Goal: Task Accomplishment & Management: Complete application form

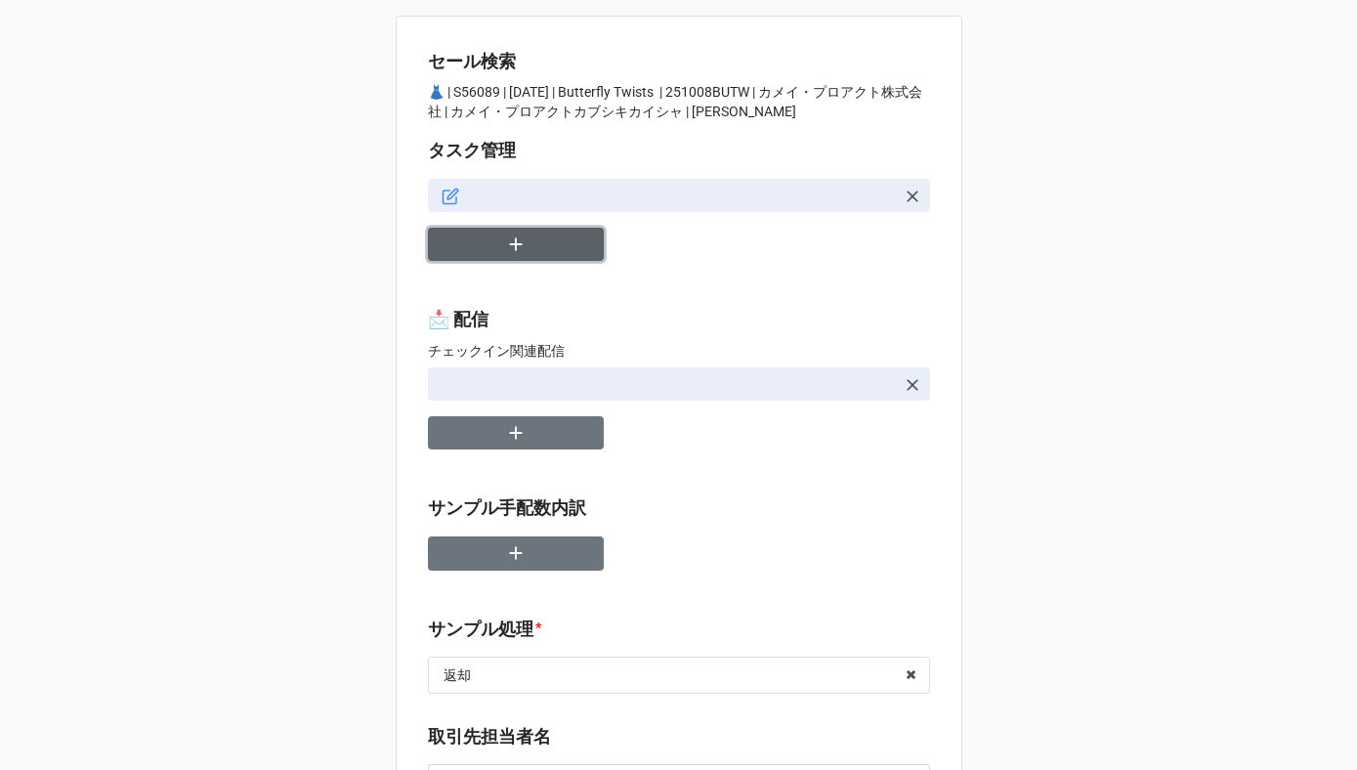
click at [541, 249] on button "button" at bounding box center [516, 245] width 176 height 34
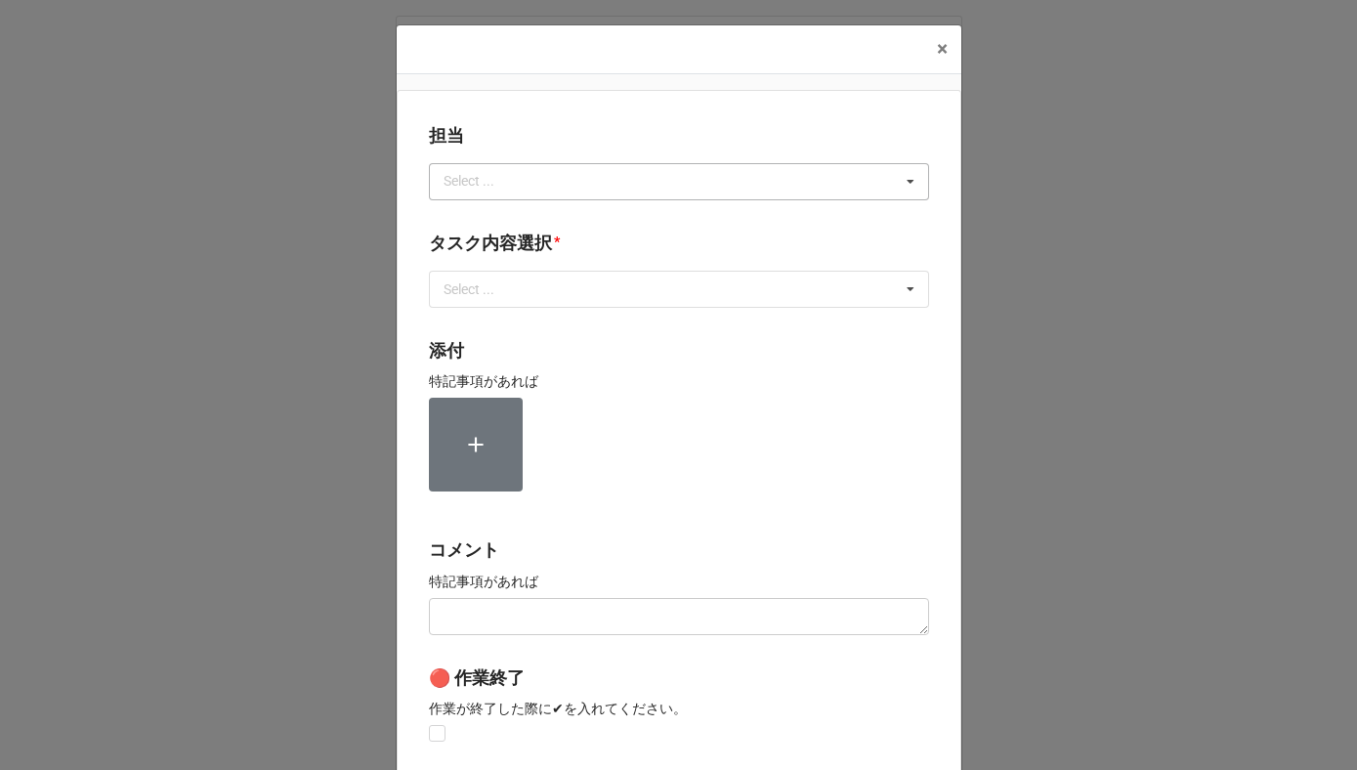
click at [526, 188] on div "Select ... No results found." at bounding box center [679, 181] width 500 height 37
type input "[PERSON_NAME]"
click at [509, 223] on div "[PERSON_NAME]" at bounding box center [679, 217] width 498 height 36
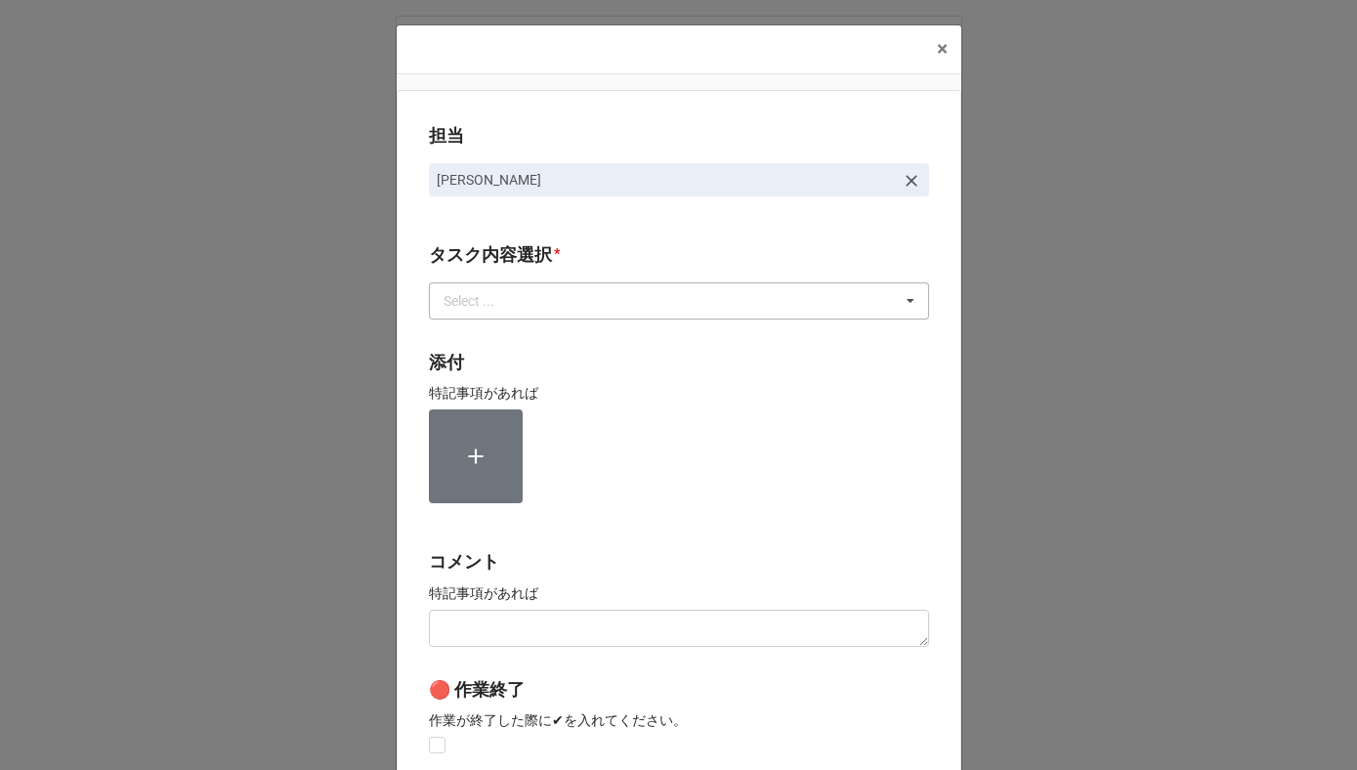
click at [514, 309] on div "Select ..." at bounding box center [481, 300] width 84 height 22
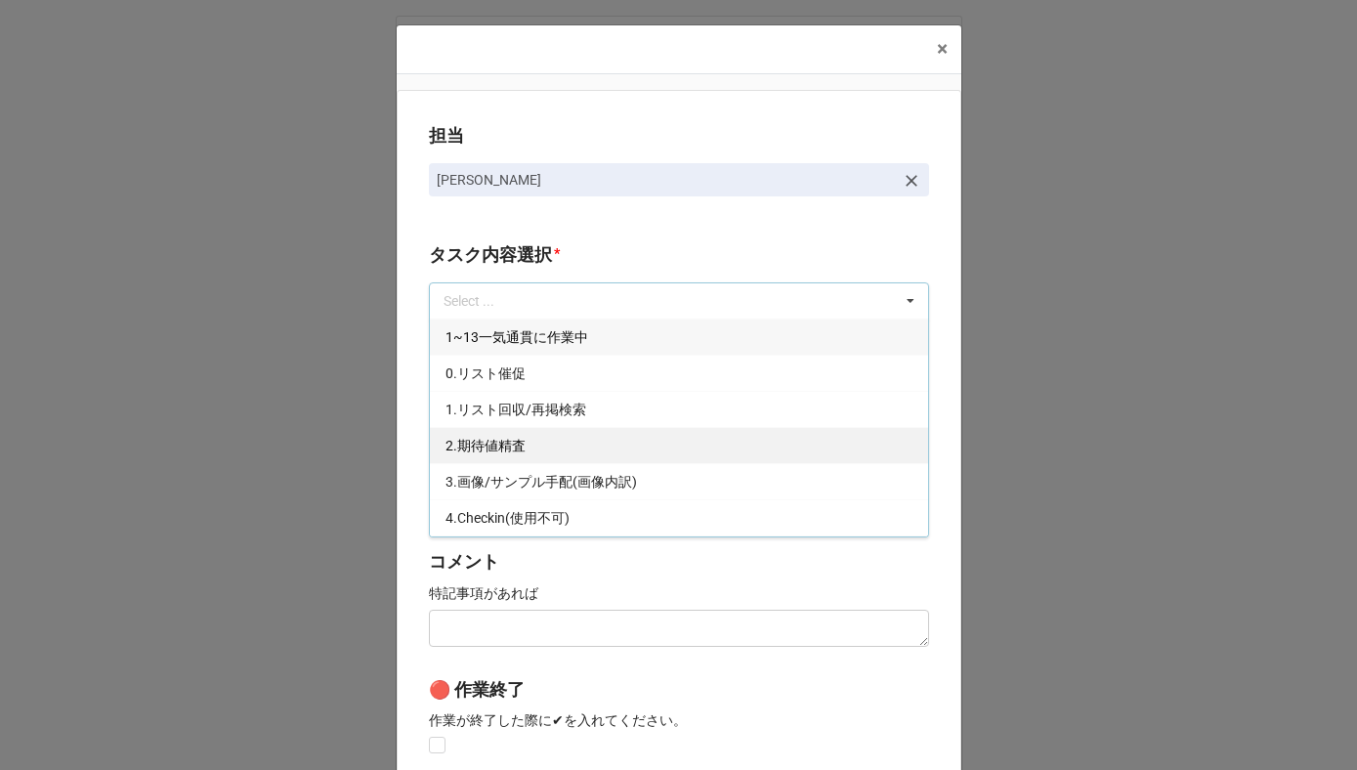
click at [510, 450] on span "2.期待値精査" at bounding box center [486, 446] width 80 height 16
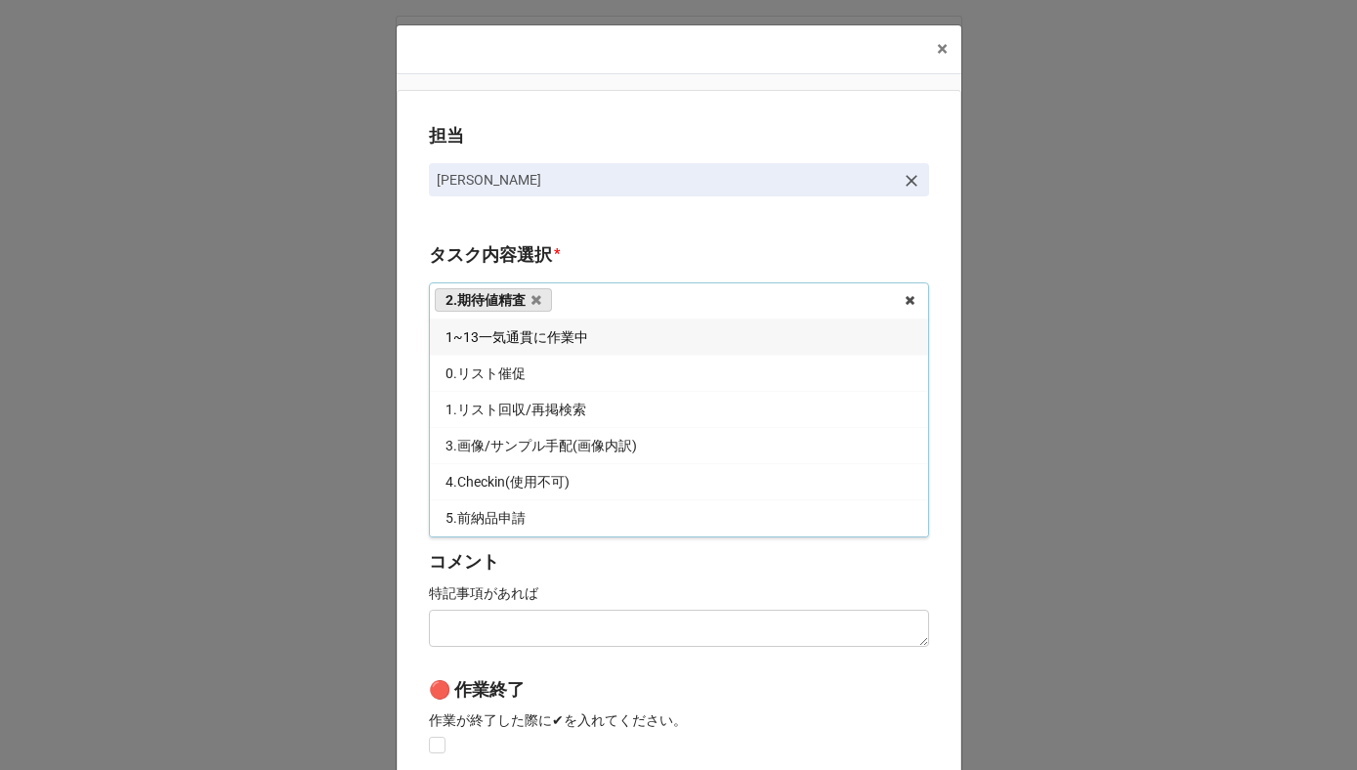
click at [400, 414] on div "担当 川島 タスク内容選択 * 2.期待値精査 1~13一気通貫に作業中 0.リスト催促 1.リスト回収/再掲検索 3.画像/サンプル手配(画像内訳) 4.C…" at bounding box center [679, 484] width 565 height 788
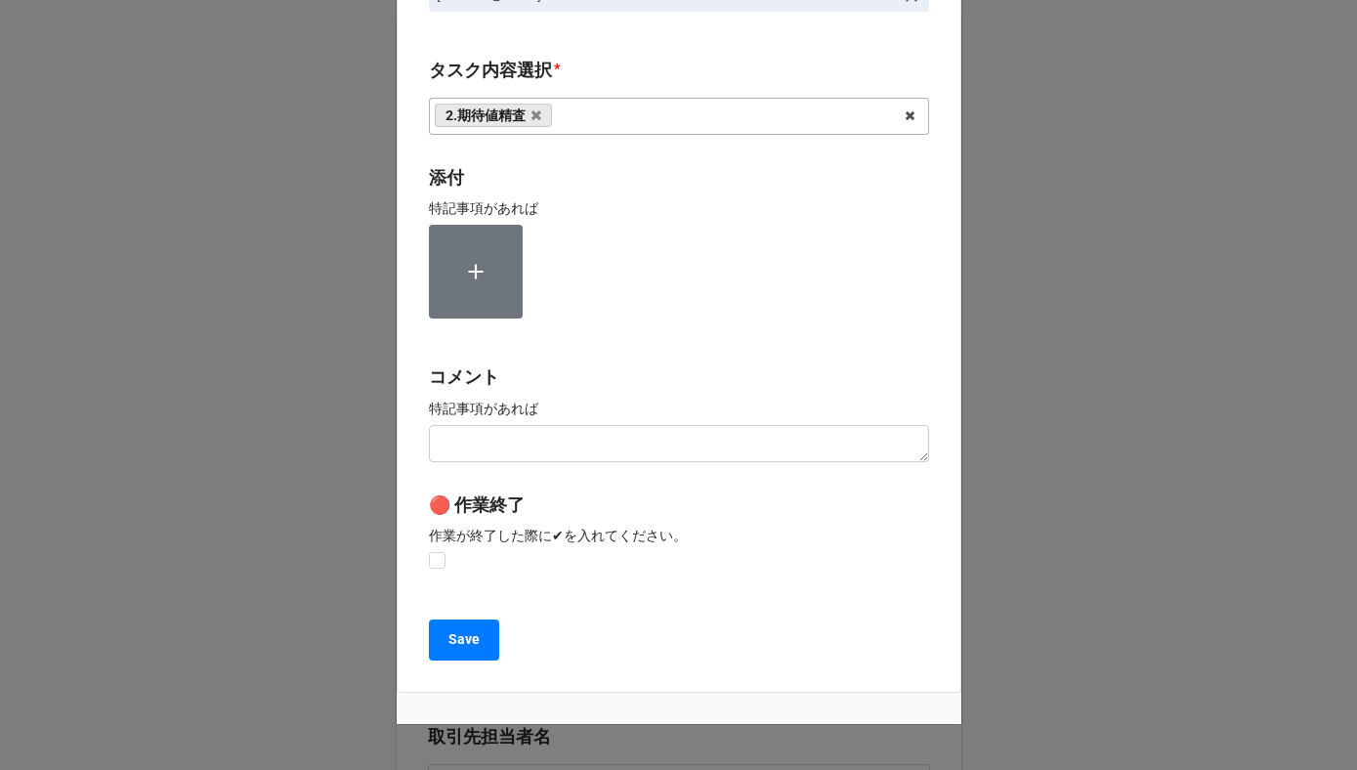
scroll to position [261, 0]
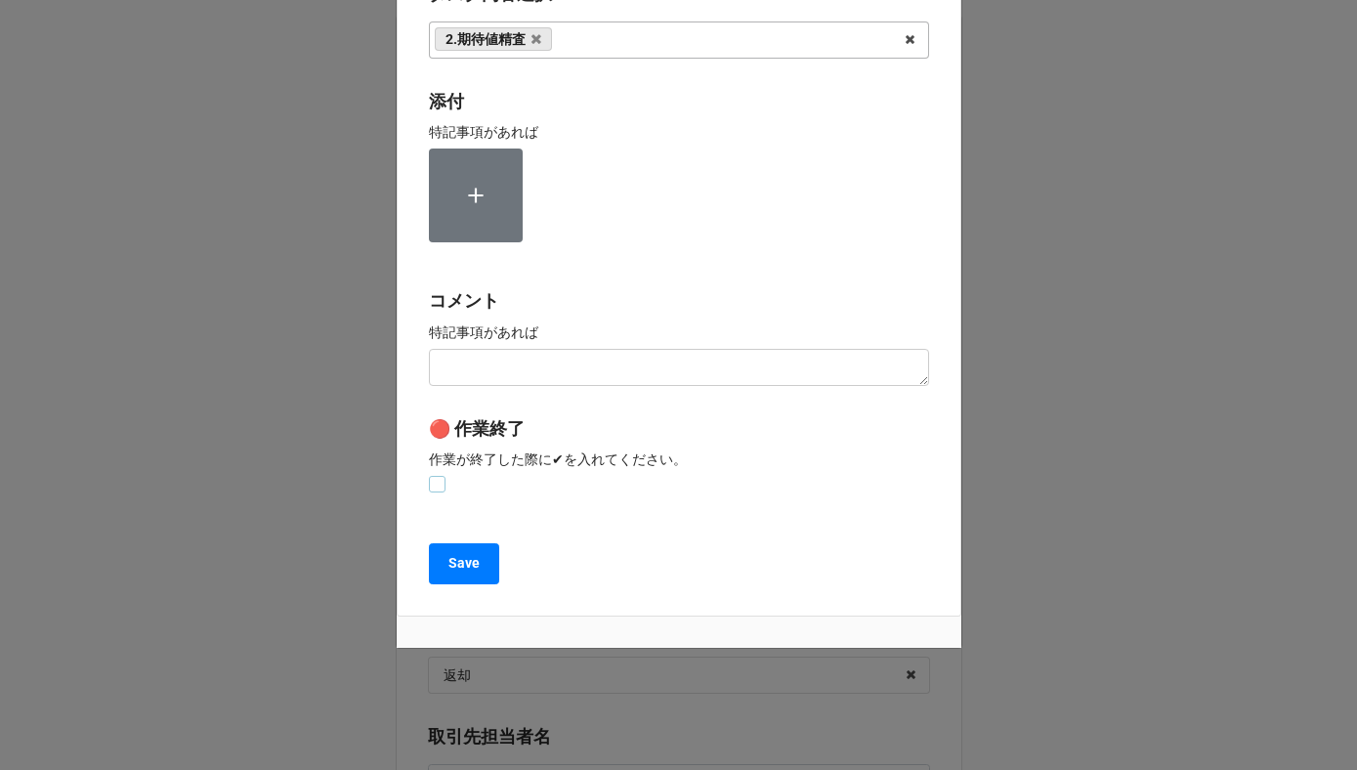
click at [432, 476] on label at bounding box center [437, 476] width 17 height 0
checkbox input "true"
click at [449, 573] on b "Save" at bounding box center [464, 563] width 31 height 21
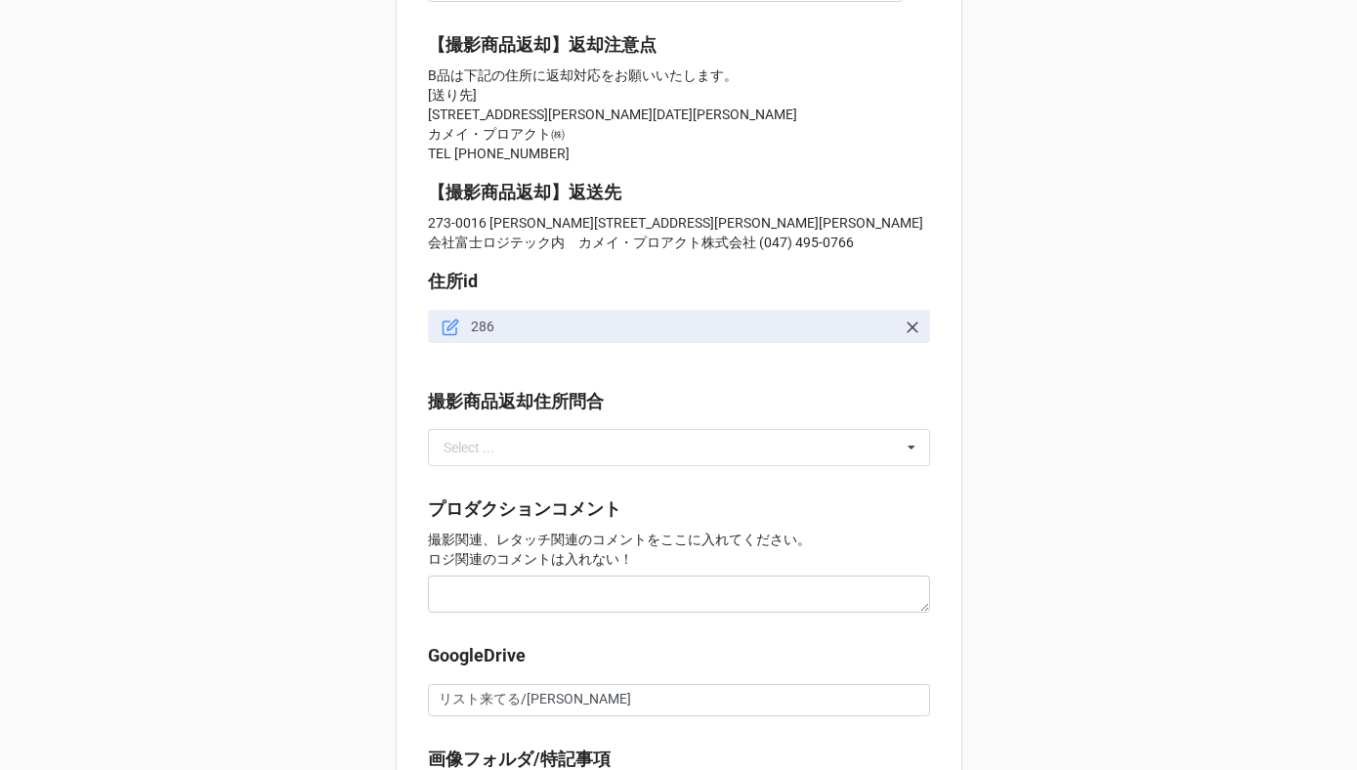
scroll to position [1789, 0]
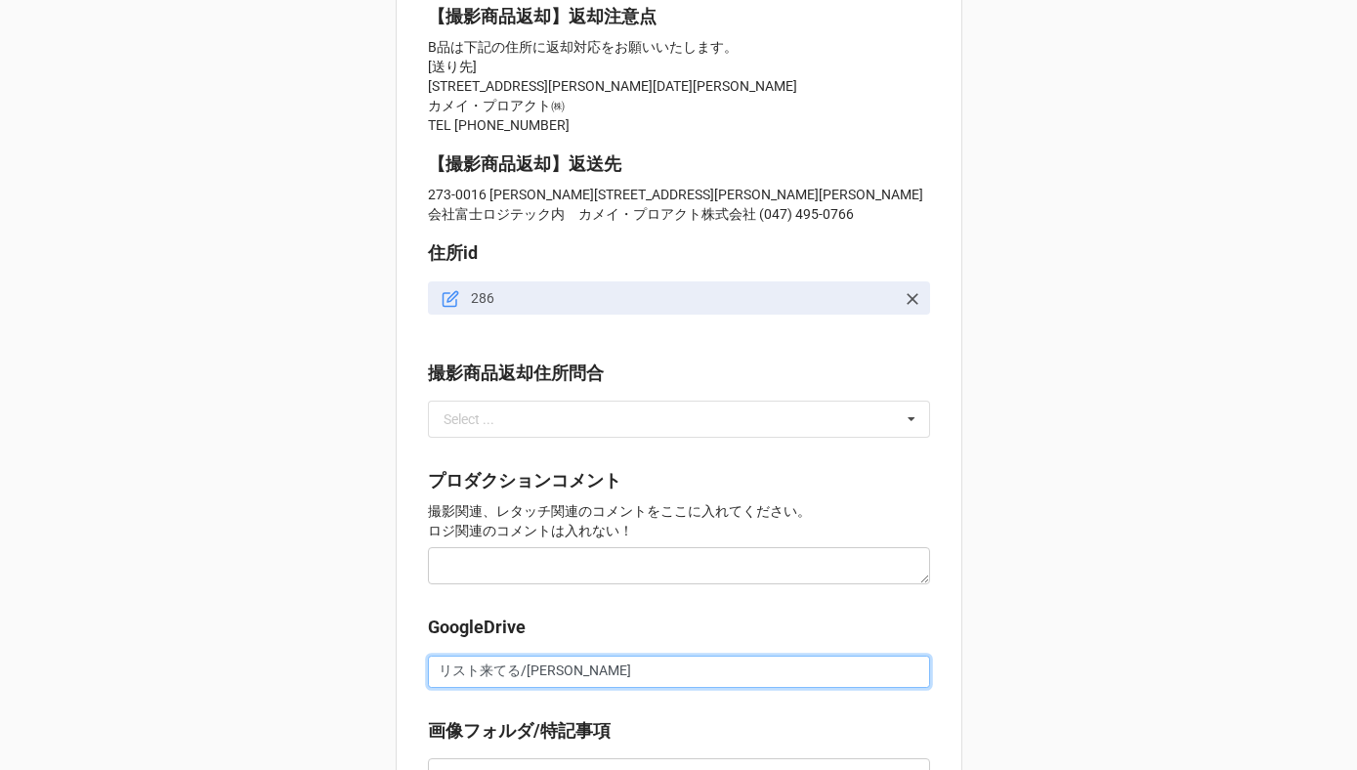
drag, startPoint x: 512, startPoint y: 677, endPoint x: 393, endPoint y: 677, distance: 119.2
paste input "https://docs.google.com/spreadsheets/d/16qcM_XyGA3n566udAL2EN3Voy7ElcXD_/edit?g…"
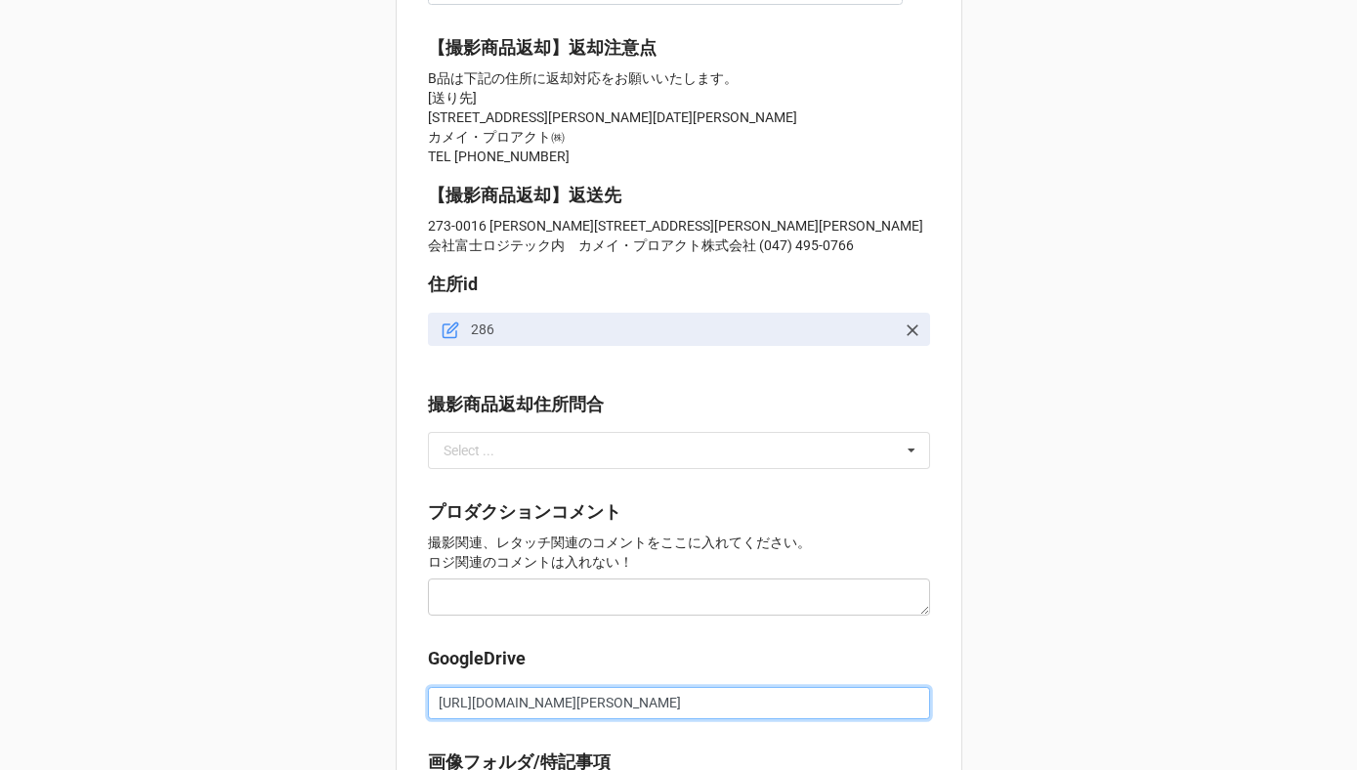
scroll to position [2177, 0]
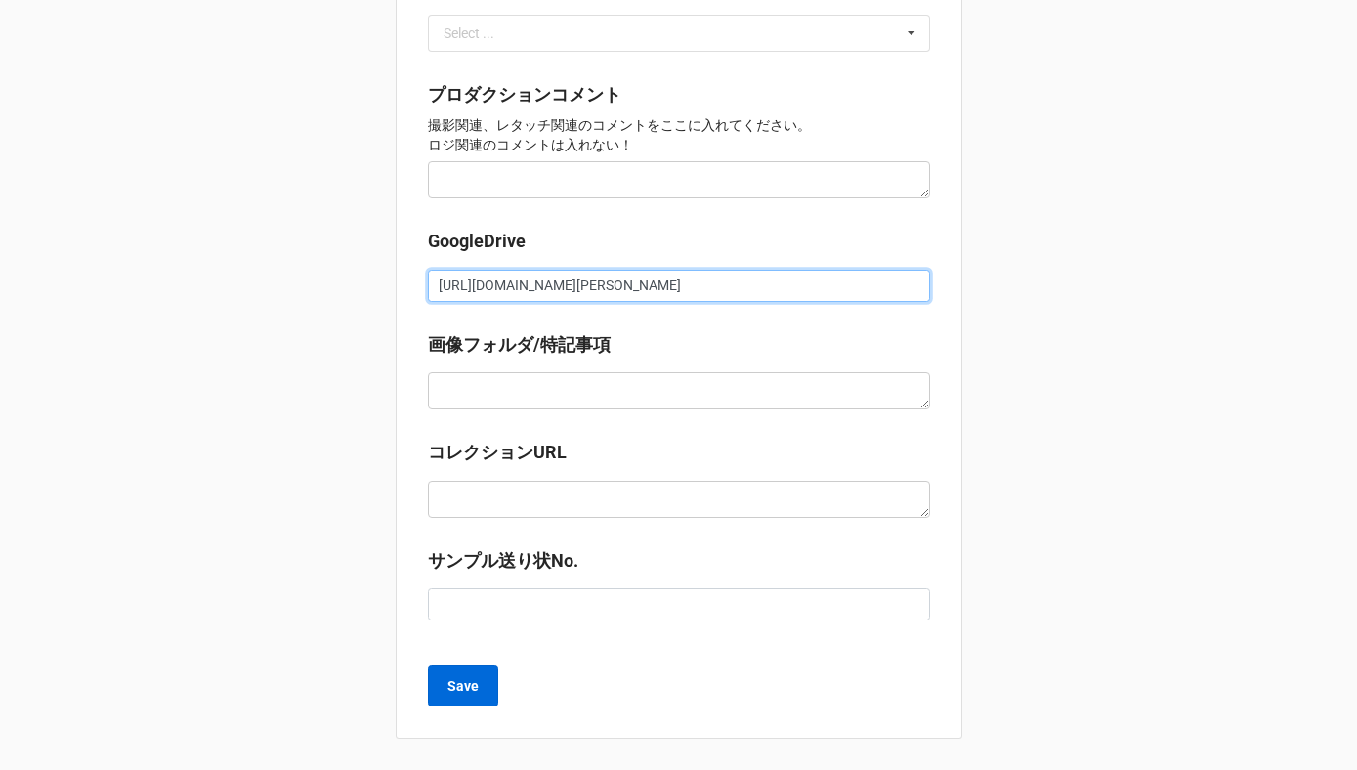
type input "https://docs.google.com/spreadsheets/d/16qcM_XyGA3n566udAL2EN3Voy7ElcXD_/edit?g…"
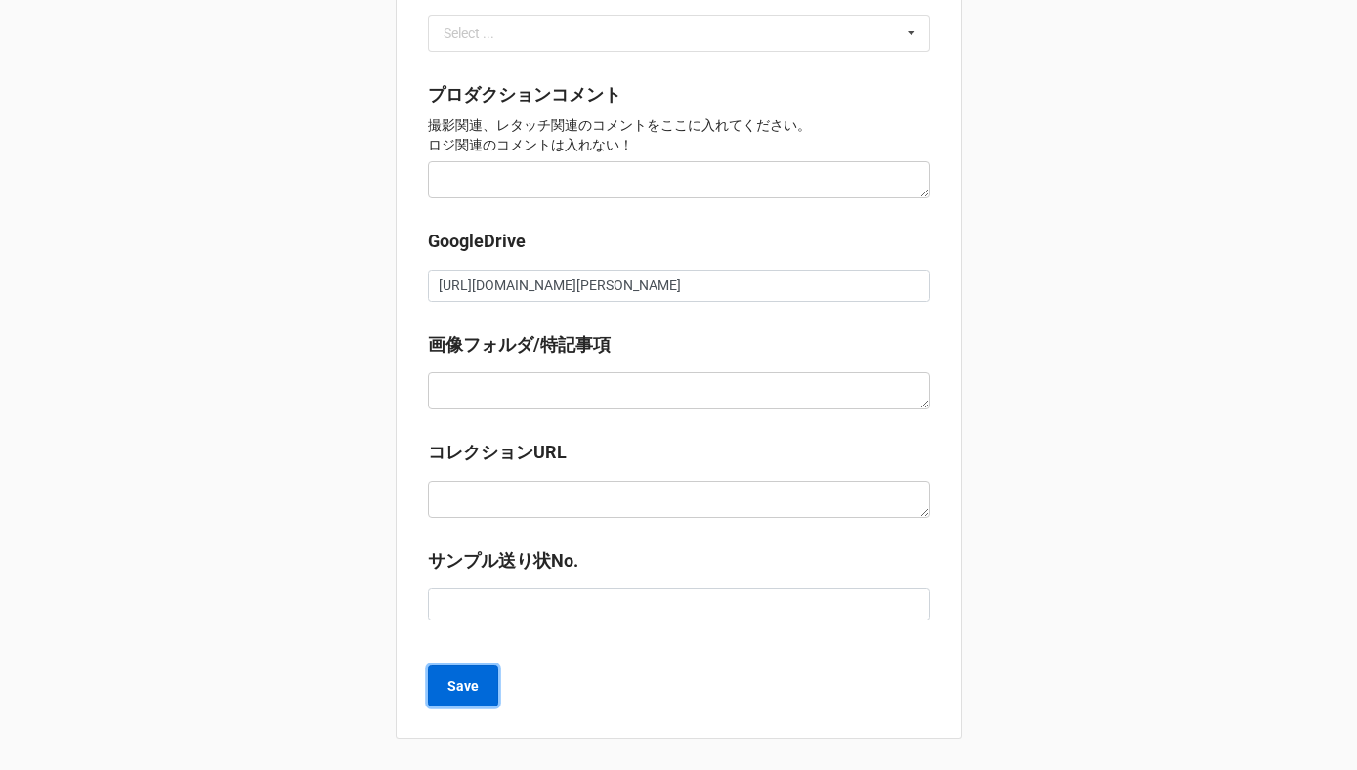
click at [465, 689] on b "Save" at bounding box center [463, 686] width 31 height 21
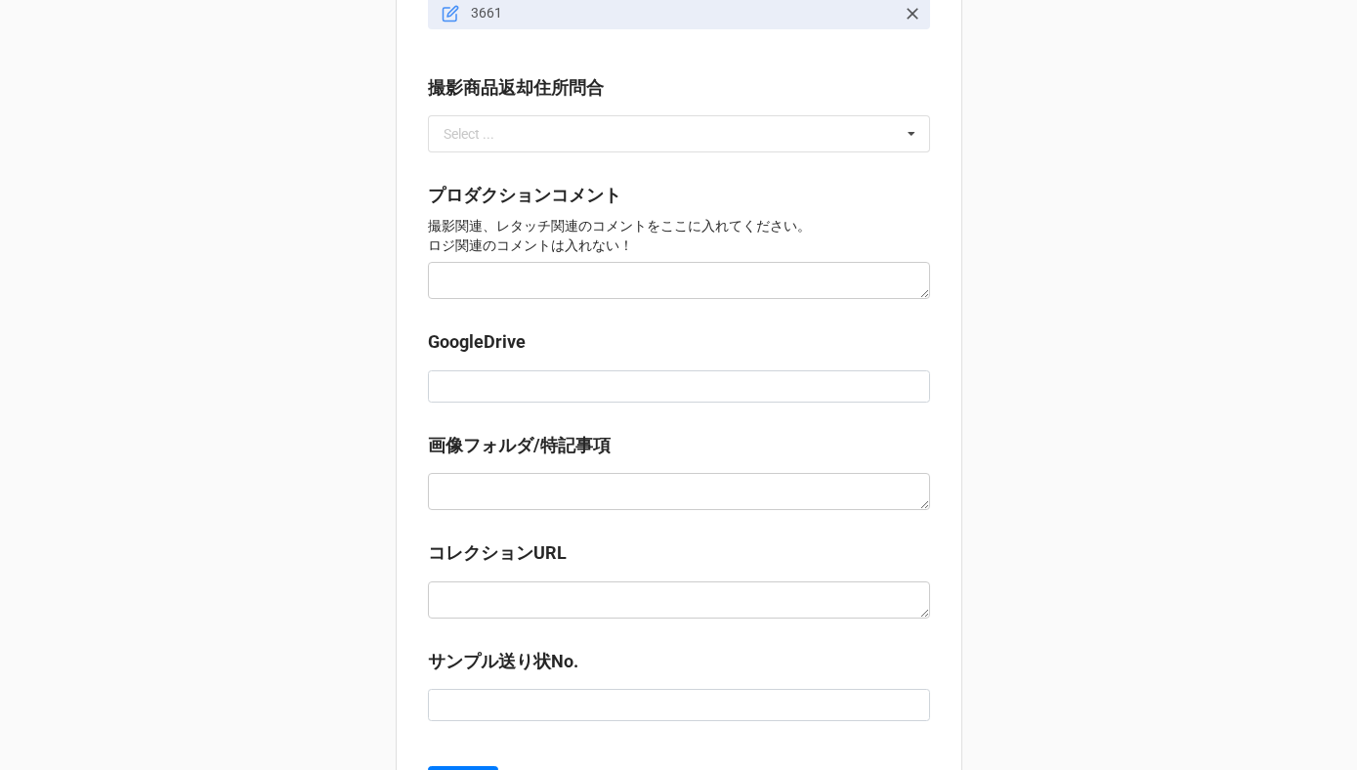
scroll to position [2074, 0]
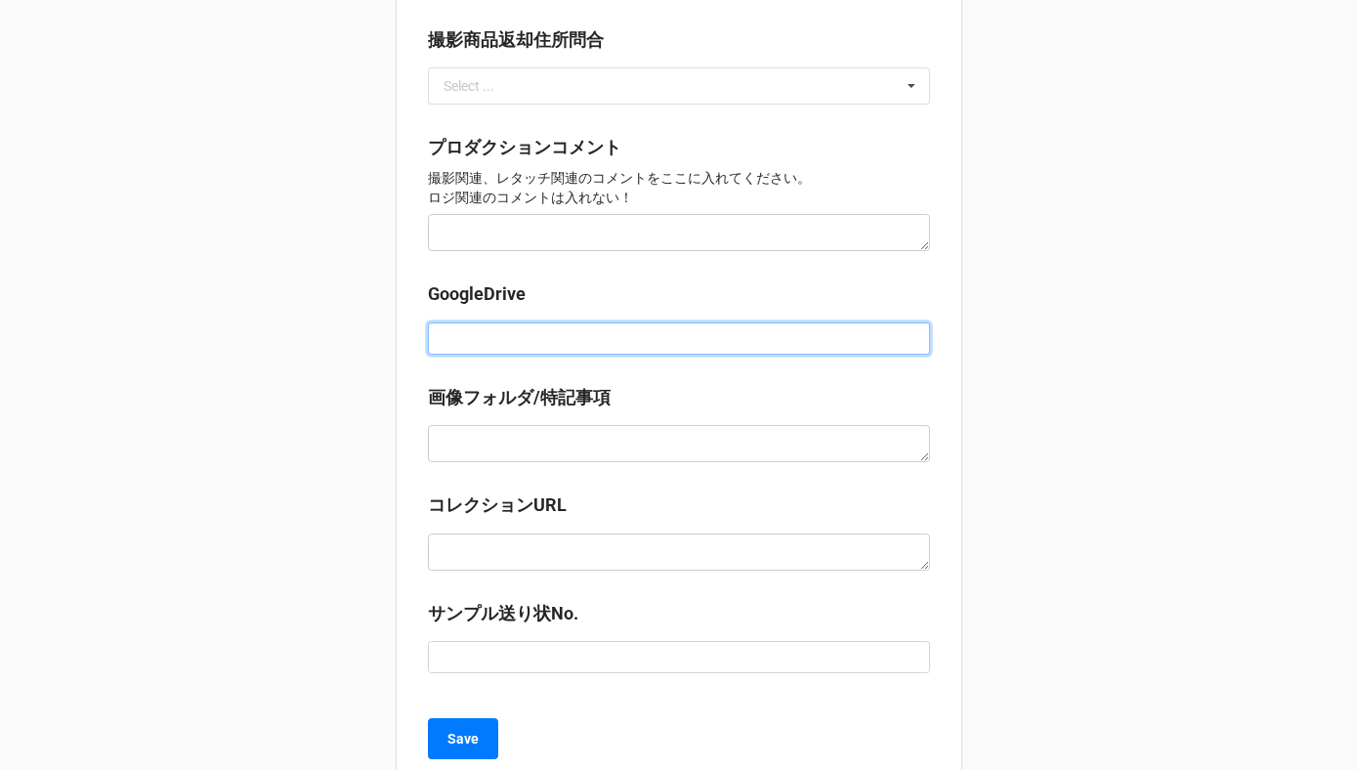
click at [463, 326] on input at bounding box center [679, 338] width 502 height 33
paste input "https://docs.google.com/spreadsheets/d/1WxfqBJcjaIiYXG_HOWxFZfjVM2u_wrx1/edit?g…"
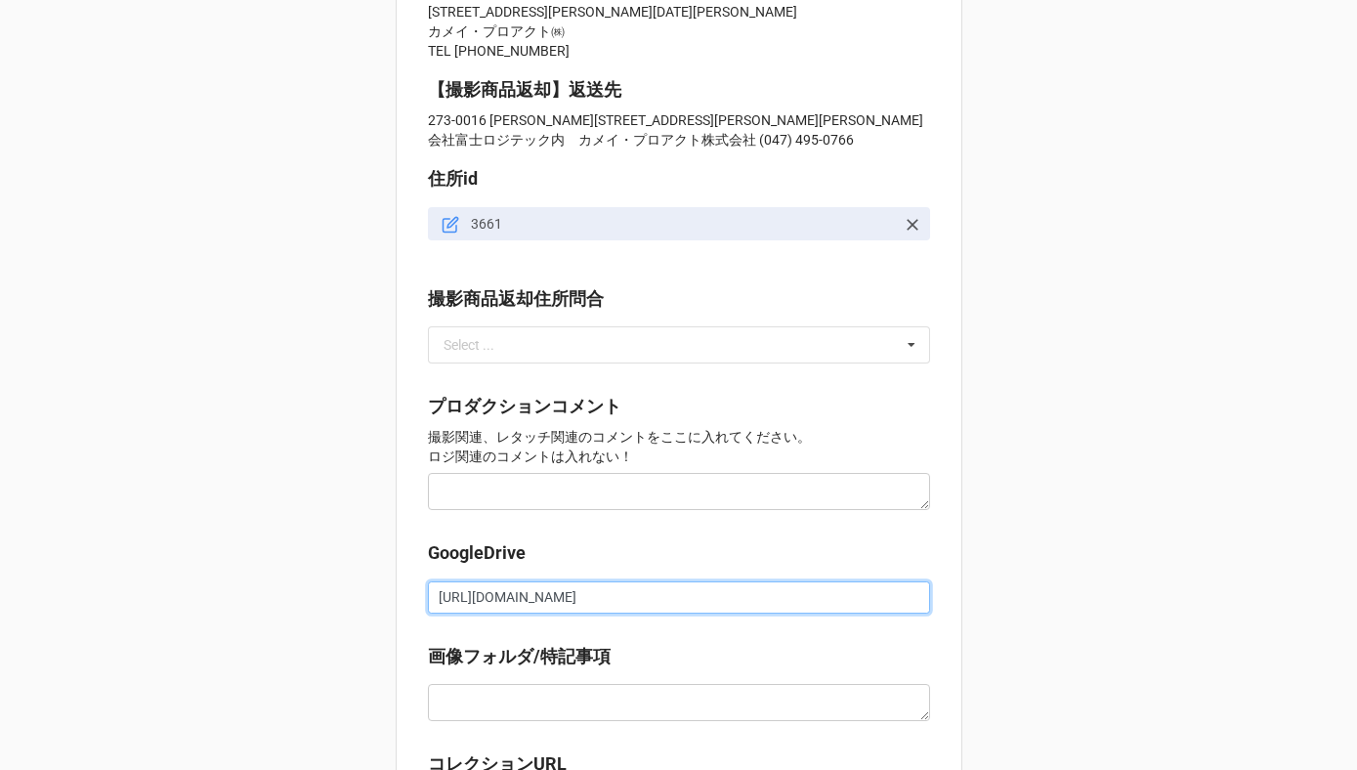
scroll to position [1759, 0]
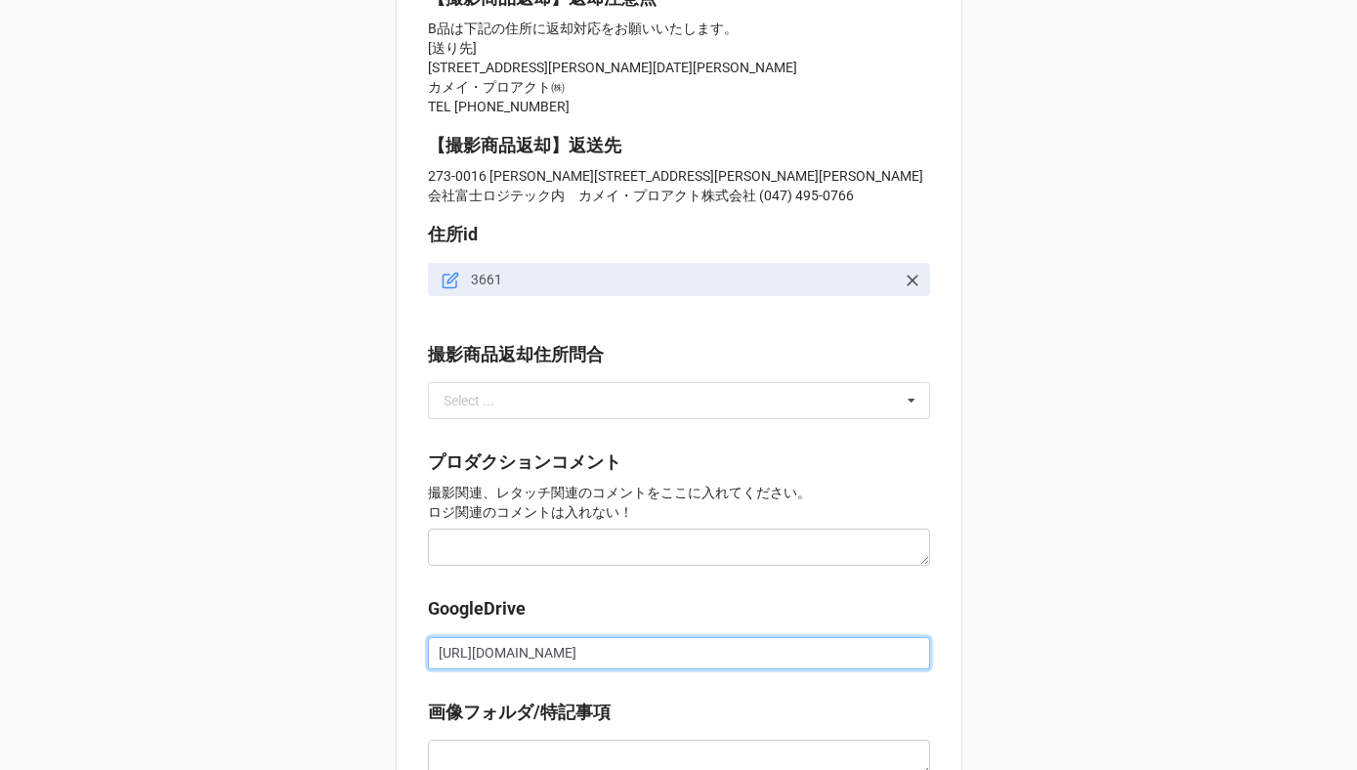
type input "https://docs.google.com/spreadsheets/d/1WxfqBJcjaIiYXG_HOWxFZfjVM2u_wrx1/edit?g…"
click at [450, 538] on textarea at bounding box center [679, 547] width 502 height 37
type textarea "k"
type textarea "x"
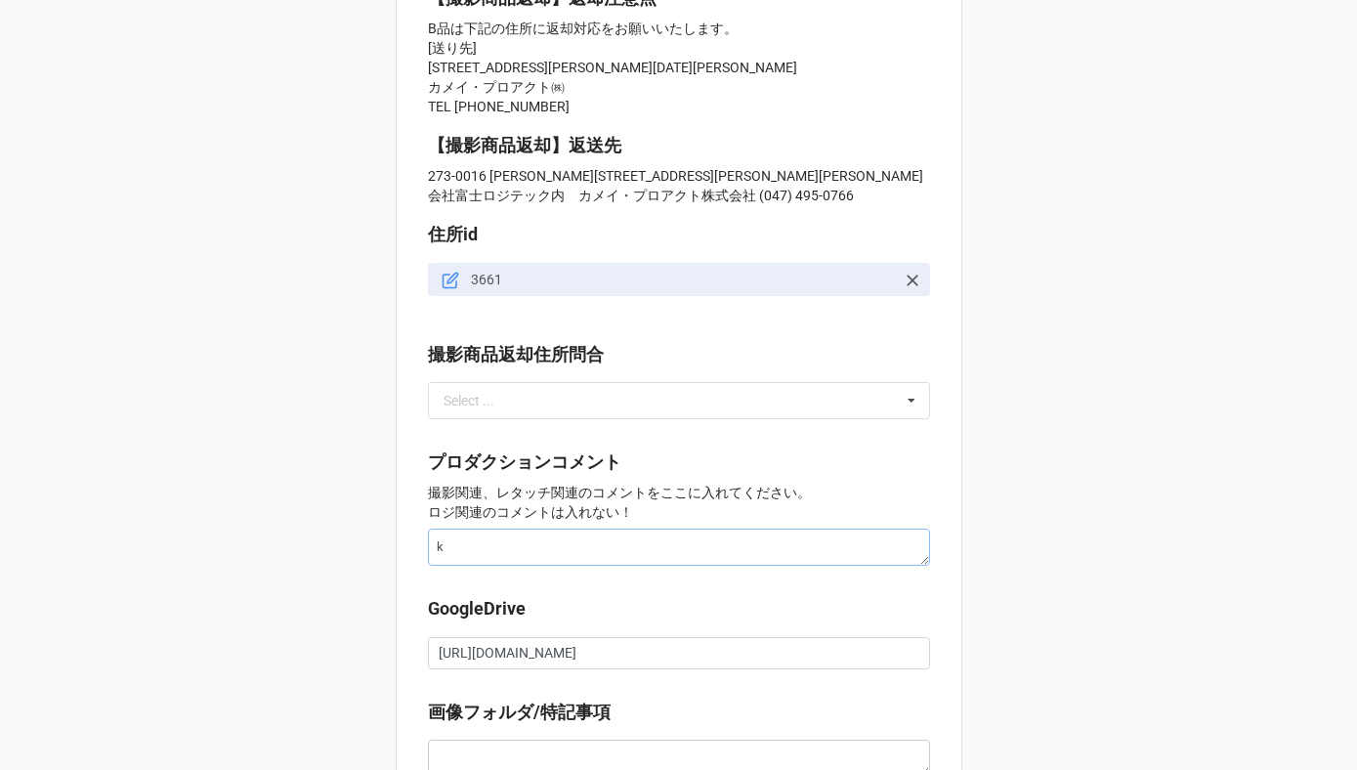
type textarea "き"
type textarea "x"
type textarea "k"
type textarea "x"
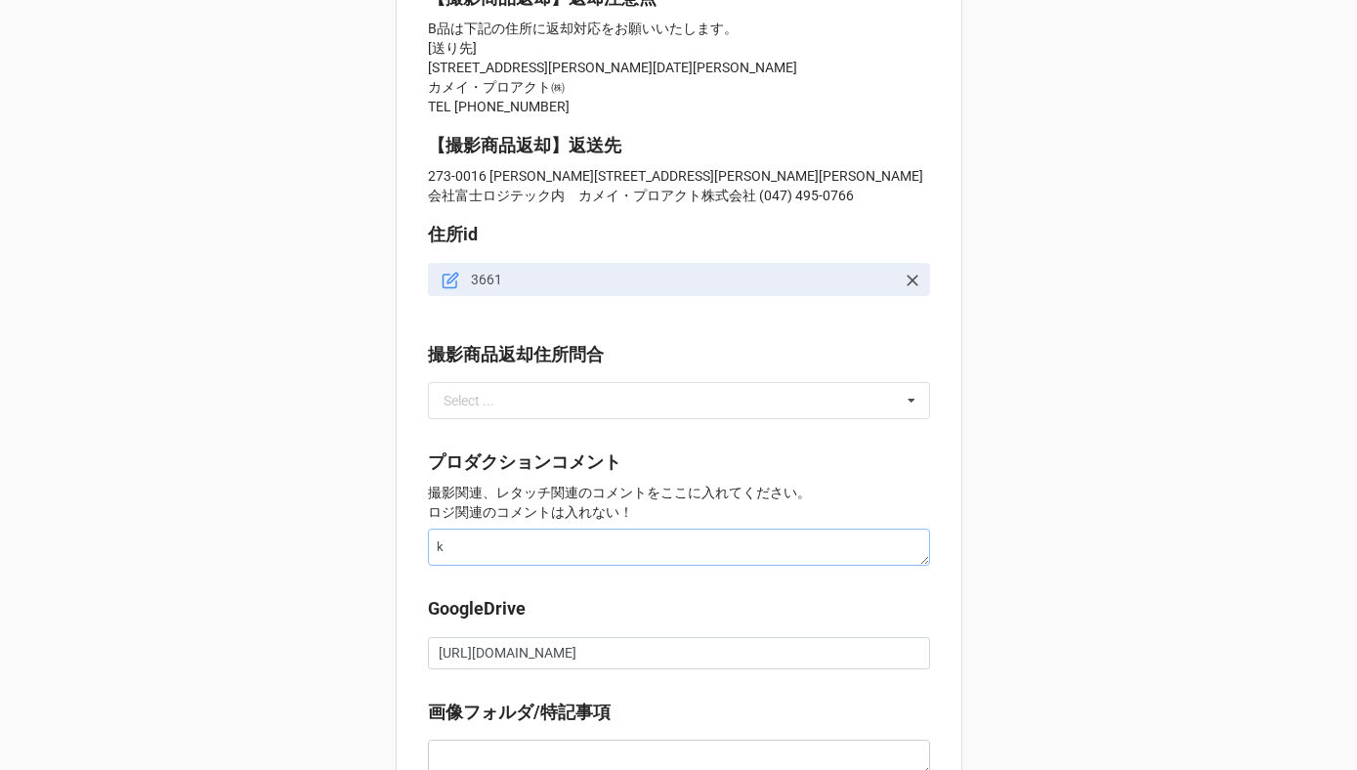
type textarea "き"
type textarea "x"
type textarea "さ"
type textarea "x"
type textarea "さい"
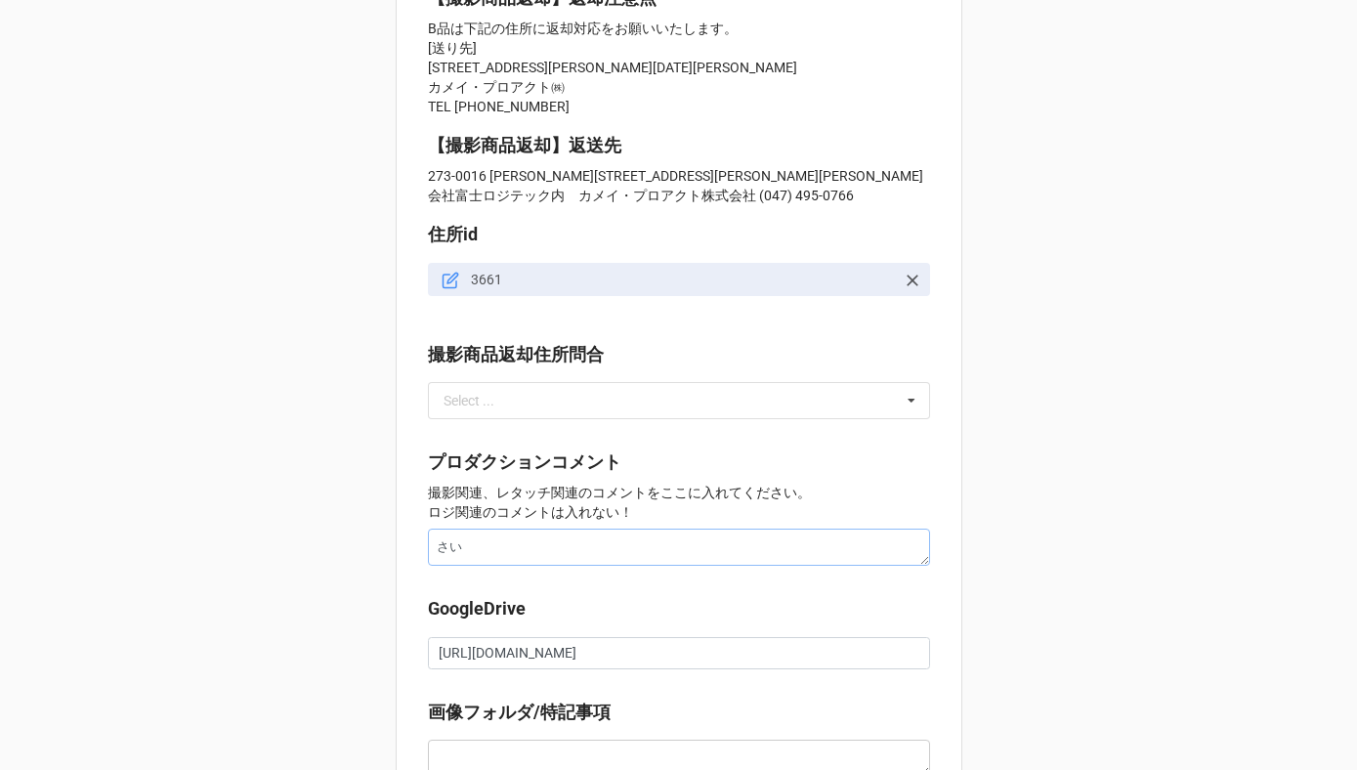
type textarea "x"
type textarea "さいけ"
type textarea "x"
type textarea "再掲"
type textarea "x"
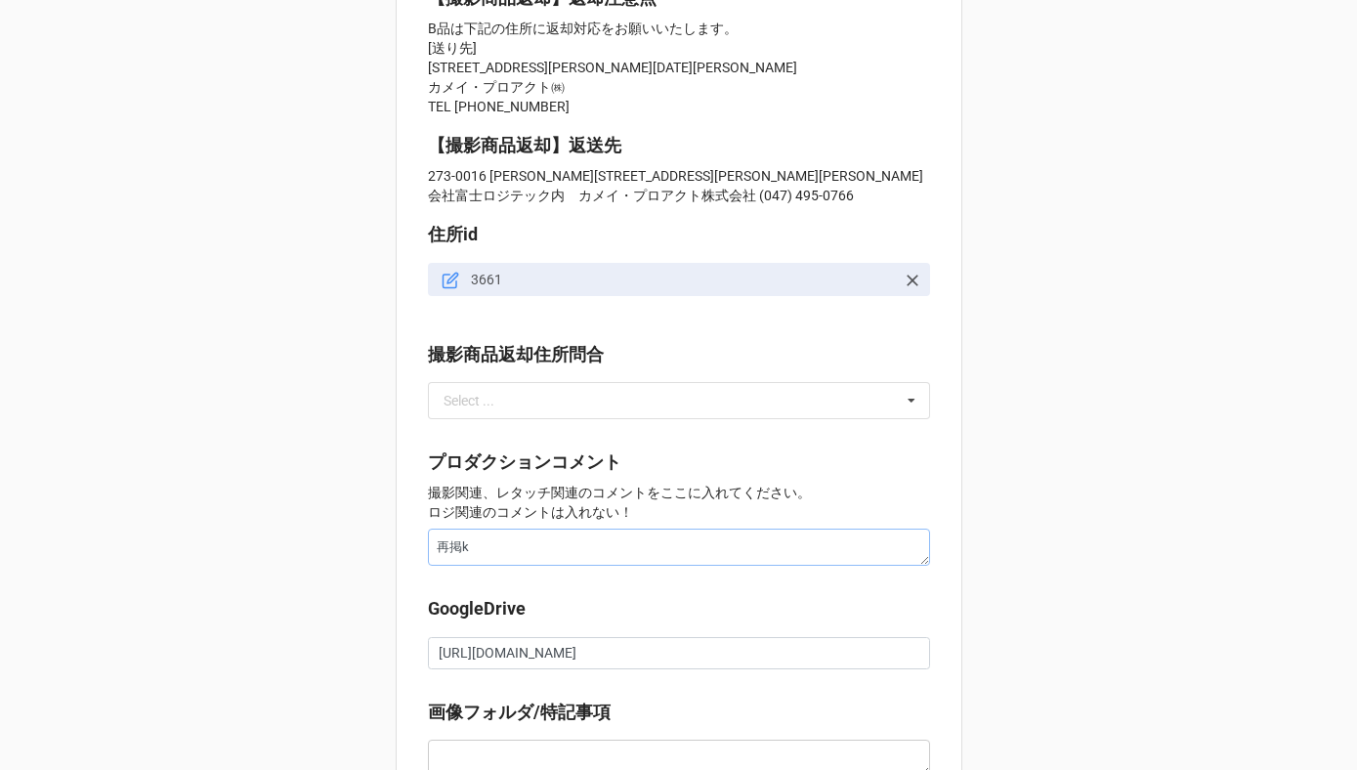
type textarea "再掲け"
type textarea "x"
type textarea "再掲けn"
type textarea "x"
type textarea "再掲けん"
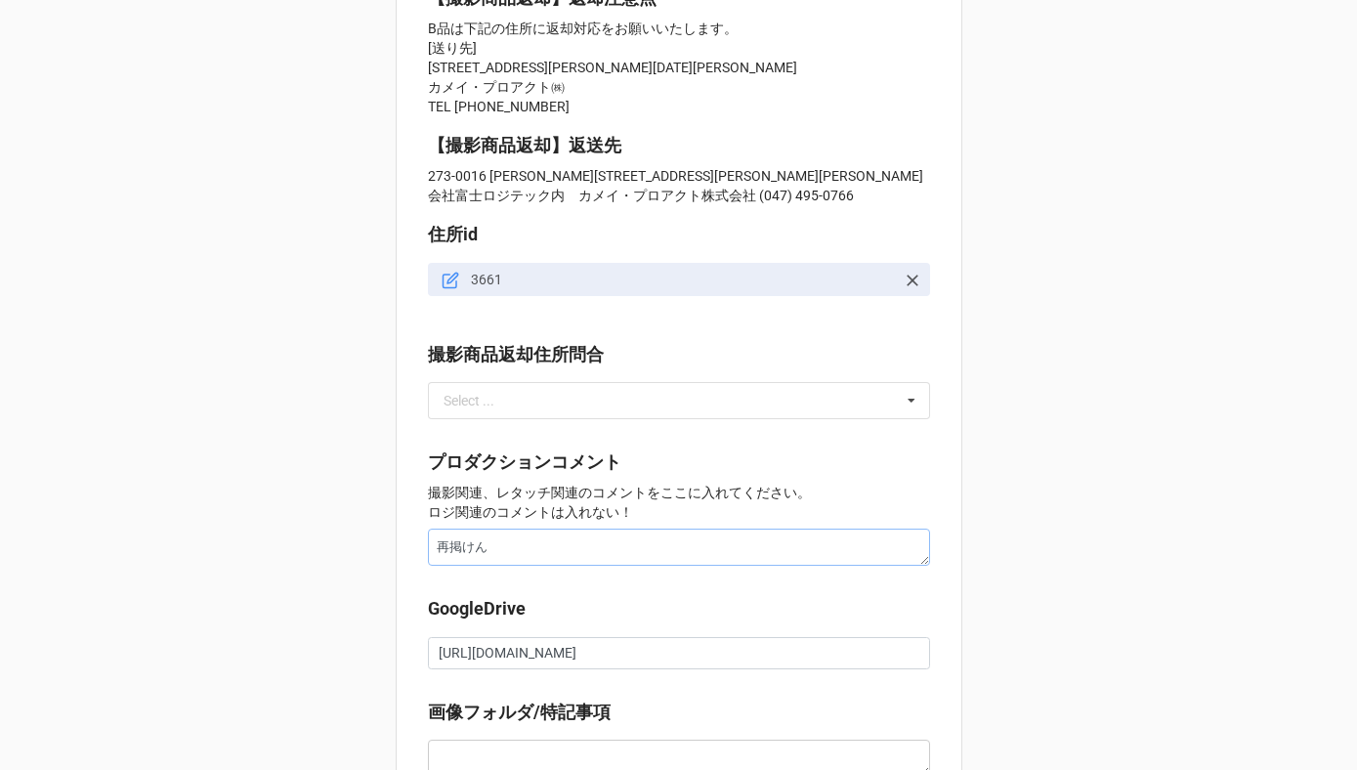
type textarea "x"
type textarea "再掲けんs"
type textarea "x"
type textarea "再掲けんさk"
type textarea "x"
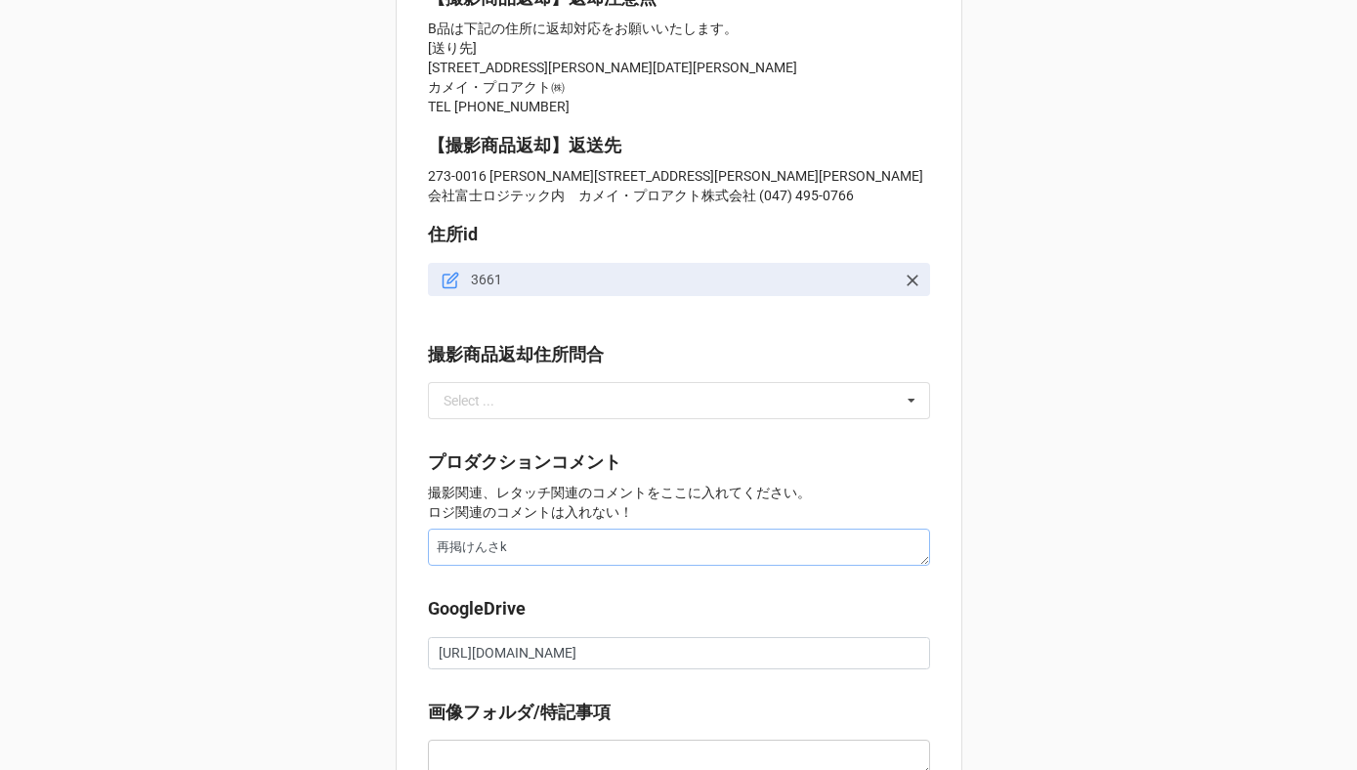
type textarea "再掲検索"
type textarea "x"
type textarea "再掲検索ず"
type textarea "x"
type textarea "再掲検索ずm"
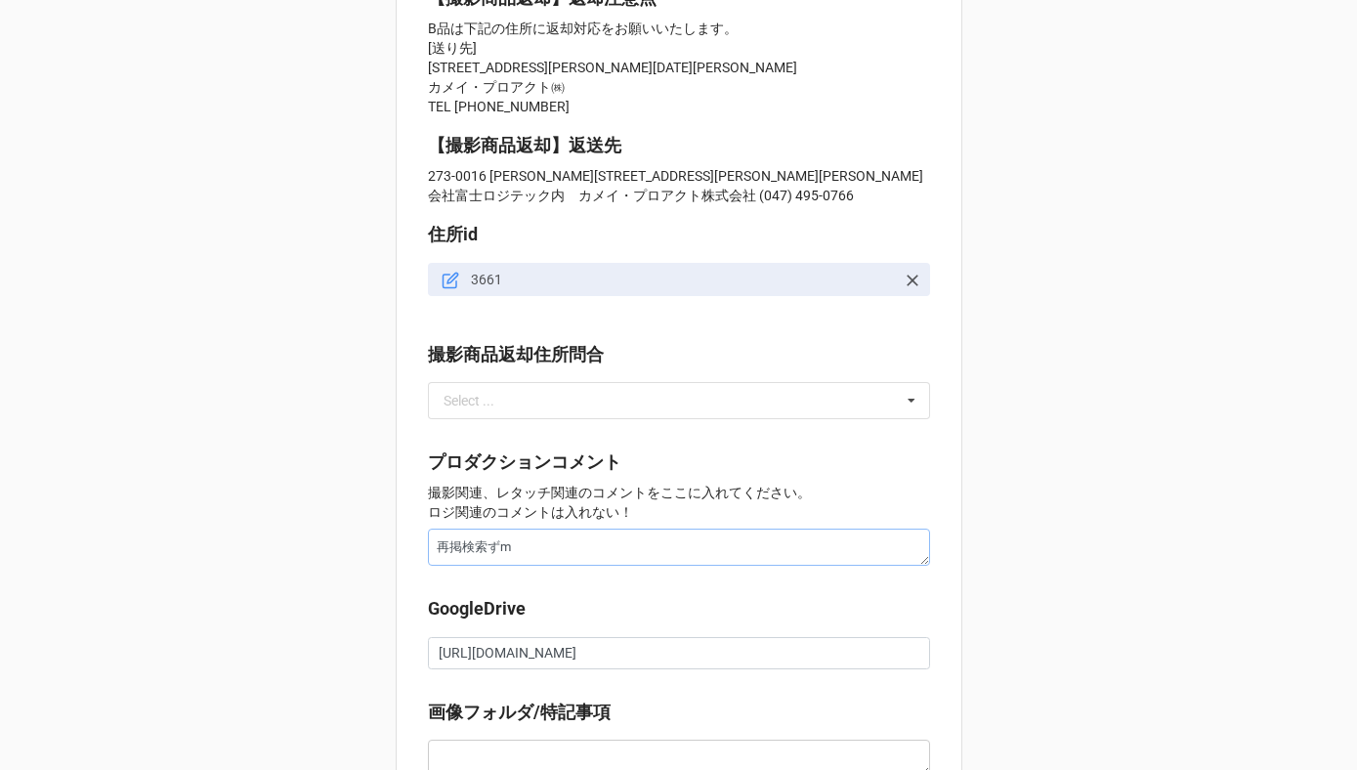
type textarea "x"
type textarea "再掲検索済"
type textarea "x"
type textarea "再掲検索済、"
type textarea "x"
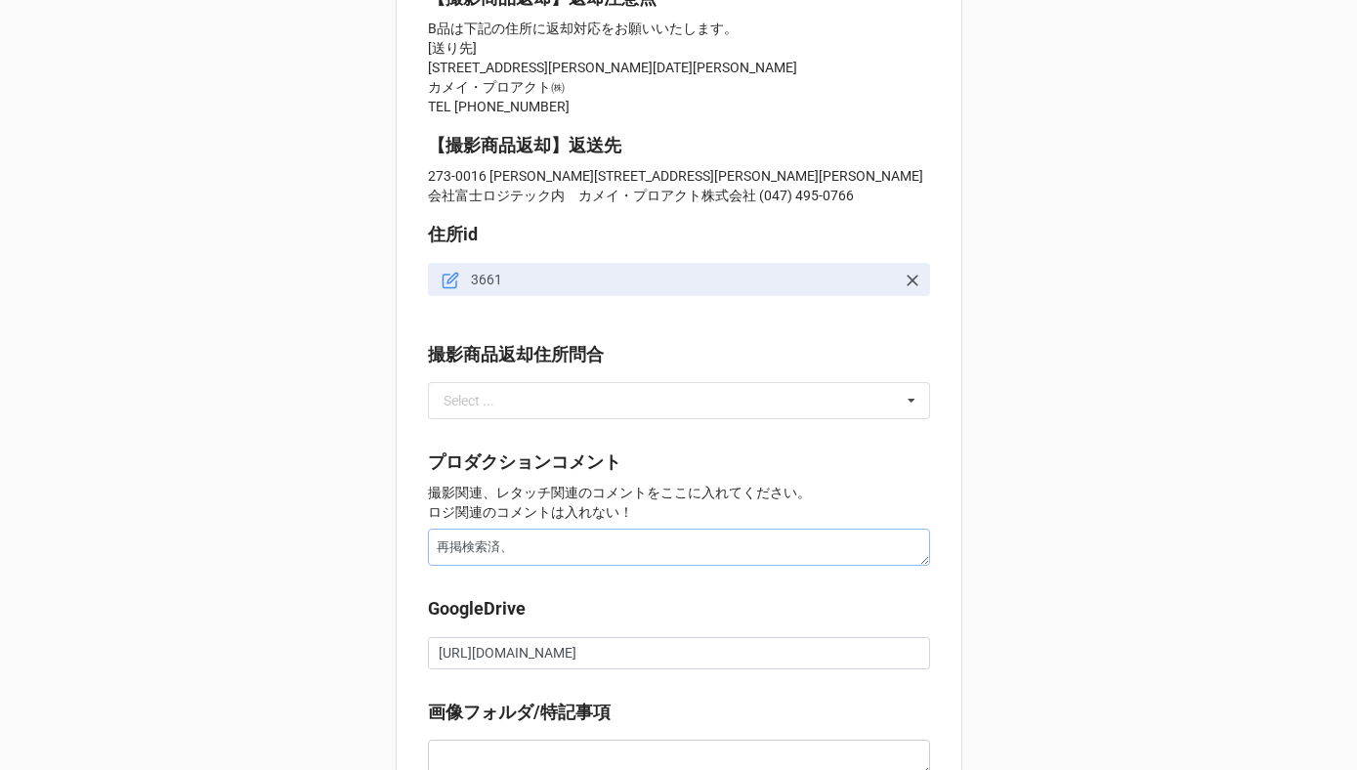
type textarea "再掲検索済、h"
type textarea "x"
type textarea "再掲検索済、hsh"
type textarea "x"
type textarea "再掲検索済、hし"
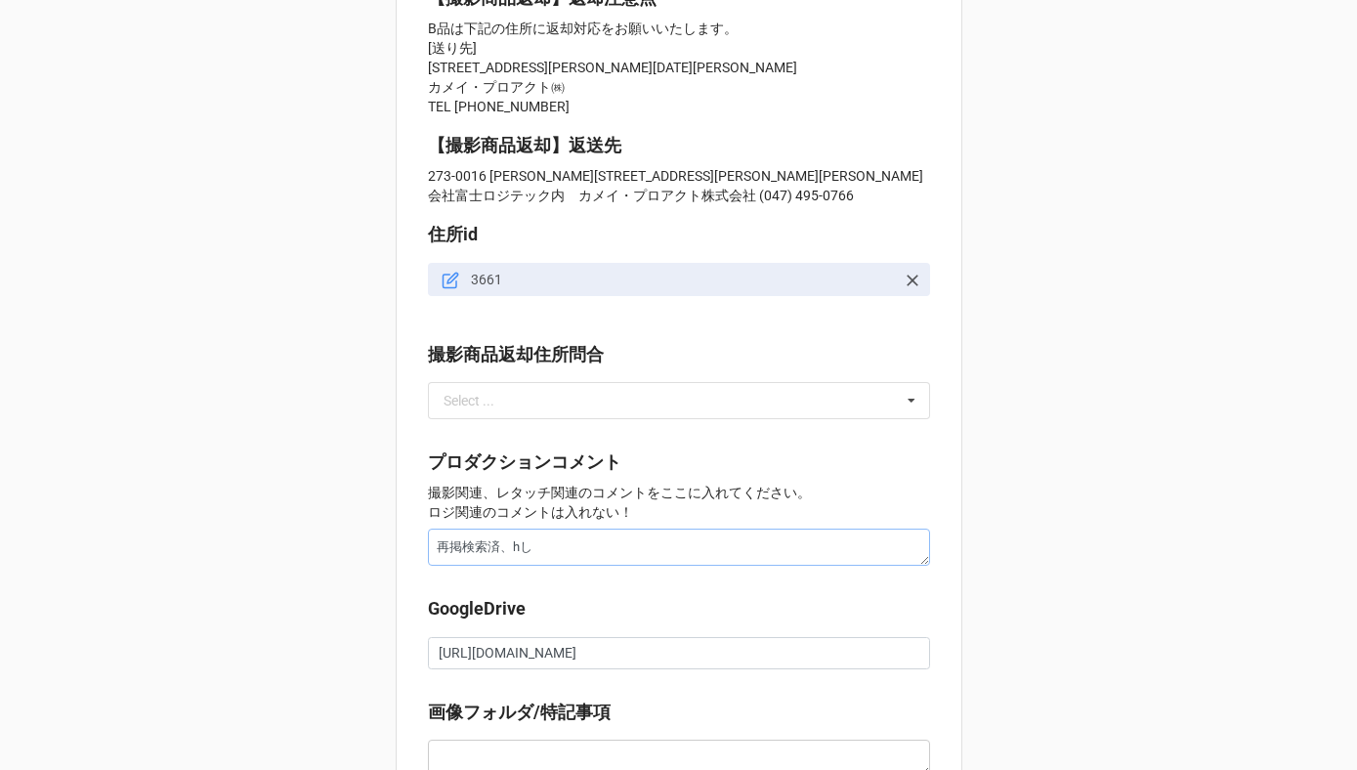
type textarea "x"
type textarea "再掲検索済、"
type textarea "x"
type textarea "再掲検索済、s"
type textarea "x"
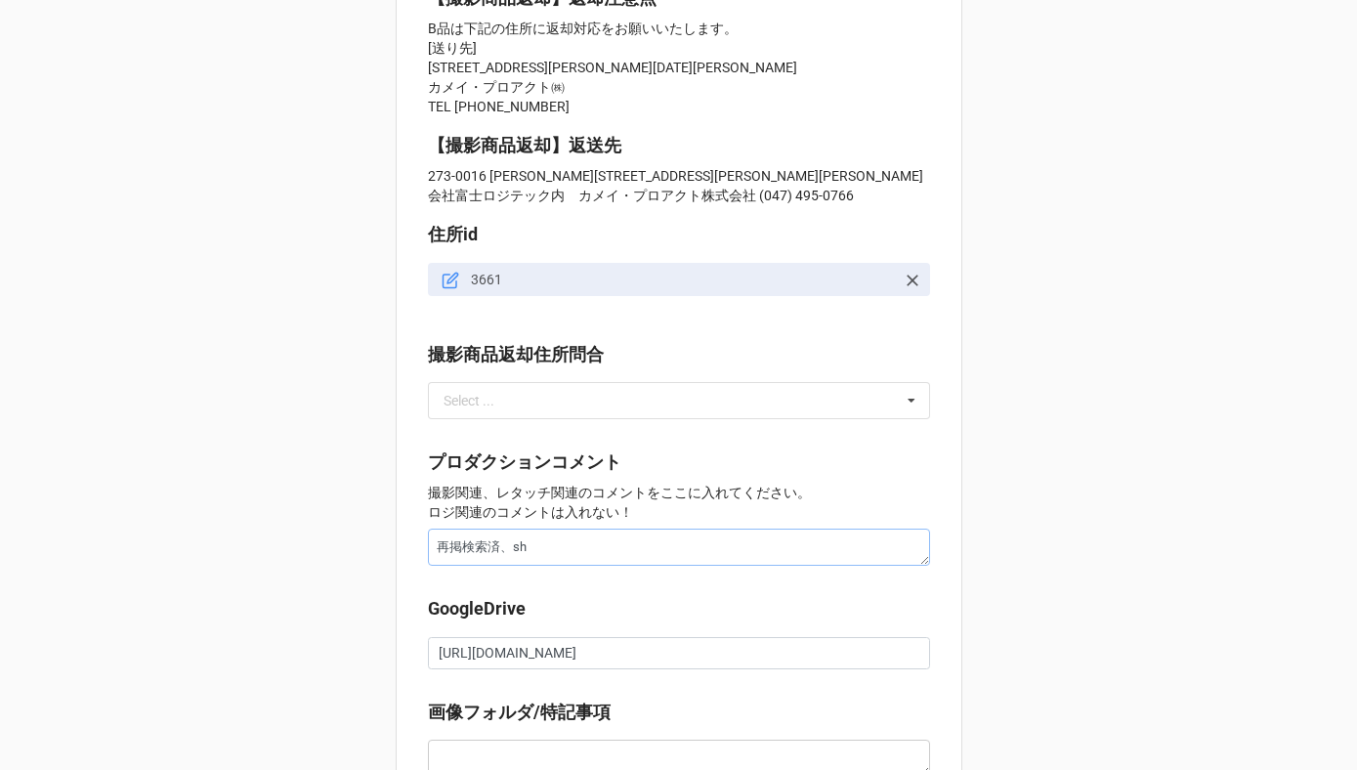
type textarea "再掲検索済、し"
type textarea "x"
type textarea "再掲検索済、しn"
type textarea "x"
type textarea "再掲検索済、しんk"
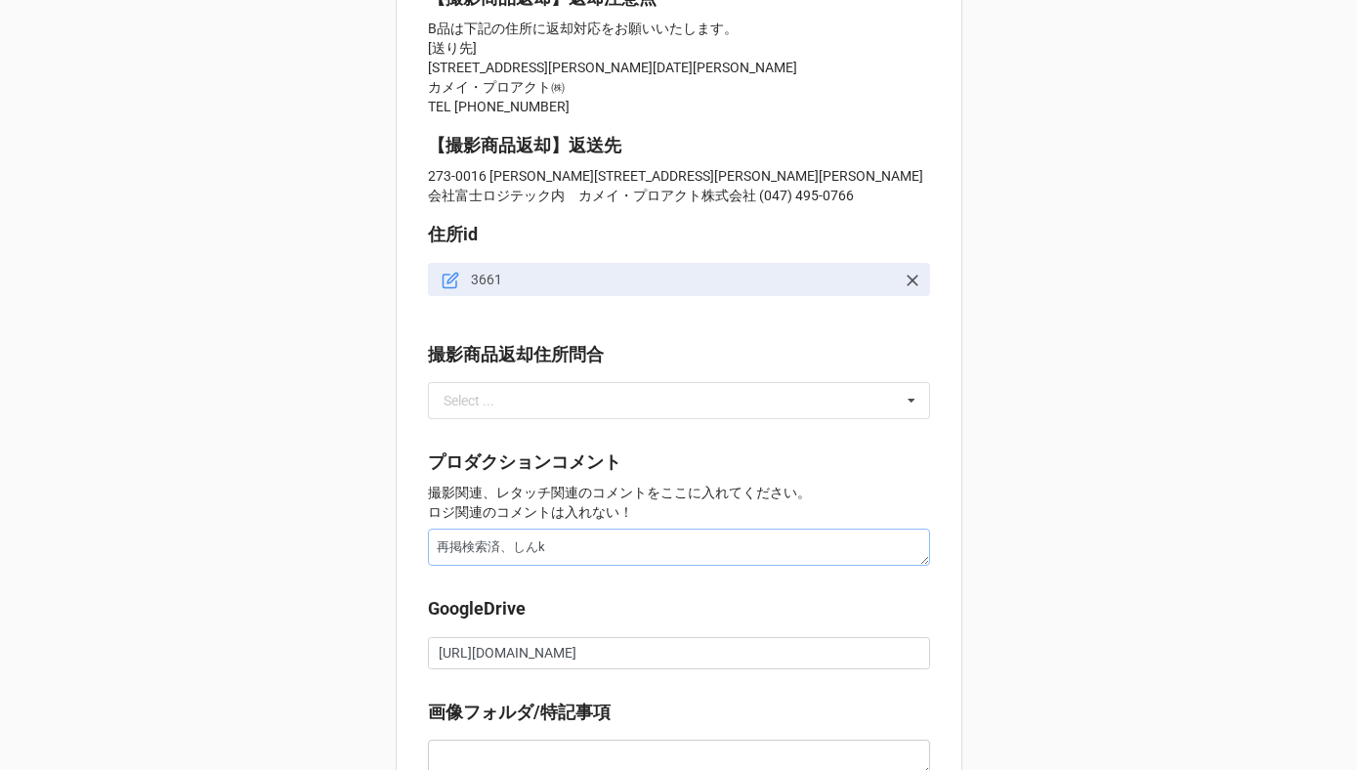
type textarea "x"
type textarea "再掲検索済、新規"
type textarea "x"
type textarea "再掲検索済、新規sy"
type textarea "x"
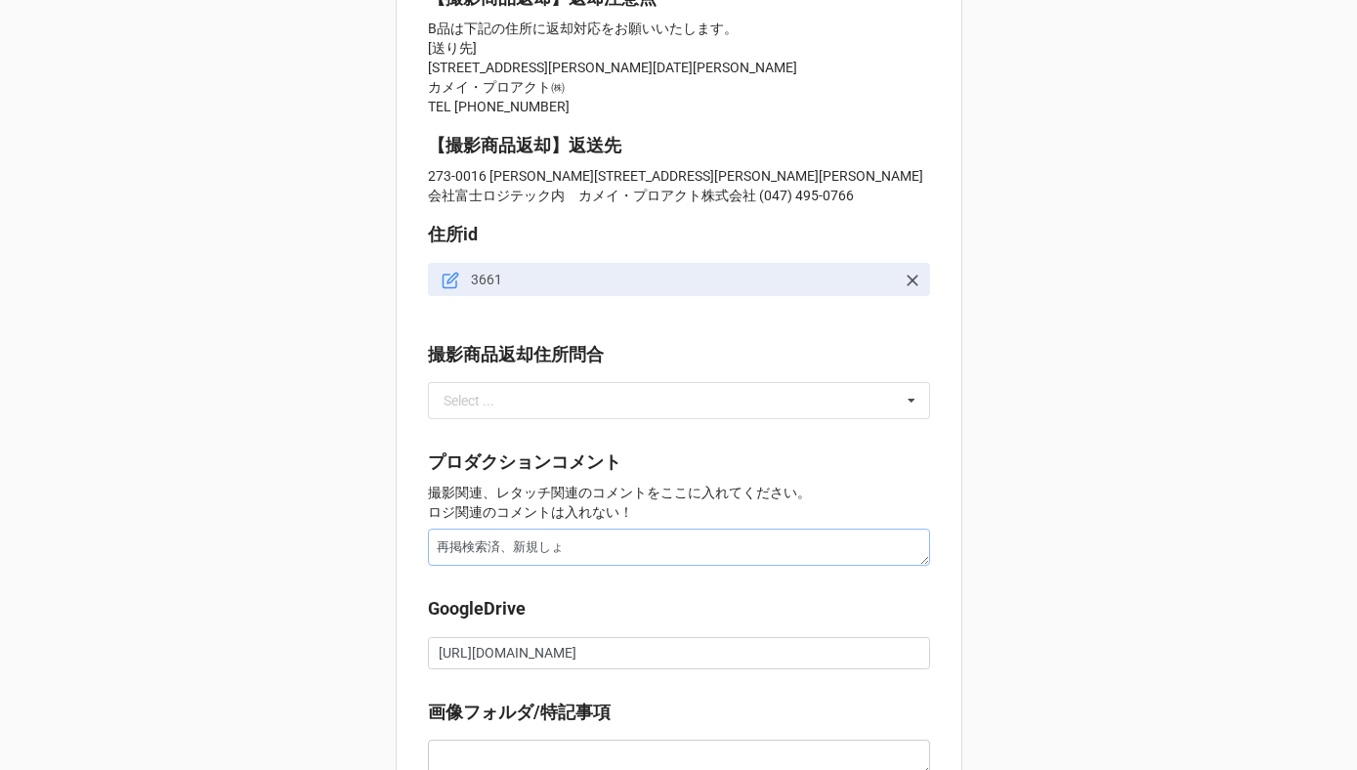
type textarea "再掲検索済、新規しょう"
type textarea "x"
type textarea "再掲検索済、新規しょうひ"
type textarea "x"
type textarea "再掲検索済、新規しょうひn"
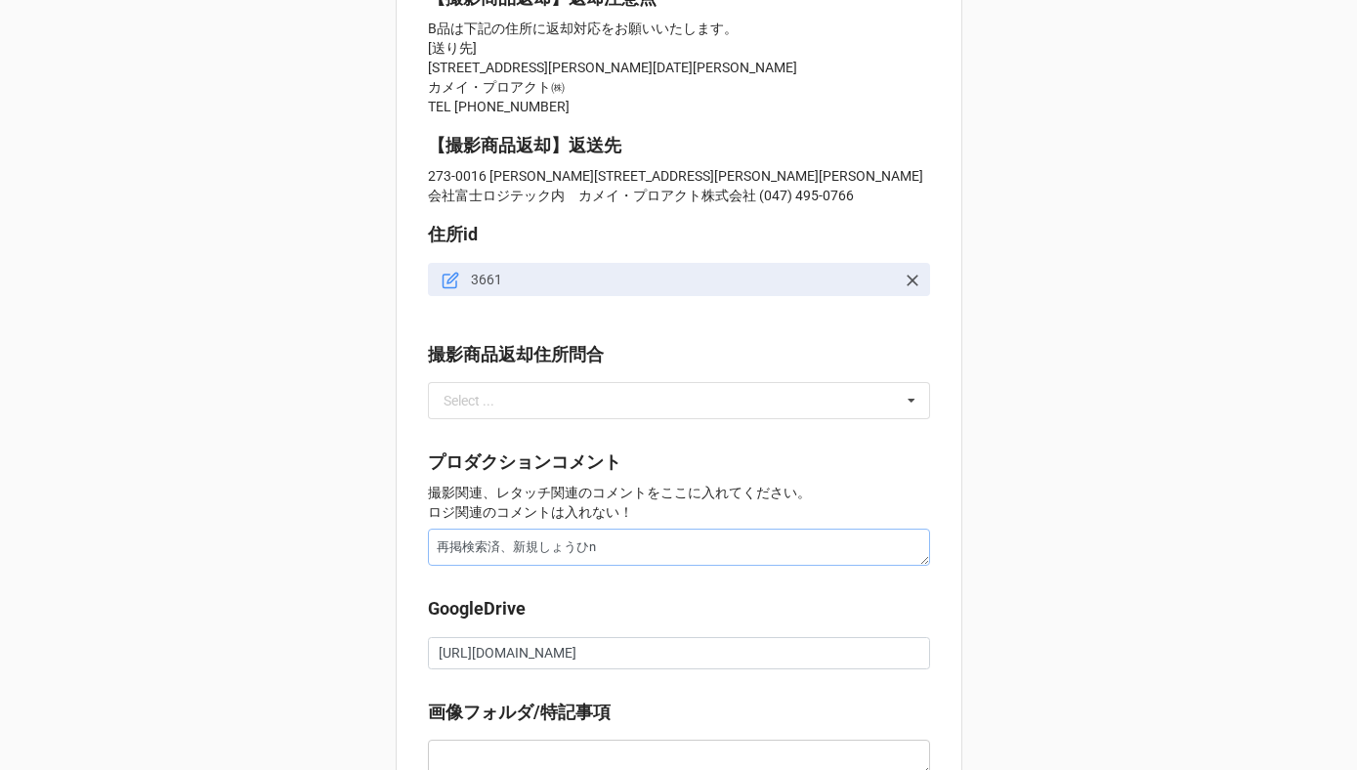
type textarea "x"
type textarea "再掲検索済、新規しょうひんb"
type textarea "x"
type textarea "再掲検索済、新規しょうひんぼ"
type textarea "x"
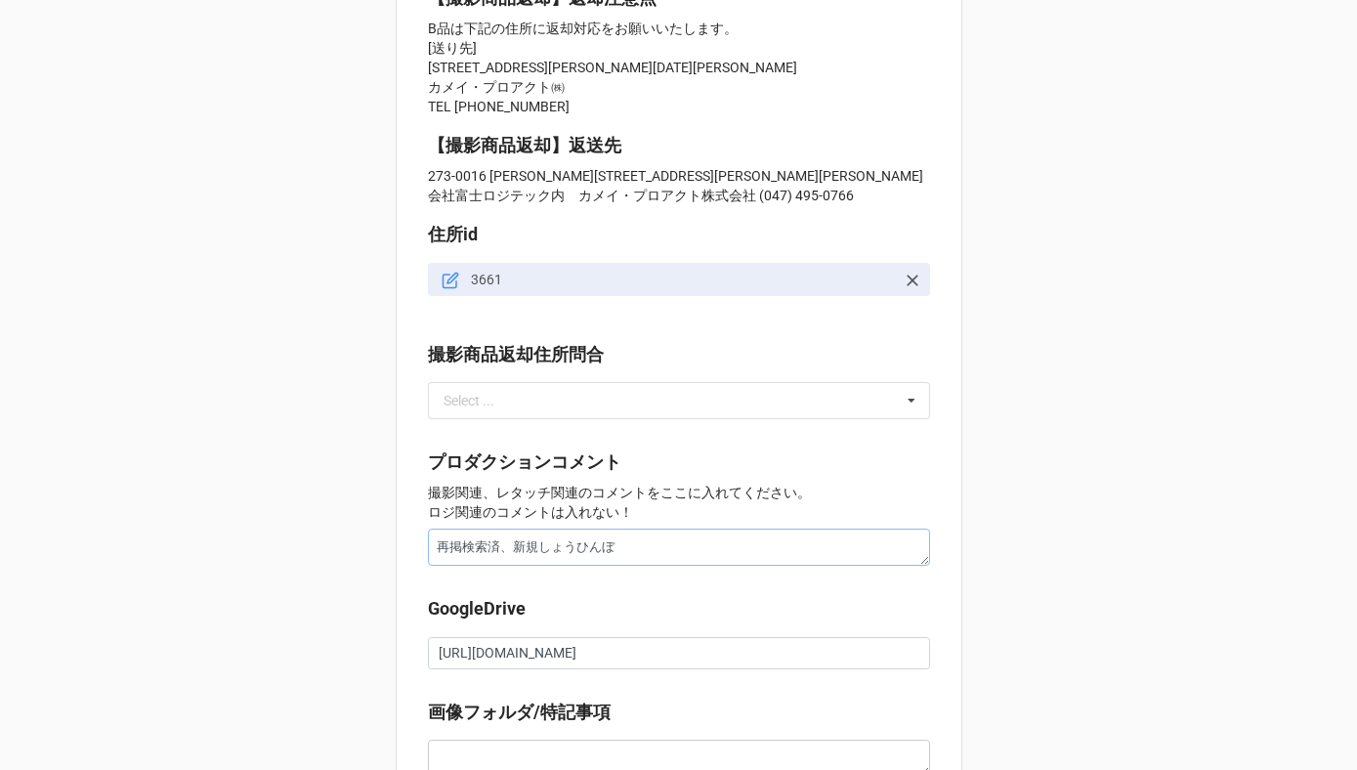
type textarea "再掲検索済、新規しょうひん"
type textarea "x"
type textarea "再掲検索済、新規しょうひ"
type textarea "x"
type textarea "再掲検索済、新規しょう"
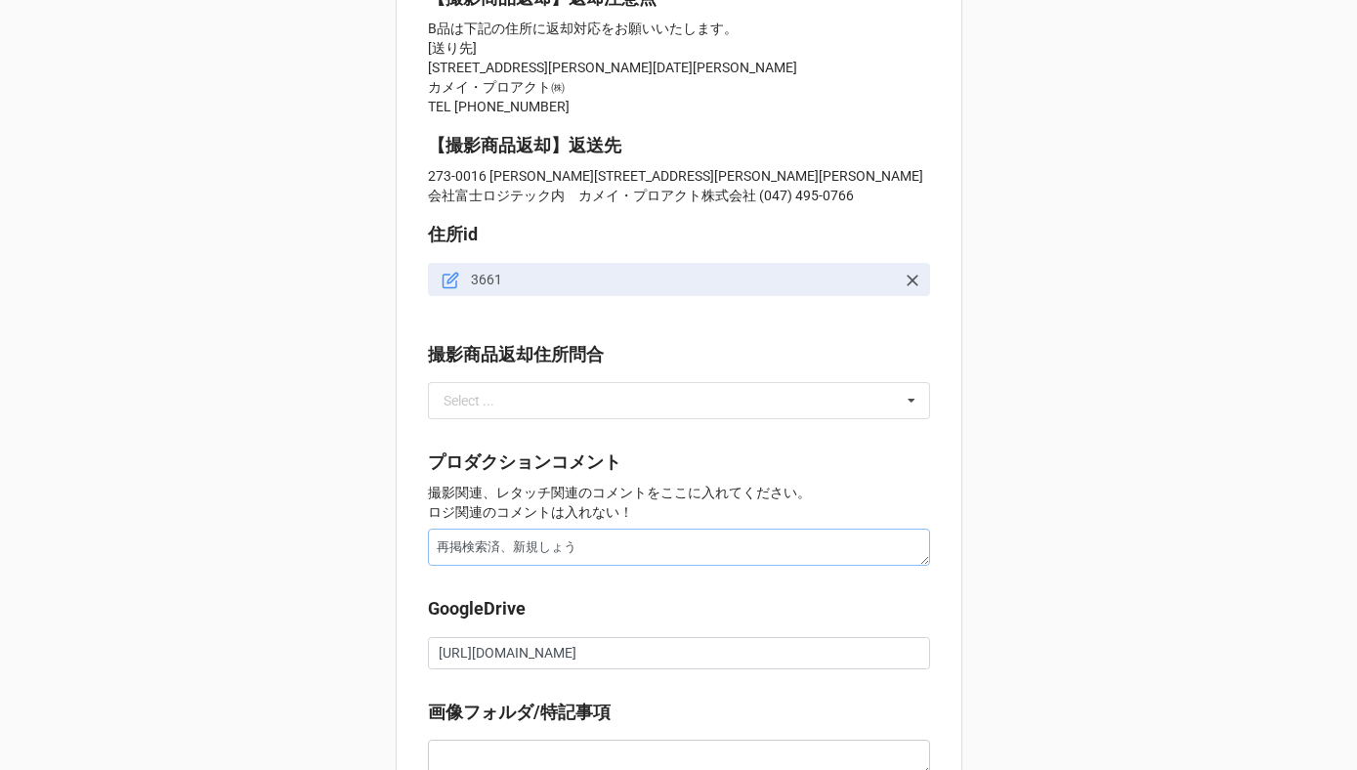
type textarea "x"
type textarea "再掲検索済、新規しょ"
type textarea "x"
type textarea "再掲検索済、新規し"
type textarea "x"
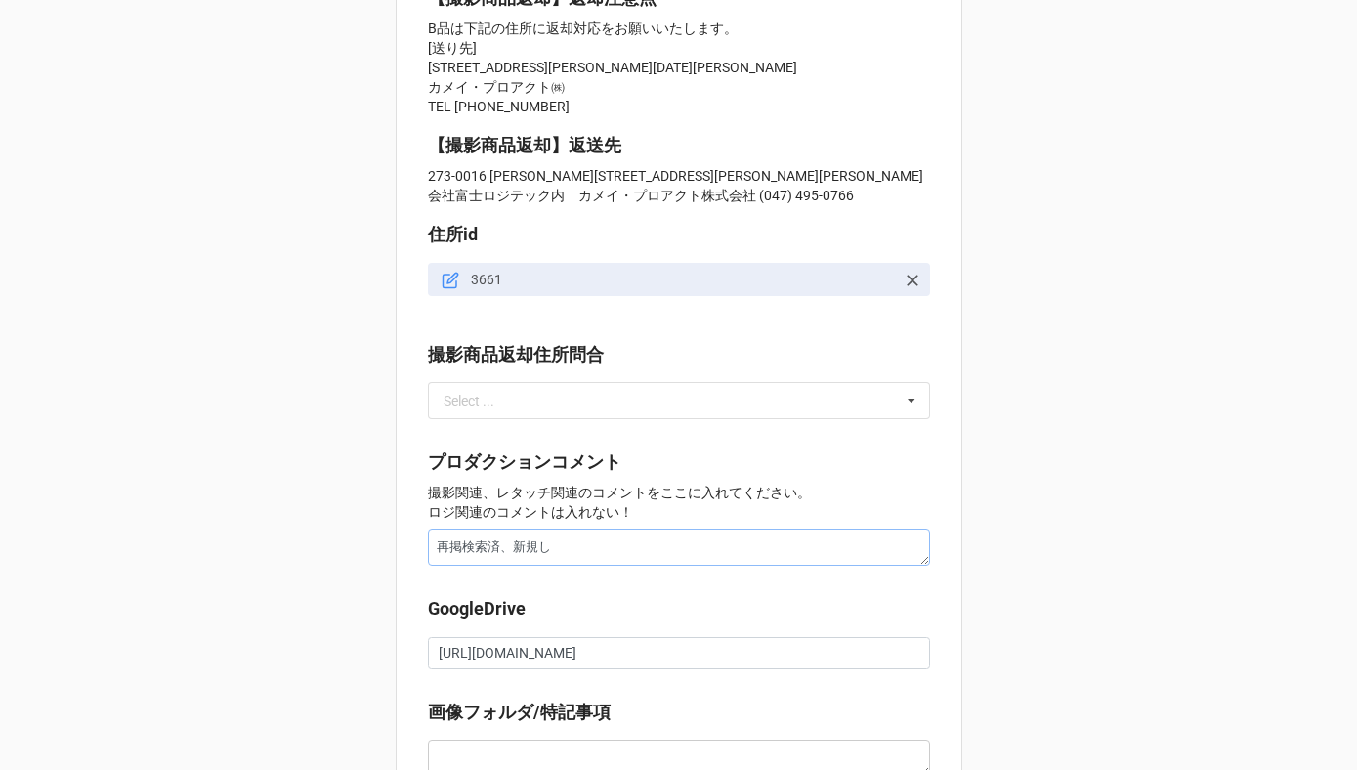
type textarea "再掲検索済、新規"
type textarea "x"
type textarea "再掲検索済、新"
type textarea "x"
type textarea "再掲検索済、"
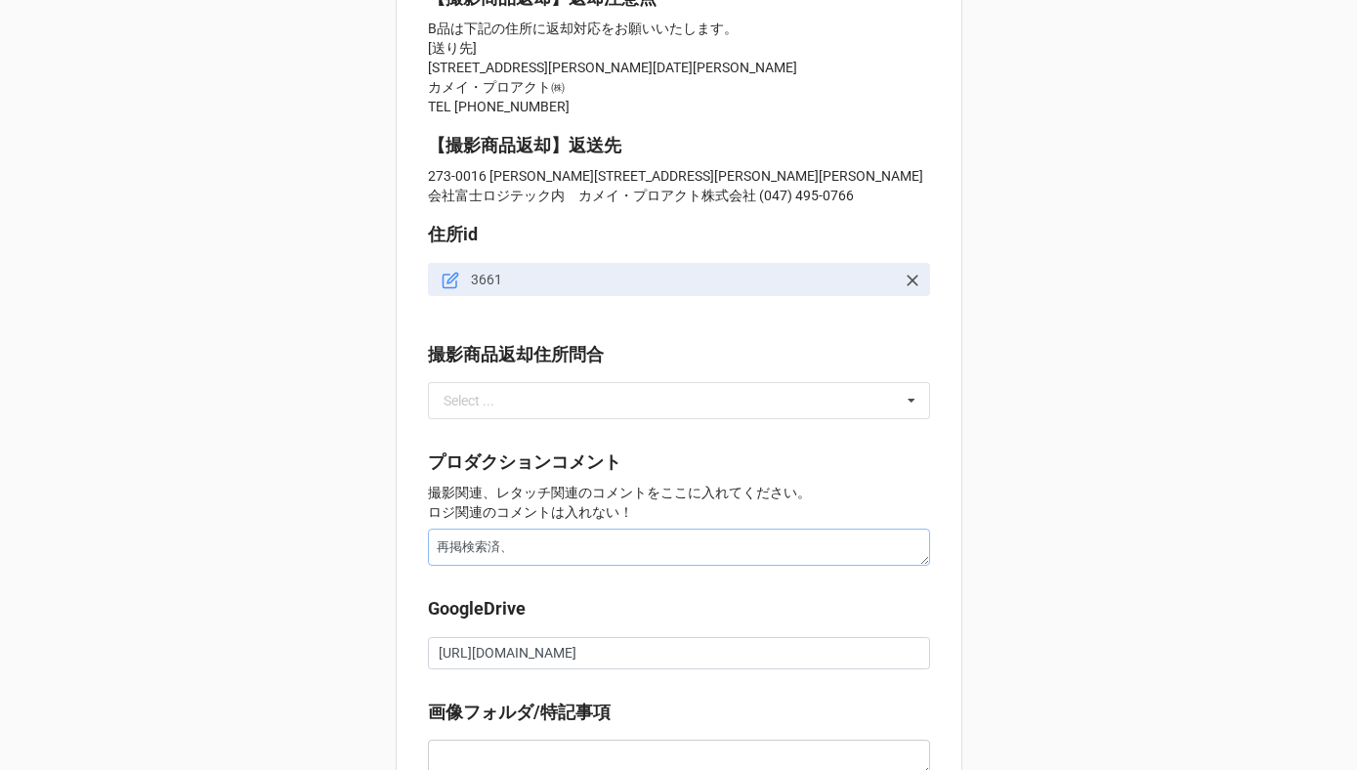
type textarea "x"
type textarea "再掲検索済、s"
type textarea "x"
type textarea "再掲検索済、し"
type textarea "x"
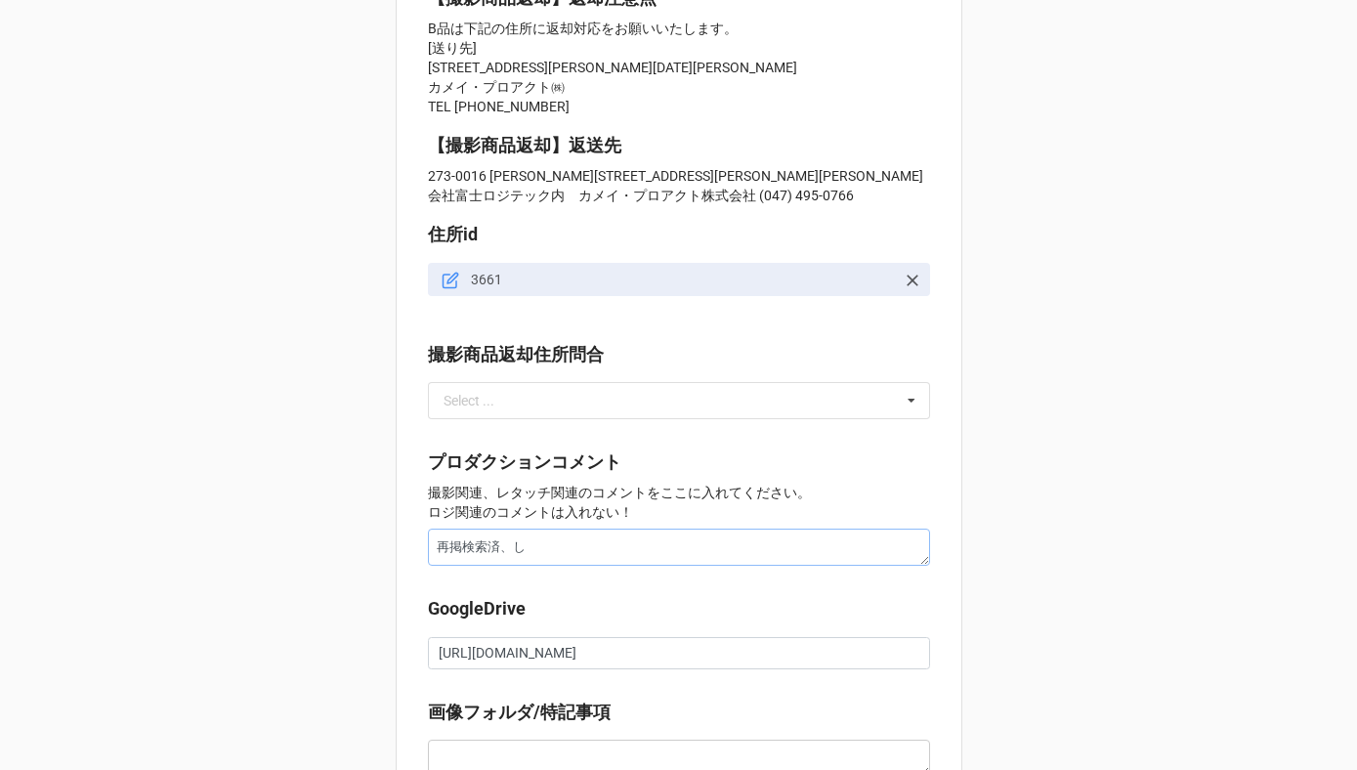
type textarea "再掲検索済、しn"
type textarea "x"
type textarea "再掲検索済、しんk"
type textarea "x"
type textarea "再掲検索済、新規"
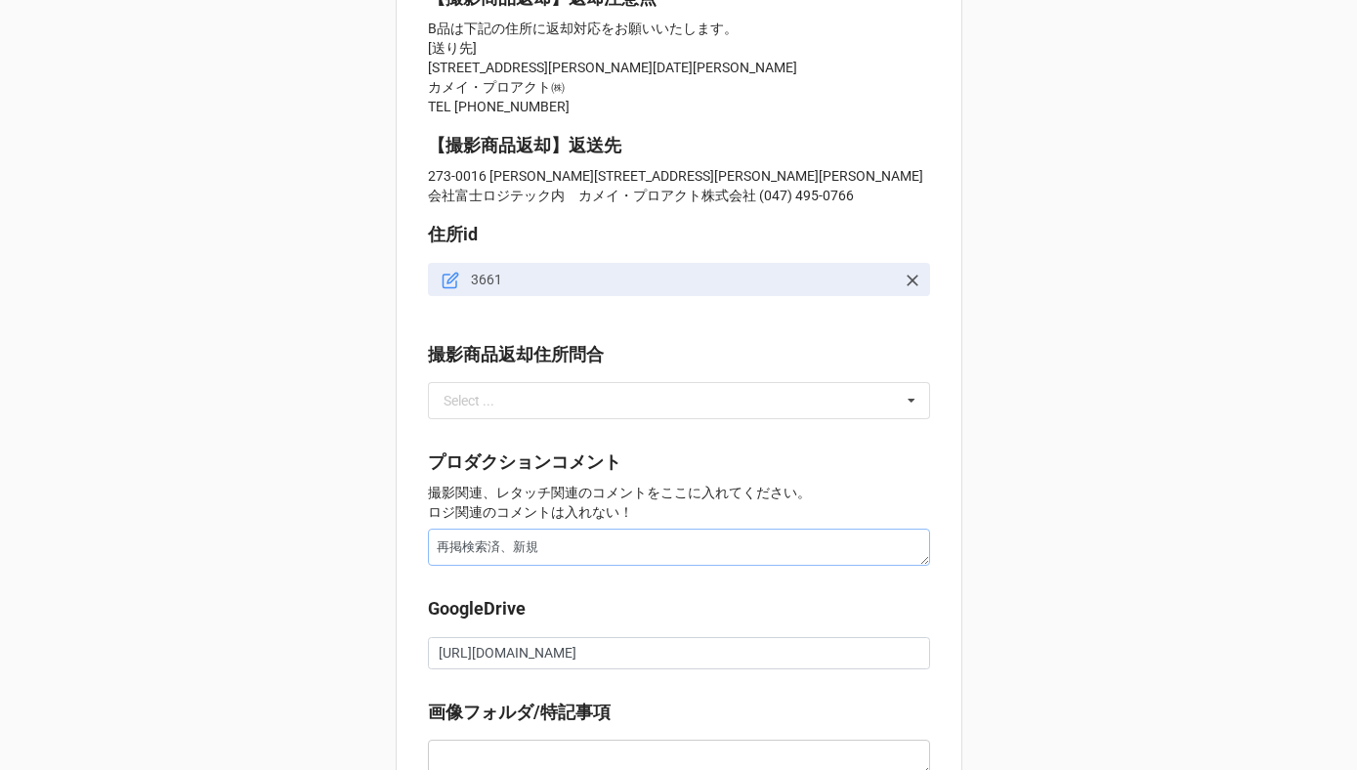
type textarea "x"
type textarea "再掲検索済、新規s"
type textarea "x"
type textarea "再掲検索済、新規しょ"
type textarea "x"
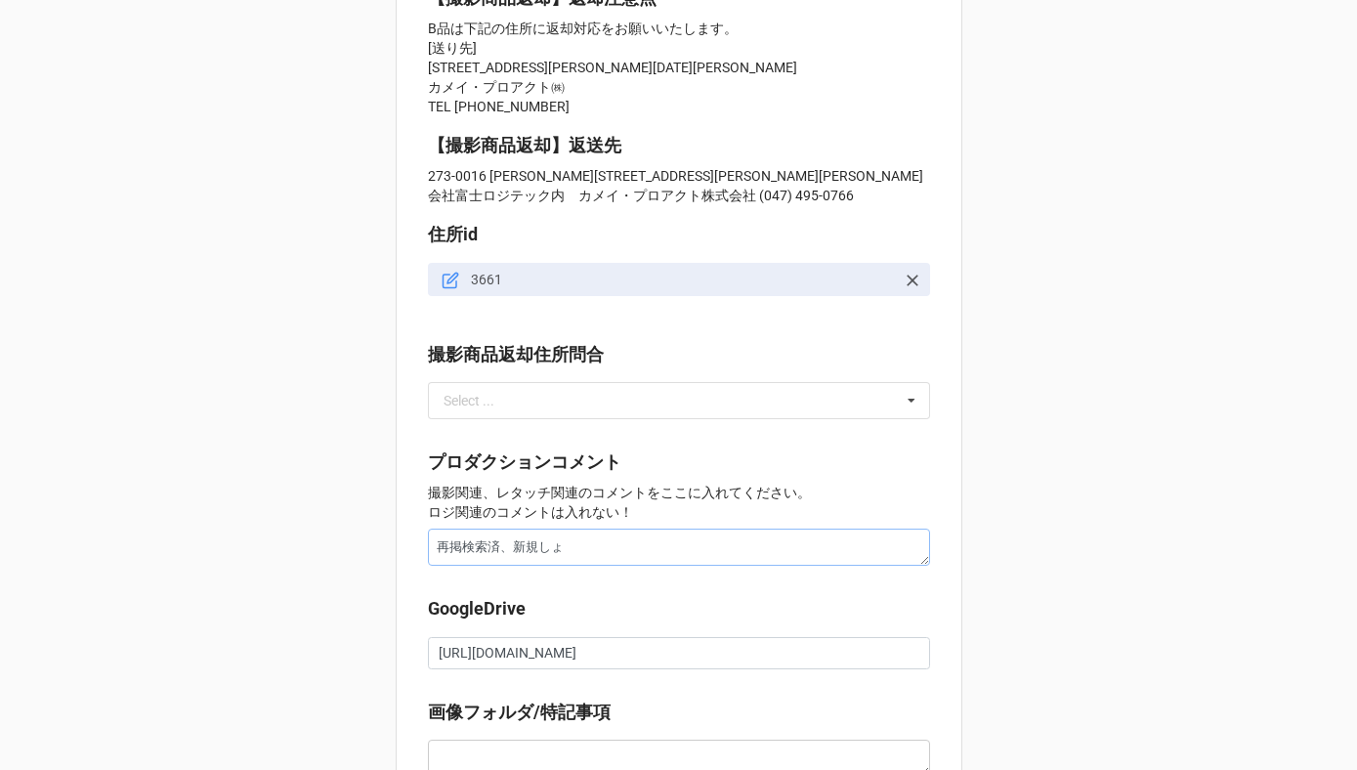
type textarea "再掲検索済、新規しょう"
type textarea "x"
type textarea "再掲検索済、新規しょうひ"
type textarea "x"
type textarea "再掲検索済、新規しょうひn"
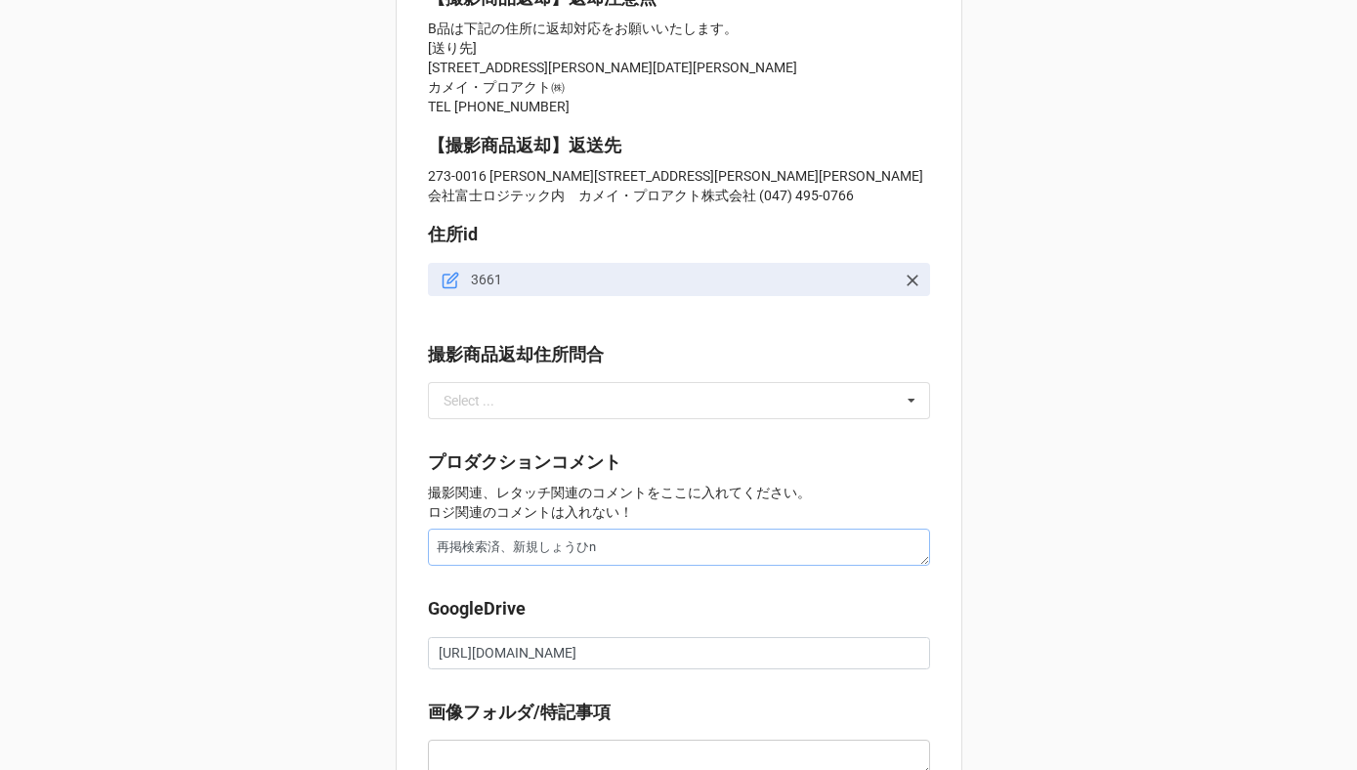
type textarea "x"
type textarea "再掲検索済、新規商品"
type textarea "x"
type textarea "再掲検索済、新規商品の"
type textarea "x"
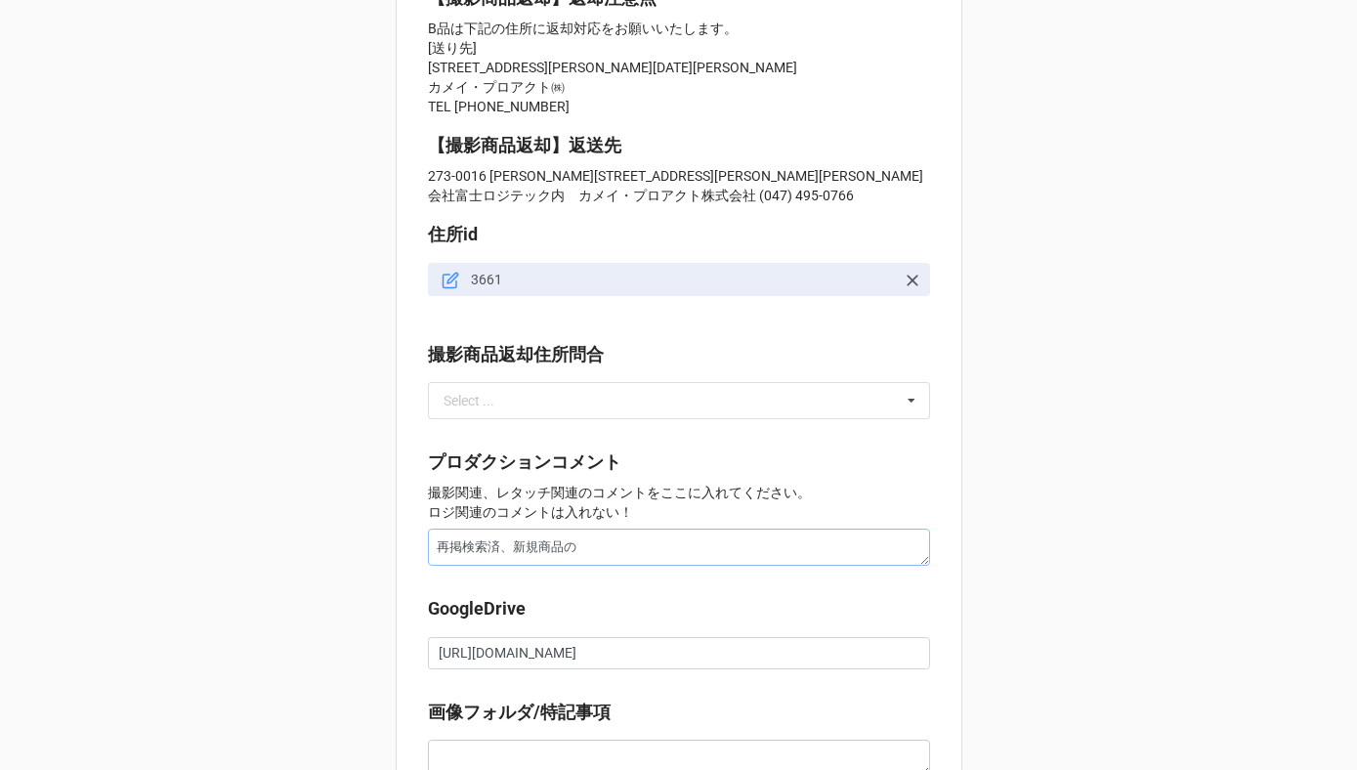
type textarea "再掲検索済、新規商品のJ"
type textarea "x"
type textarea "再掲検索済、新規商品のJA"
type textarea "x"
type textarea "再掲検索済、新規商品のJAN"
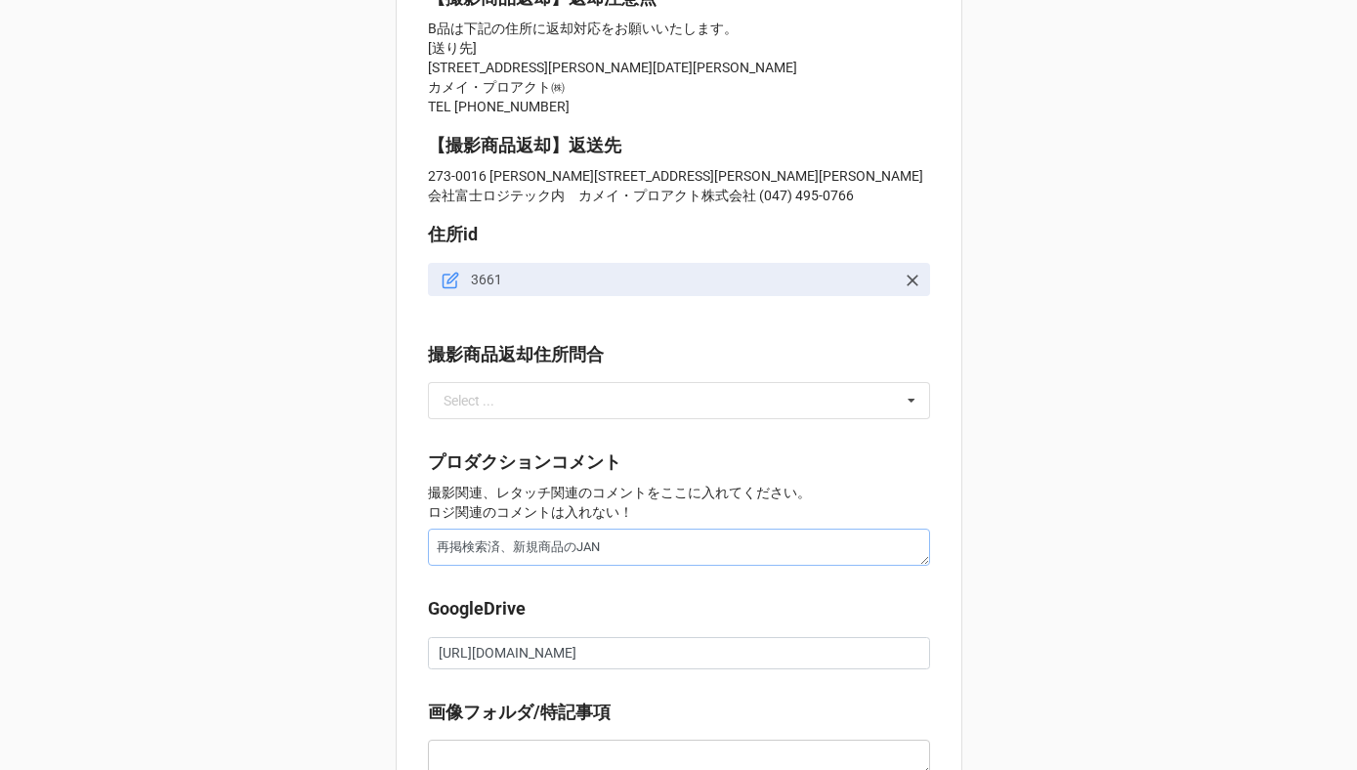
type textarea "x"
type textarea "再掲検索済、新規商品のJANw"
type textarea "x"
type textarea "再掲検索済、新規商品のJANを"
type textarea "x"
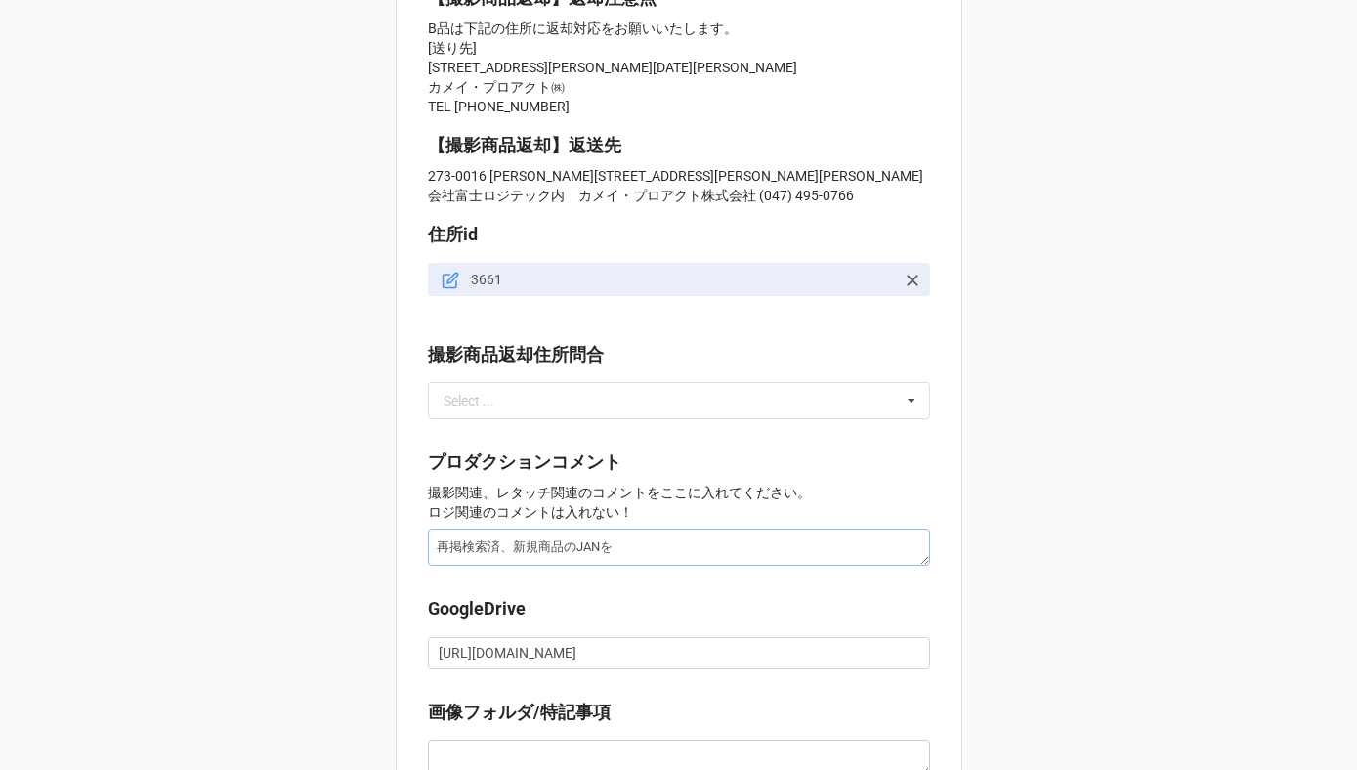
type textarea "再掲検索済、新規商品のJANをk"
type textarea "x"
type textarea "再掲検索済、新規商品のJANをかk"
type textarea "x"
type textarea "再掲検索済、新規商品のJANをかく"
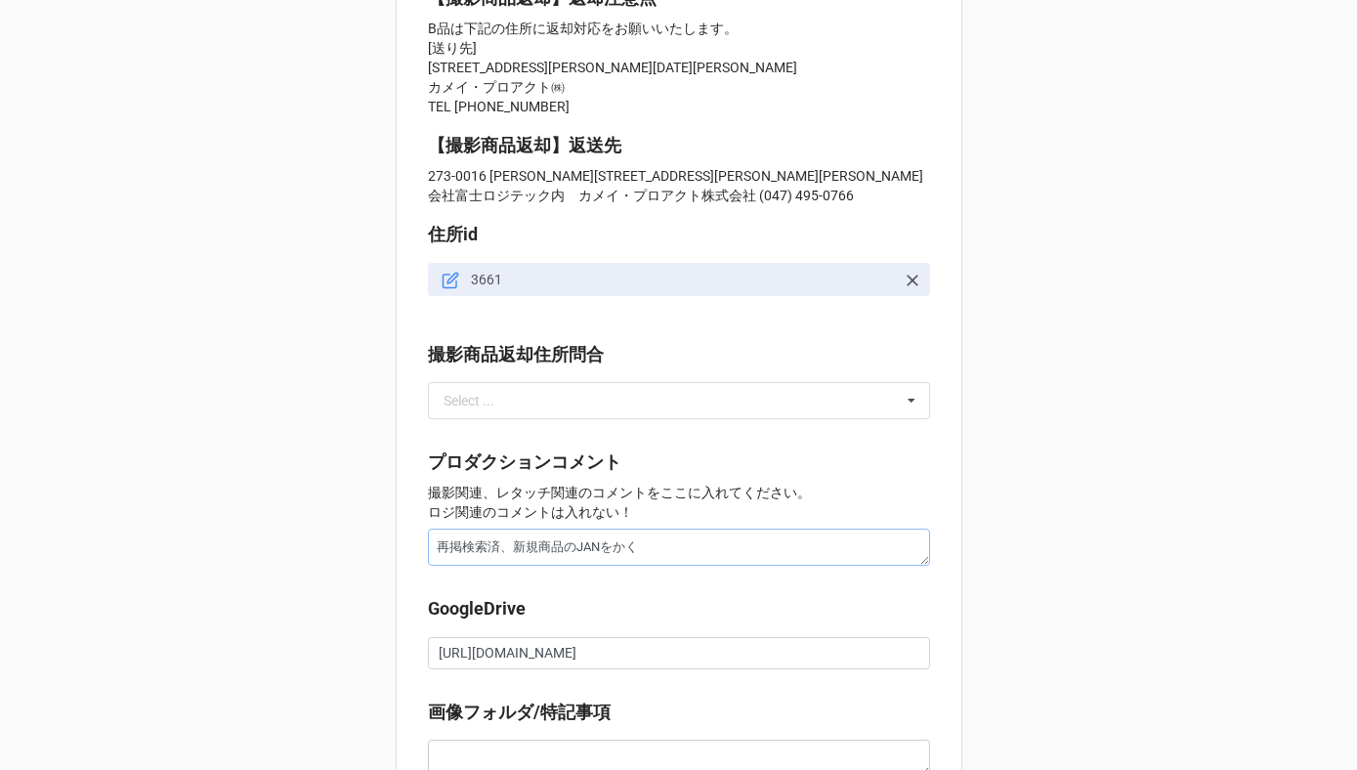
type textarea "x"
type textarea "再掲検索済、新規商品のJANをかくn"
type textarea "x"
type textarea "再掲検索済、新規商品のJANをかくに"
type textarea "x"
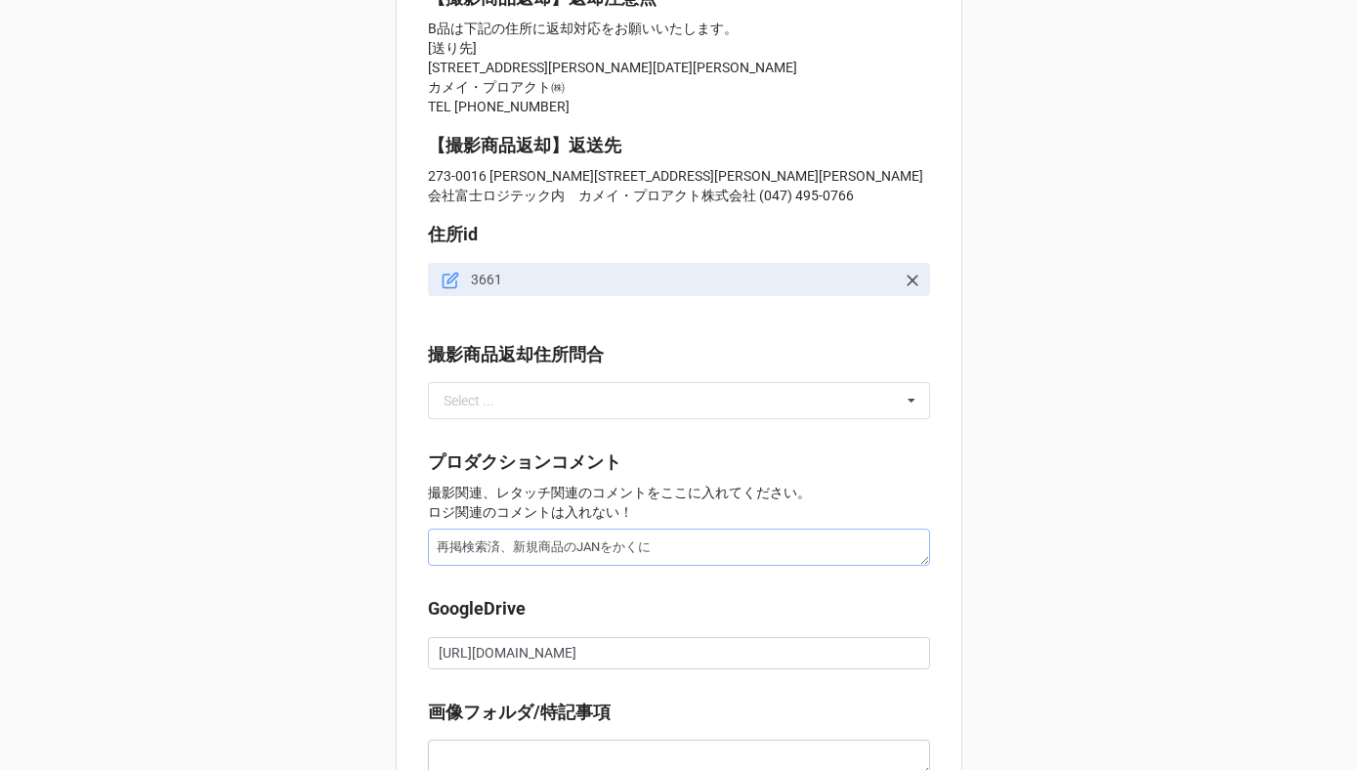
type textarea "再掲検索済、新規商品のJANをかくにn"
type textarea "x"
type textarea "再掲検索済、新規商品のJANを確認"
type textarea "x"
type textarea "再掲検索済、新規商品のJANを確認c"
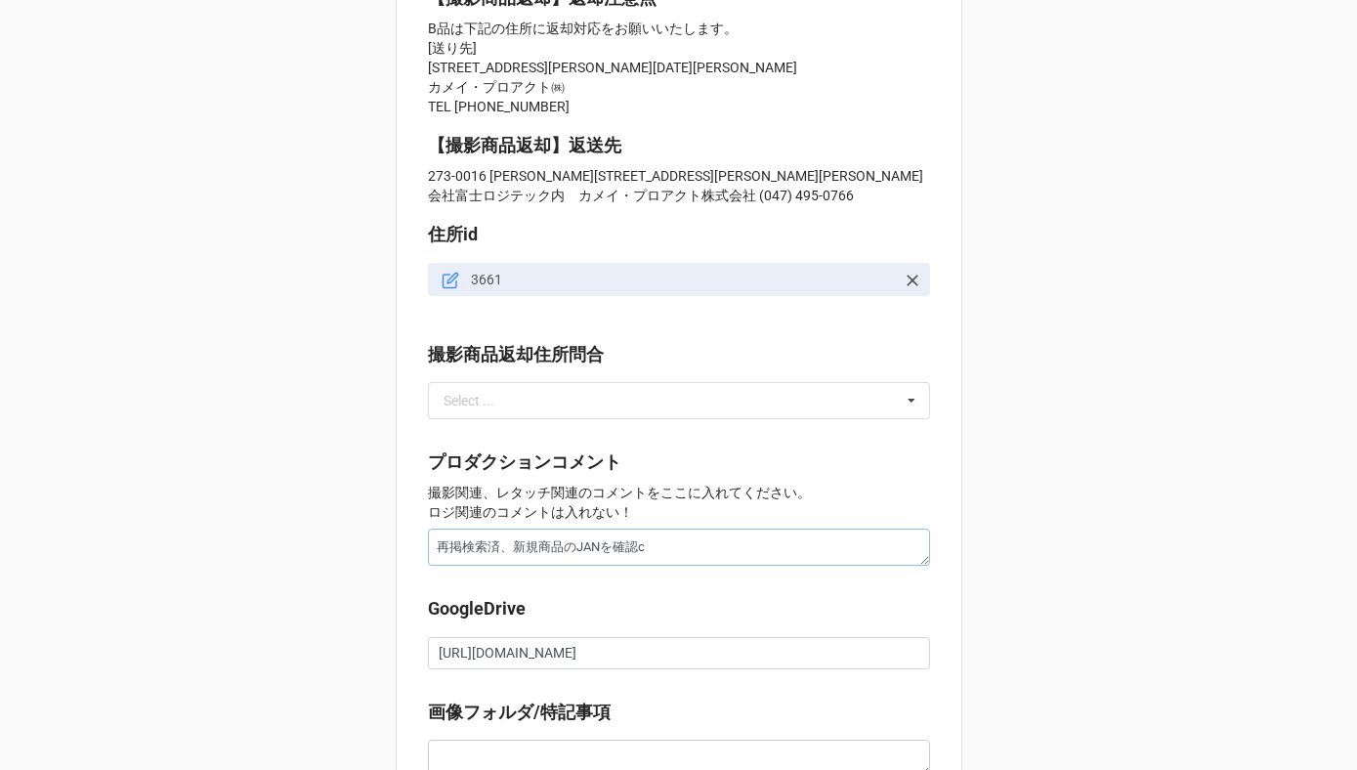
type textarea "x"
type textarea "再掲検索済、新規商品のJANを確認ちゅ"
type textarea "x"
type textarea "再掲検索済、新規商品のJANを確認中"
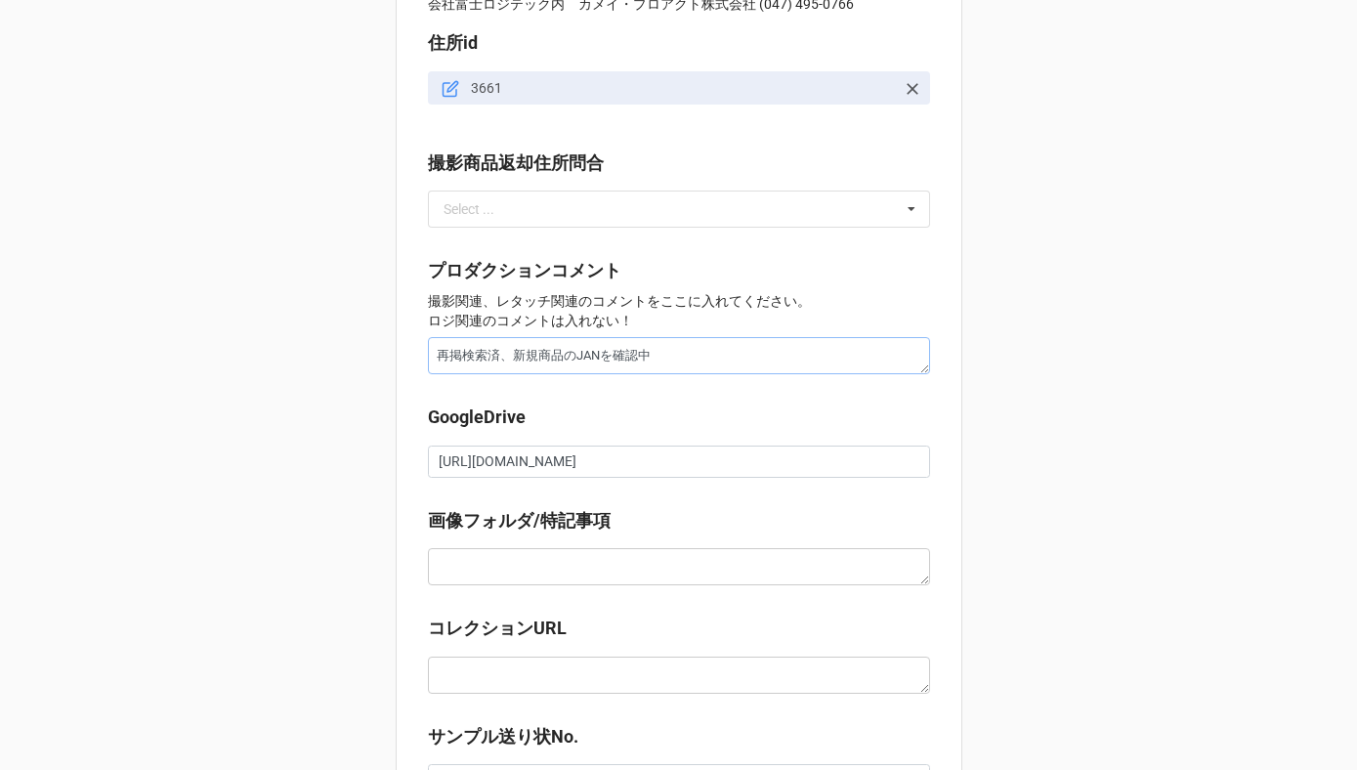
scroll to position [2128, 0]
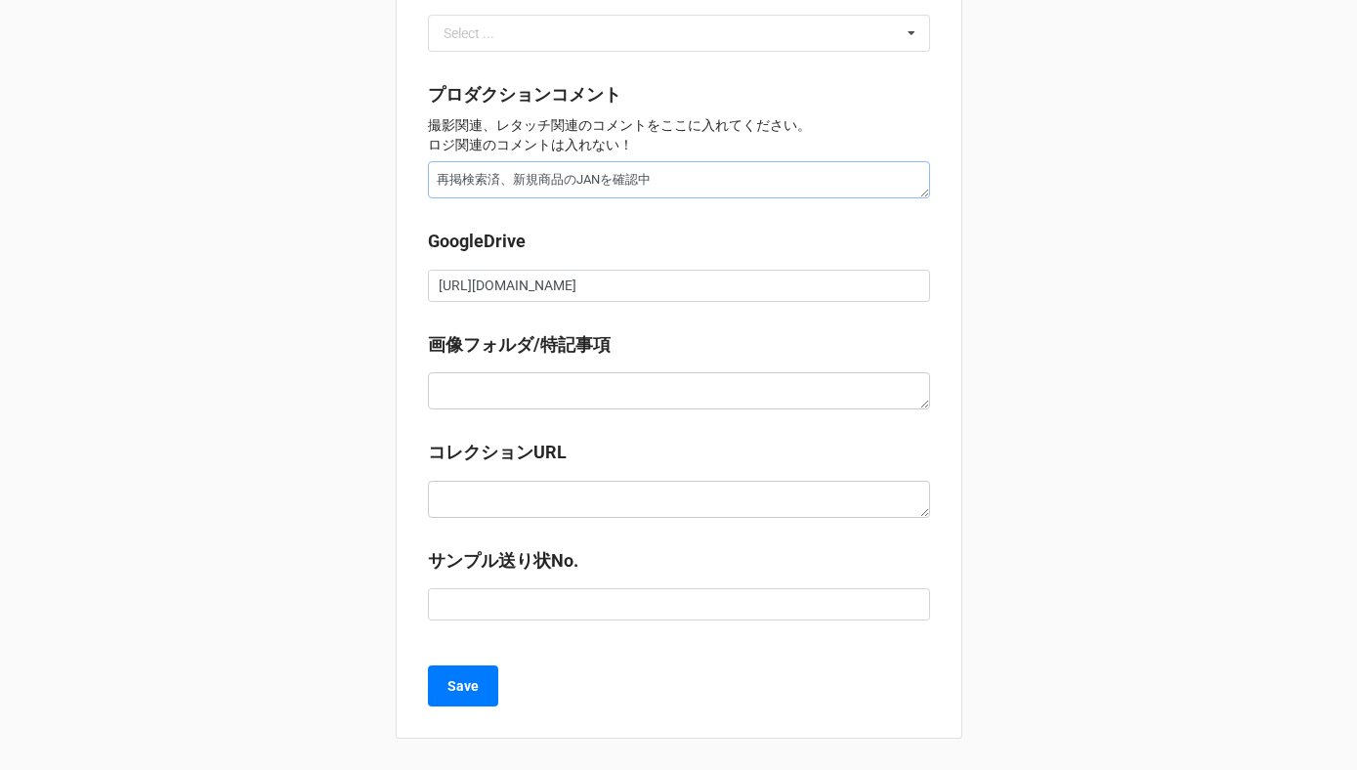
type textarea "x"
type textarea "再掲検索済、新規商品のJANを確認中"
type textarea "x"
type textarea "再掲検索済、新規商品のJANを確認中"
type textarea "x"
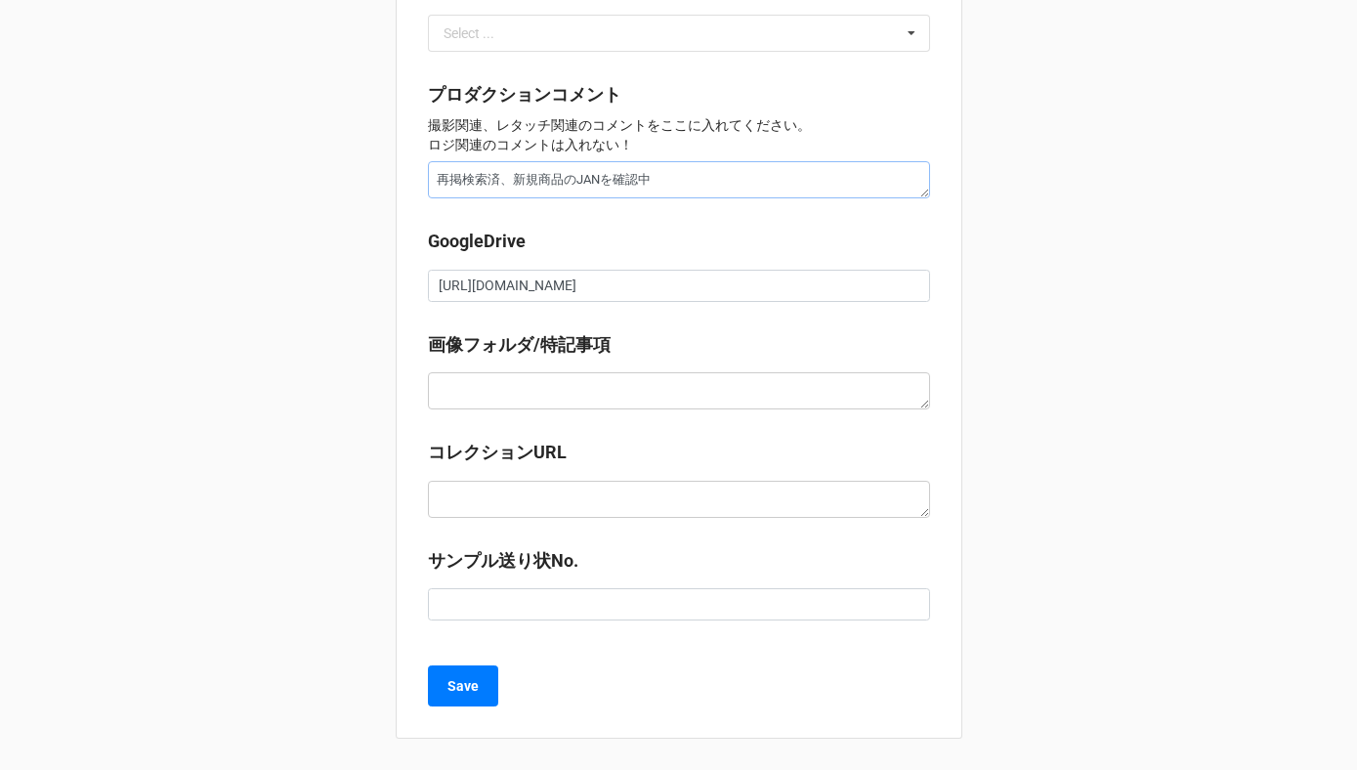
type textarea "再掲検索済、新規商品のJANを確認中"
type textarea "x"
type textarea "再掲検索済、新規商品のJANを確認中 ("
type textarea "x"
type textarea "再掲検索済、新規商品のJANを確認中 ()"
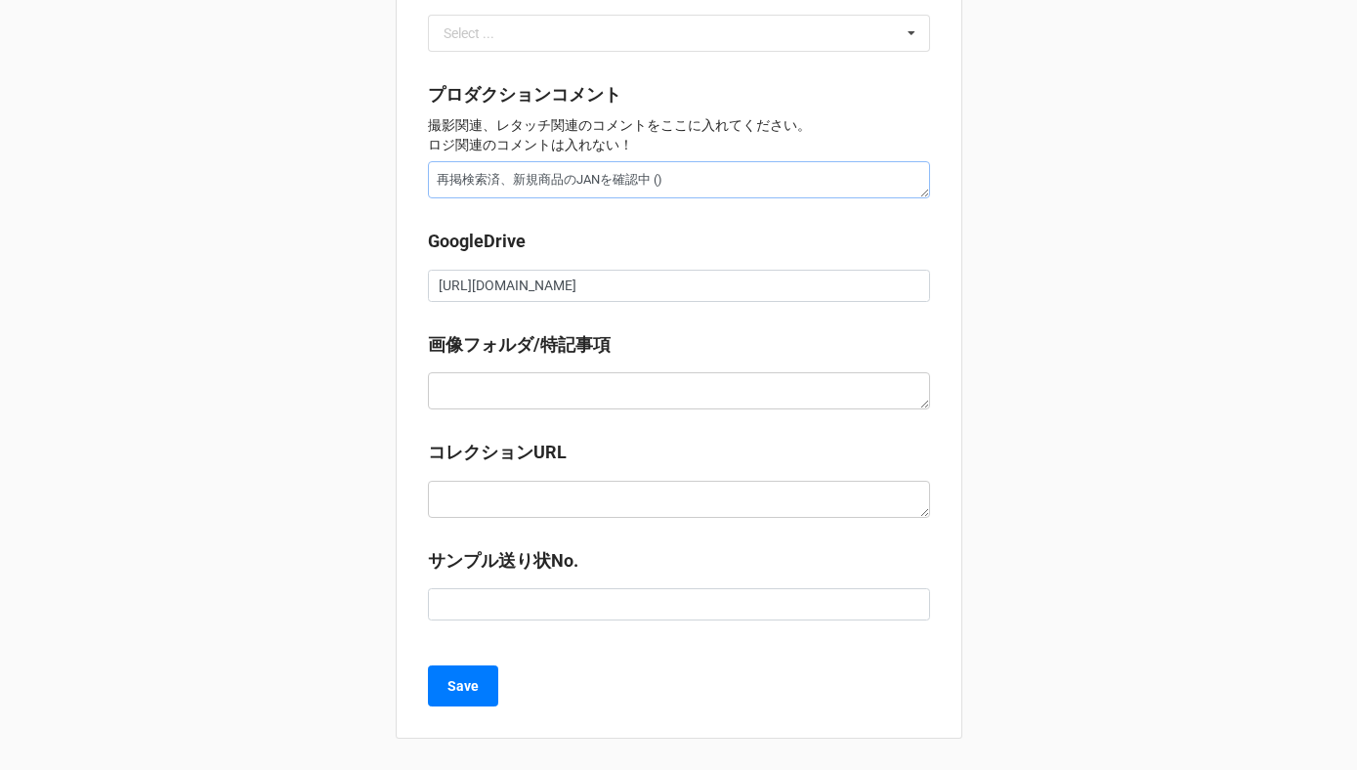
type textarea "x"
type textarea "再掲検索済、新規商品のJANを確認中 (k)"
type textarea "x"
type textarea "再掲検索済、新規商品のJANを確認中 (かw)"
type textarea "x"
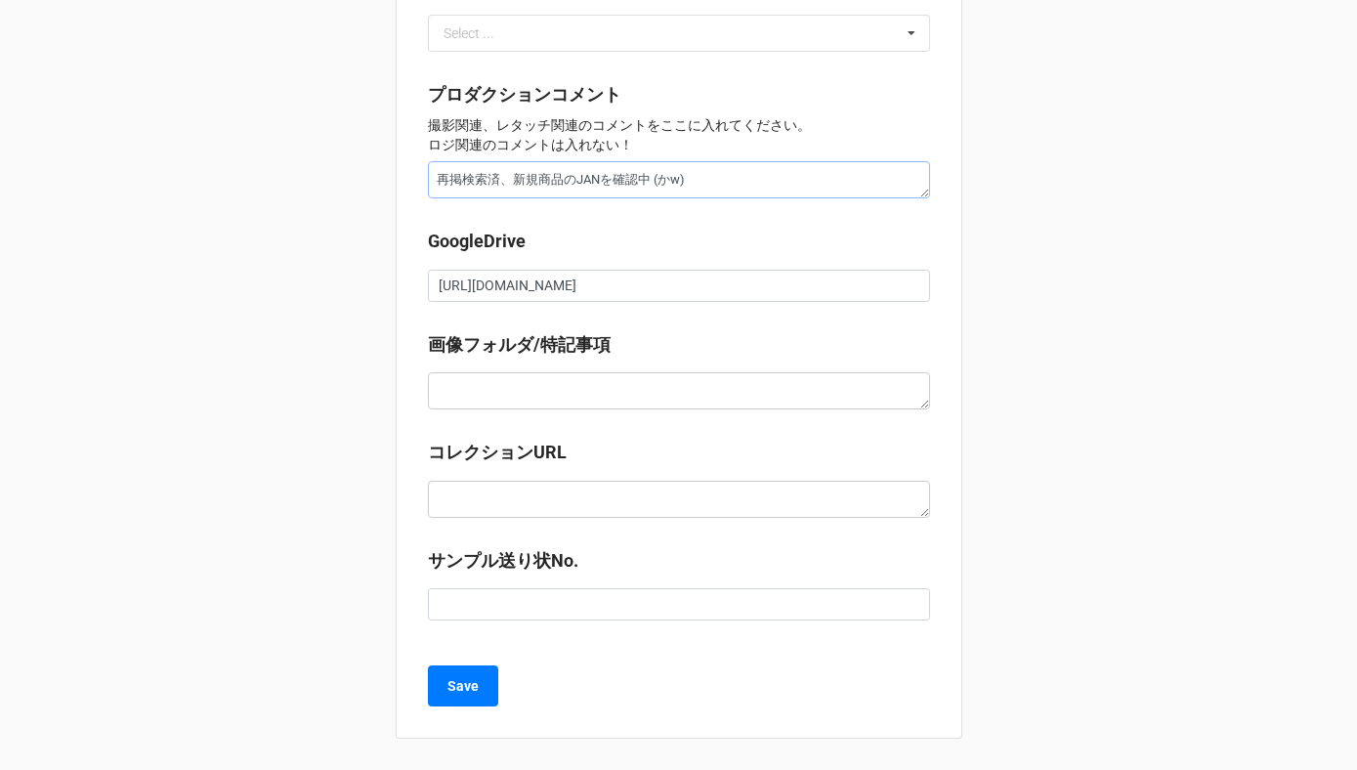
type textarea "再掲検索済、新規商品のJANを確認中 (かわ)"
type textarea "x"
type textarea "再掲検索済、新規商品のJANを確認中 (かわs)"
type textarea "x"
type textarea "再掲検索済、新規商品のJANを確認中 (かわsh)"
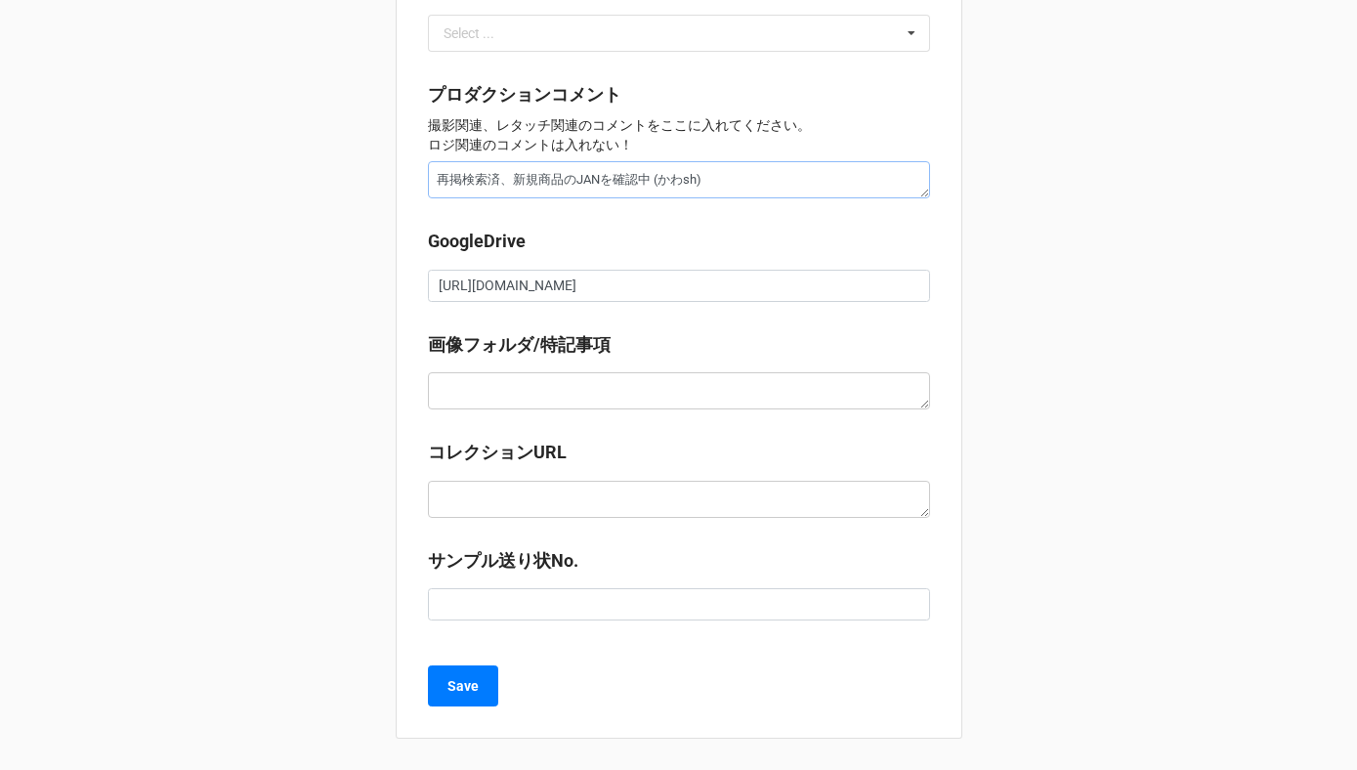
type textarea "x"
type textarea "再掲検索済、新規商品のJANを確認中 (かわし)"
type textarea "x"
type textarea "再掲検索済、新規商品のJANを確認中 (かわしm)"
type textarea "x"
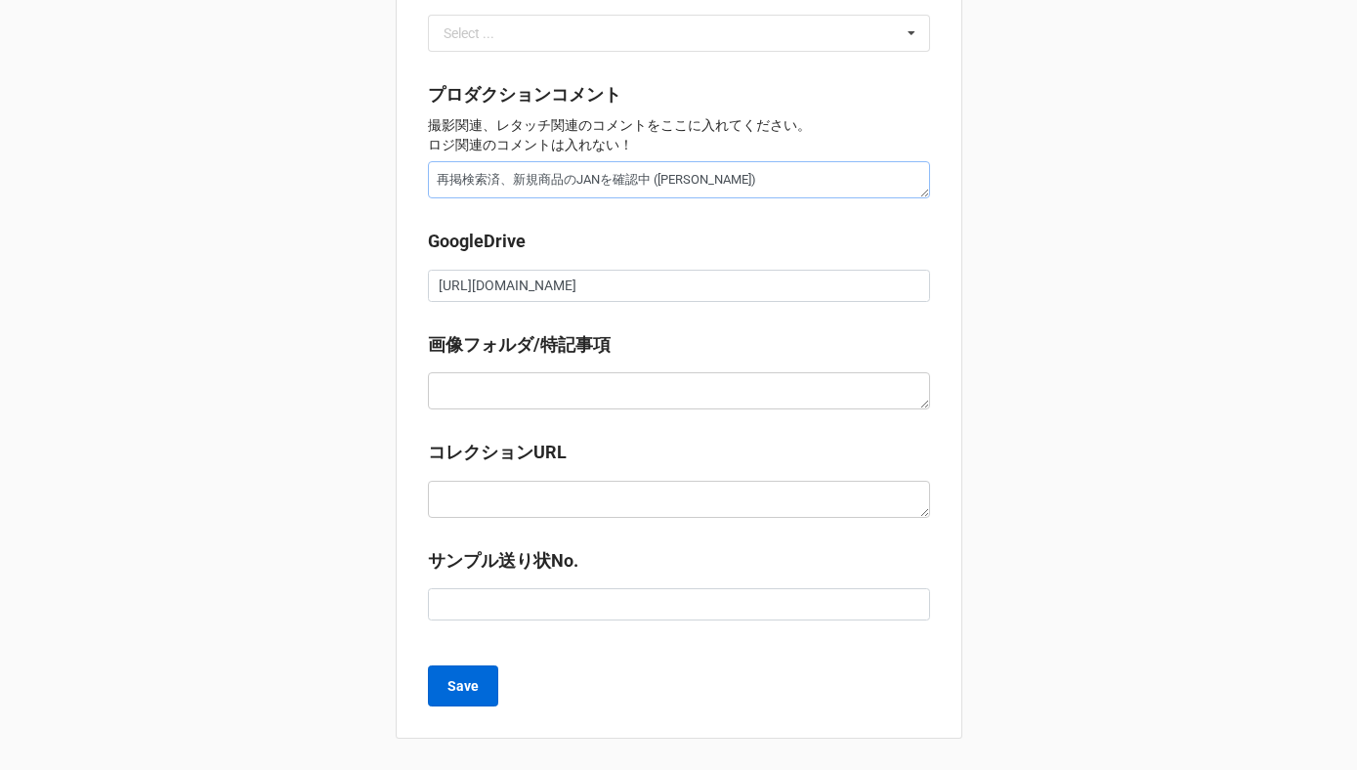
type textarea "再掲検索済、新規商品のJANを確認中 (川島)"
click at [460, 678] on b "Save" at bounding box center [463, 686] width 31 height 21
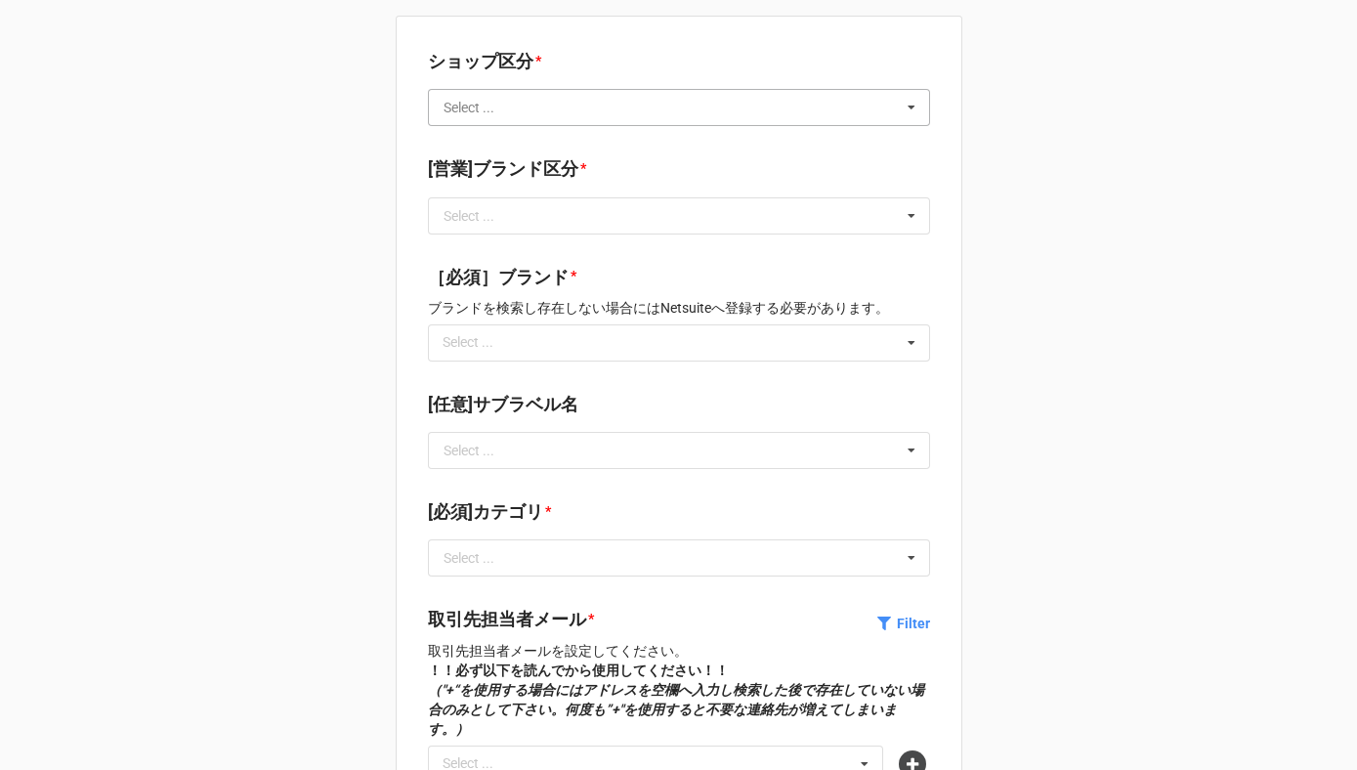
click at [664, 119] on input "text" at bounding box center [680, 107] width 500 height 35
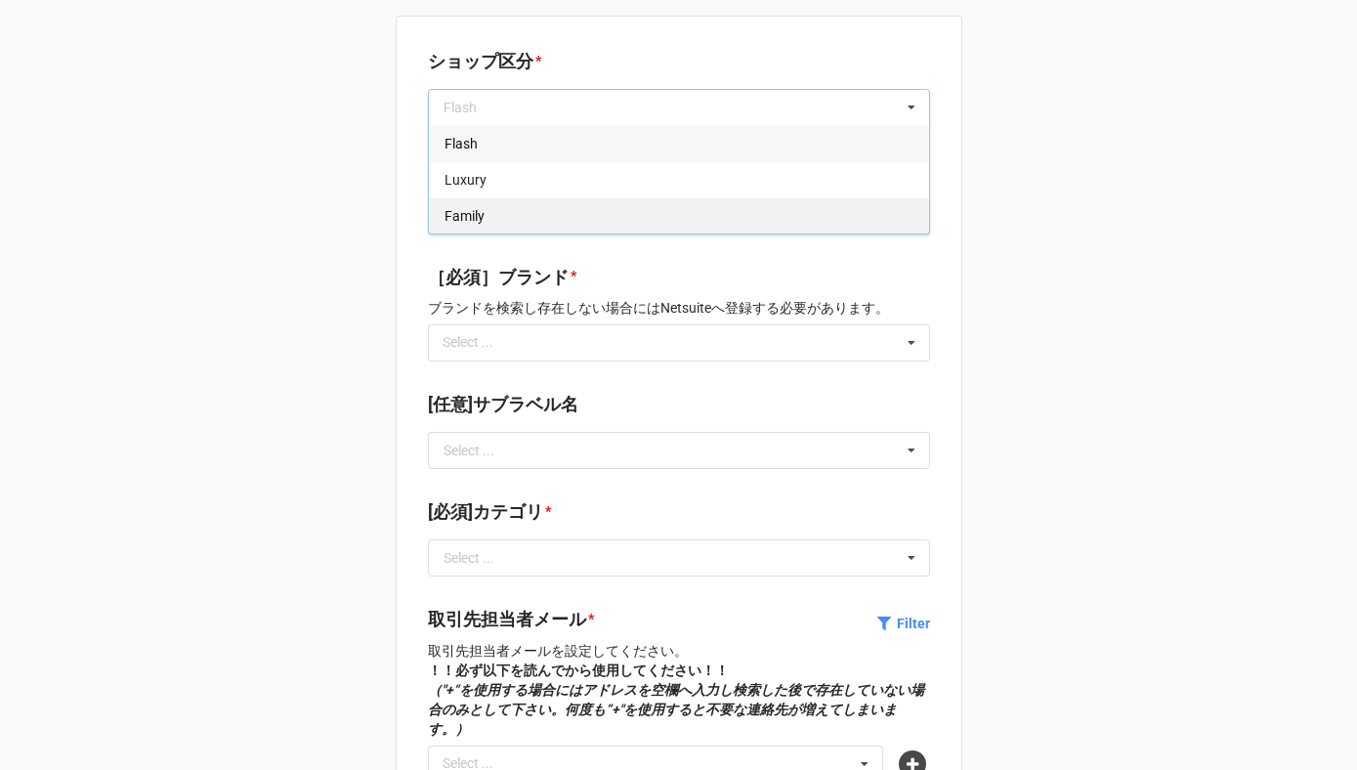
click at [552, 215] on div "Family" at bounding box center [679, 215] width 500 height 36
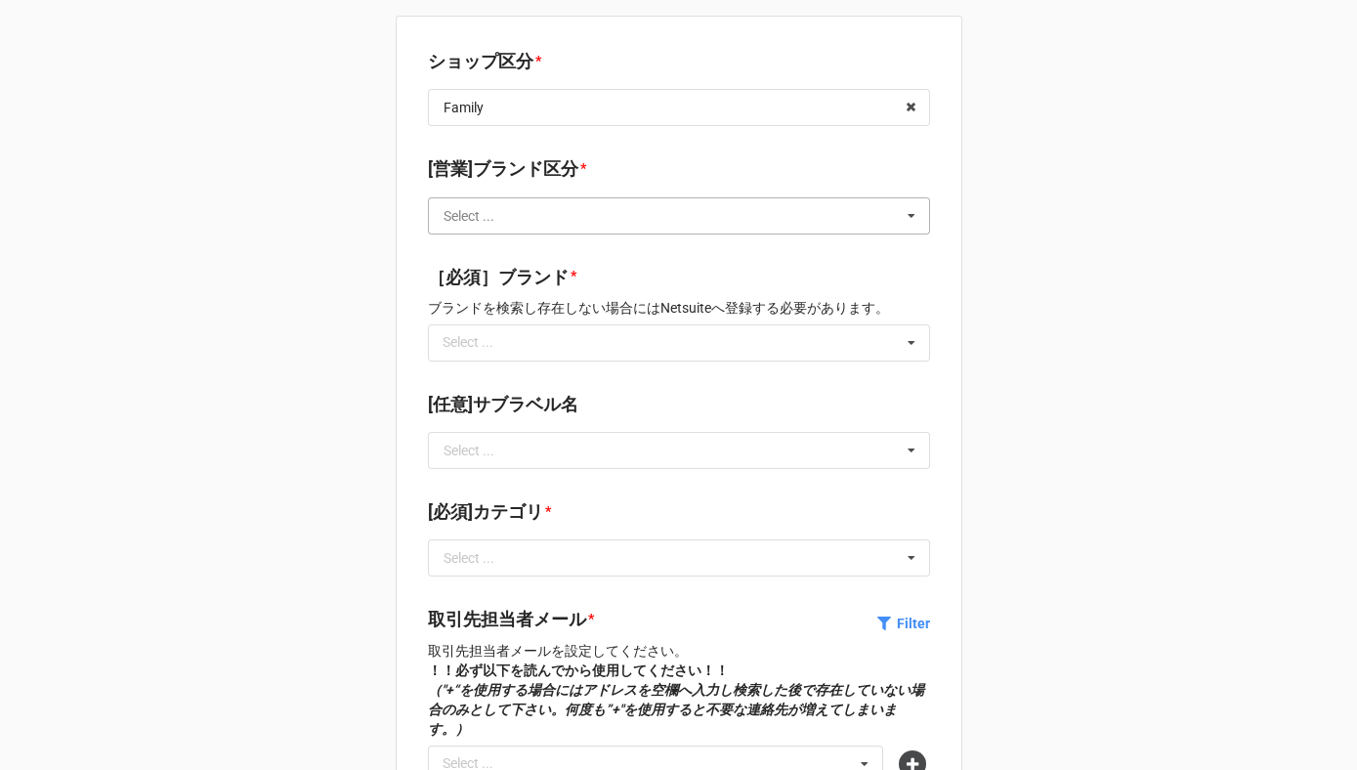
click at [552, 217] on input "text" at bounding box center [680, 215] width 500 height 35
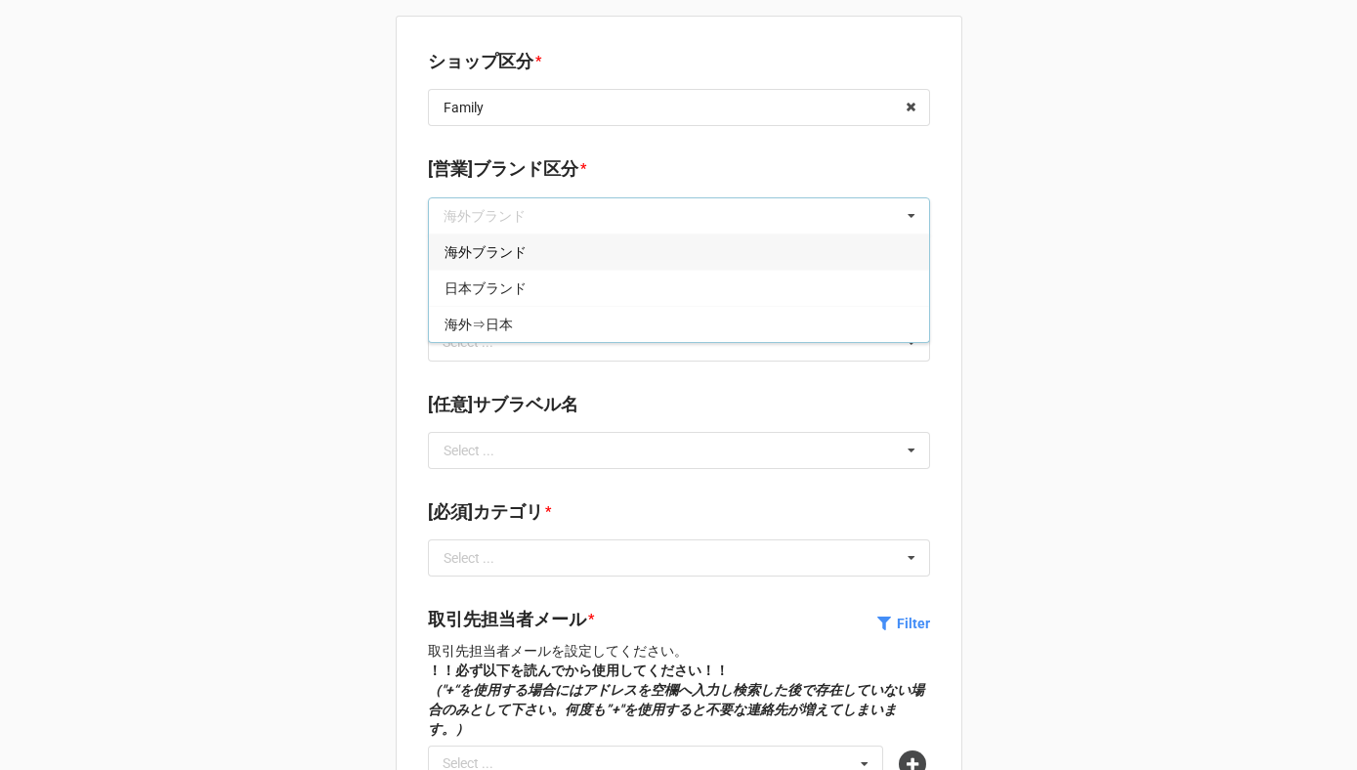
click at [532, 260] on div "海外ブランド" at bounding box center [679, 252] width 500 height 36
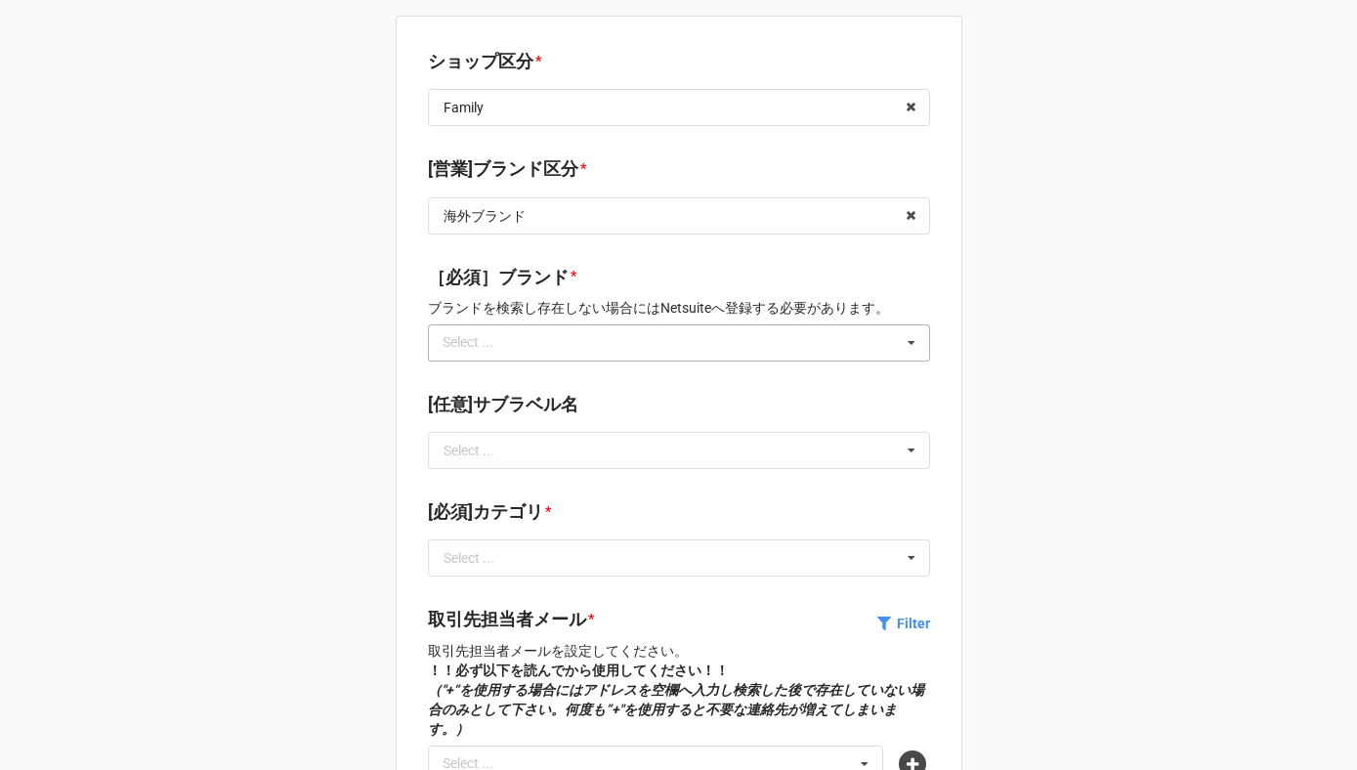
click at [530, 344] on div "Select ... No results found." at bounding box center [679, 342] width 502 height 37
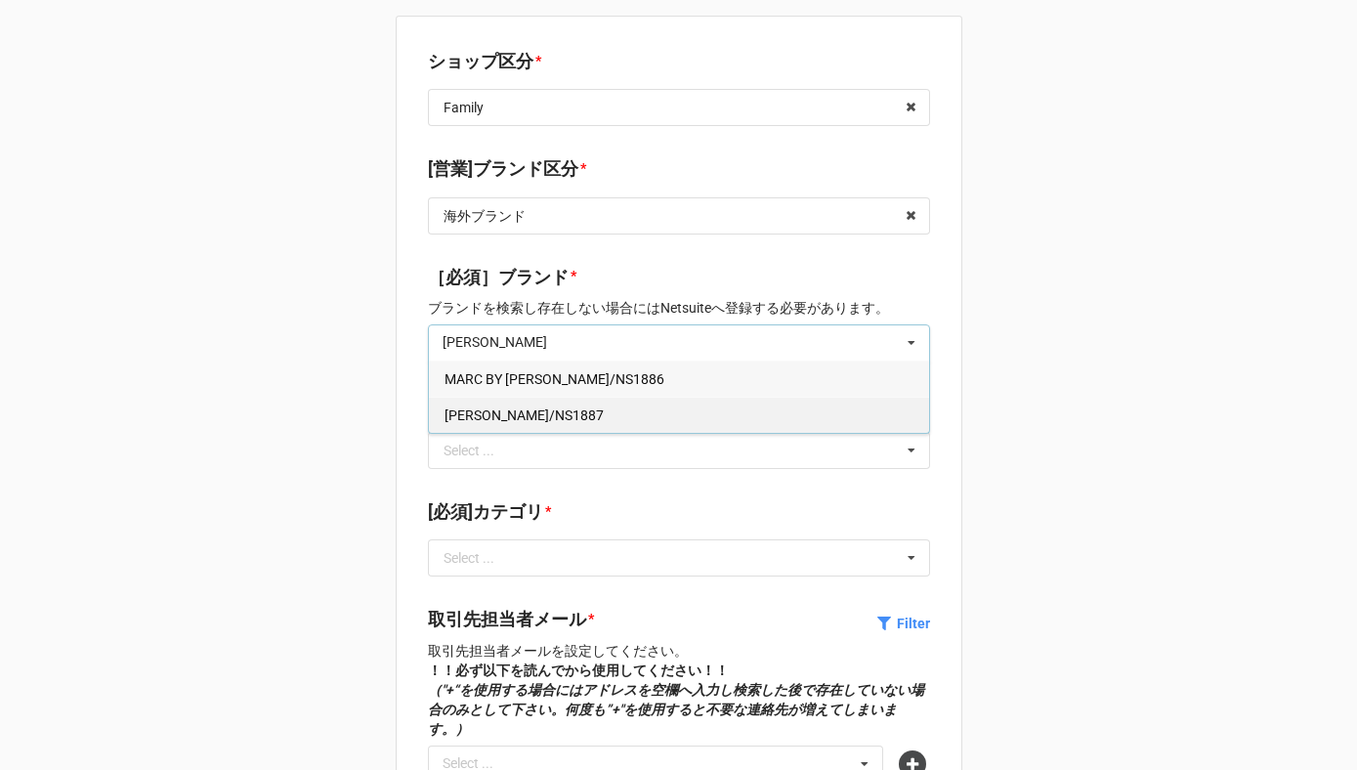
type input "marc jacobs"
click at [540, 420] on span "[PERSON_NAME]/NS1887" at bounding box center [524, 415] width 159 height 16
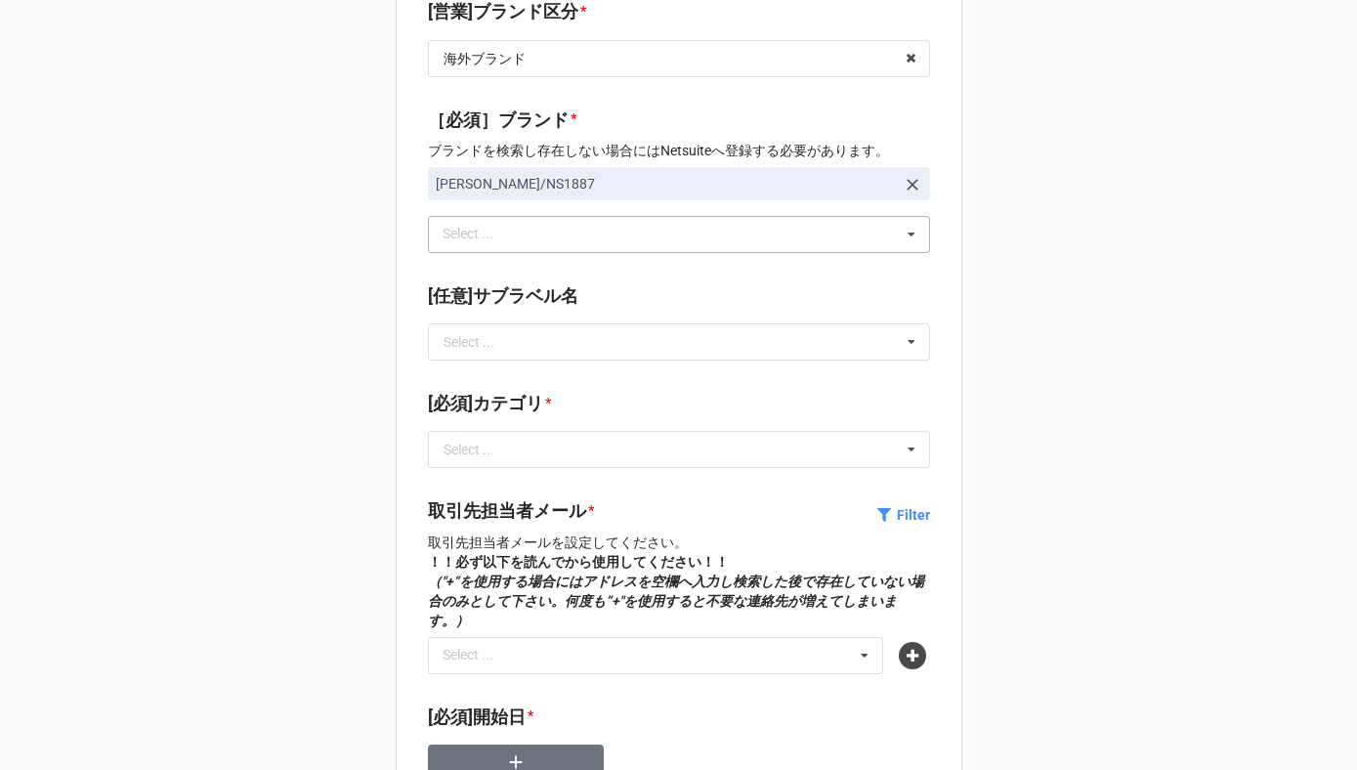
scroll to position [202, 0]
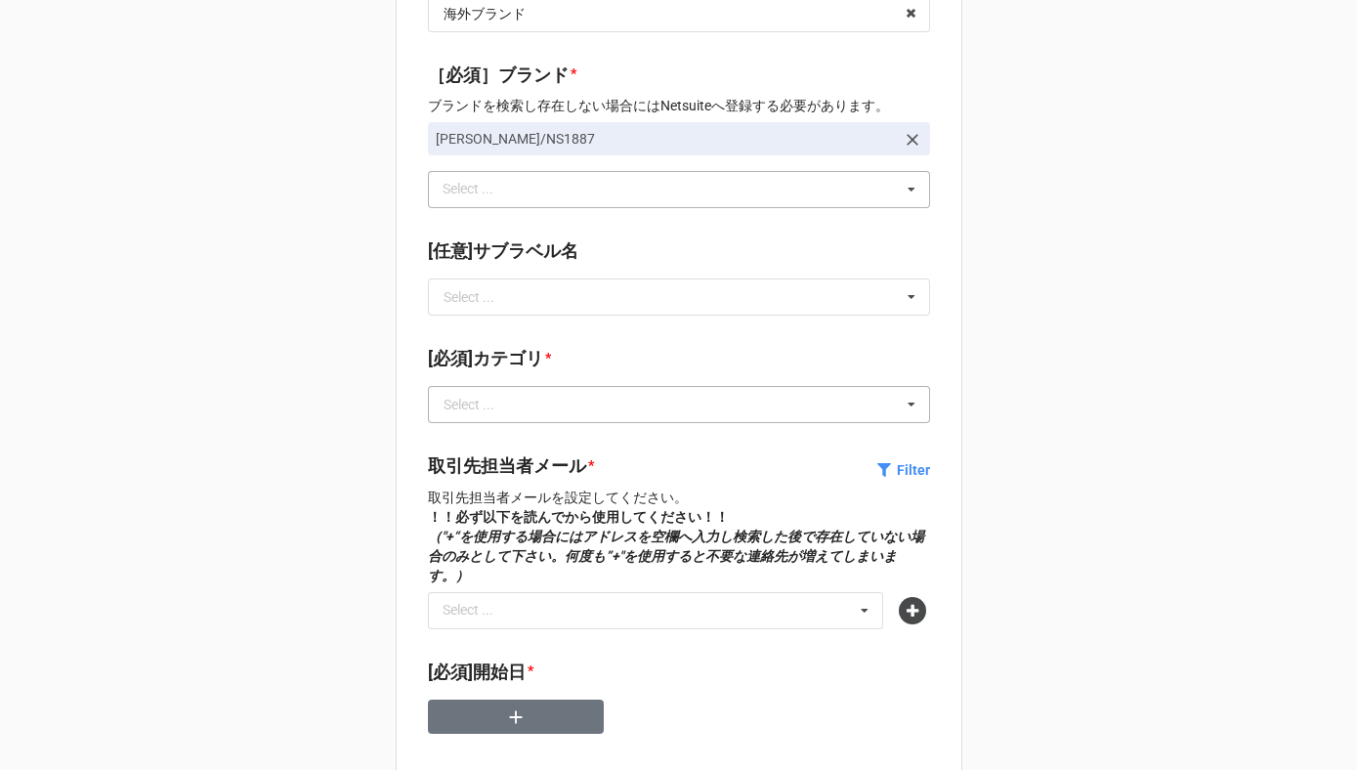
click at [493, 403] on div "Select ..." at bounding box center [469, 405] width 51 height 14
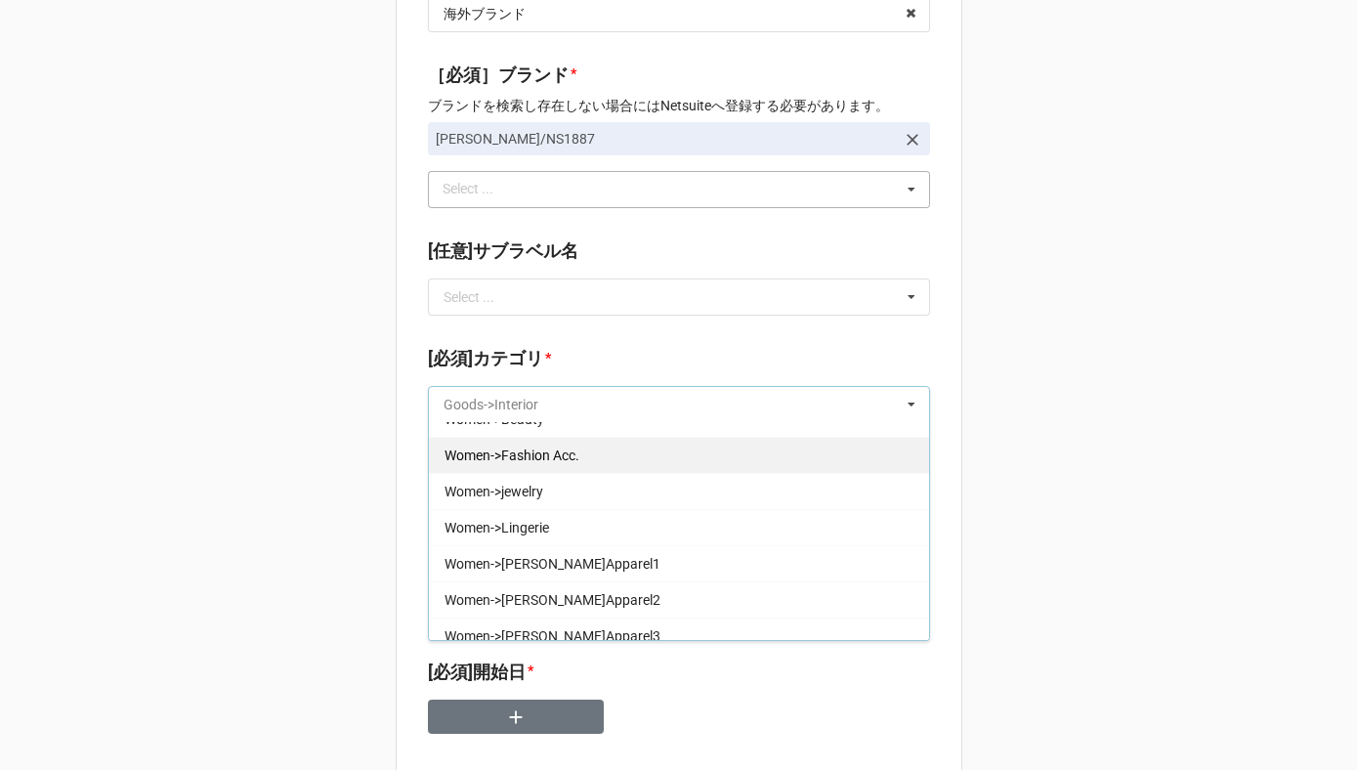
scroll to position [638, 0]
click at [537, 554] on span "Women->[PERSON_NAME]Apparel1" at bounding box center [553, 562] width 216 height 16
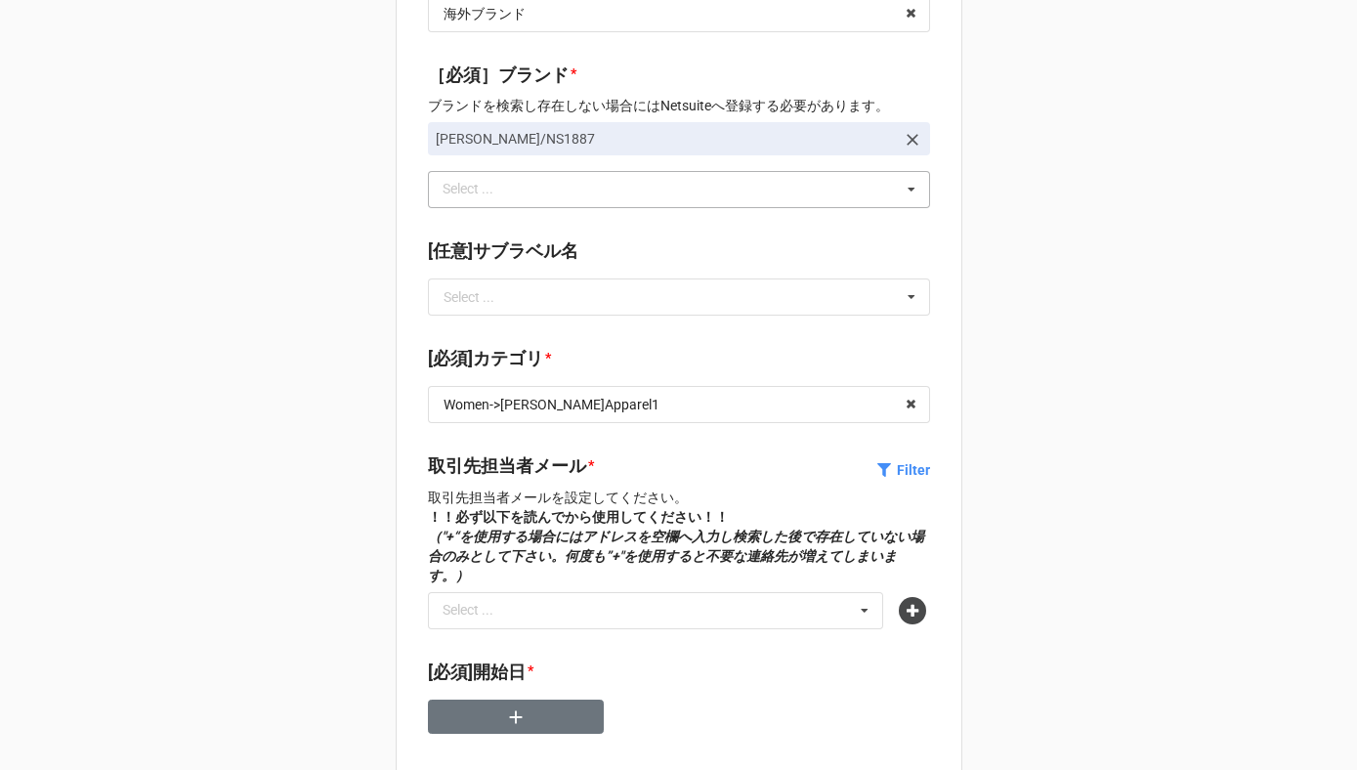
click at [565, 364] on b "[必須]カテゴリ *" at bounding box center [679, 362] width 502 height 34
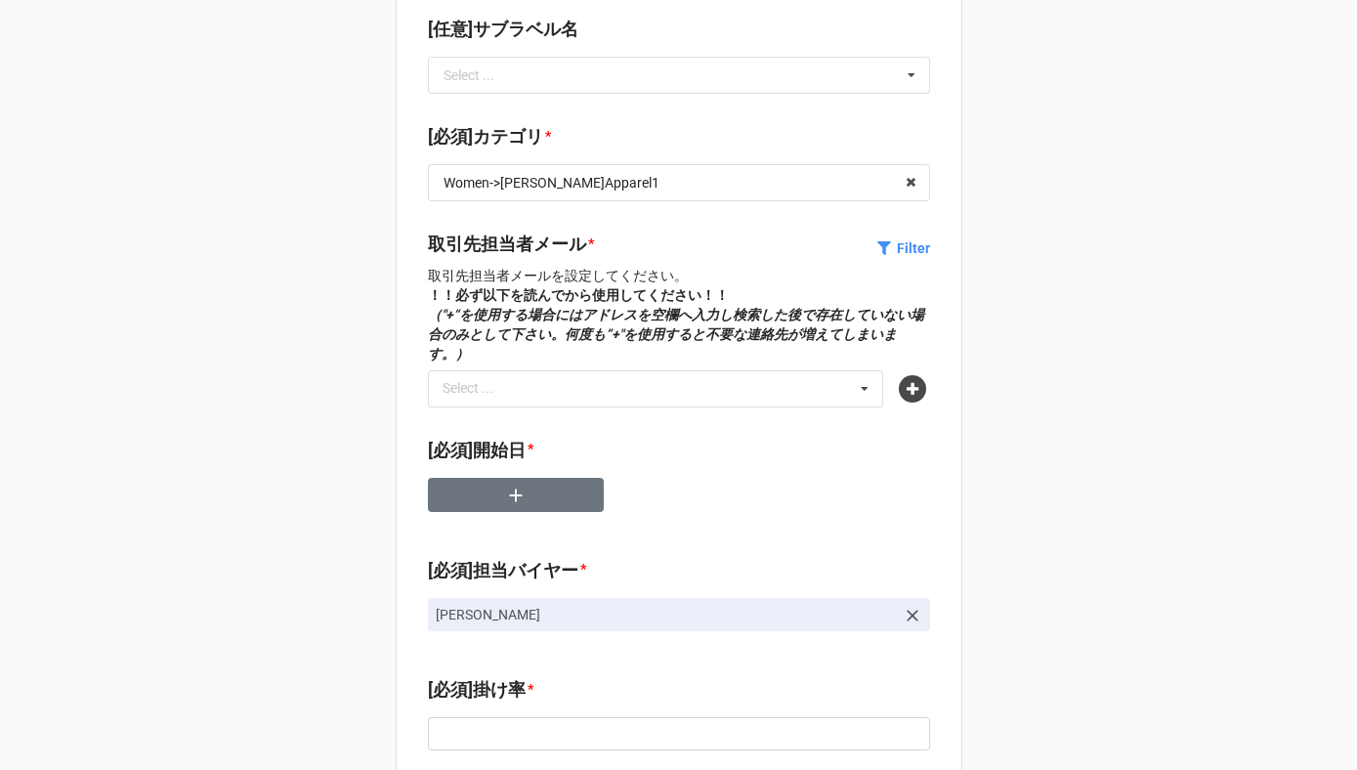
scroll to position [469, 0]
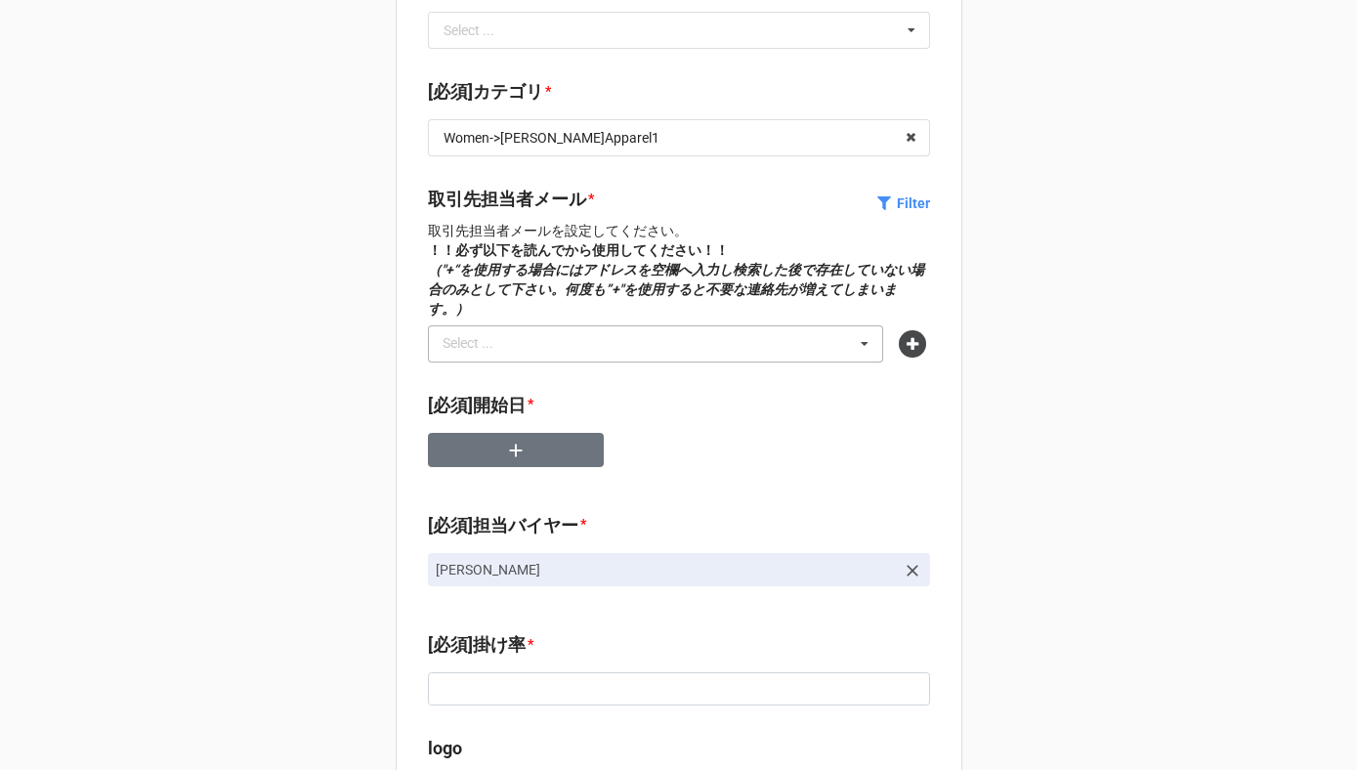
click at [544, 331] on div "Select ... No results found." at bounding box center [656, 343] width 456 height 37
click at [907, 330] on icon at bounding box center [912, 343] width 27 height 27
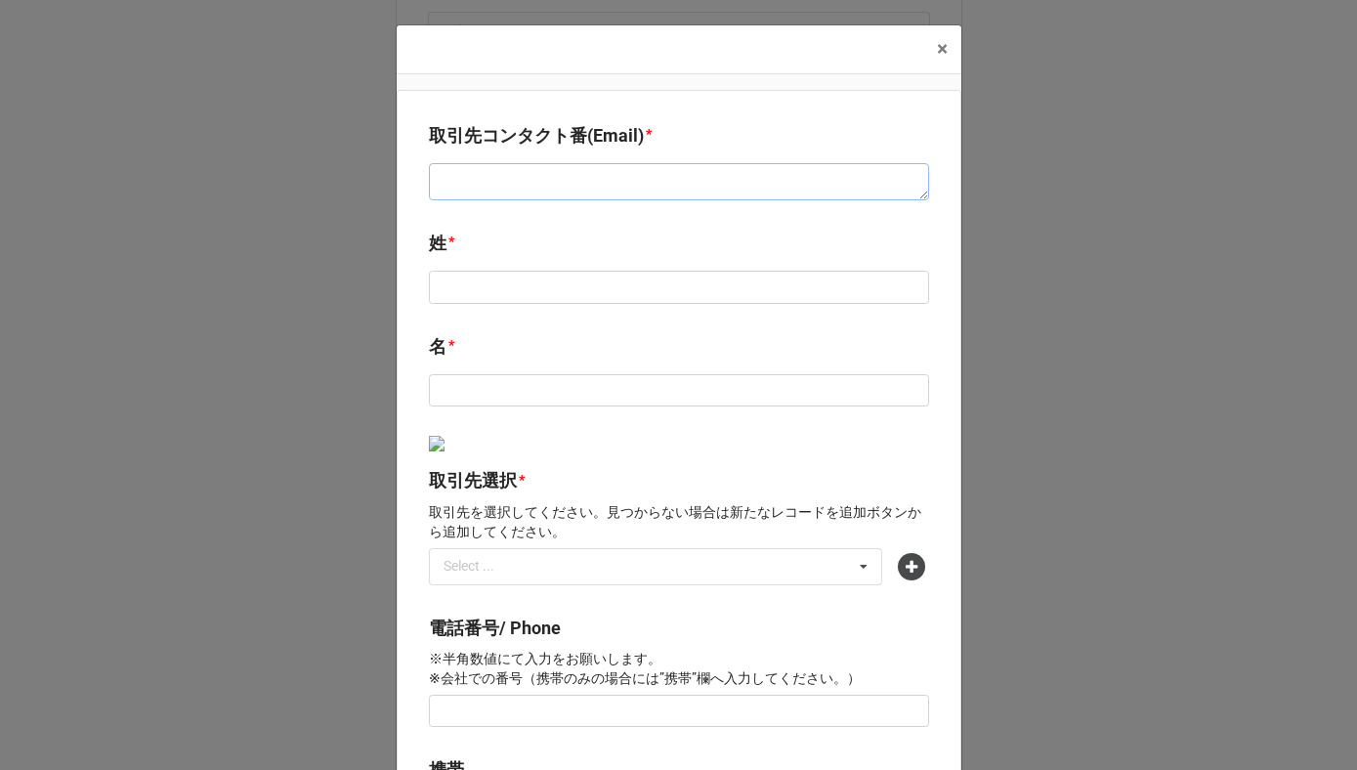
click at [565, 188] on textarea at bounding box center [679, 181] width 500 height 37
paste textarea "[EMAIL_ADDRESS][DOMAIN_NAME]"
type textarea "x"
type textarea "[EMAIL_ADDRESS][DOMAIN_NAME]"
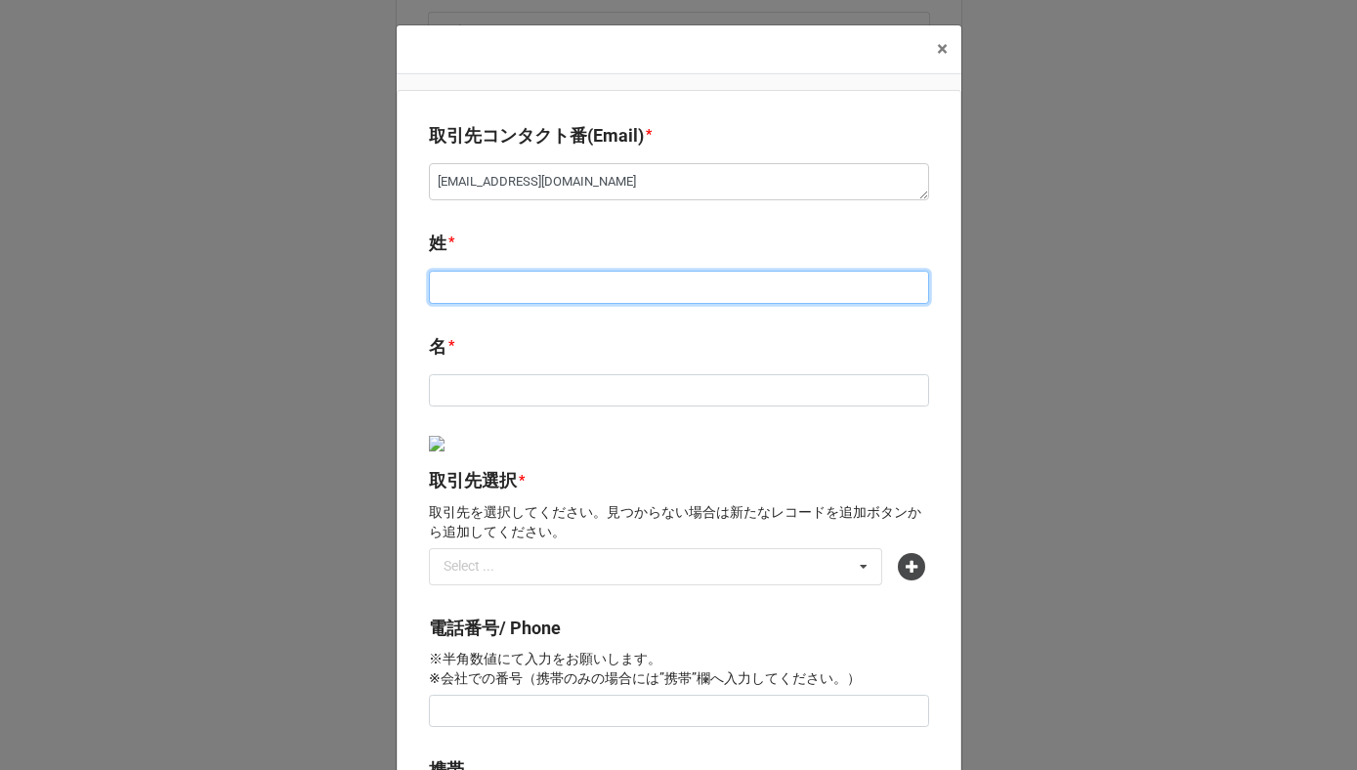
click at [511, 290] on input at bounding box center [679, 287] width 500 height 33
type input "m"
type textarea "x"
type input "つ"
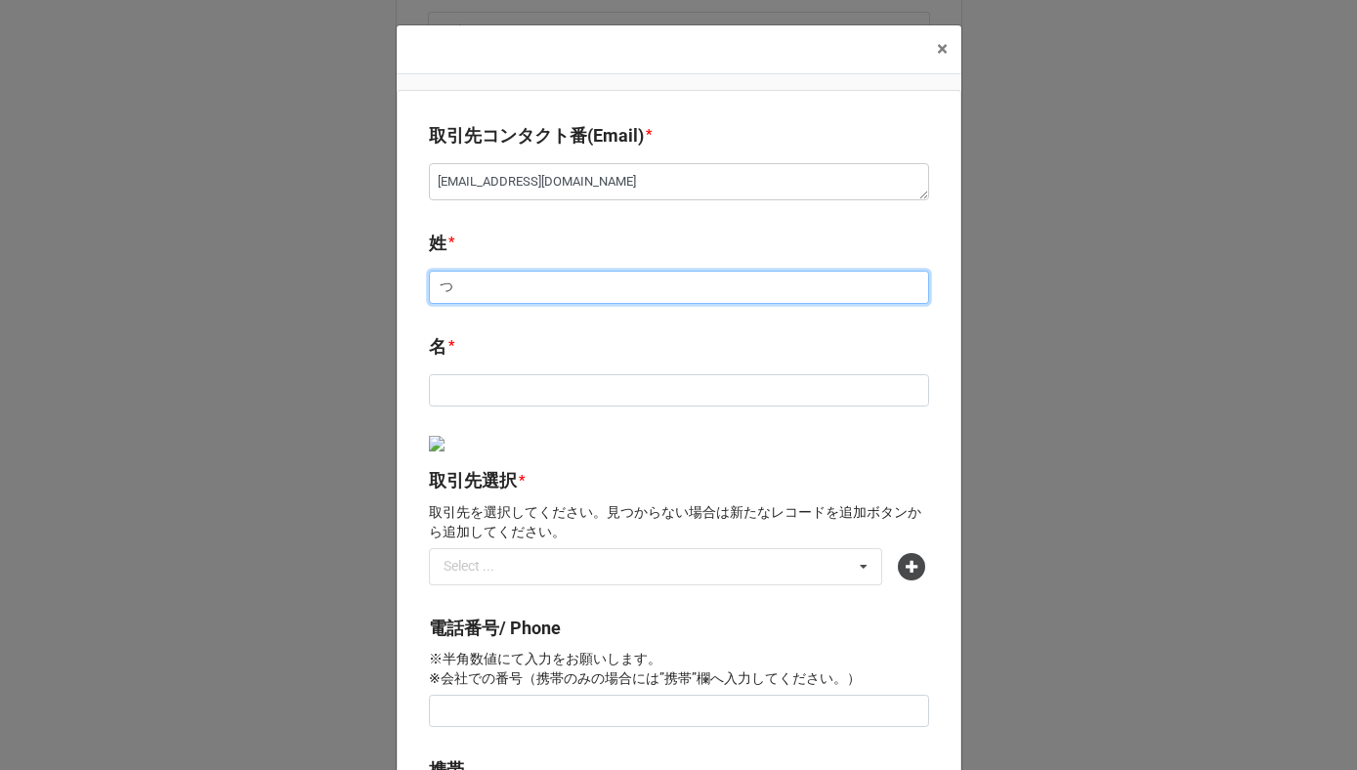
type textarea "x"
type input "つm"
type textarea "x"
type input "つむ"
type textarea "x"
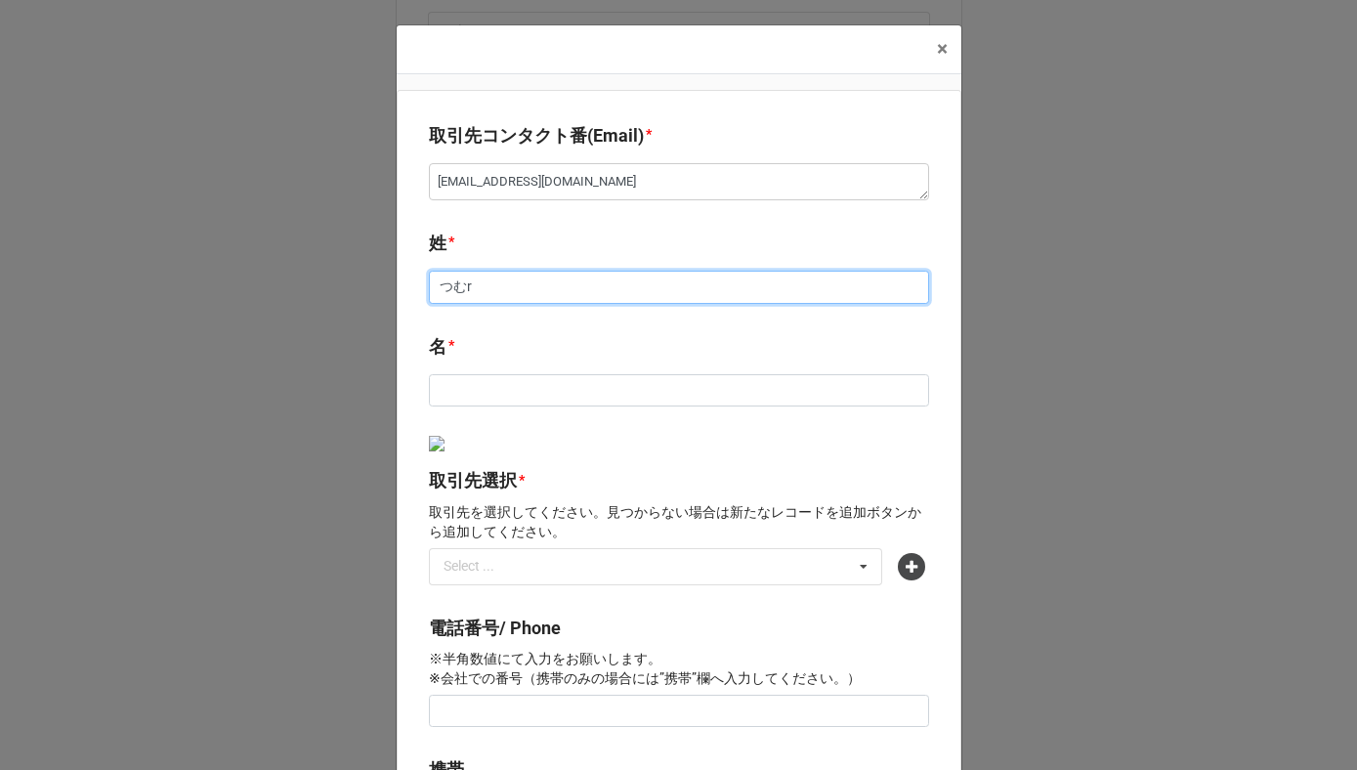
type input "津村"
type textarea "x"
type input "津村"
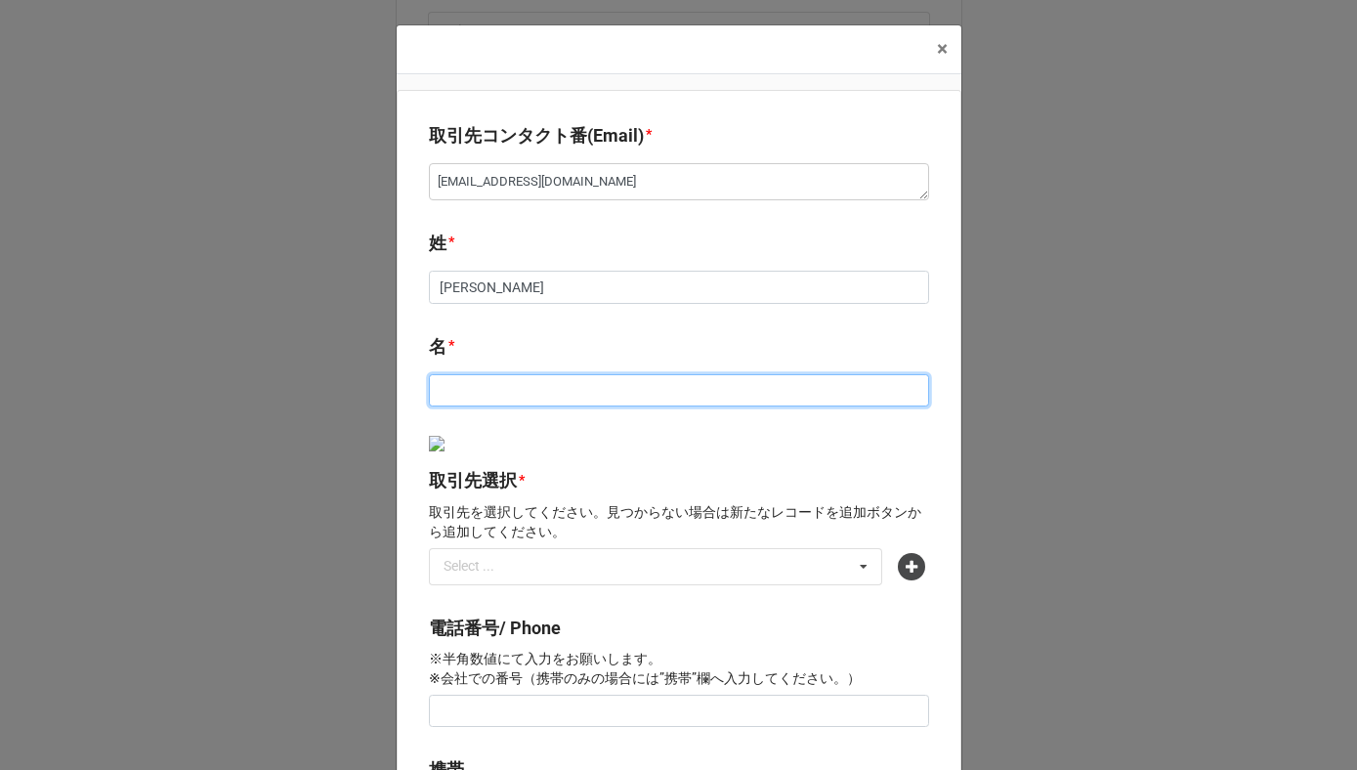
click at [450, 389] on input at bounding box center [679, 390] width 500 height 33
type textarea "x"
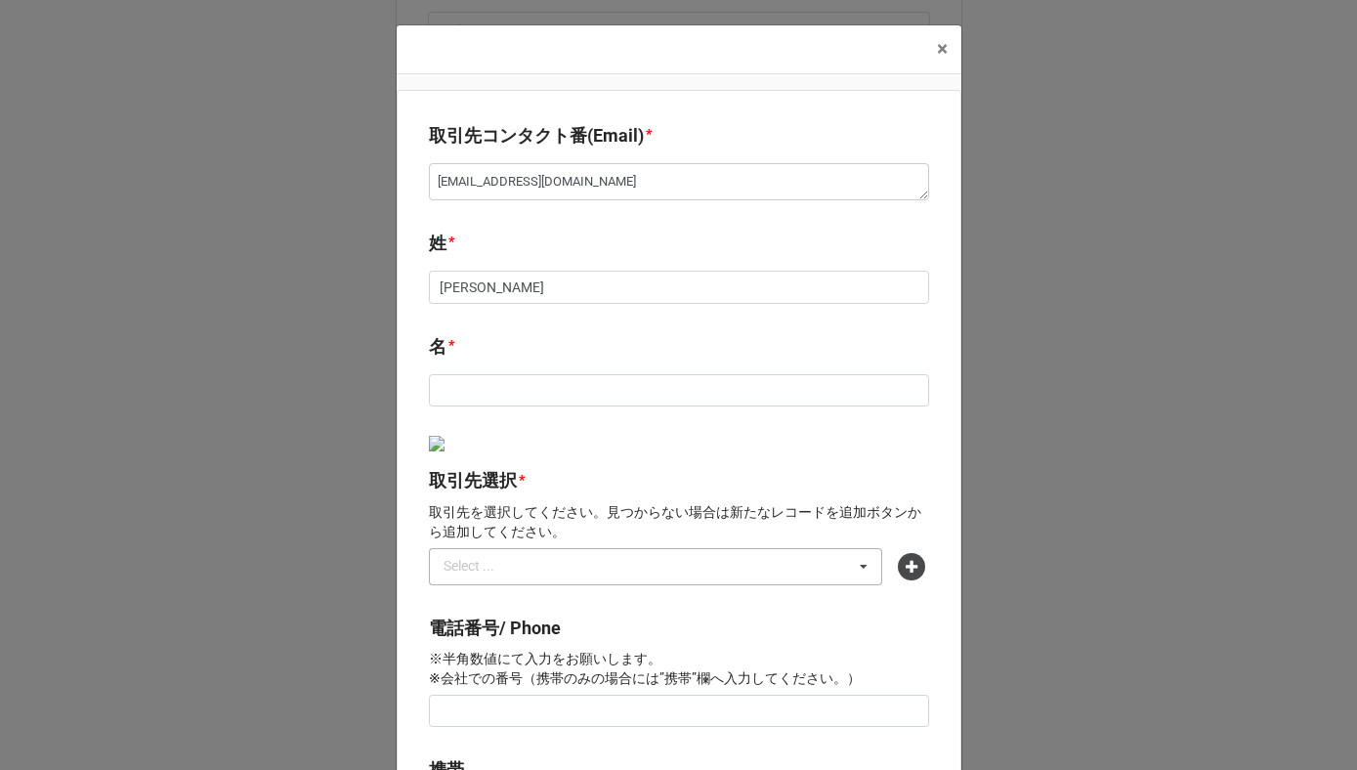
click at [465, 571] on div "Select ..." at bounding box center [481, 566] width 84 height 22
type input "Marc"
type textarea "x"
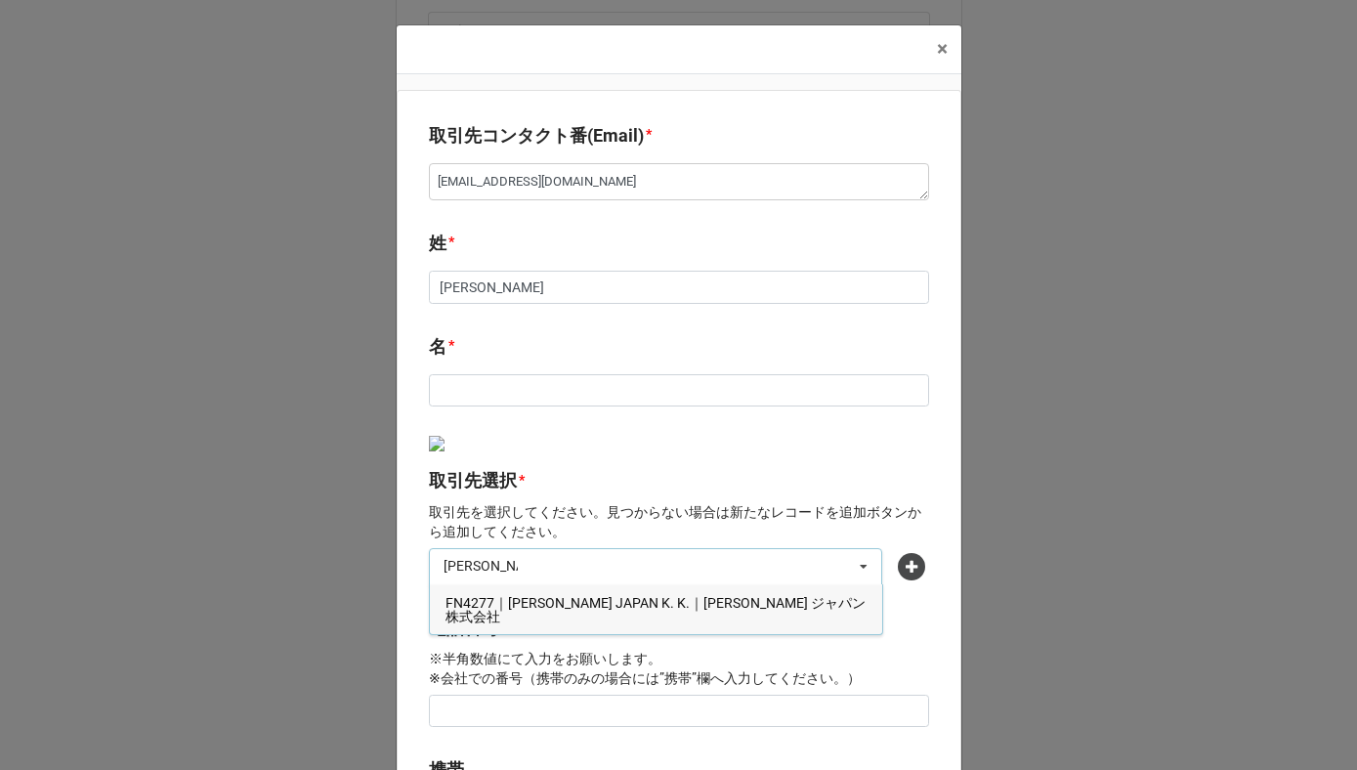
type input "Marc"
click at [495, 608] on span "FN4277｜MARC JACOBS JAPAN K. K.｜マーク ジェイコブス ジャパン株式会社" at bounding box center [656, 609] width 420 height 29
type textarea "x"
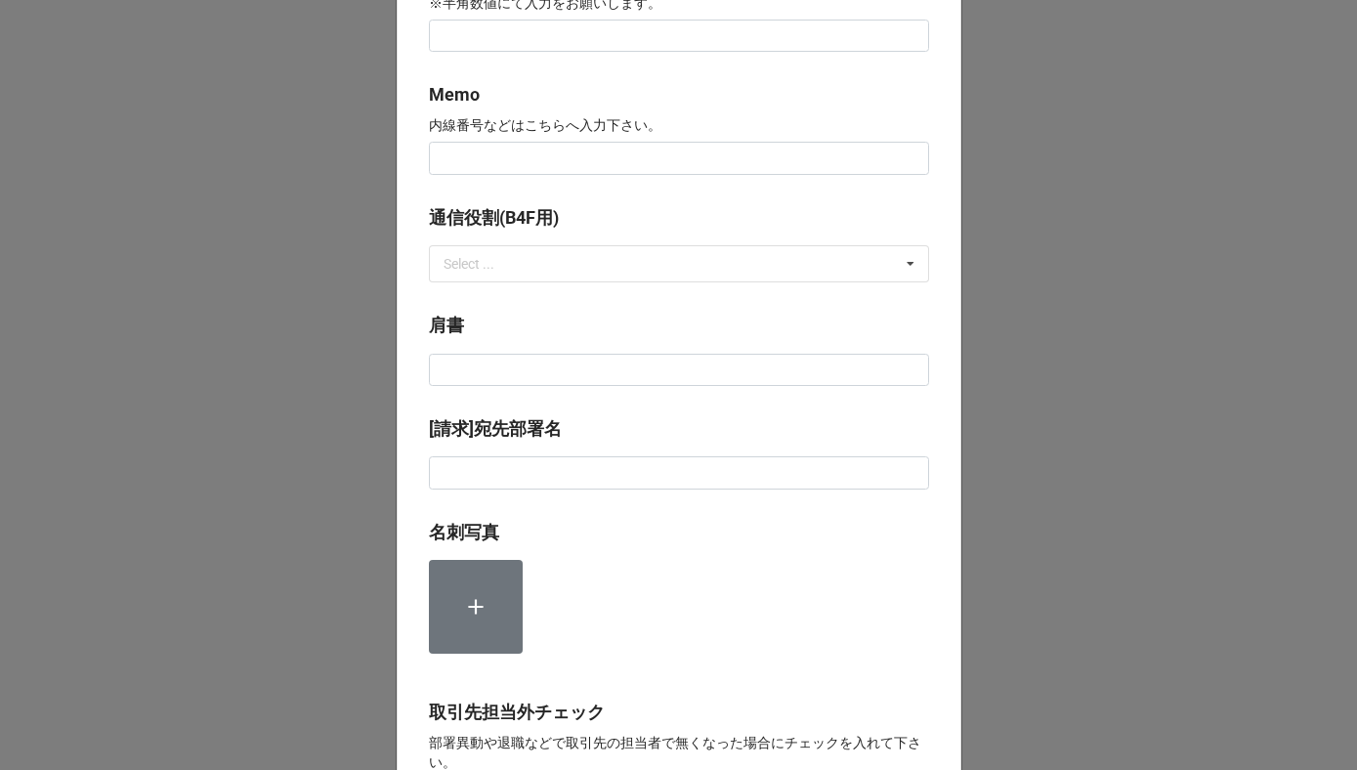
scroll to position [1124, 0]
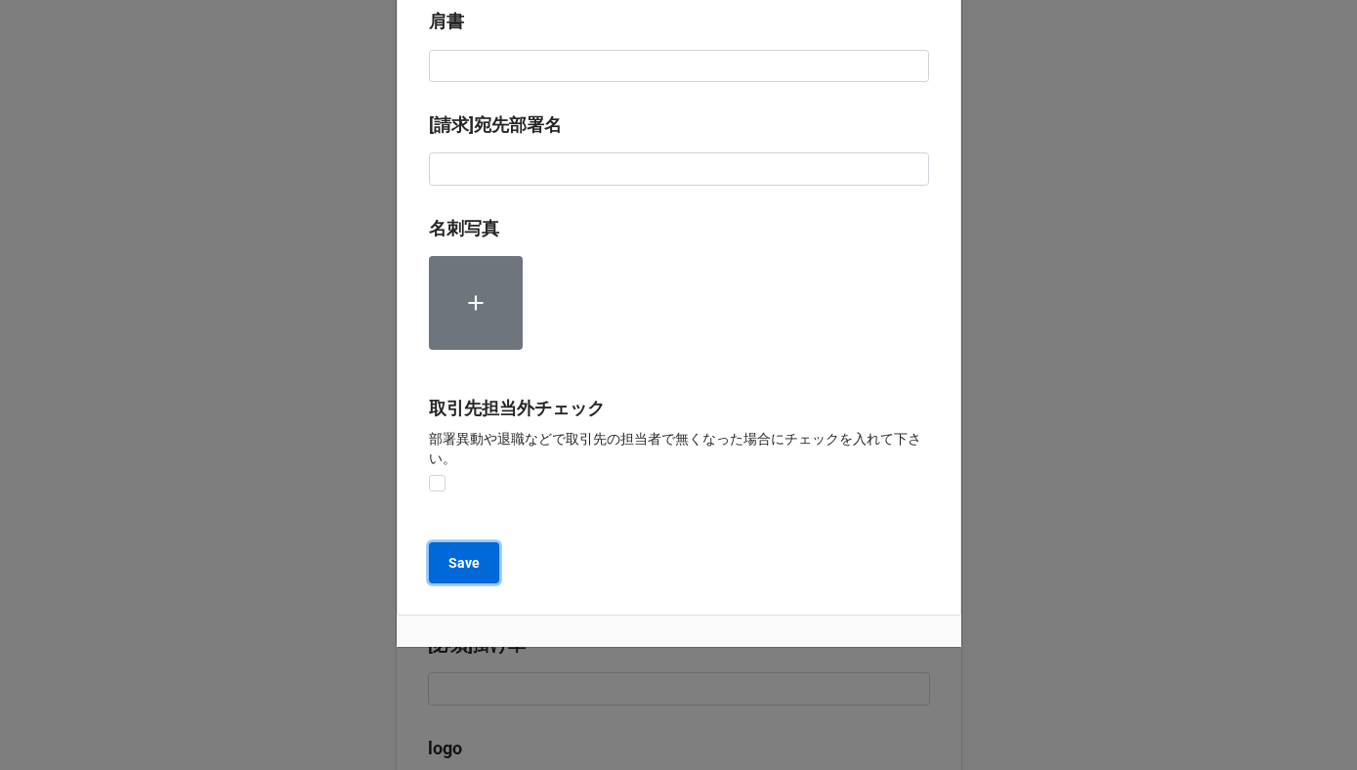
click at [458, 568] on b "Save" at bounding box center [464, 563] width 31 height 21
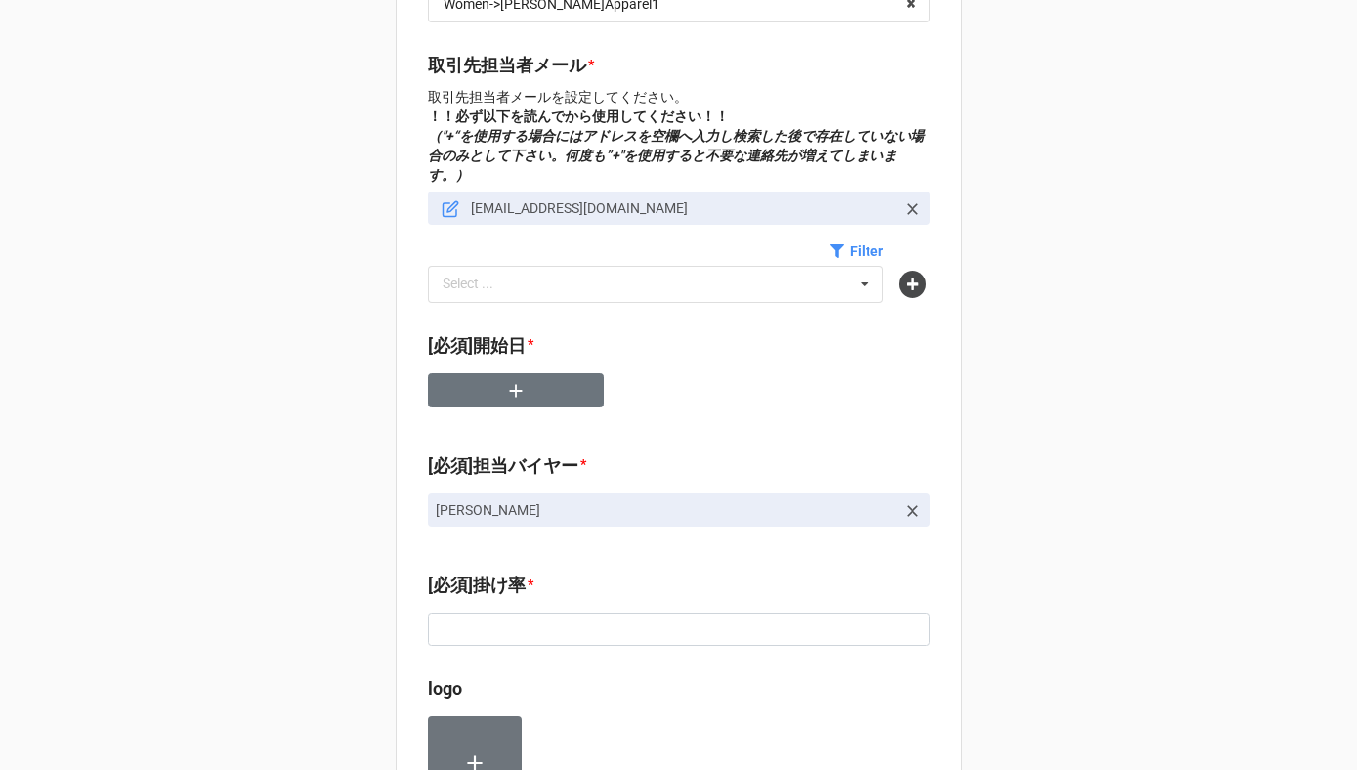
scroll to position [607, 0]
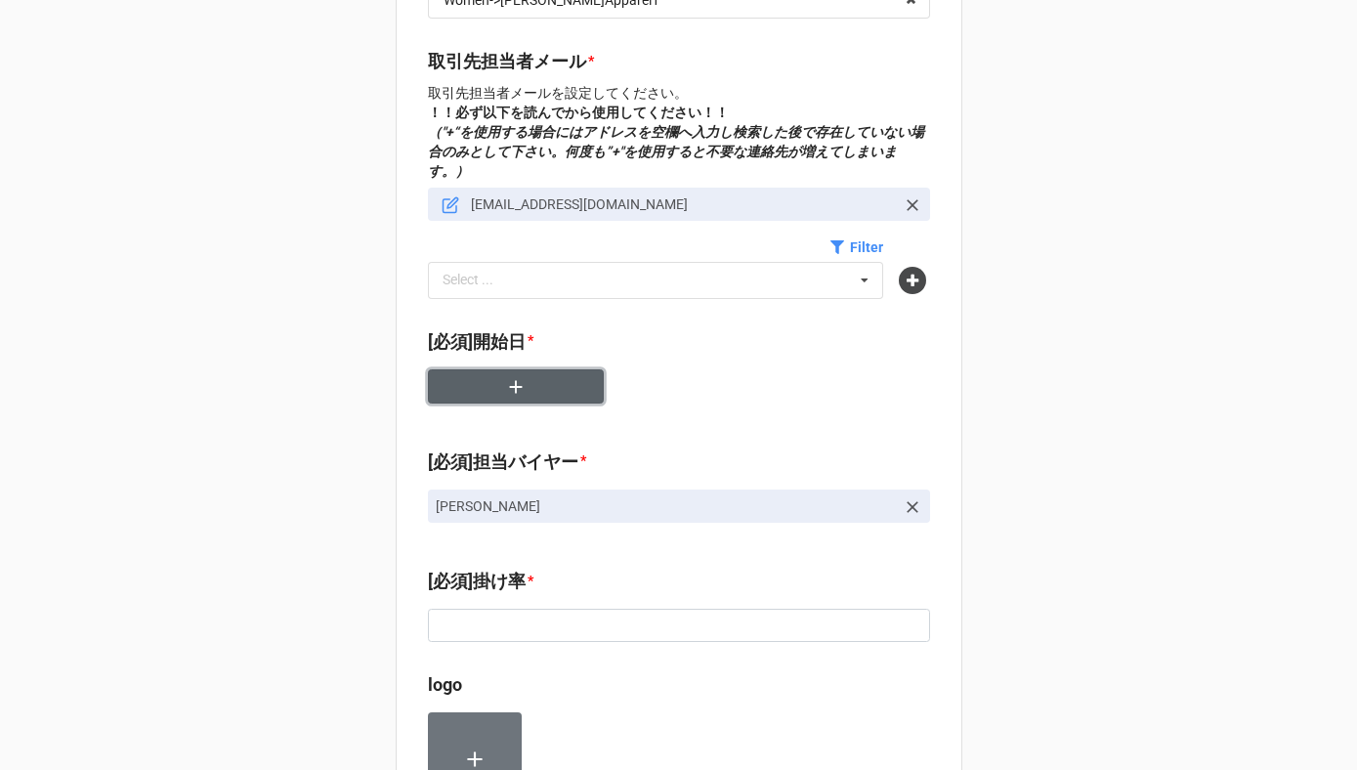
click at [518, 376] on icon "button" at bounding box center [515, 386] width 21 height 21
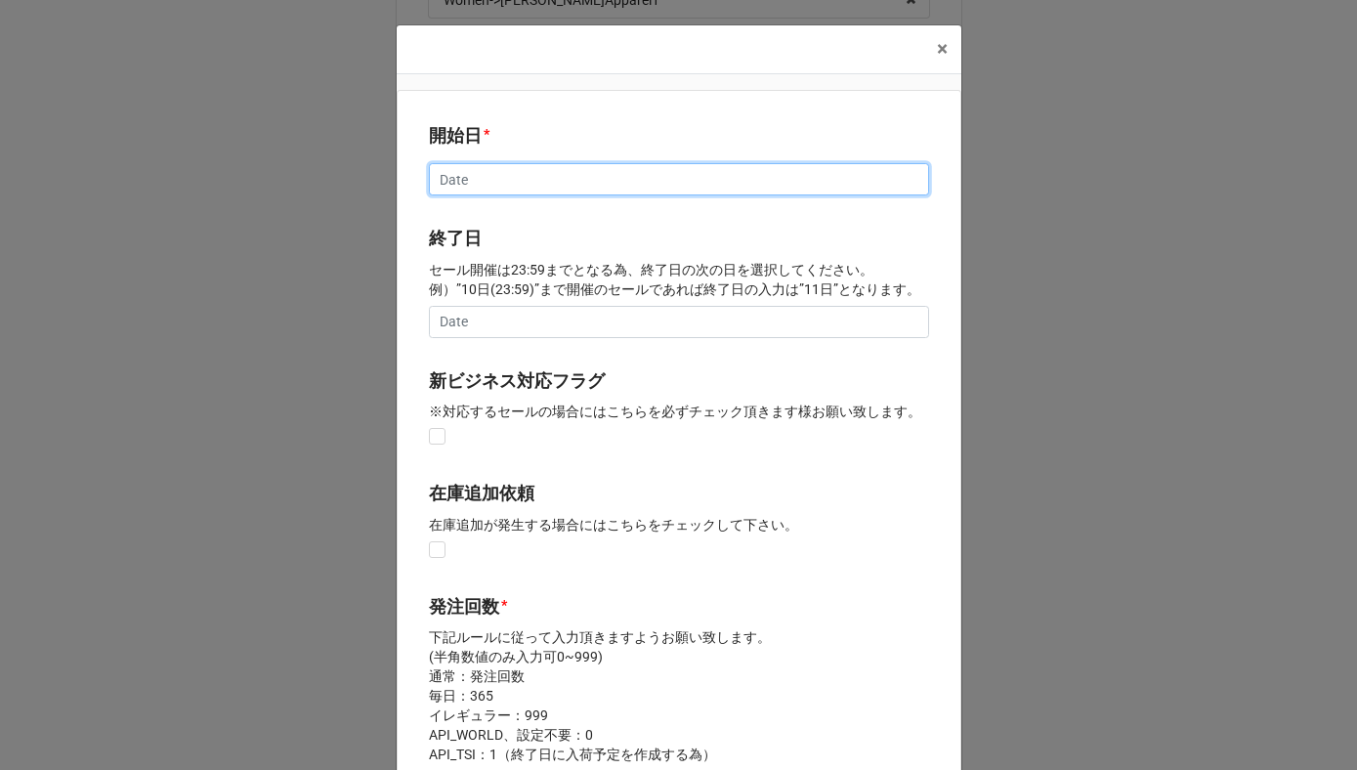
click at [445, 180] on input "text" at bounding box center [679, 179] width 500 height 33
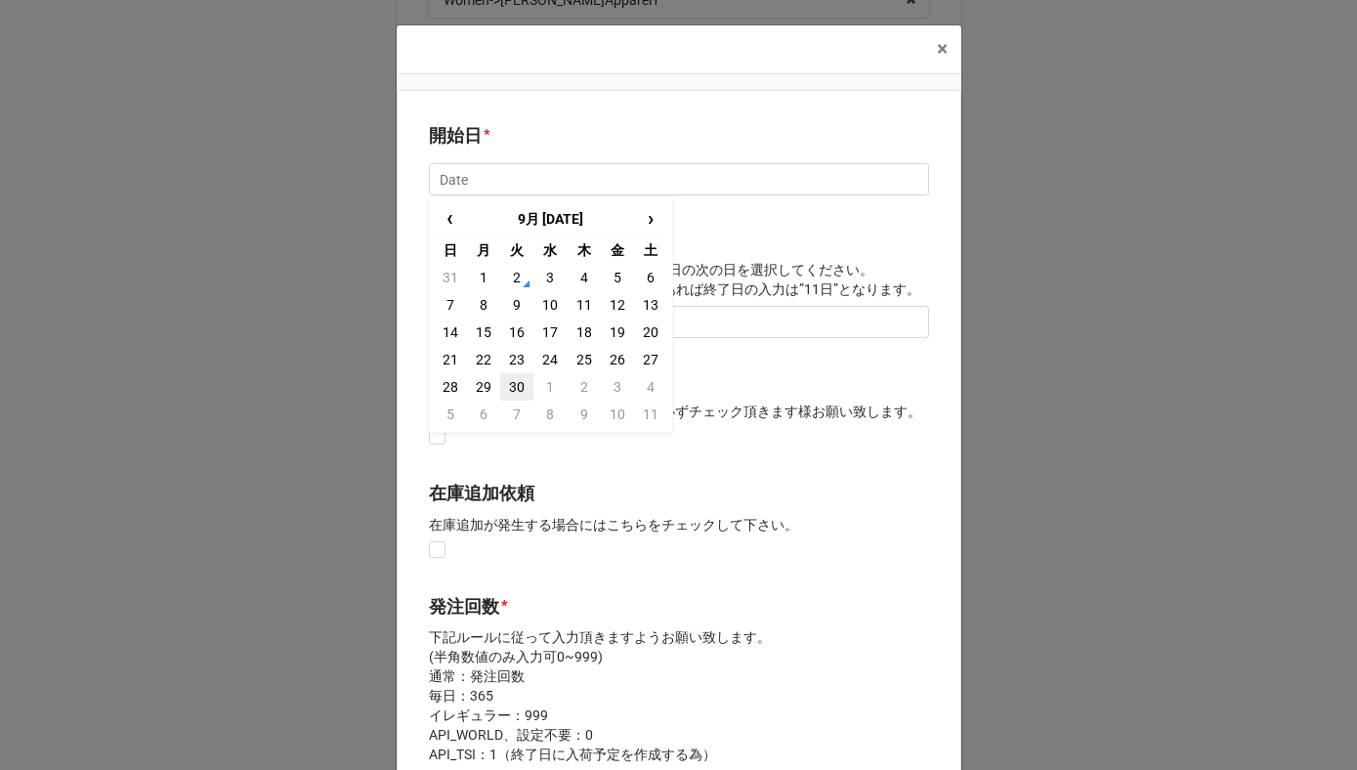
click at [507, 390] on td "30" at bounding box center [516, 386] width 33 height 27
type input "2025/09/30"
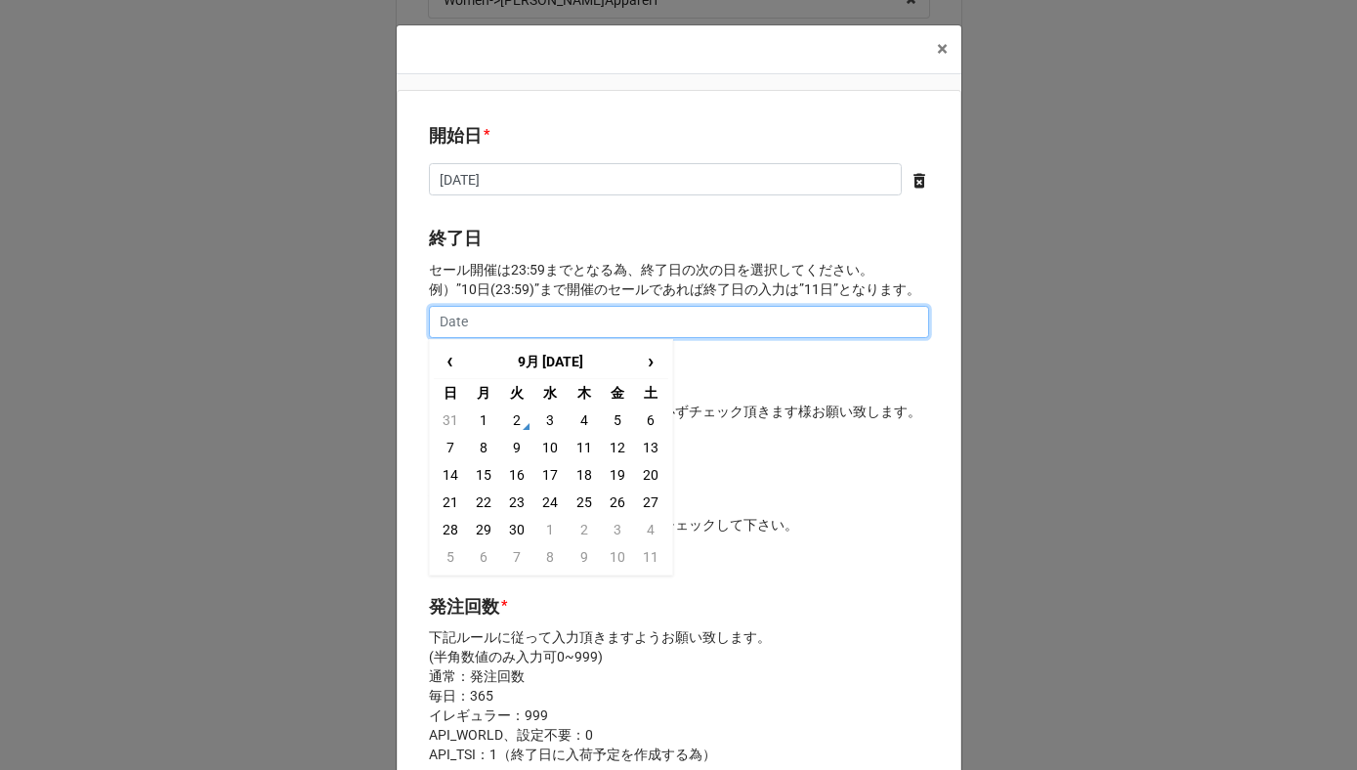
click at [518, 327] on input "text" at bounding box center [679, 322] width 500 height 33
click at [650, 364] on span "›" at bounding box center [650, 361] width 31 height 32
click at [478, 452] on td "6" at bounding box center [483, 447] width 33 height 27
type input "2025/10/06"
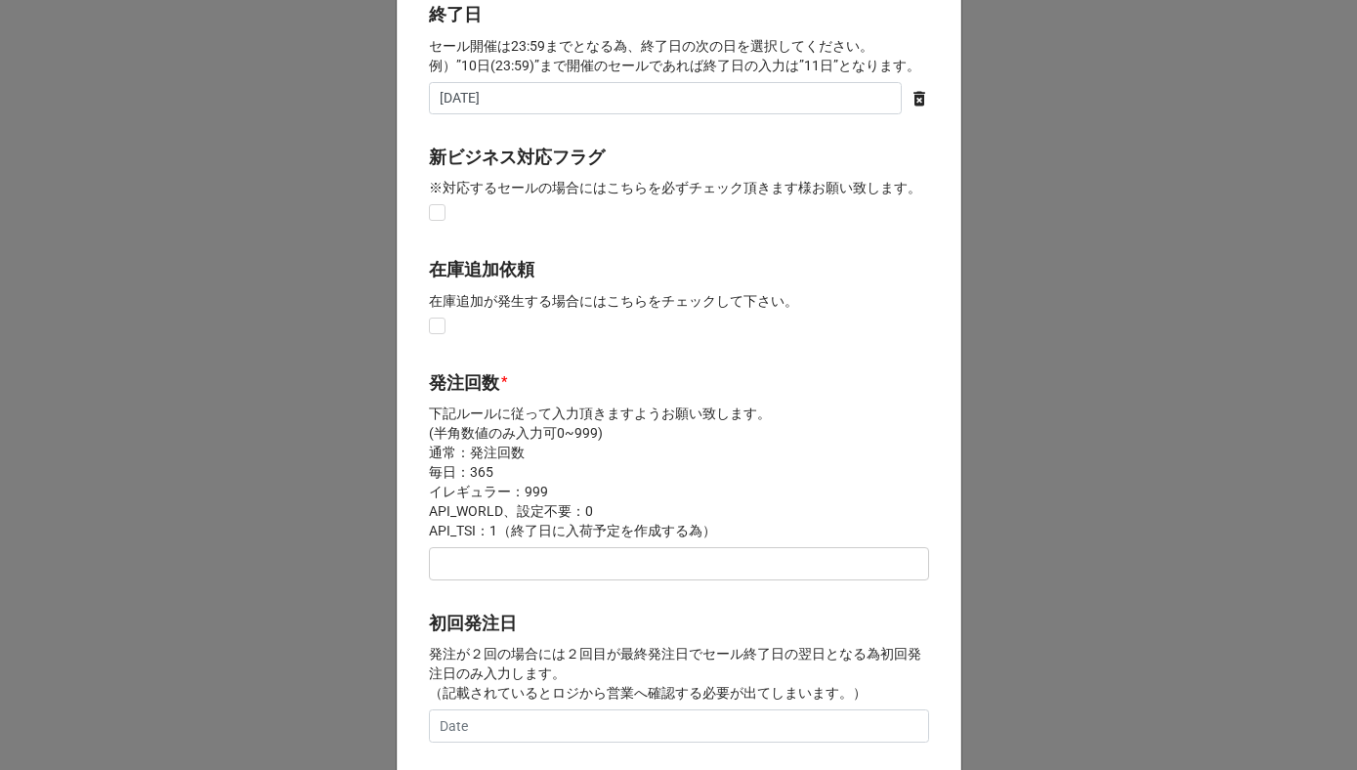
scroll to position [307, 0]
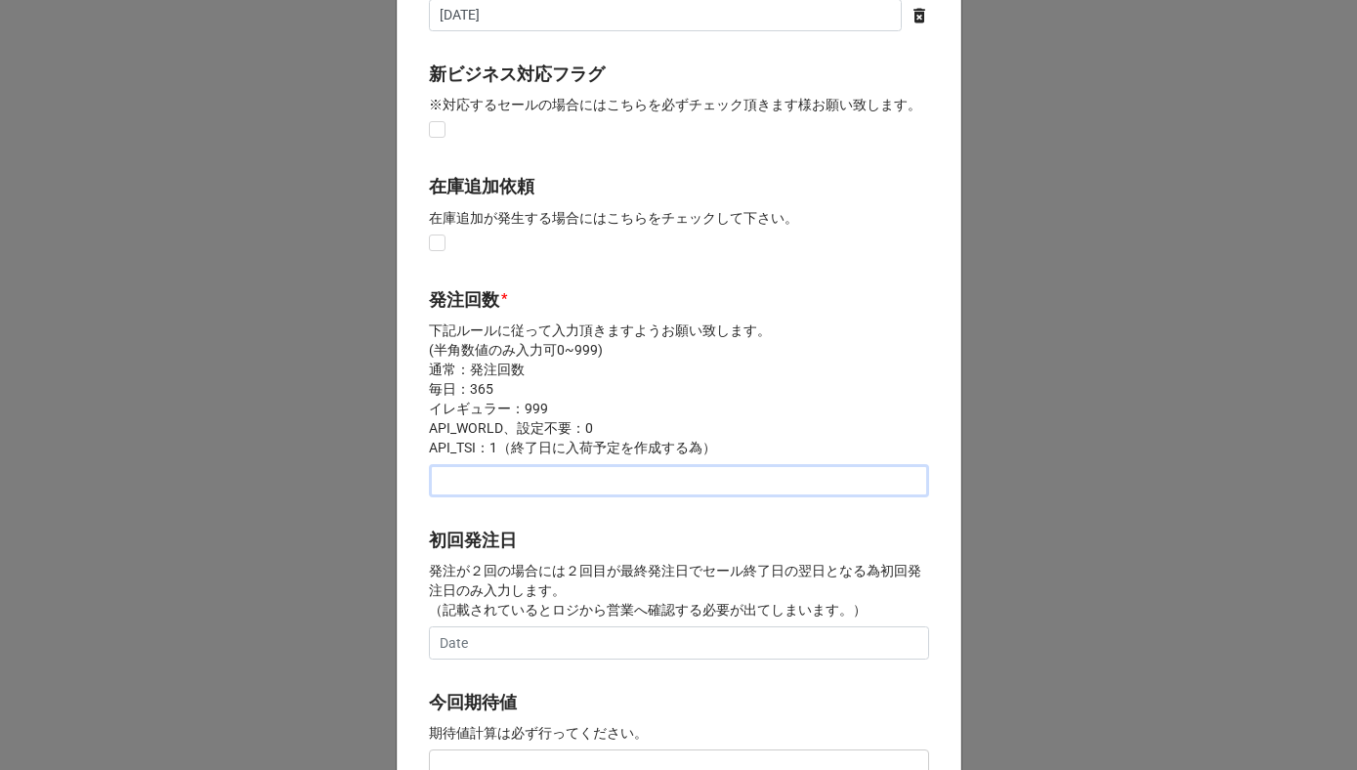
click at [474, 490] on input "text" at bounding box center [679, 480] width 500 height 33
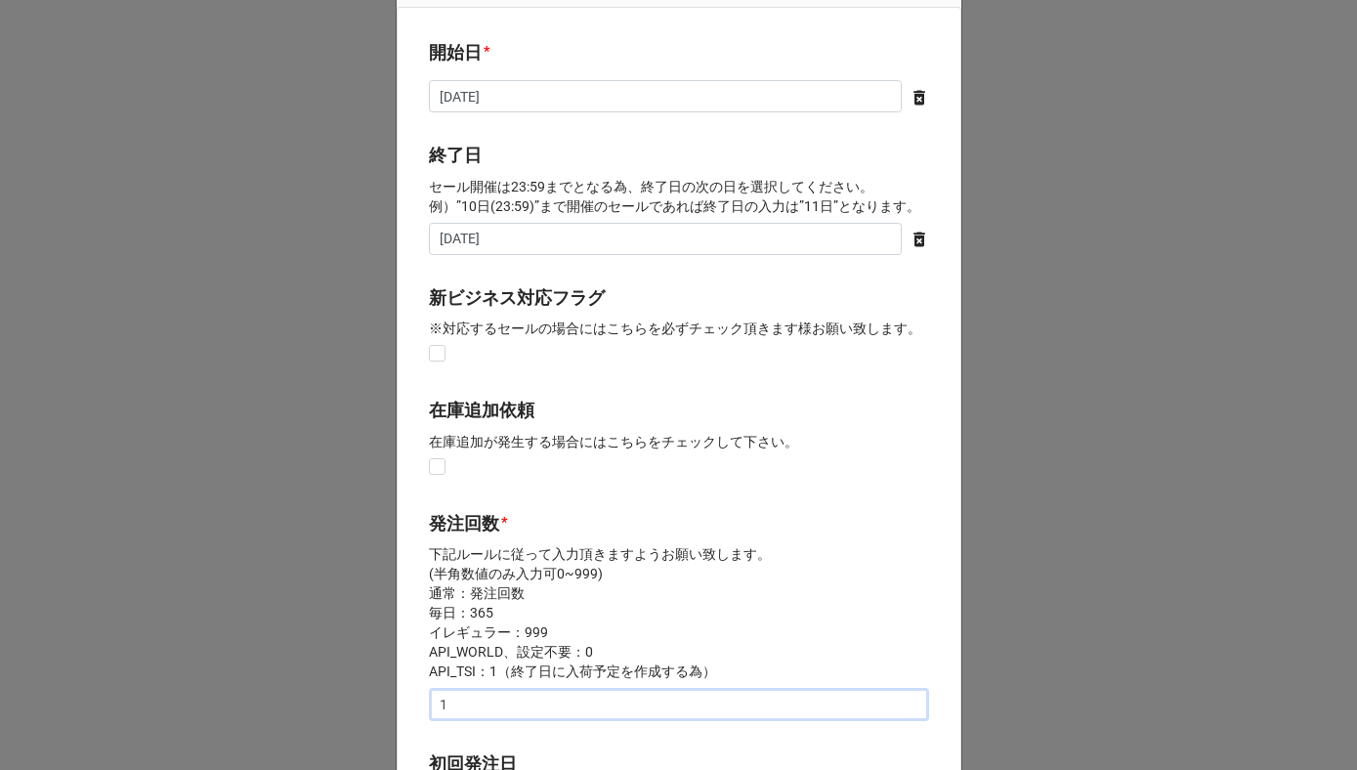
scroll to position [0, 0]
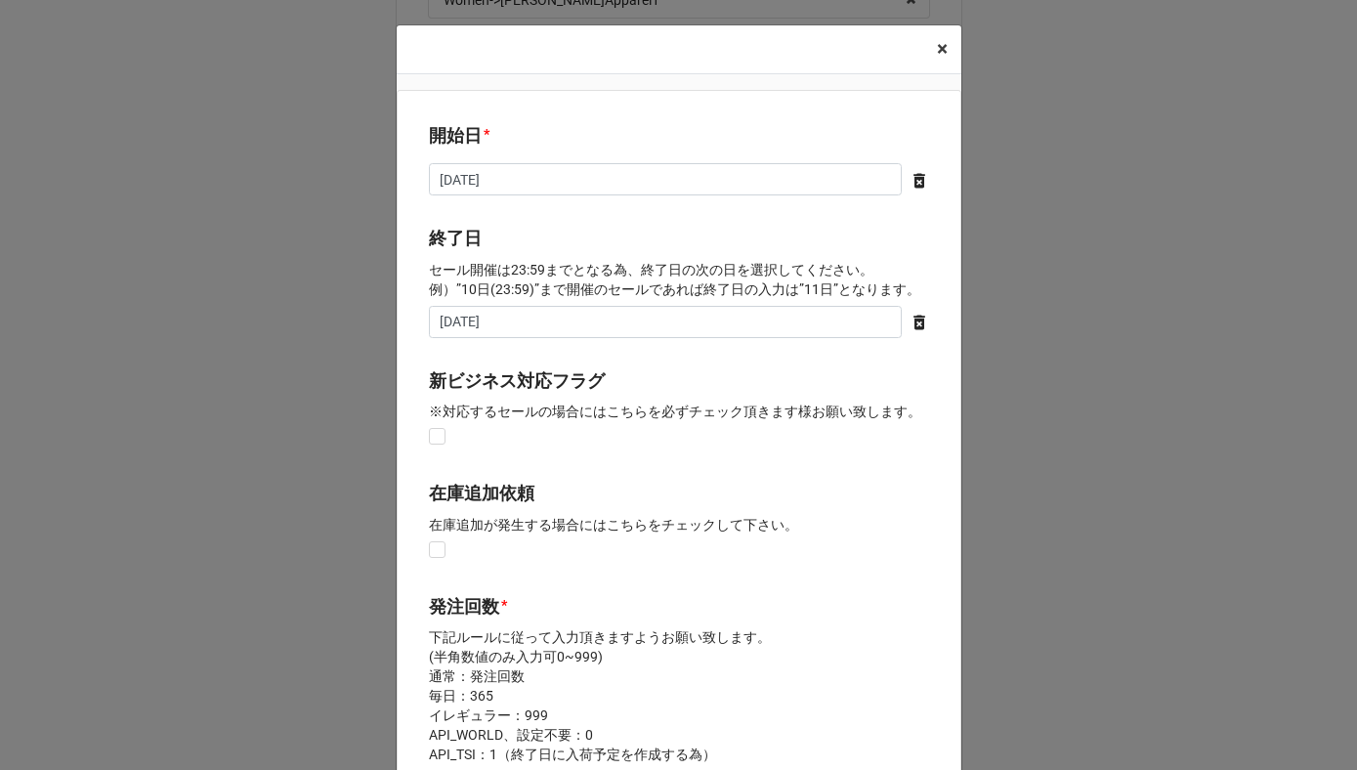
type input "1"
click at [937, 56] on span "×" at bounding box center [942, 48] width 11 height 23
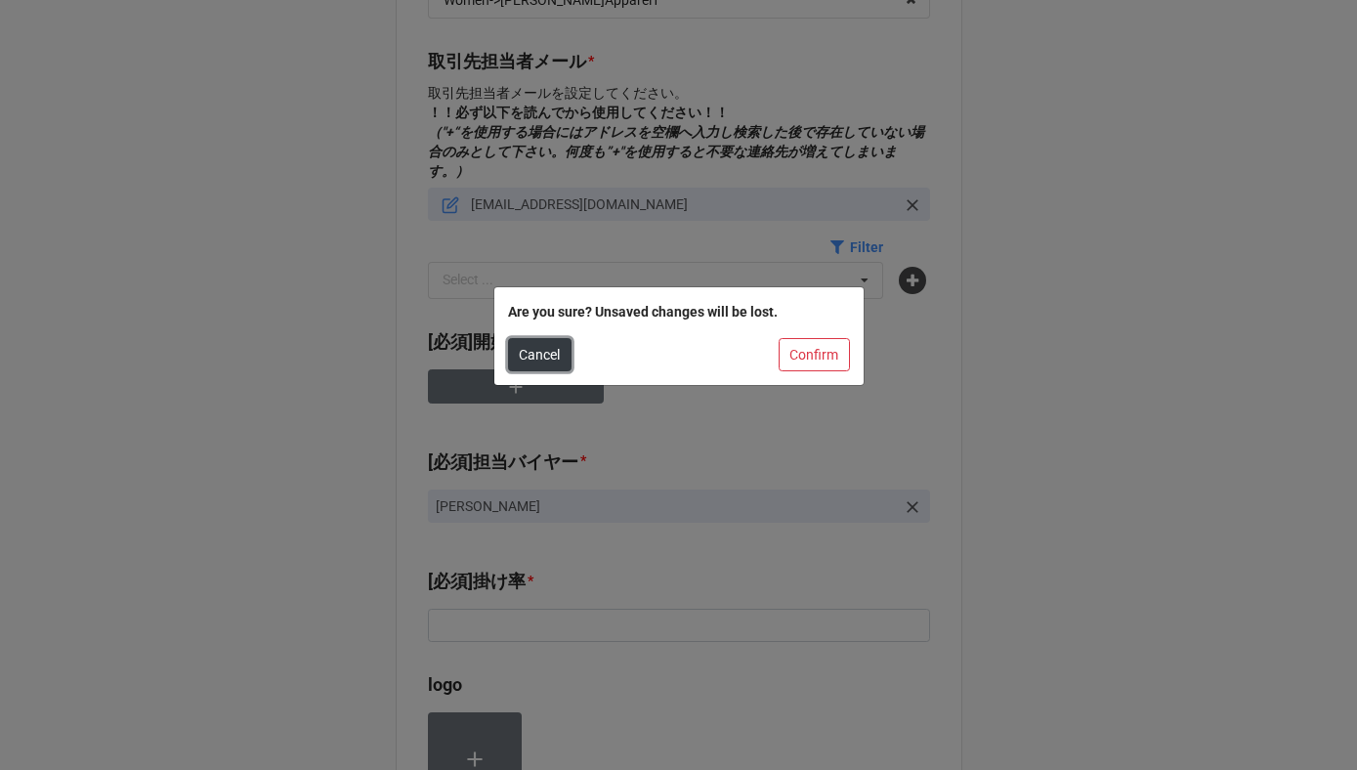
click at [539, 360] on button "Cancel" at bounding box center [540, 354] width 64 height 33
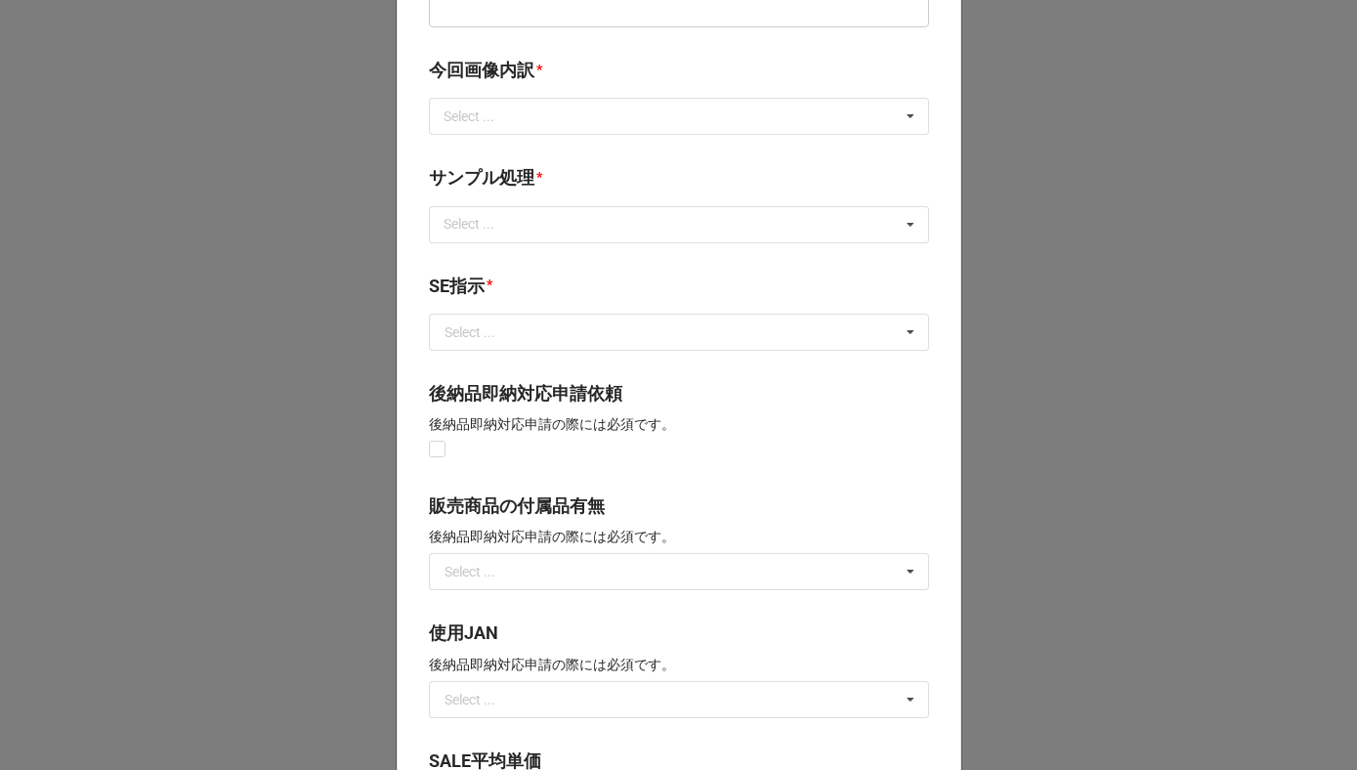
scroll to position [893, 0]
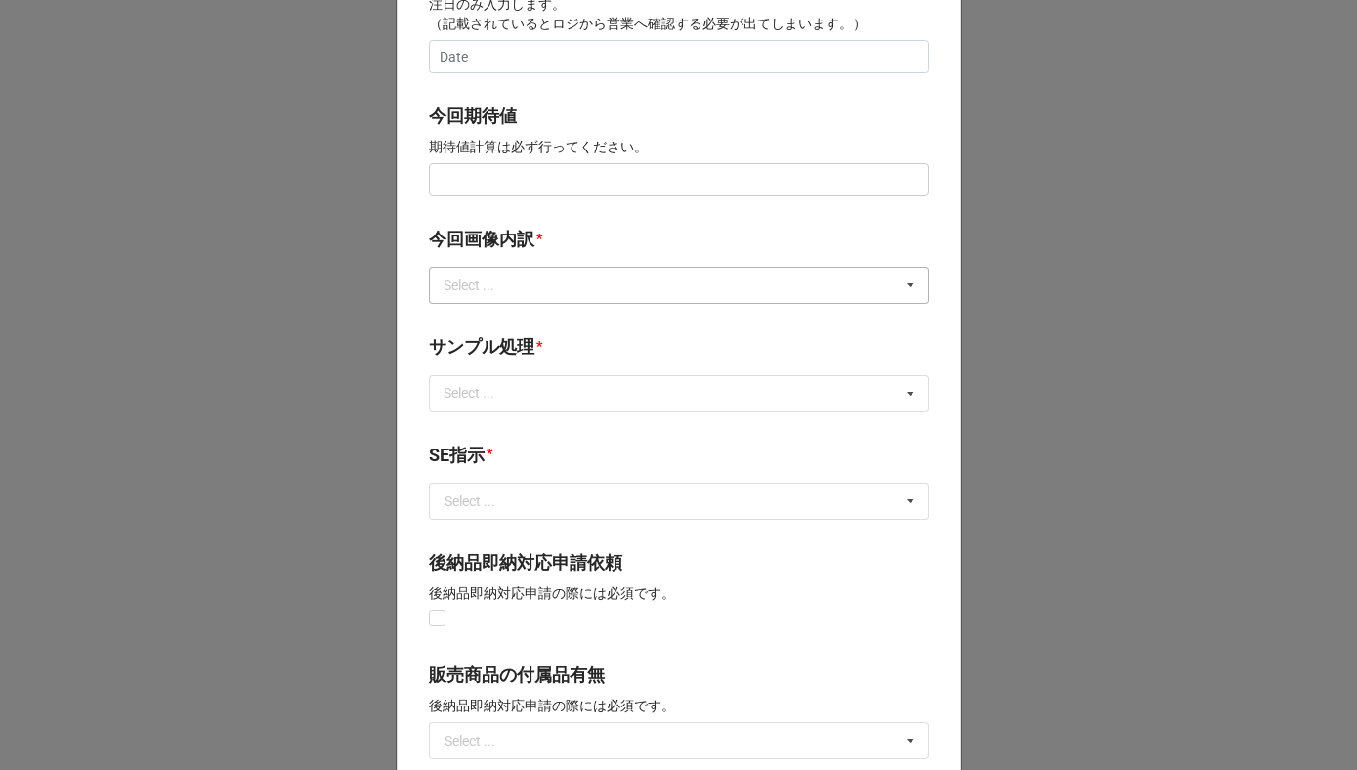
click at [533, 280] on div "Select ... サンプル撮影 再掲 提供画像 APIデータ SE用サンプルのみ到着 SE用サンプル倉庫取寄せ" at bounding box center [679, 285] width 500 height 37
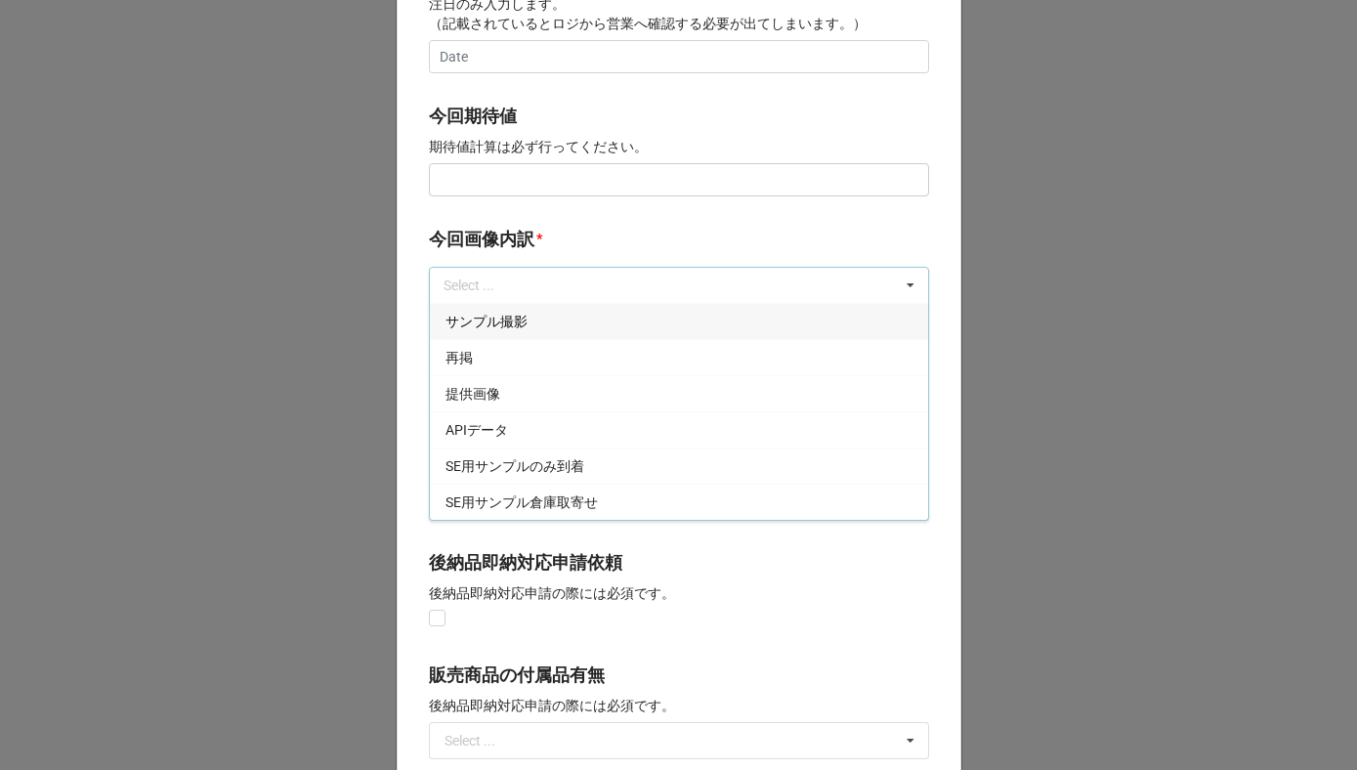
click at [530, 322] on div "サンプル撮影" at bounding box center [679, 321] width 498 height 36
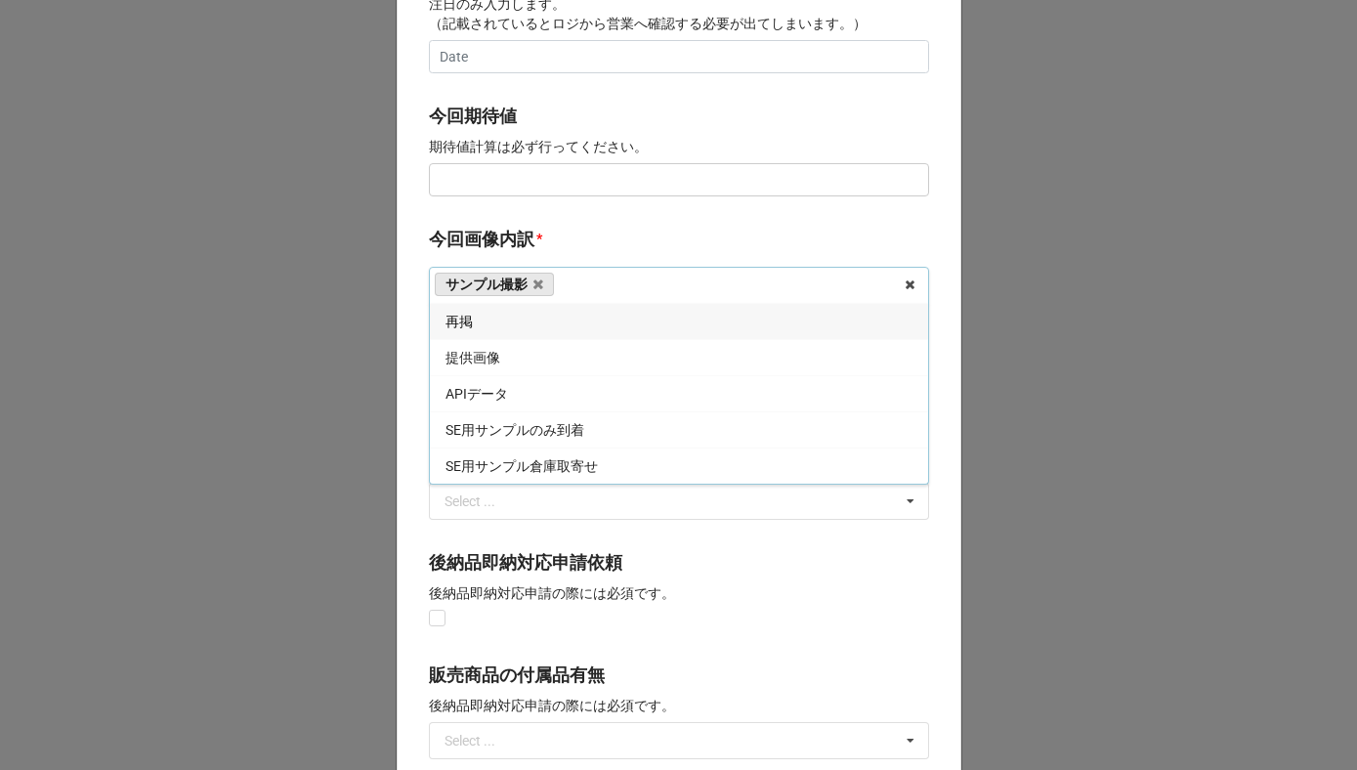
click at [530, 322] on div "再掲" at bounding box center [679, 321] width 498 height 36
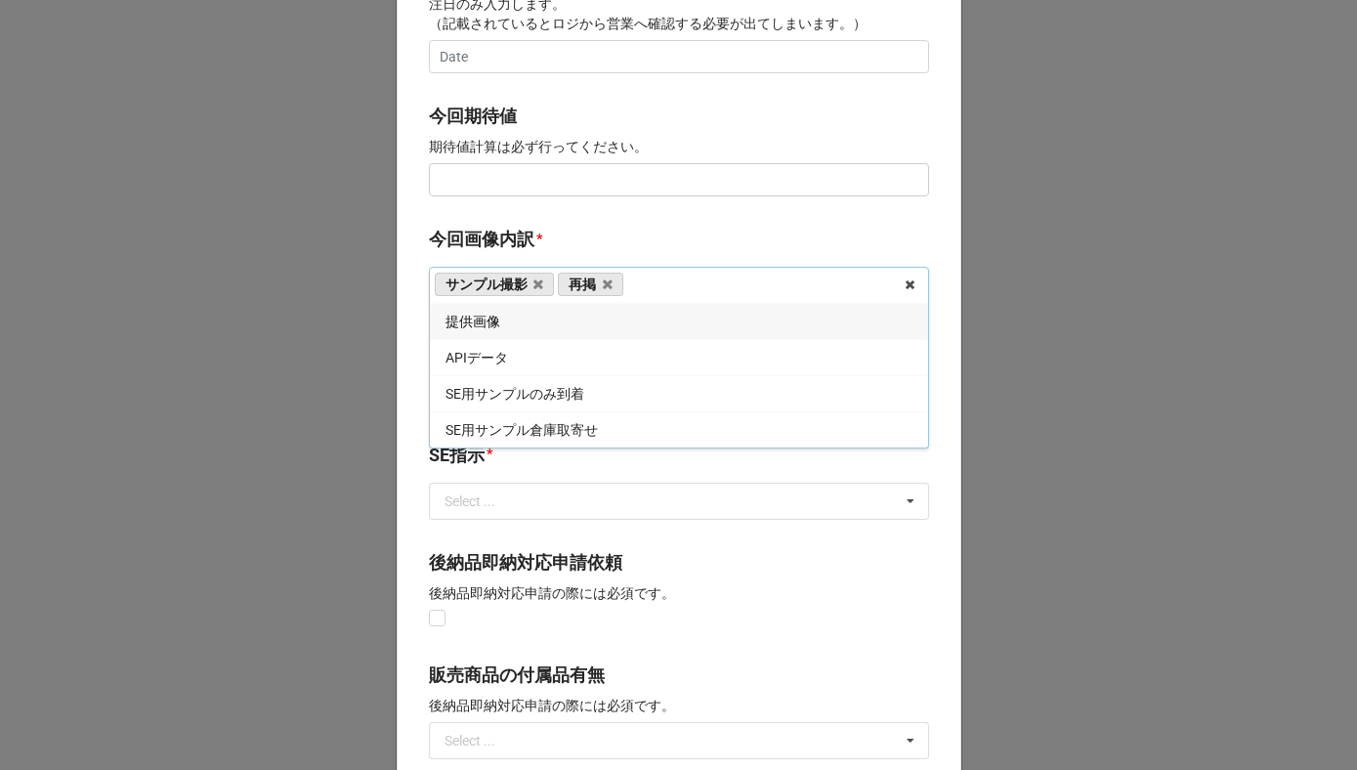
click at [570, 250] on b "今回画像内訳 *" at bounding box center [679, 243] width 500 height 34
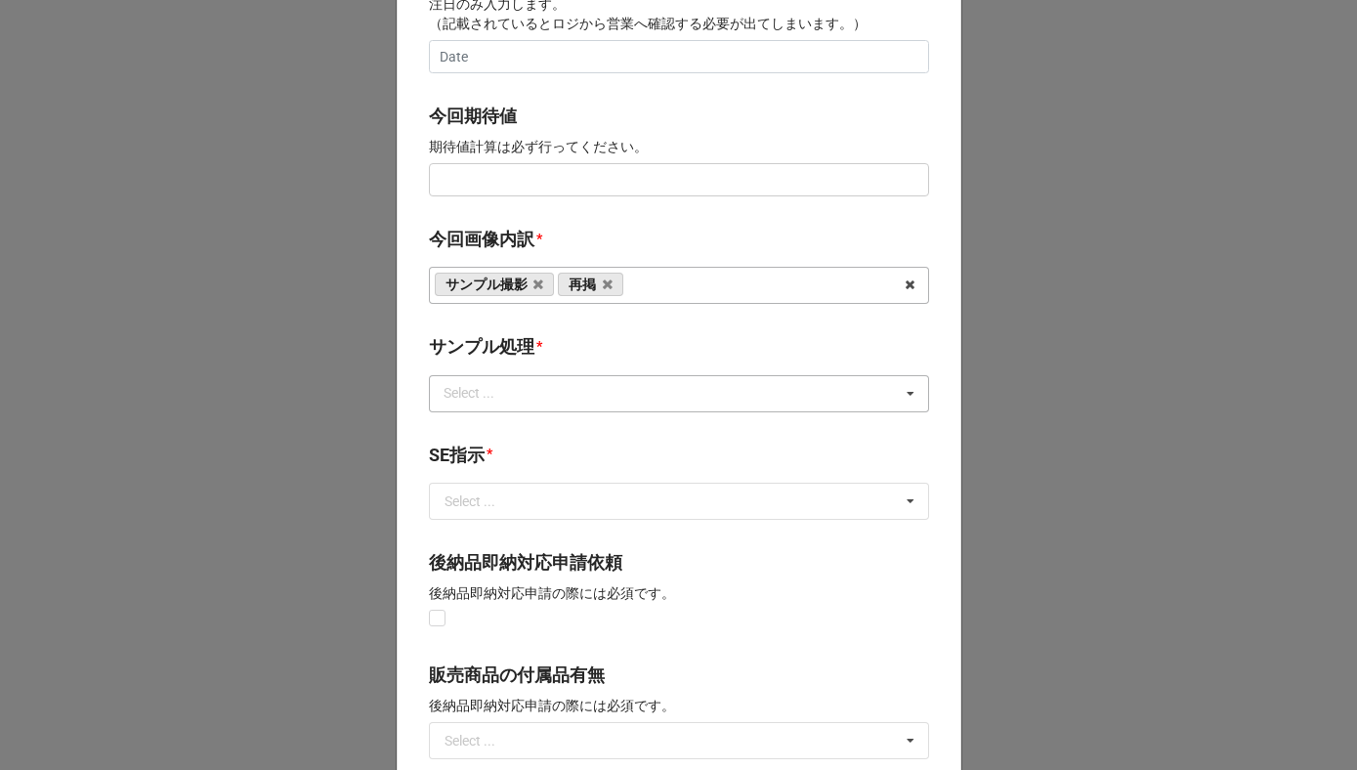
click at [554, 398] on div "Select ... なし 入庫 返却 処分 担当バイヤーへ" at bounding box center [679, 393] width 500 height 37
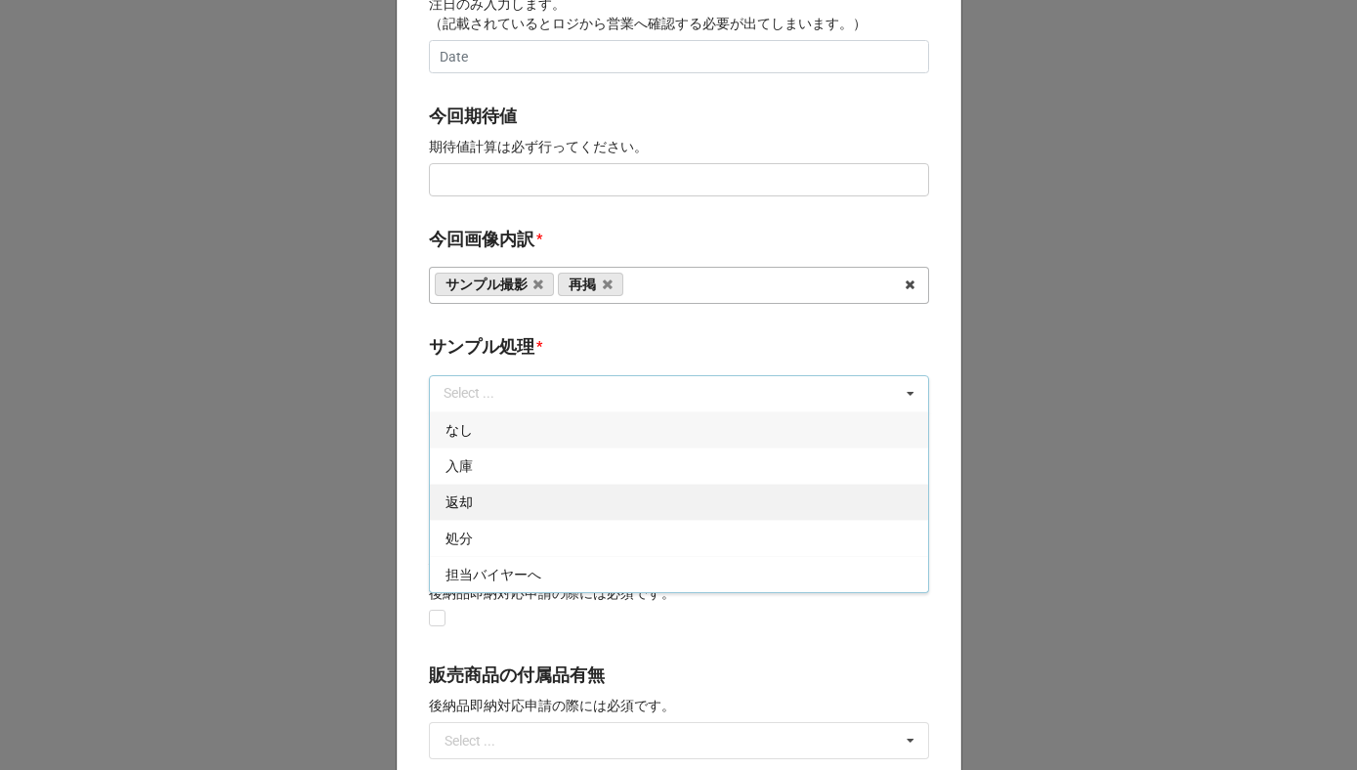
click at [512, 509] on div "返却" at bounding box center [679, 502] width 498 height 36
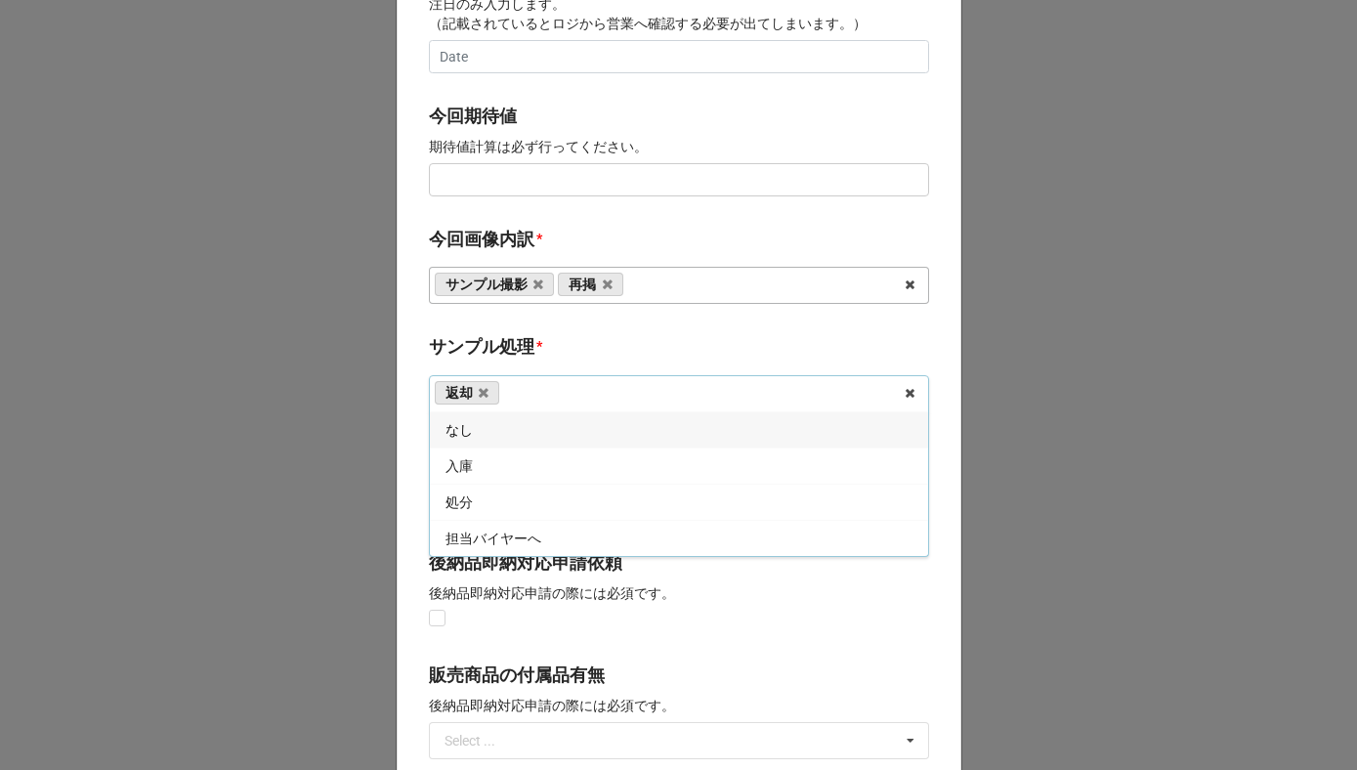
click at [566, 352] on b "サンプル処理 *" at bounding box center [679, 350] width 500 height 34
click at [514, 509] on input "text" at bounding box center [680, 501] width 498 height 35
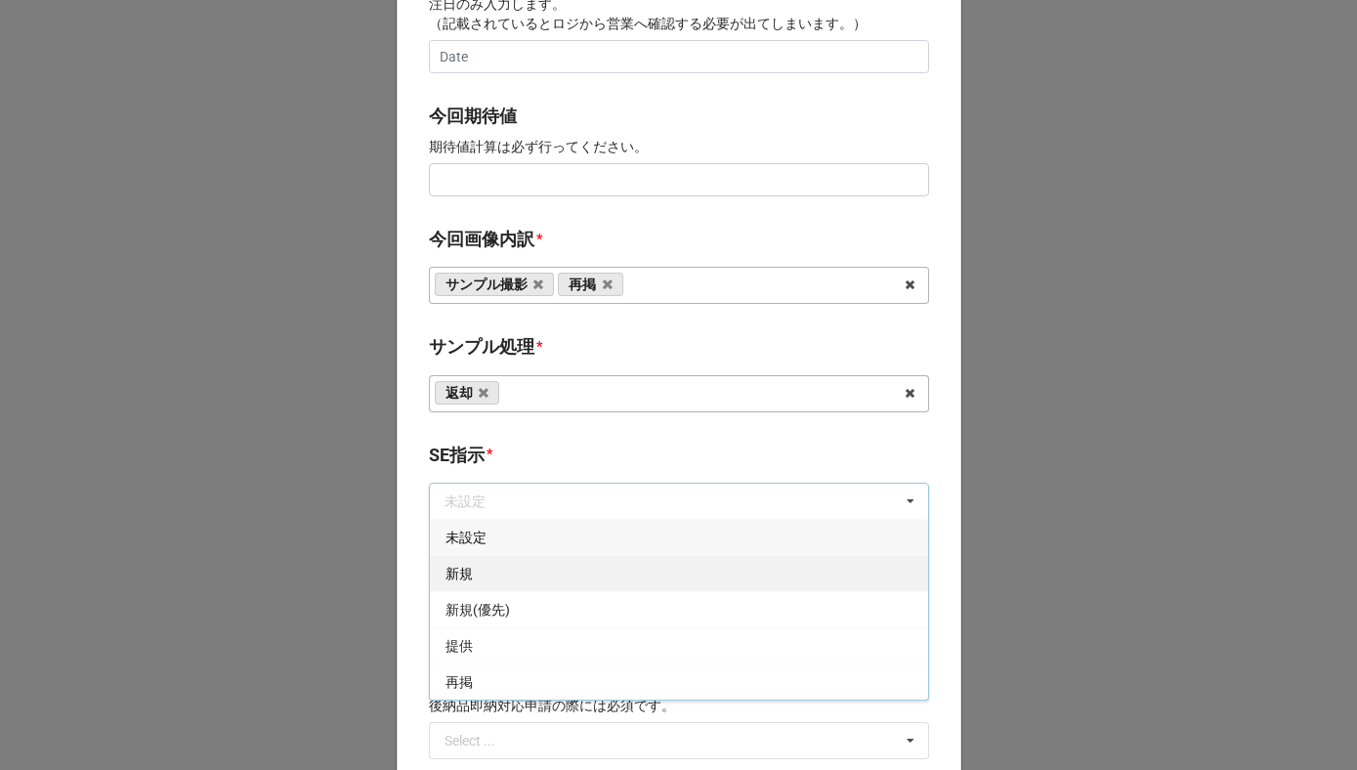
click at [493, 563] on div "新規" at bounding box center [679, 573] width 498 height 36
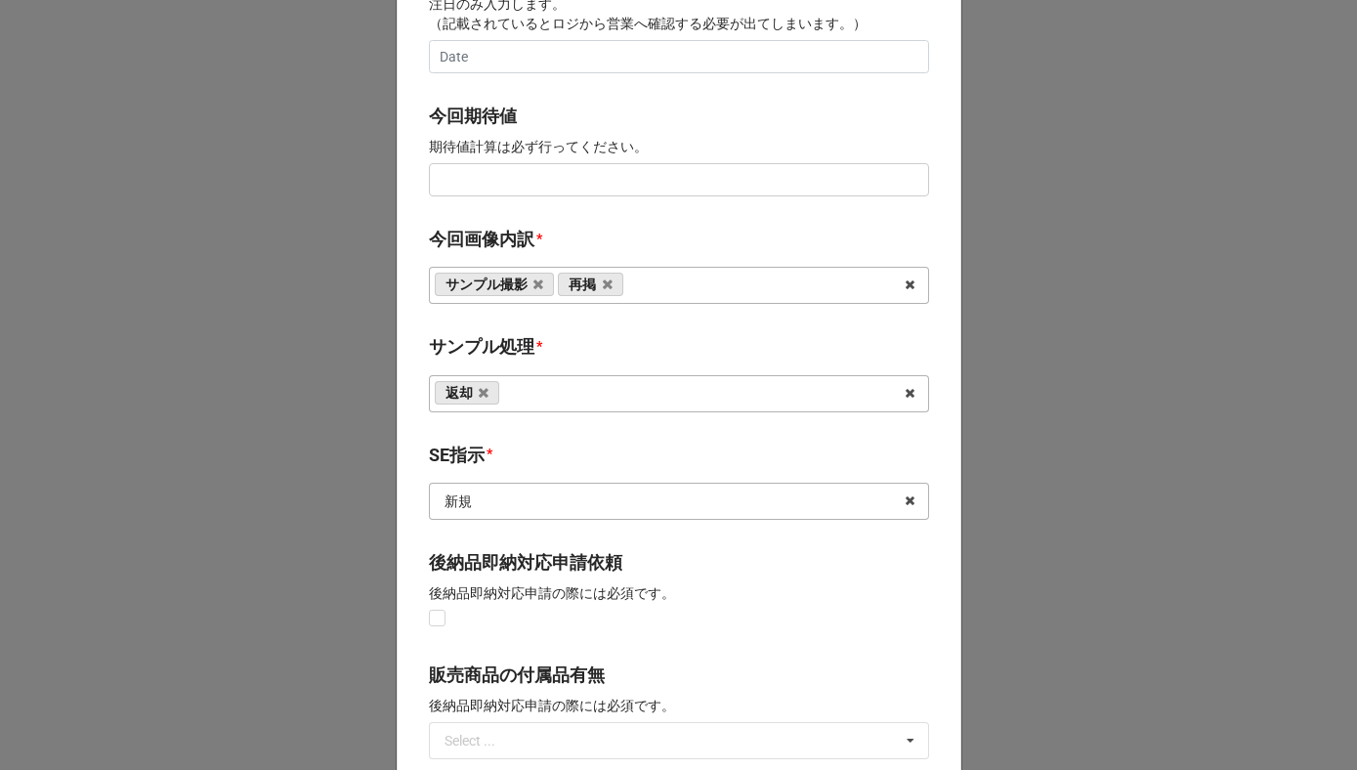
click at [510, 518] on input "text" at bounding box center [680, 501] width 498 height 35
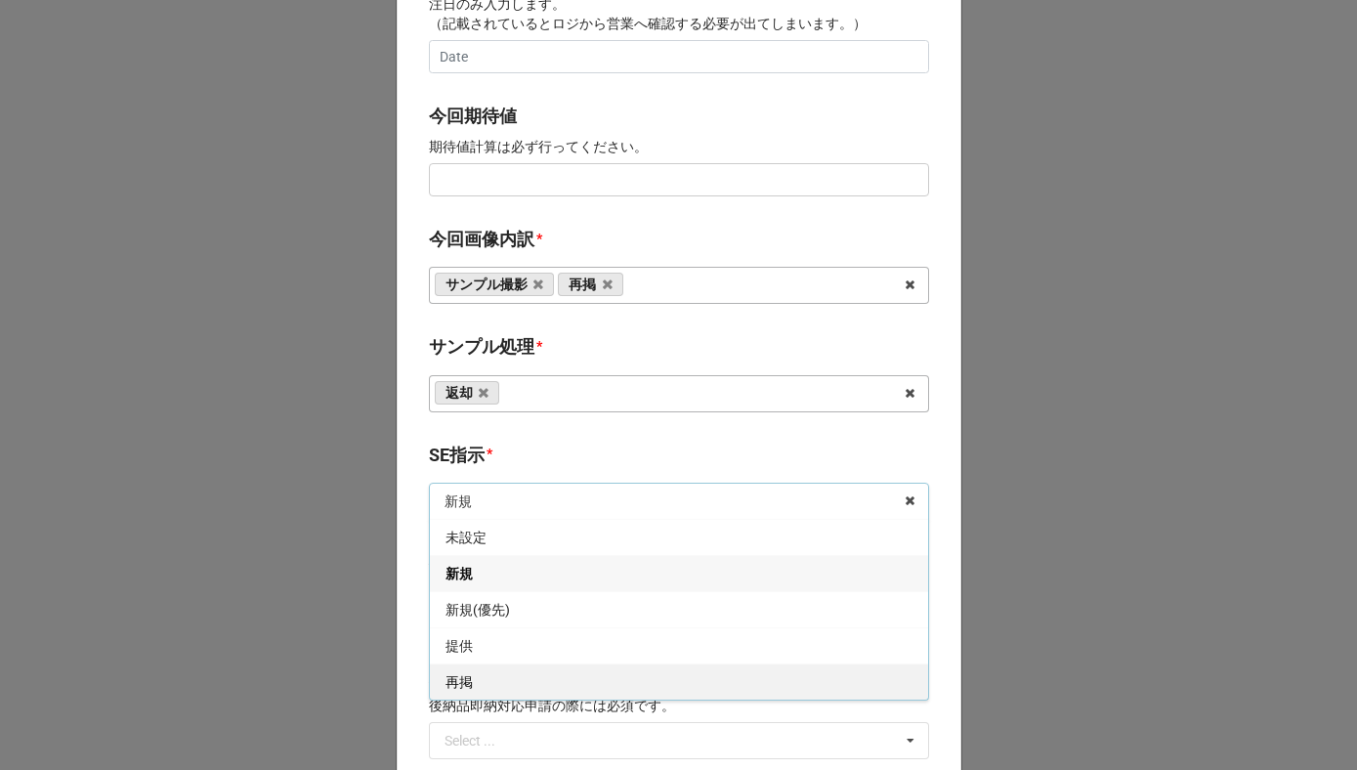
click at [475, 686] on div "再掲" at bounding box center [679, 682] width 498 height 36
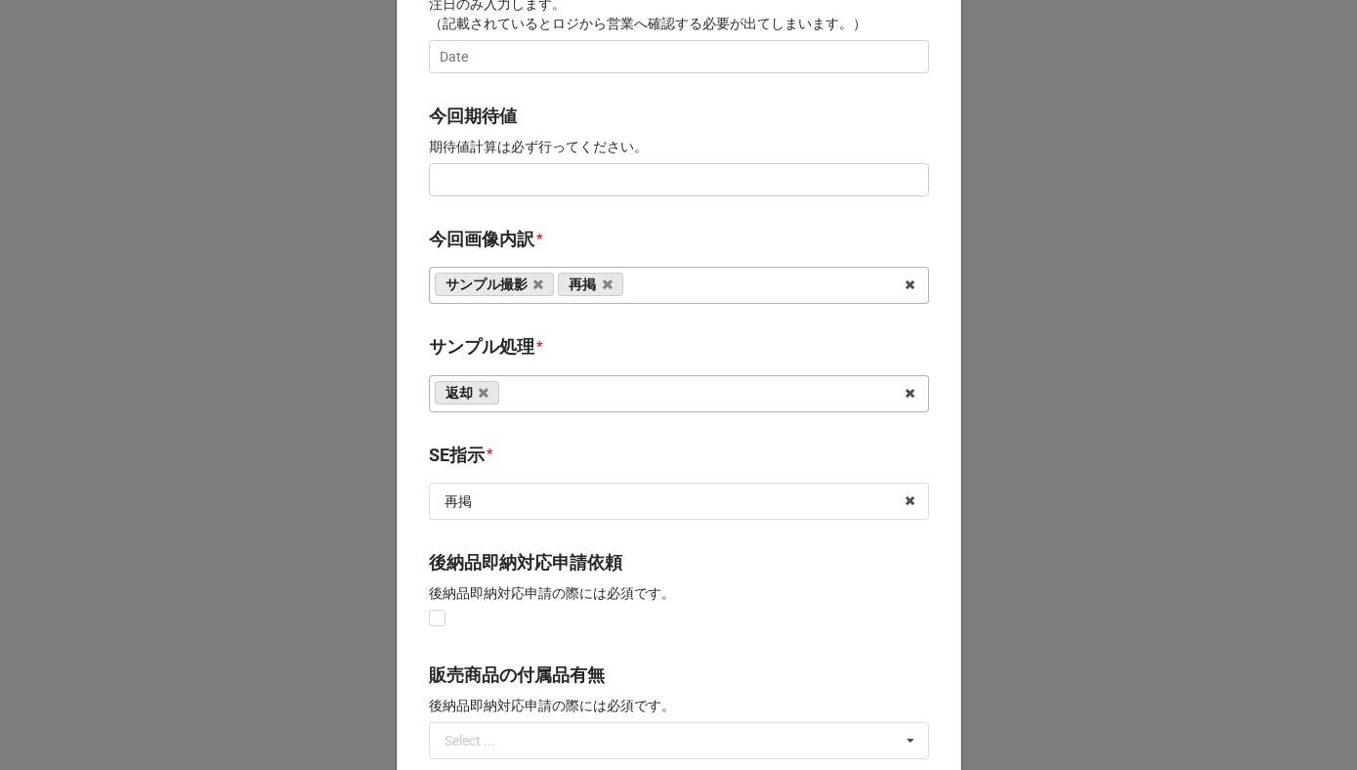
click at [532, 442] on b "SE指示 *" at bounding box center [679, 459] width 500 height 34
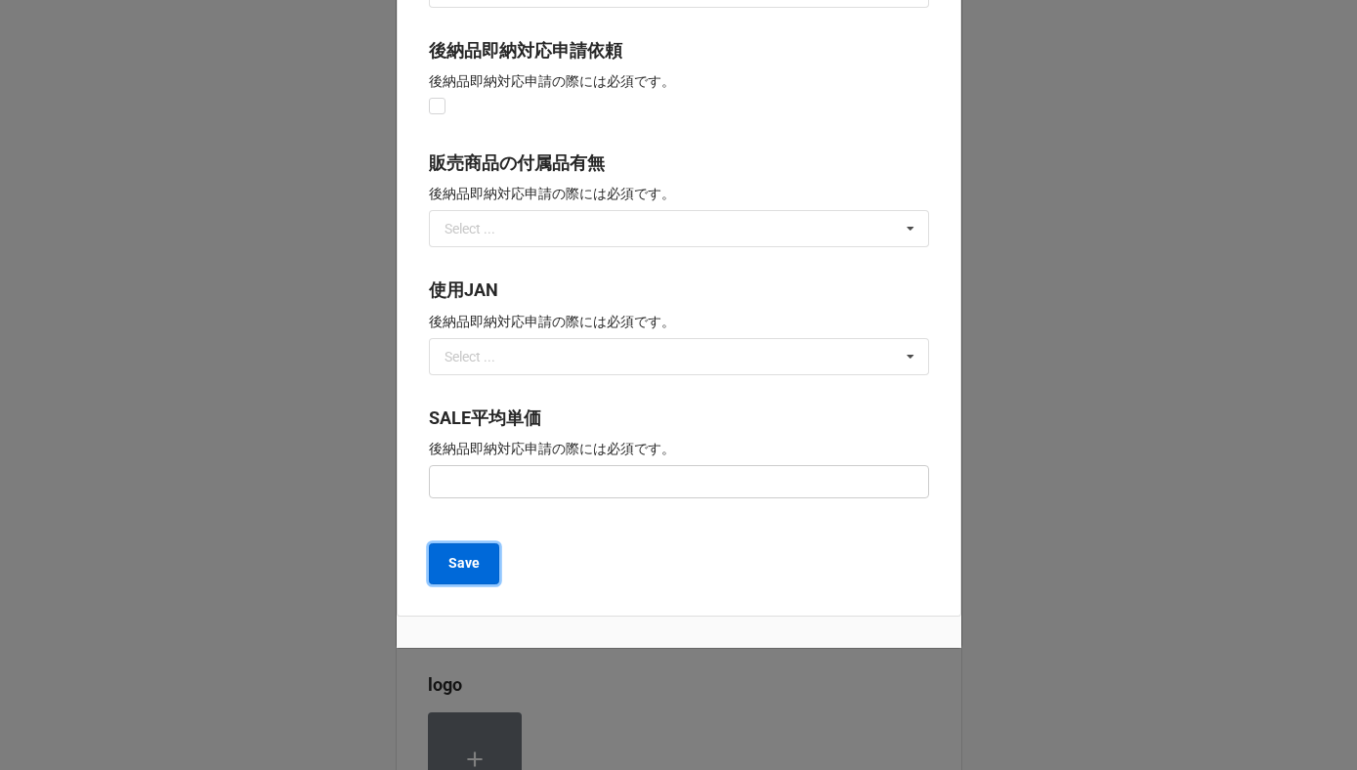
click at [464, 566] on b "Save" at bounding box center [464, 563] width 31 height 21
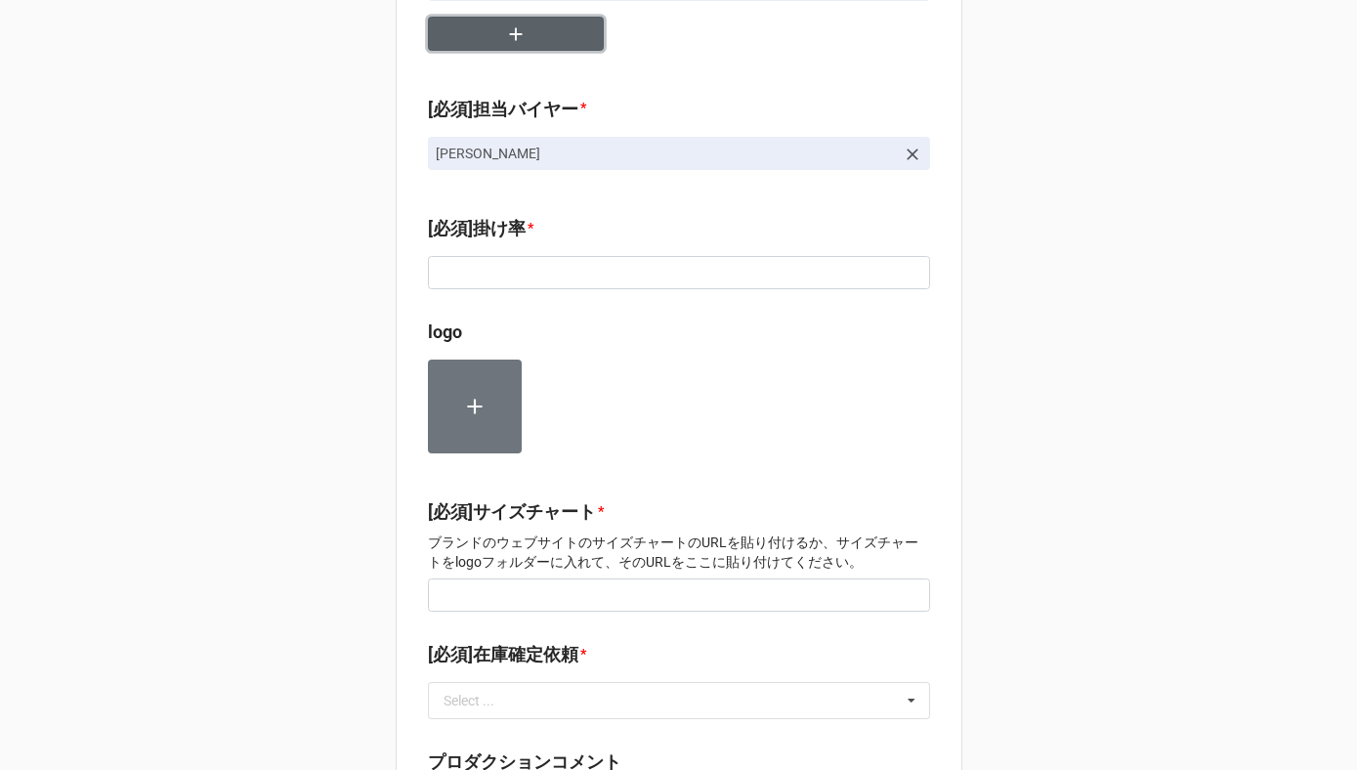
scroll to position [1047, 0]
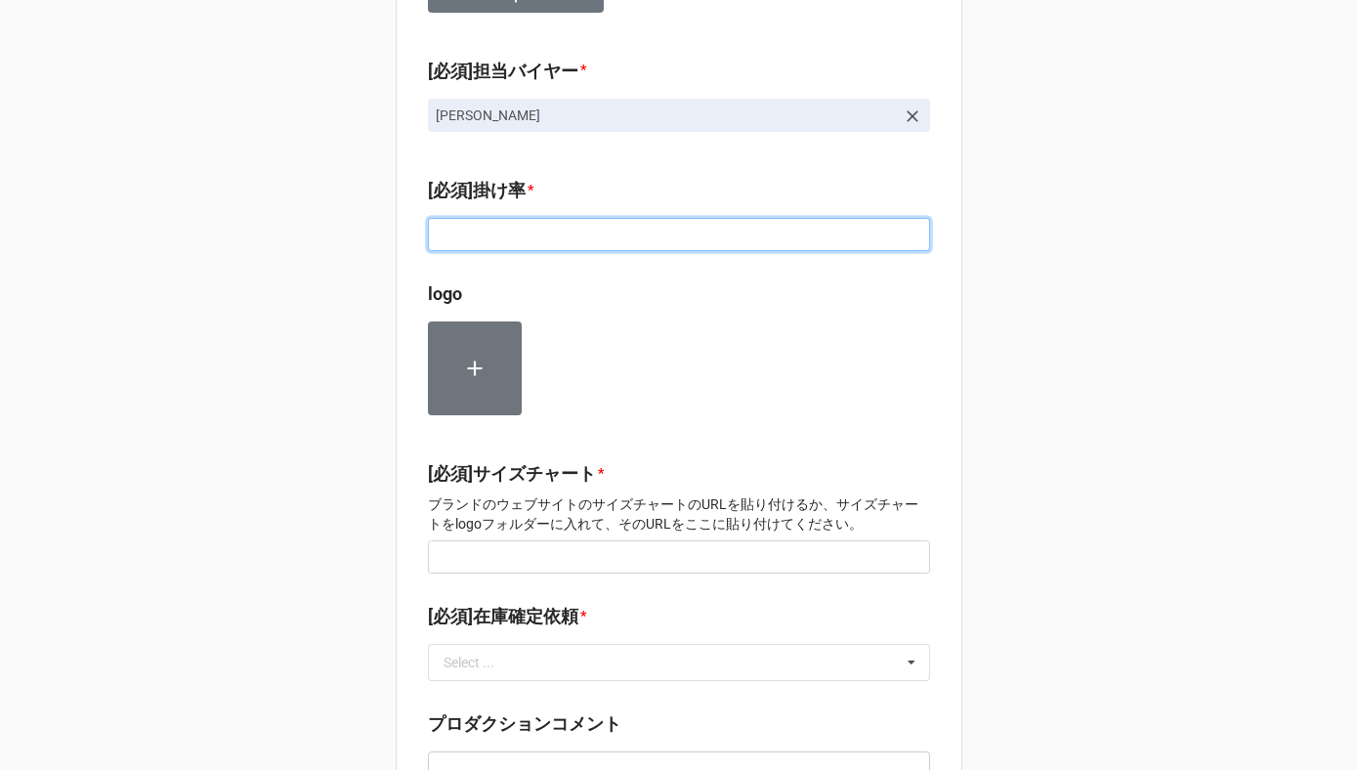
click at [491, 221] on input at bounding box center [679, 234] width 502 height 33
paste input "86"
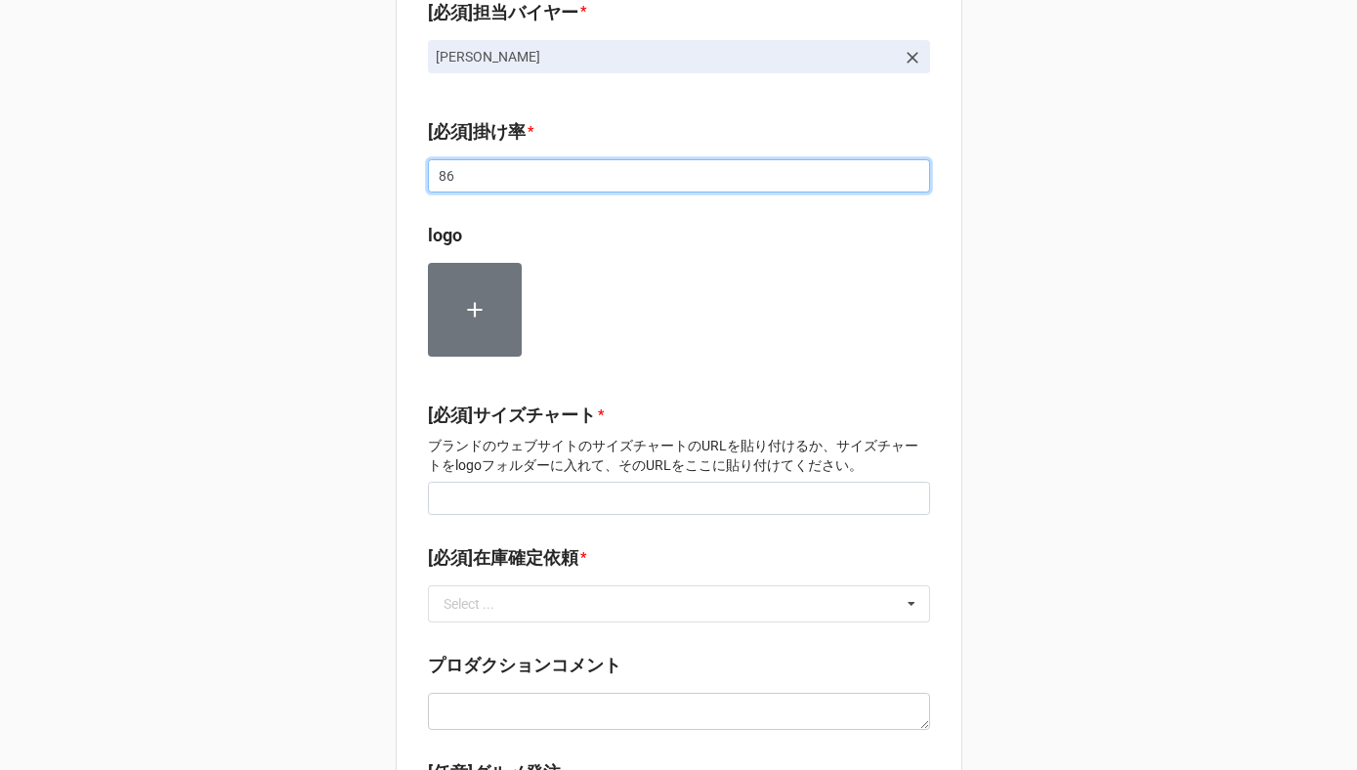
scroll to position [1126, 0]
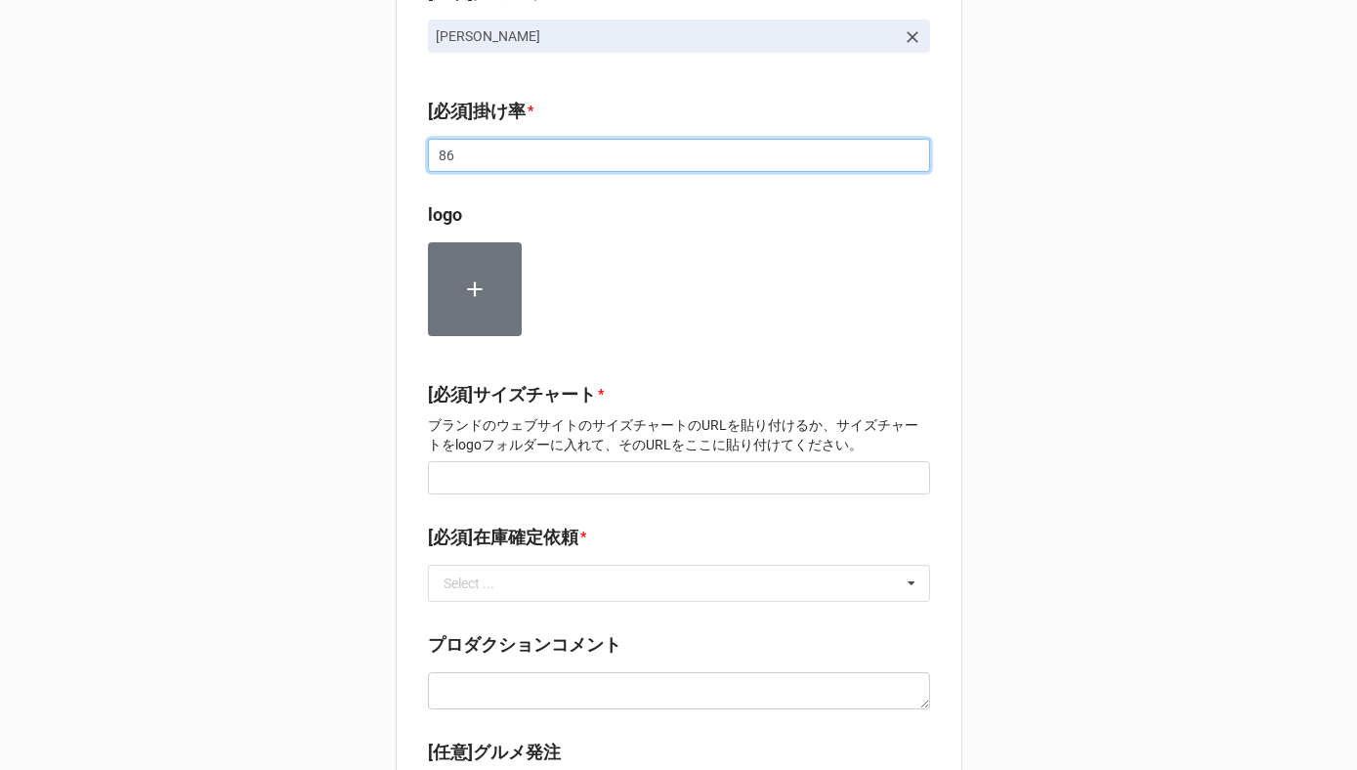
type input "86"
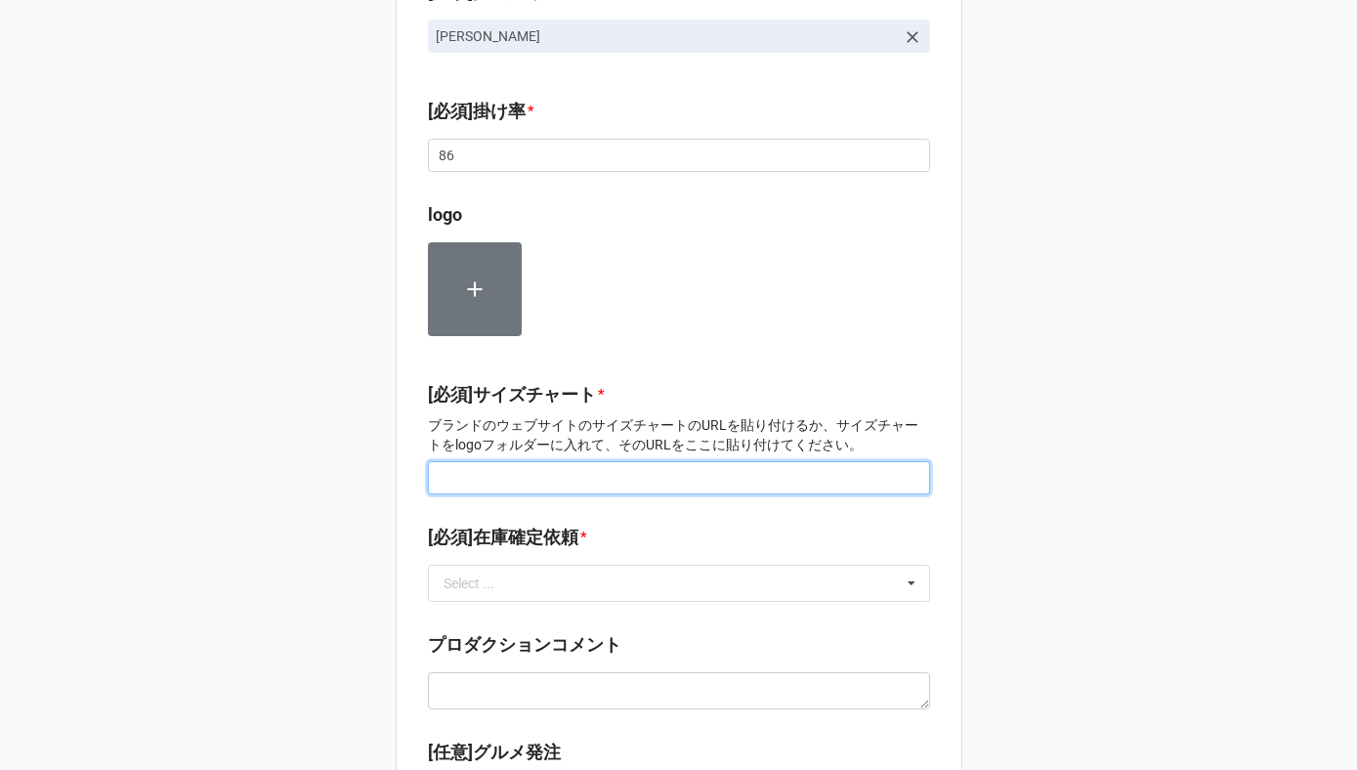
click at [512, 461] on input at bounding box center [679, 477] width 502 height 33
type input "-"
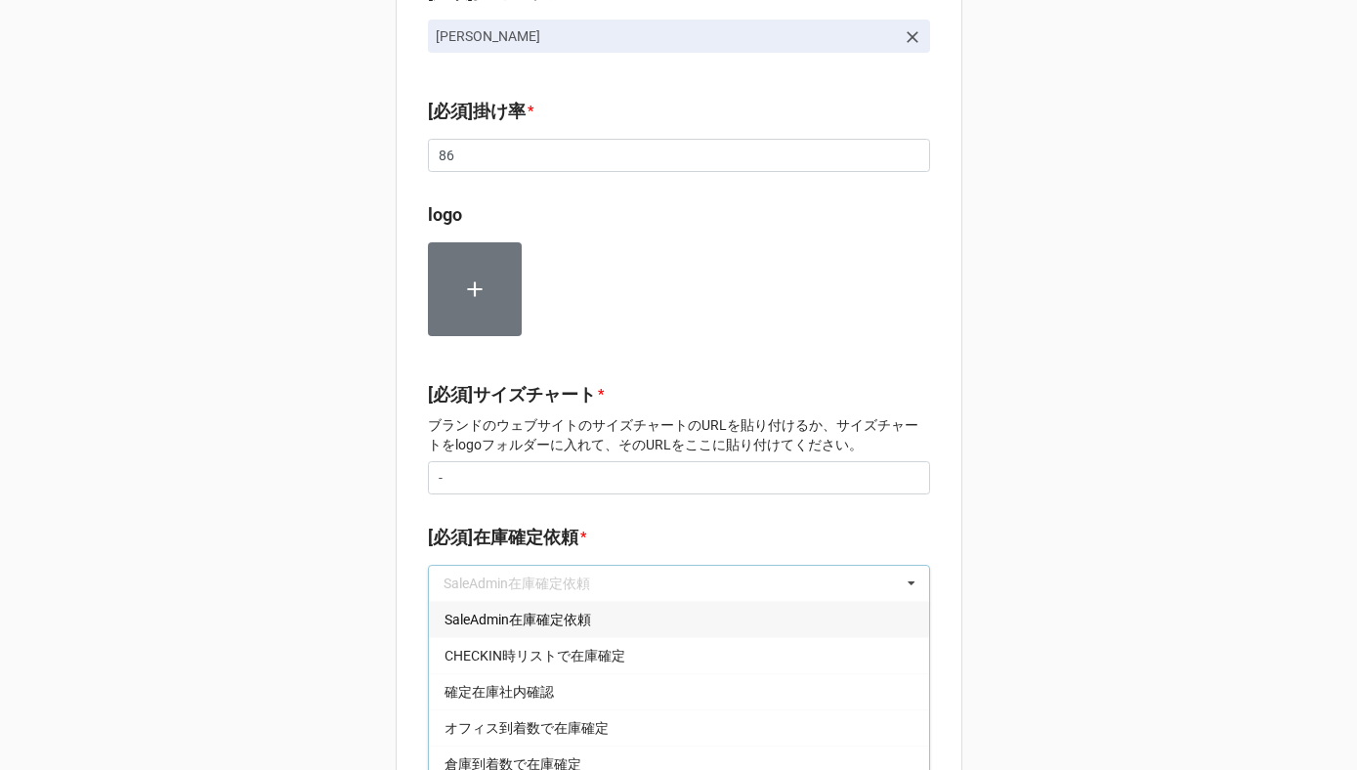
click at [542, 612] on span "SaleAdmin在庫確定依頼" at bounding box center [518, 620] width 147 height 16
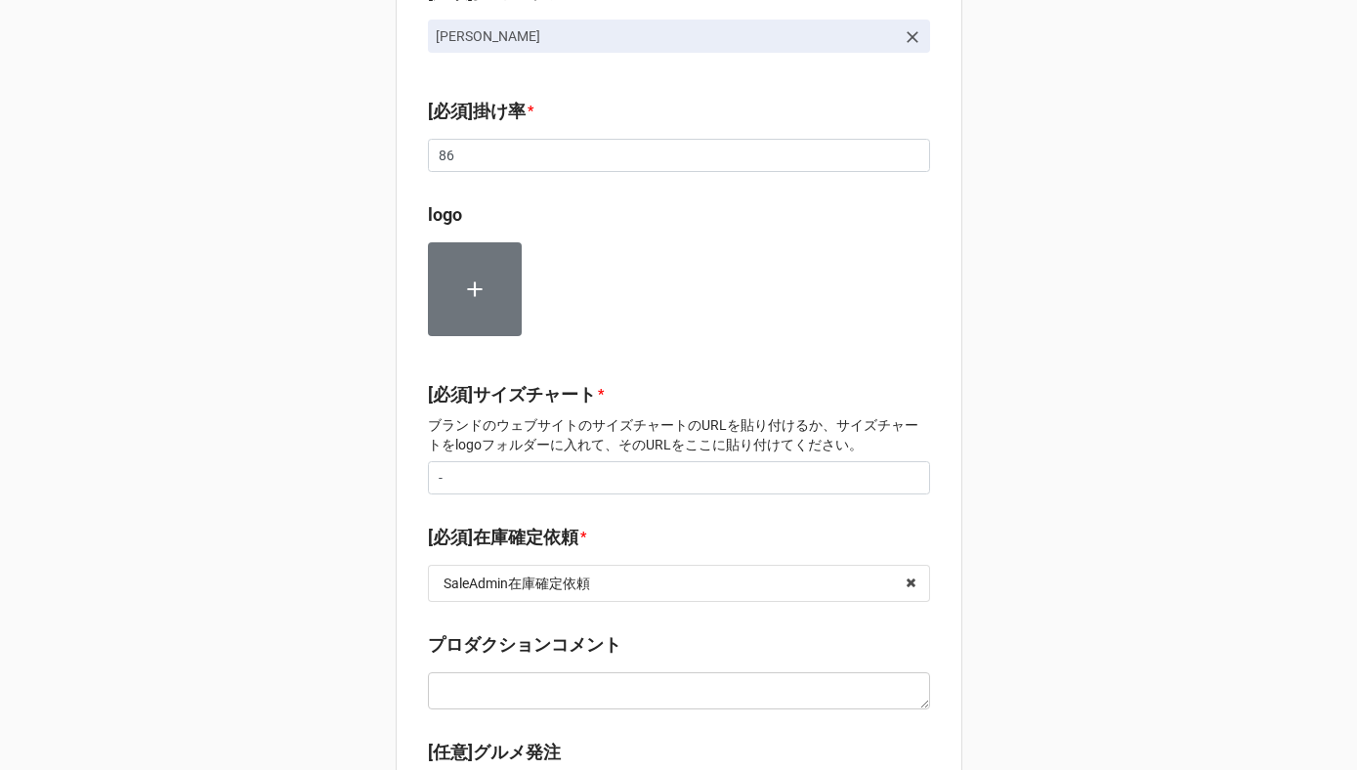
click at [575, 493] on div "ショップ区分 * Family Flash Luxury Family [営業]ブランド区分 * 海外ブランド 海外ブランド 日本ブランド 海外⇒日本 ［必須…" at bounding box center [679, 520] width 567 height 3261
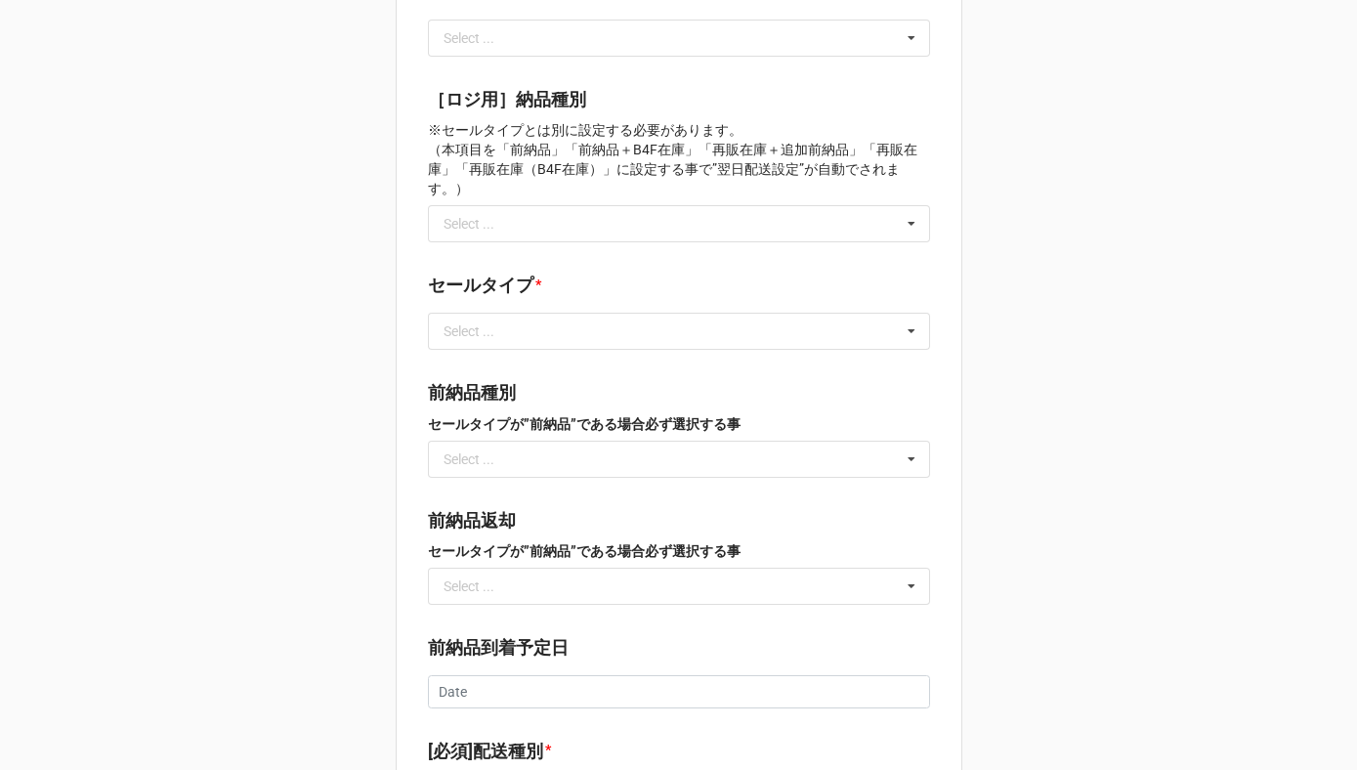
scroll to position [1947, 0]
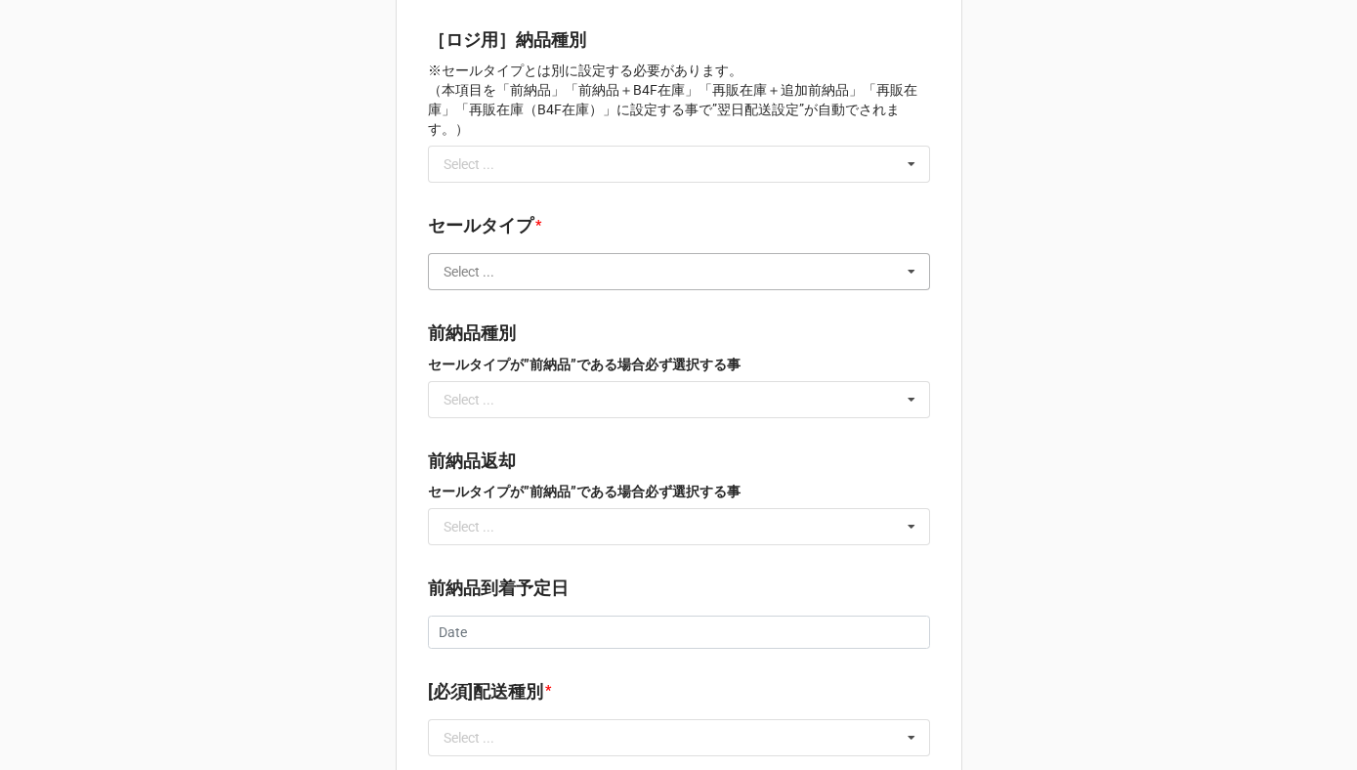
click at [554, 254] on input "text" at bounding box center [680, 271] width 500 height 35
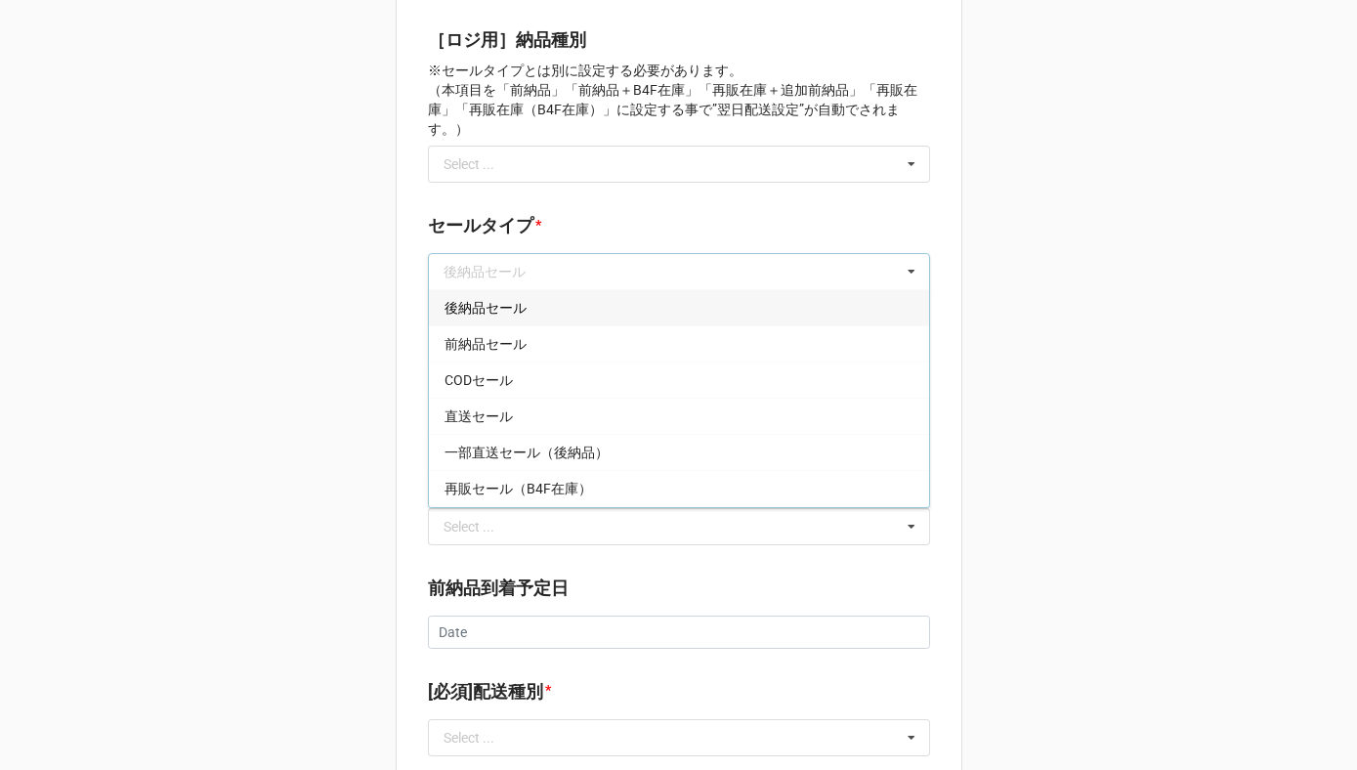
click at [545, 289] on div "後納品セール" at bounding box center [679, 307] width 500 height 36
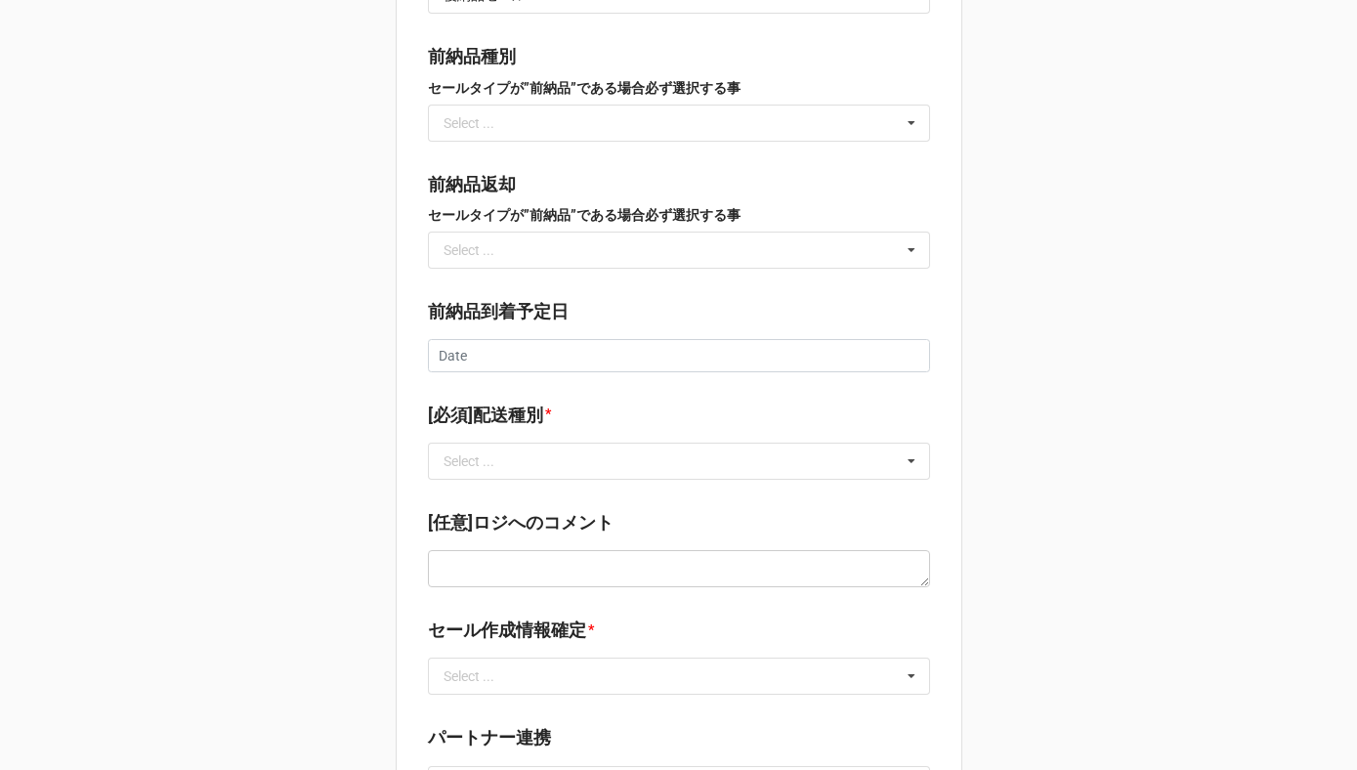
scroll to position [2317, 0]
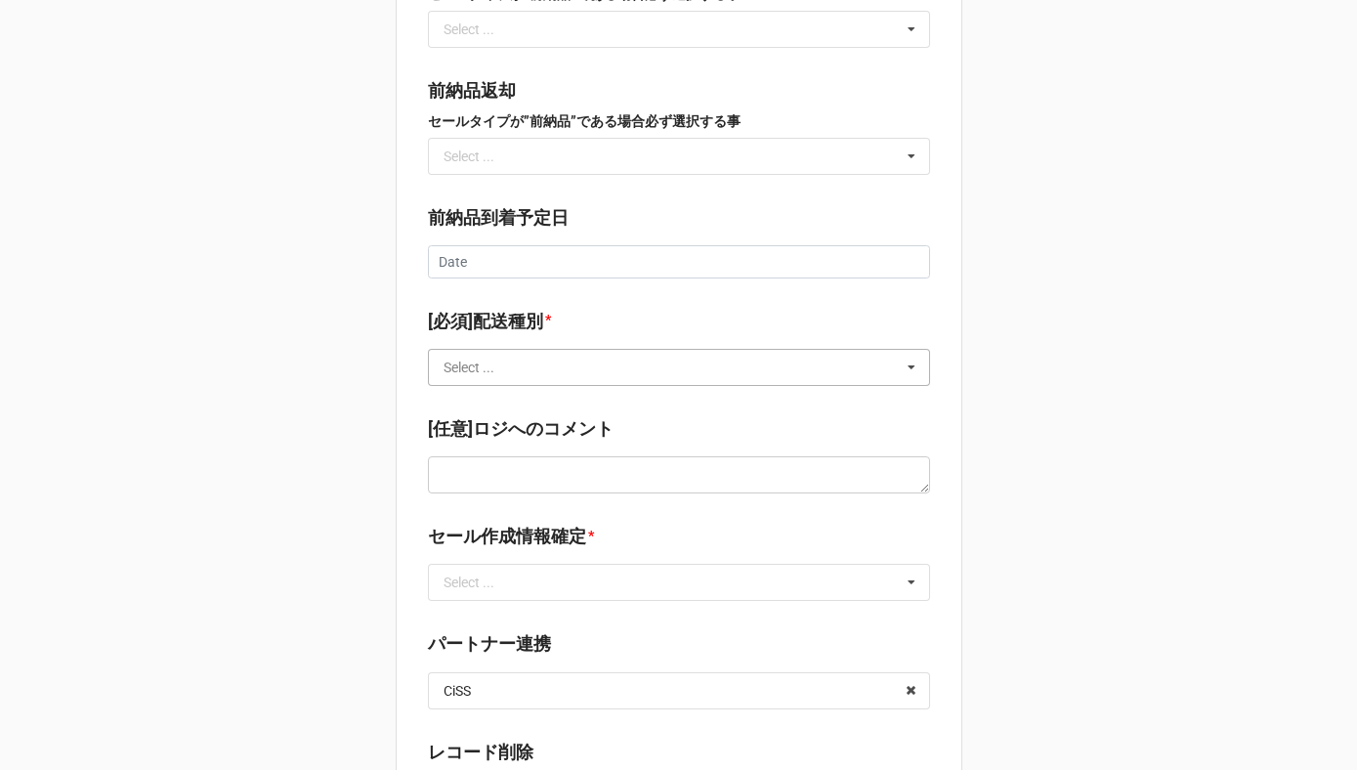
click at [544, 350] on input "text" at bounding box center [680, 367] width 500 height 35
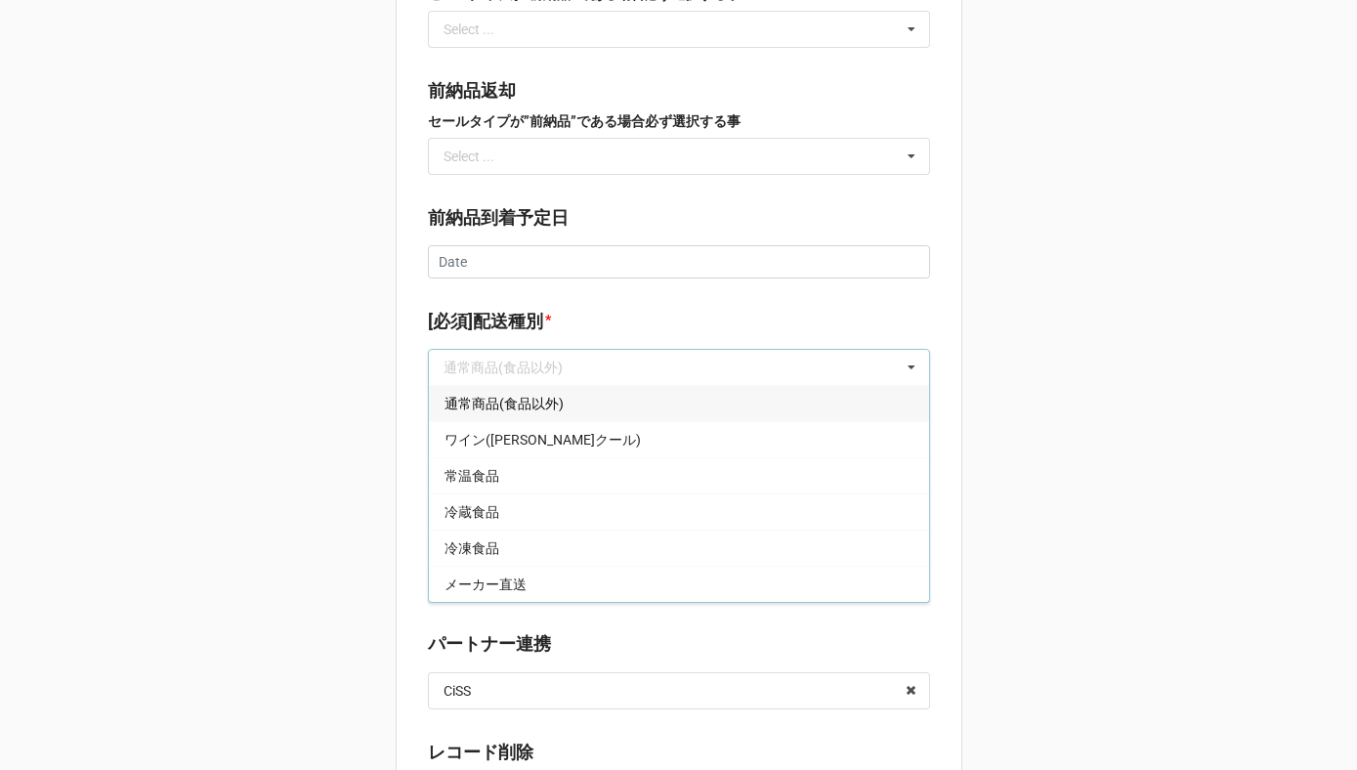
click at [536, 396] on span "通常商品(食品以外)" at bounding box center [504, 404] width 119 height 16
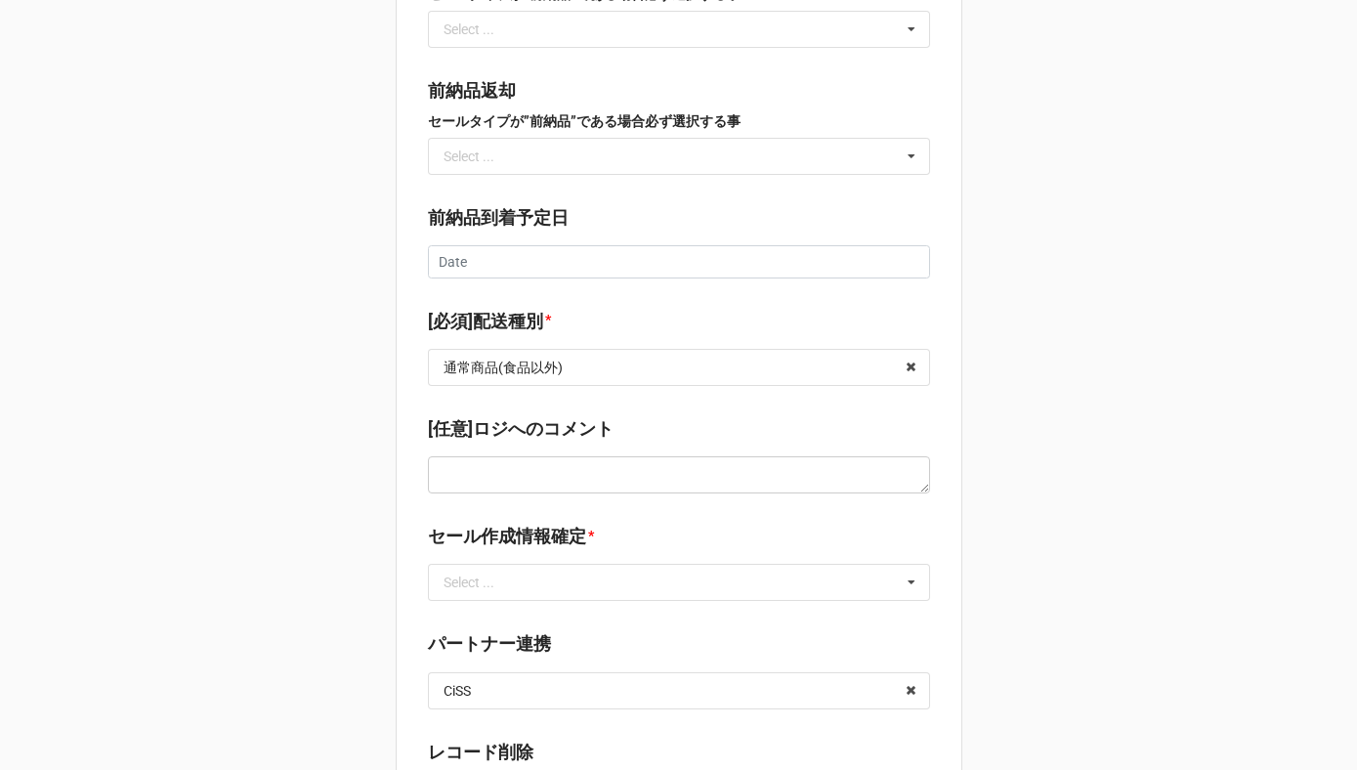
click at [590, 308] on b "[必須]配送種別 *" at bounding box center [679, 325] width 502 height 34
click at [548, 565] on input "text" at bounding box center [680, 582] width 500 height 35
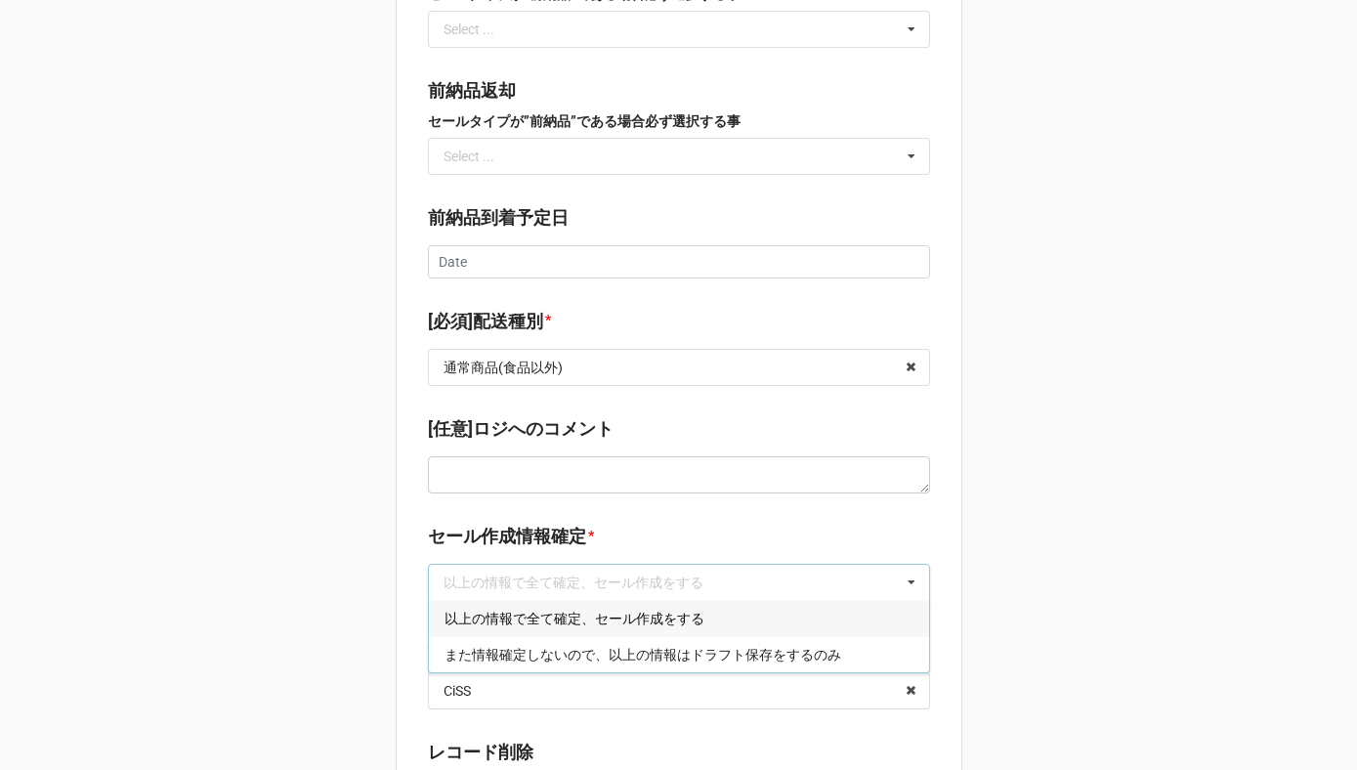
click at [534, 611] on span "以上の情報で全て確定、セール作成をする" at bounding box center [575, 619] width 260 height 16
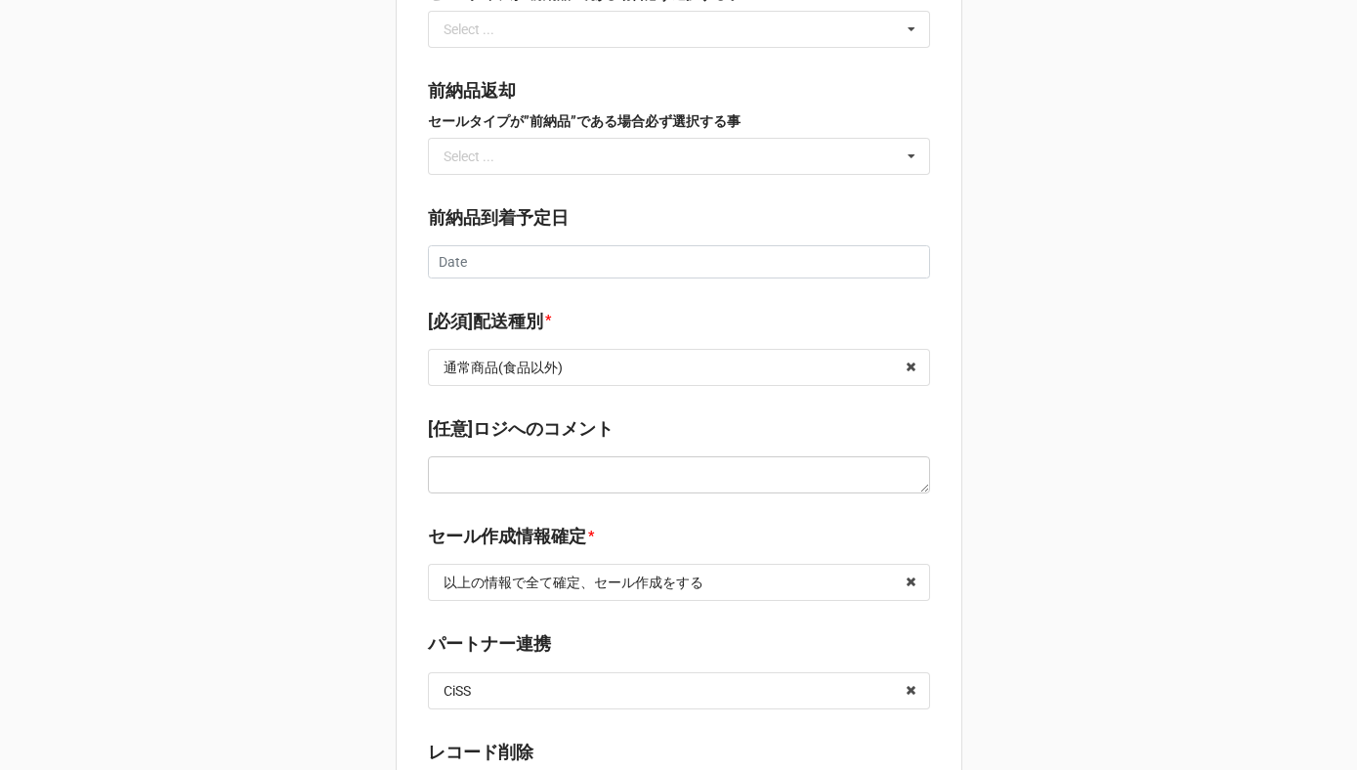
click at [567, 523] on label "セール作成情報確定" at bounding box center [507, 536] width 158 height 27
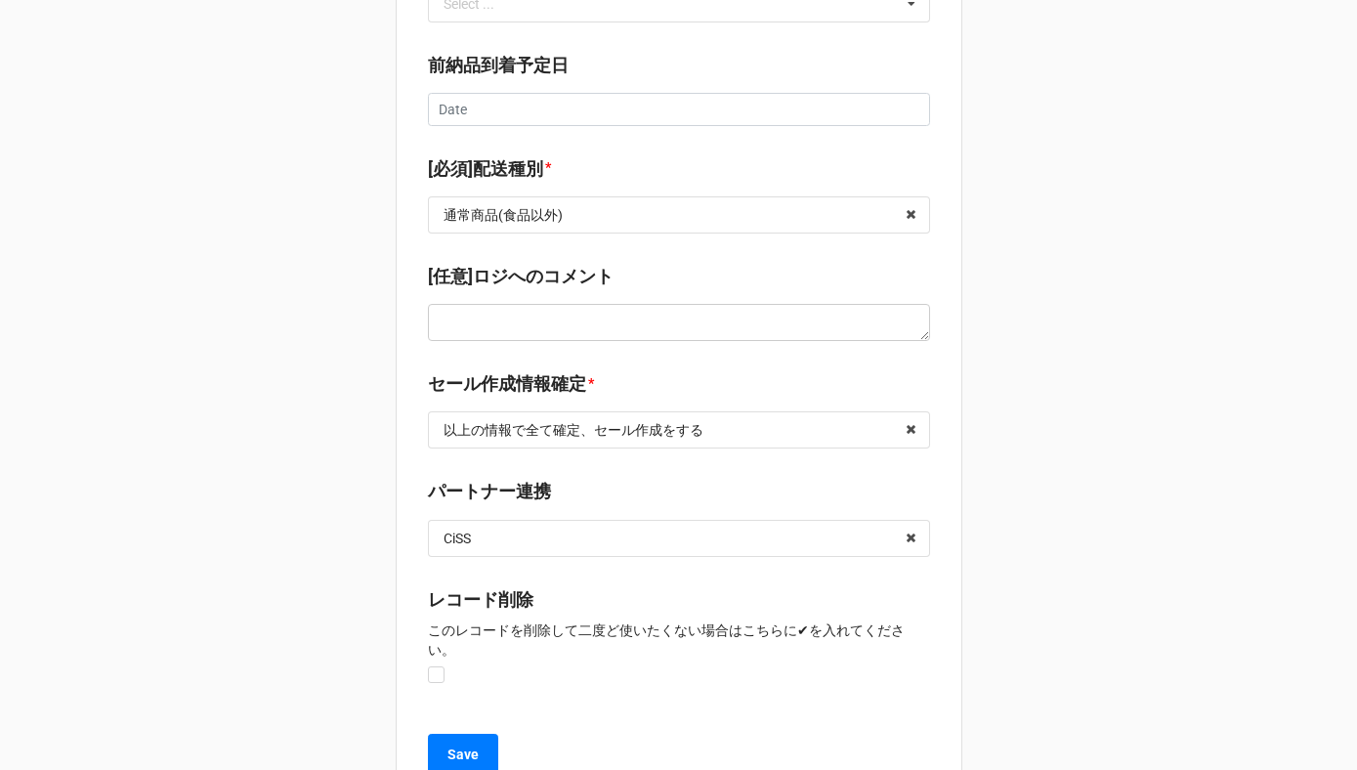
scroll to position [2479, 0]
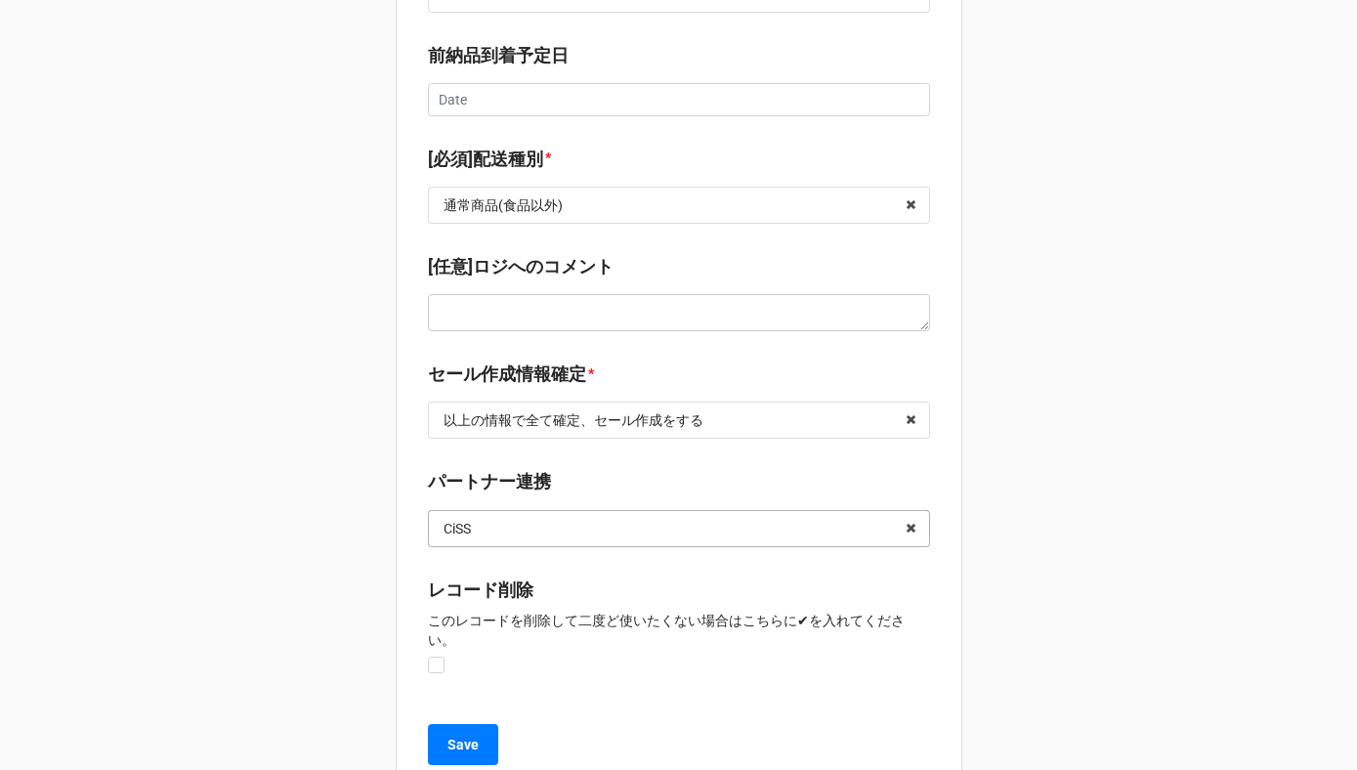
click at [549, 511] on input "text" at bounding box center [680, 528] width 500 height 35
click at [907, 511] on icon at bounding box center [911, 529] width 30 height 36
click at [693, 468] on b "パートナー連携" at bounding box center [679, 485] width 502 height 34
click at [455, 735] on b "Save" at bounding box center [463, 745] width 31 height 21
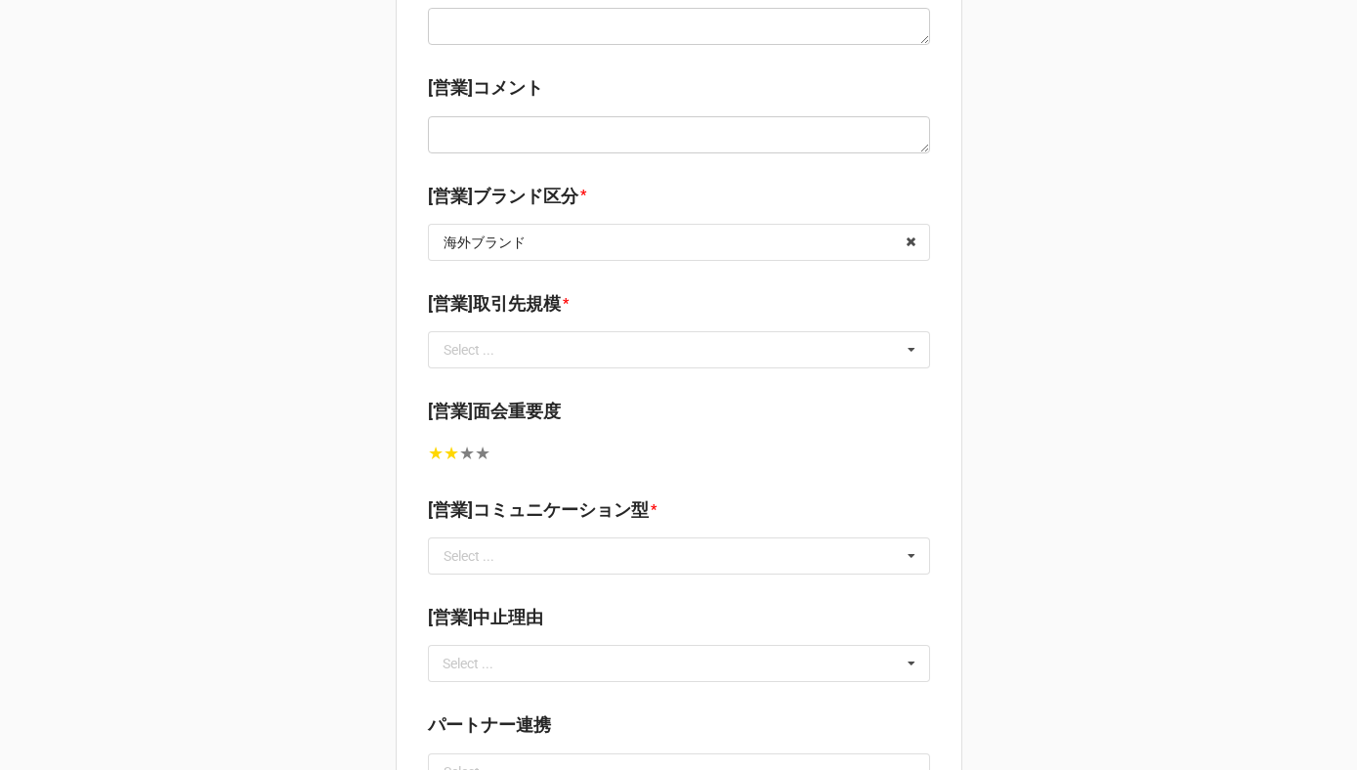
scroll to position [882, 0]
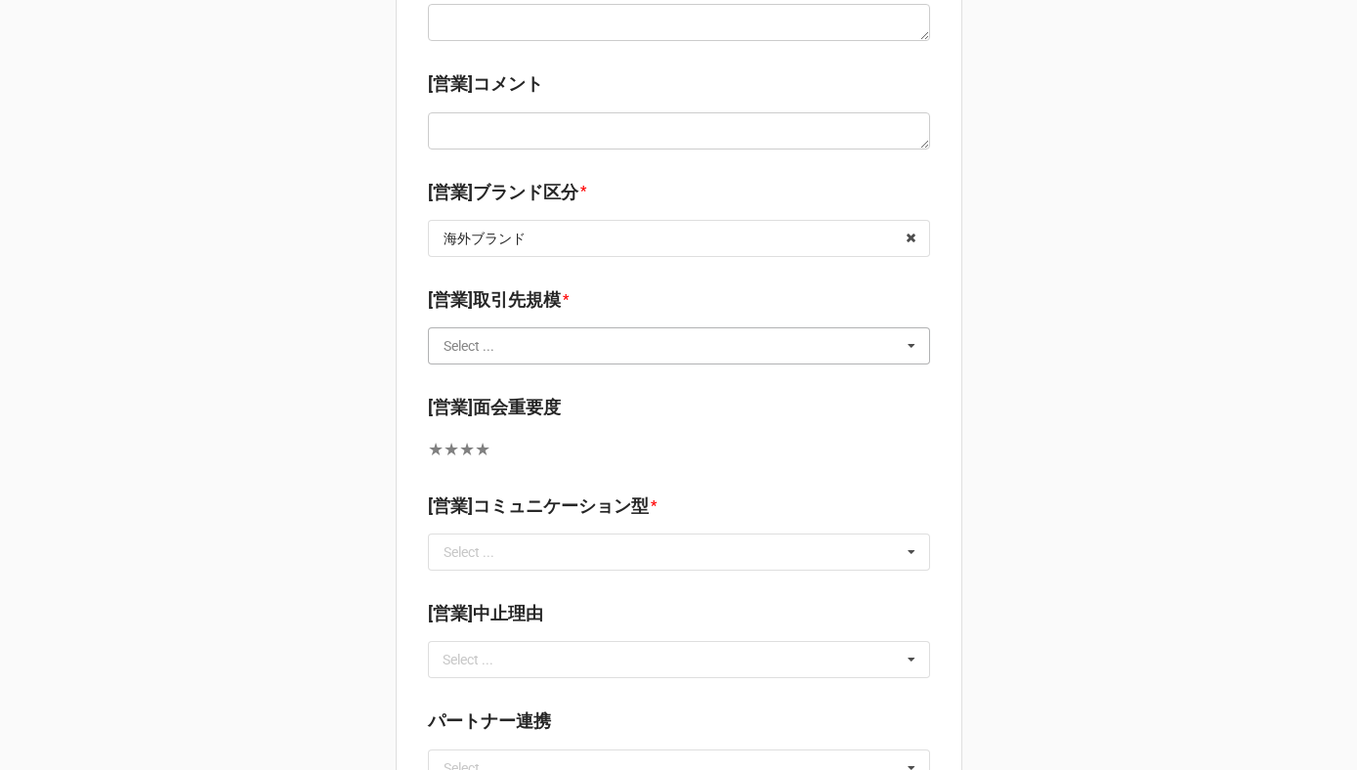
click at [549, 344] on input "text" at bounding box center [680, 345] width 500 height 35
click at [535, 380] on div "大" at bounding box center [679, 382] width 500 height 36
click at [514, 551] on input "text" at bounding box center [680, 552] width 500 height 35
click at [514, 591] on span "PUSH/ B4Fが強くプッシュが必要" at bounding box center [547, 588] width 205 height 16
click at [579, 451] on div "★ ★ ★ ★ 0" at bounding box center [679, 449] width 502 height 27
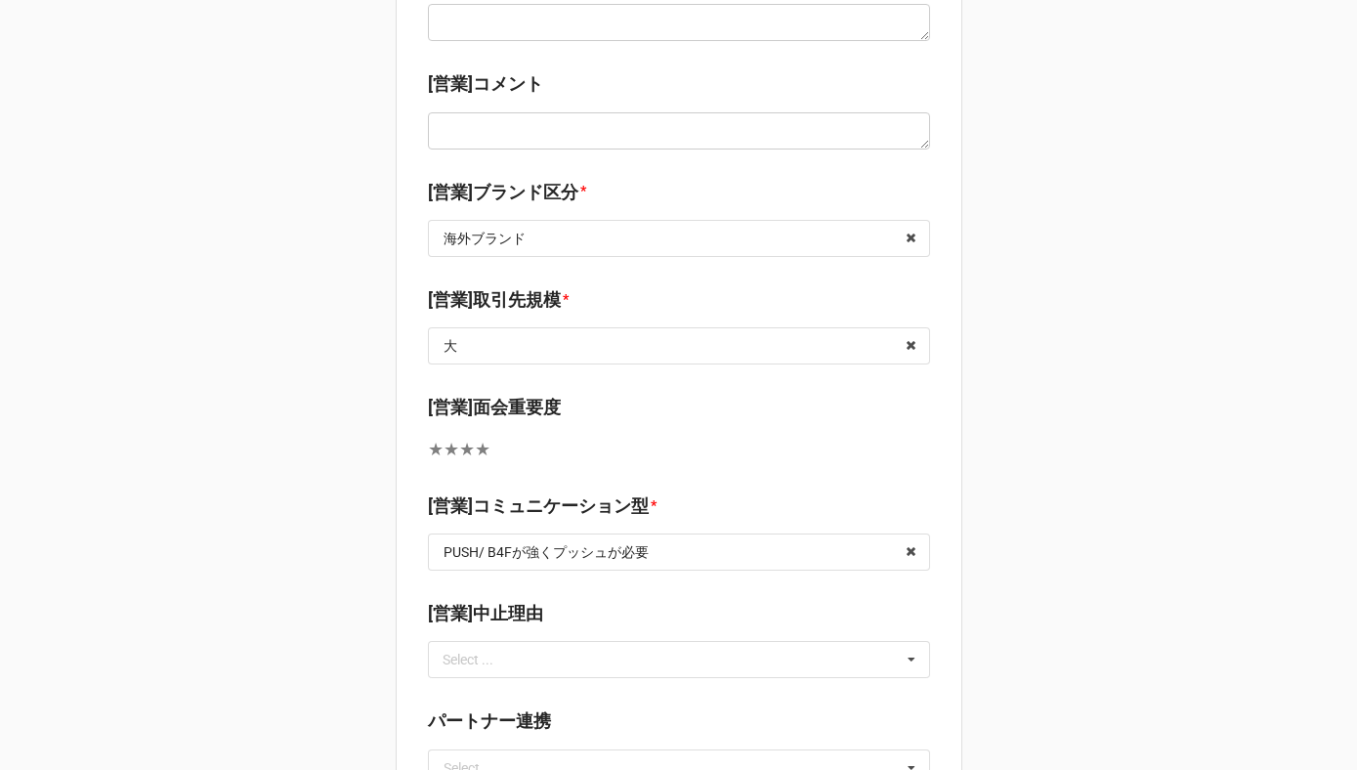
scroll to position [1264, 0]
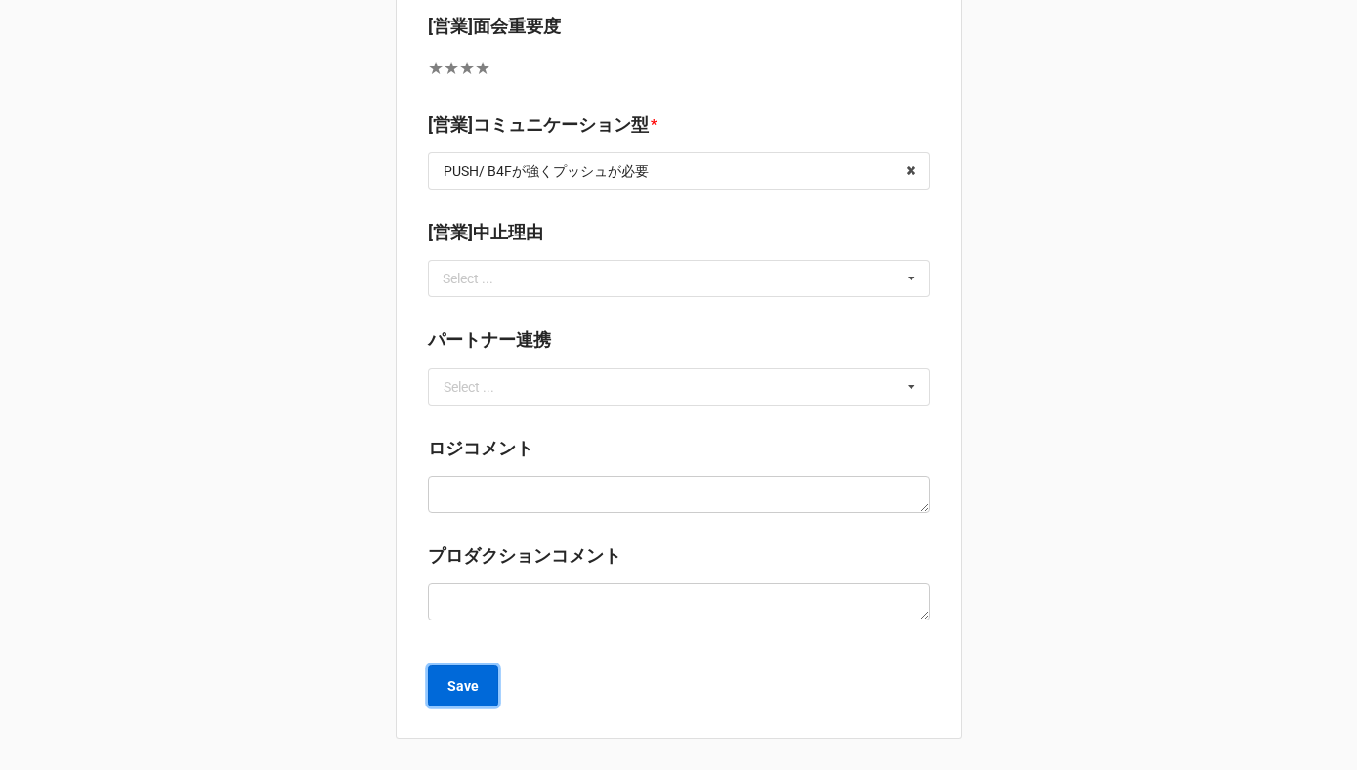
click at [468, 694] on b "Save" at bounding box center [463, 686] width 31 height 21
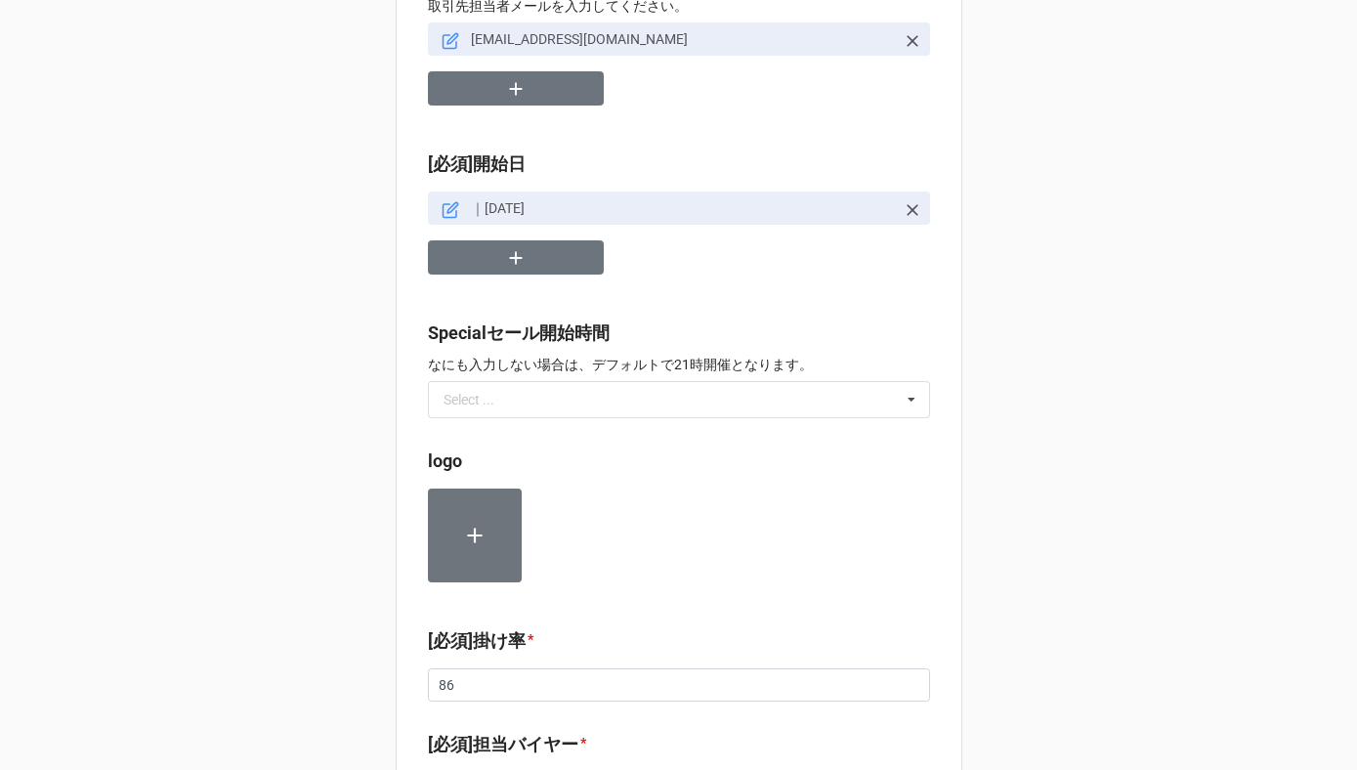
scroll to position [613, 0]
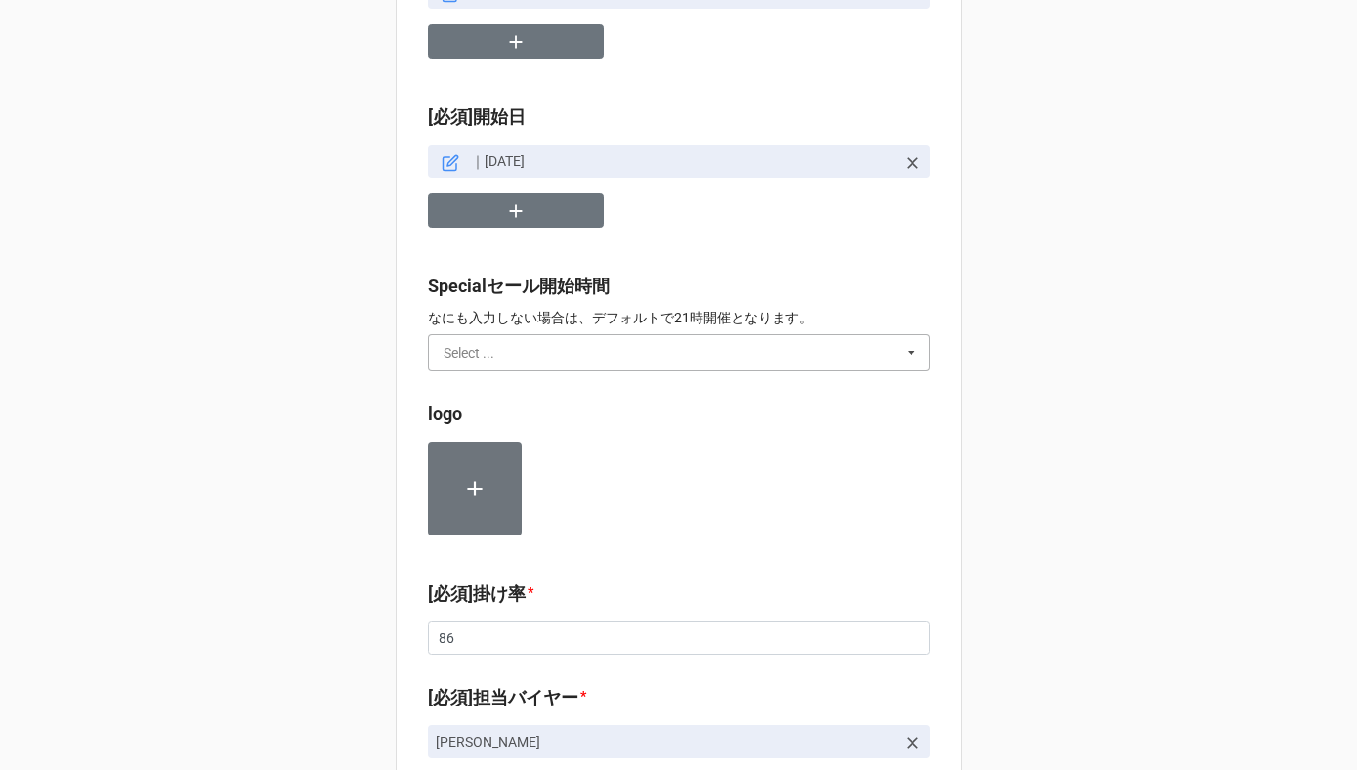
click at [544, 350] on input "text" at bounding box center [680, 352] width 500 height 35
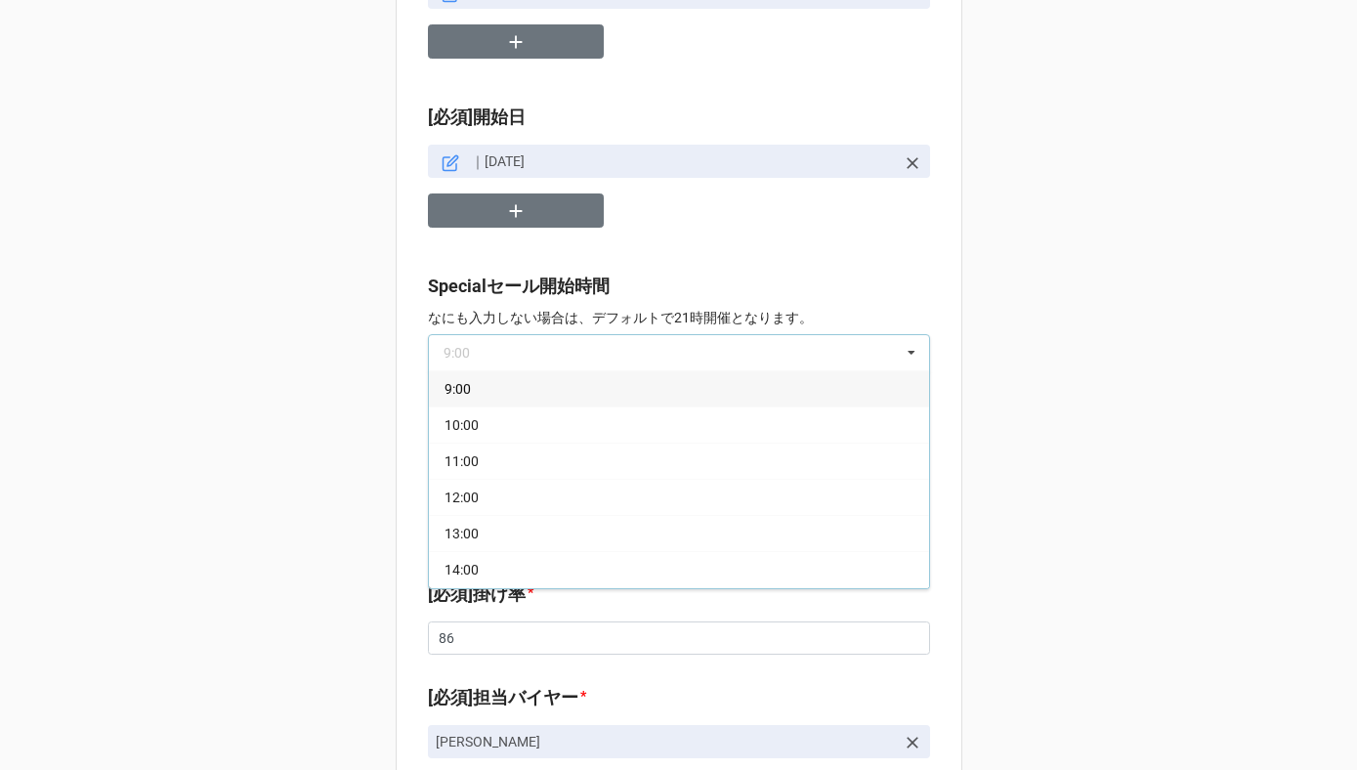
click at [515, 387] on div "9:00" at bounding box center [679, 388] width 500 height 36
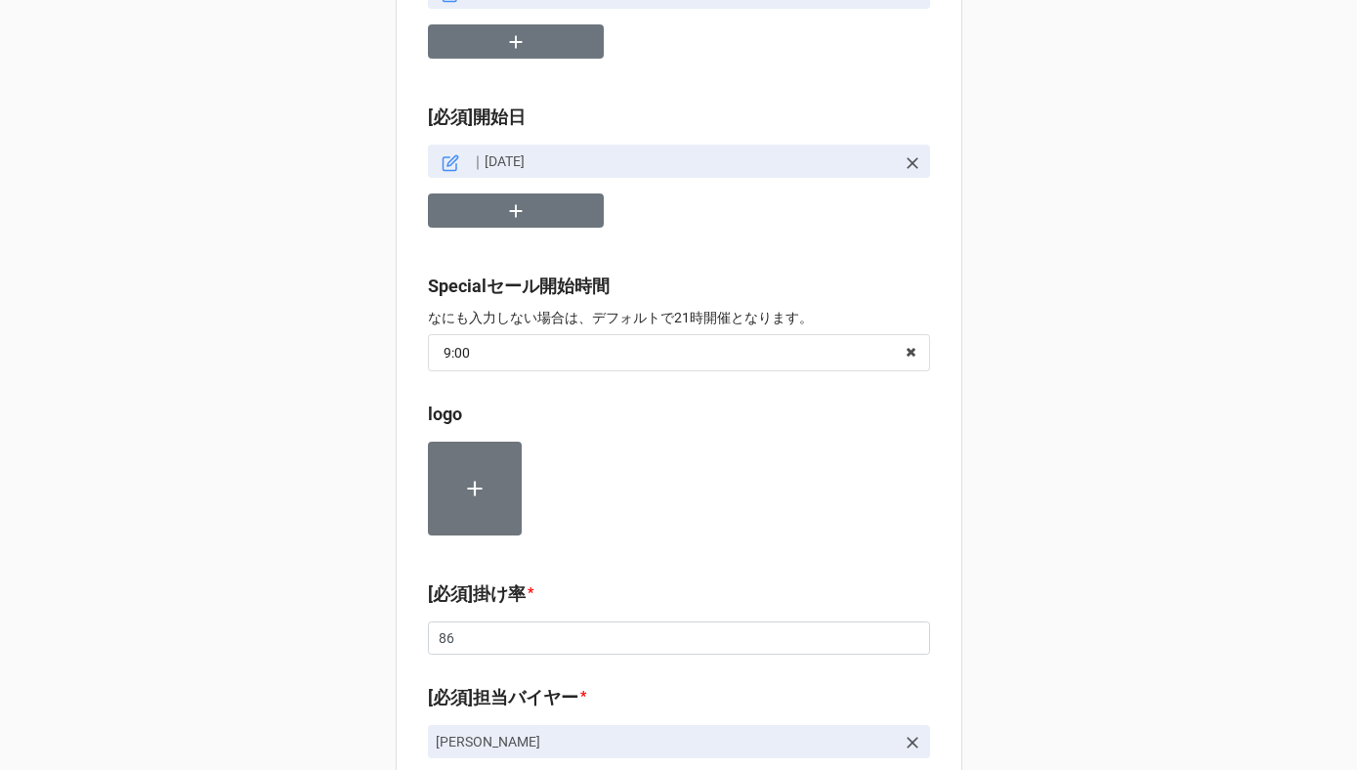
click at [562, 303] on b "Specialセール開始時間" at bounding box center [679, 290] width 502 height 34
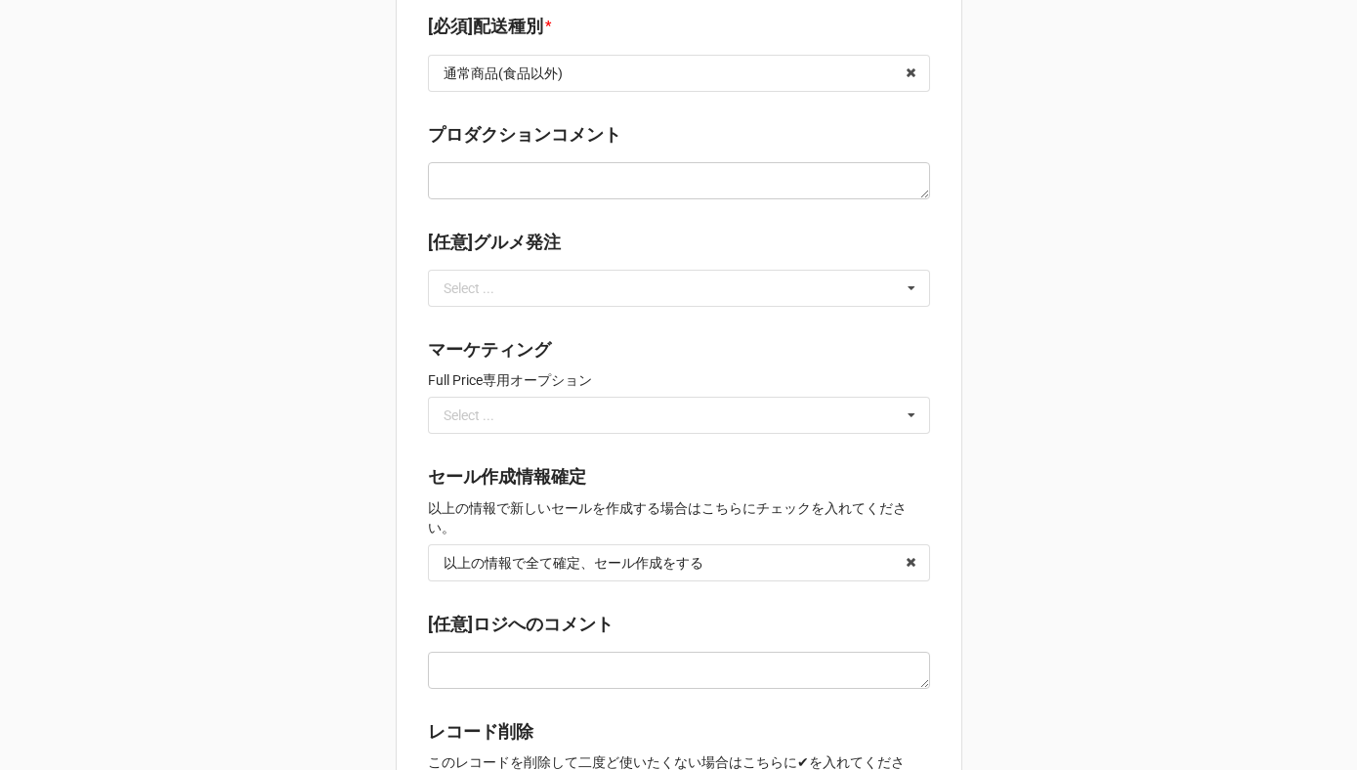
scroll to position [1943, 0]
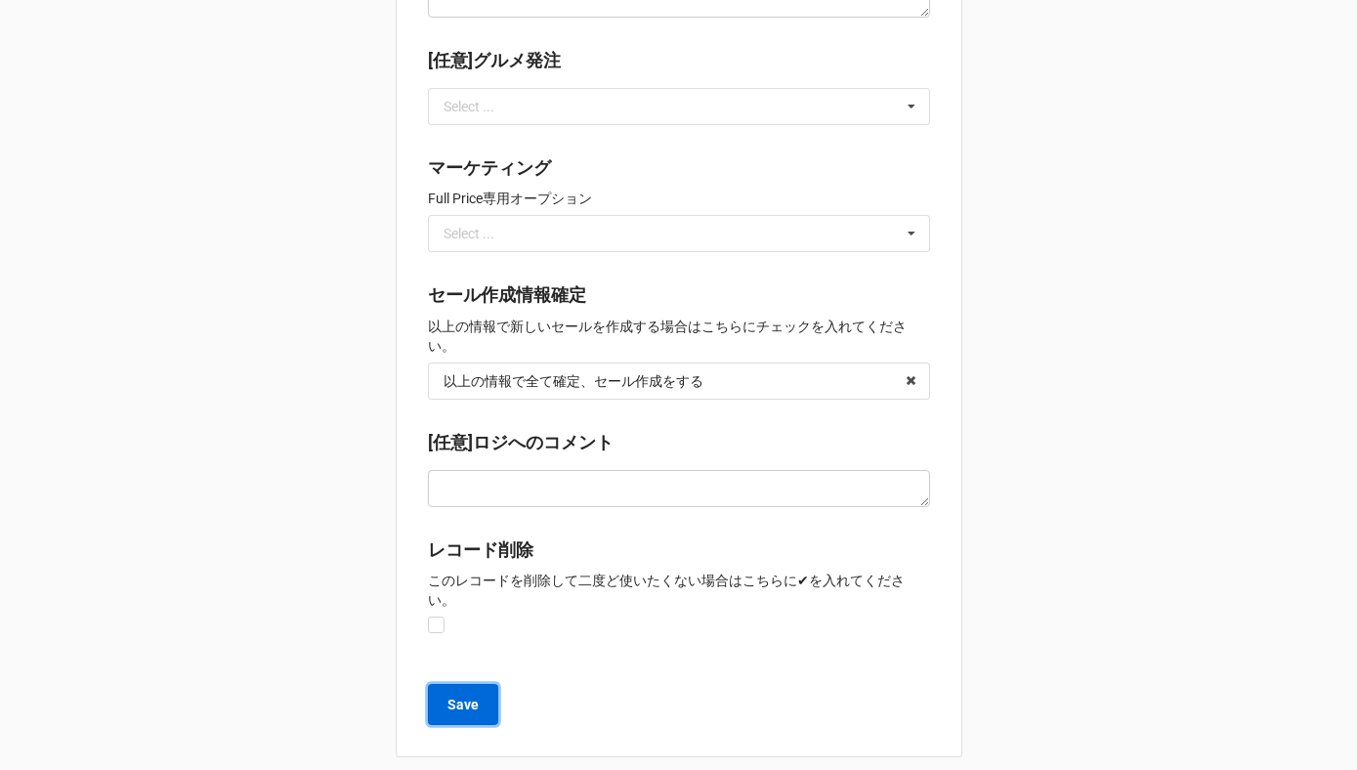
click at [456, 695] on b "Save" at bounding box center [463, 705] width 31 height 21
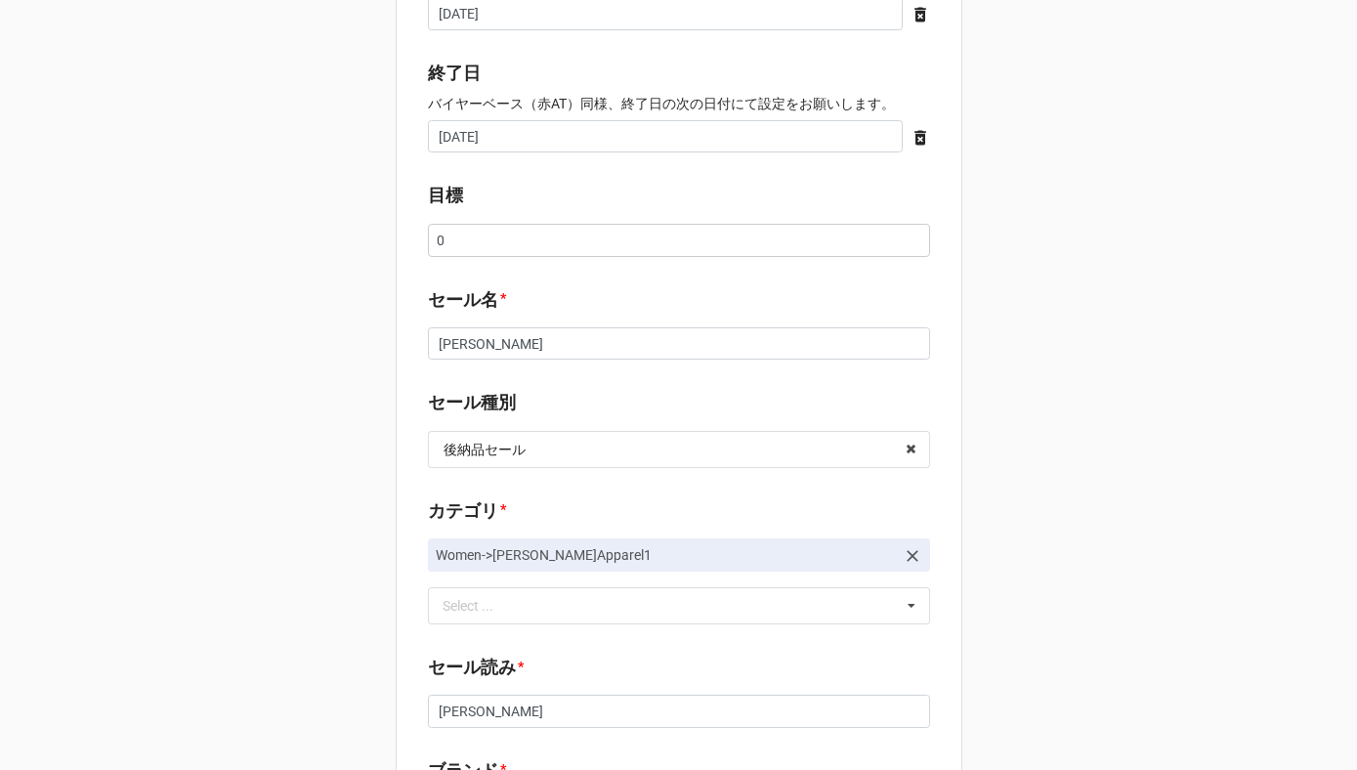
scroll to position [505, 0]
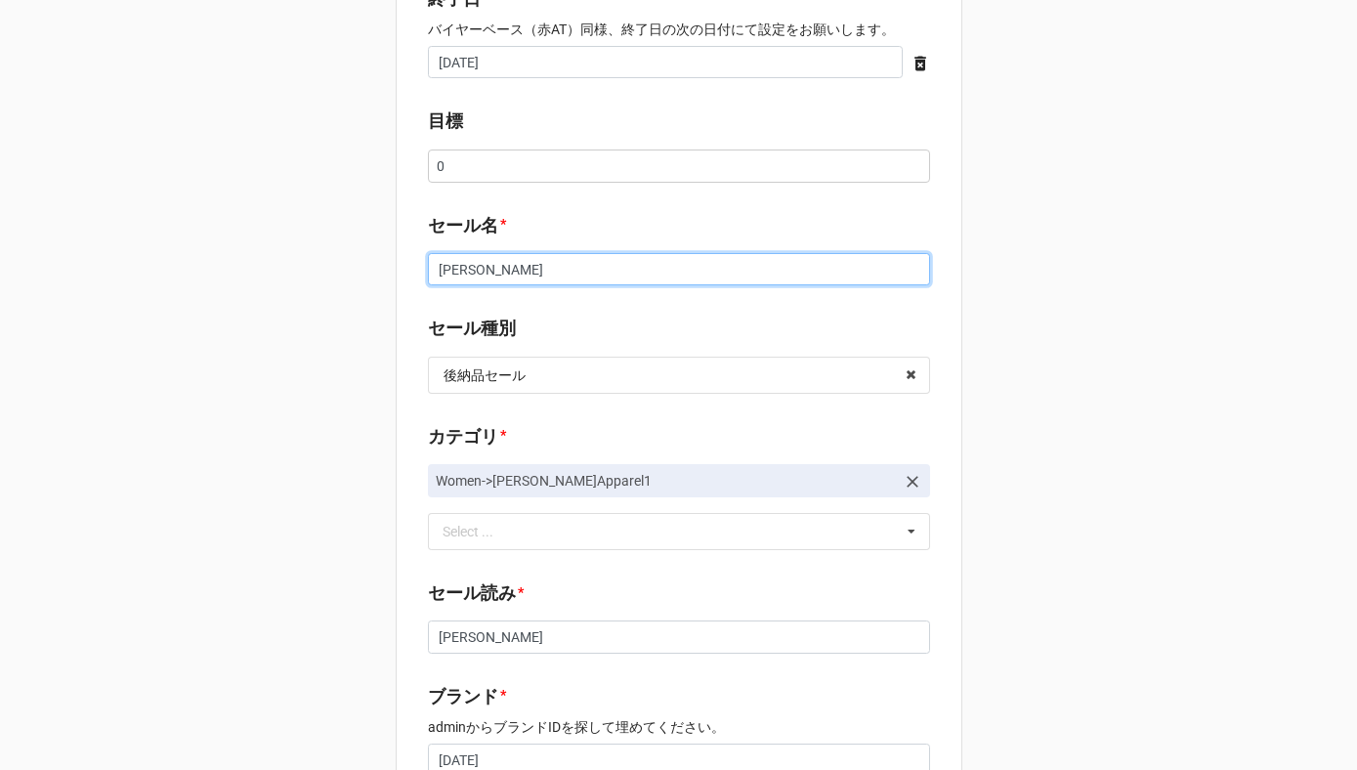
click at [566, 268] on input "MARC JACOBS" at bounding box center [679, 269] width 502 height 33
drag, startPoint x: 667, startPoint y: 278, endPoint x: 536, endPoint y: 275, distance: 131.0
click at [536, 275] on input "MARC JACOBS Online Family Sale" at bounding box center [679, 269] width 502 height 33
type input "MARC JACOBS Online Family Sale"
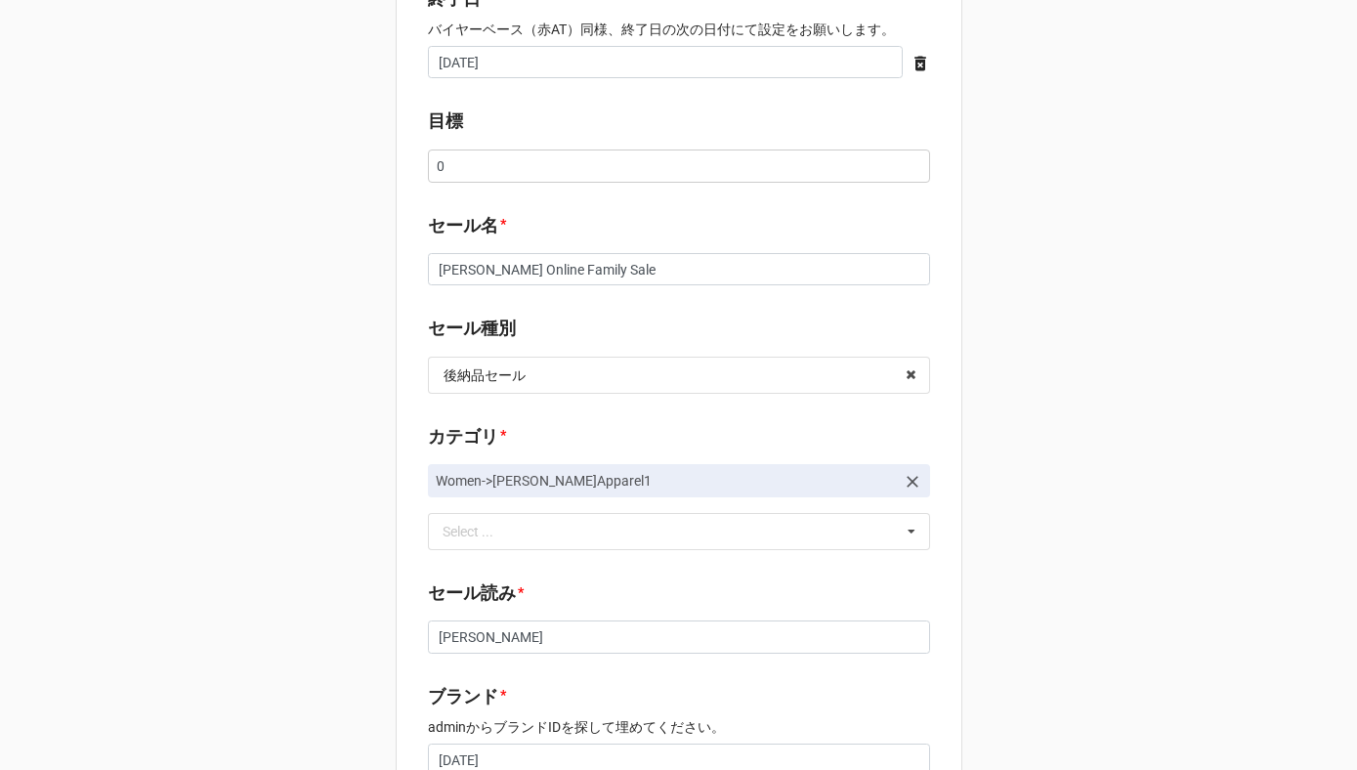
click at [544, 306] on div "セール検索 👗 | S56730 | 09/30 (火) | MARC JACOBS | | MARC JACOBS JAPAN K. K. | マーク ジェ…" at bounding box center [679, 693] width 567 height 2366
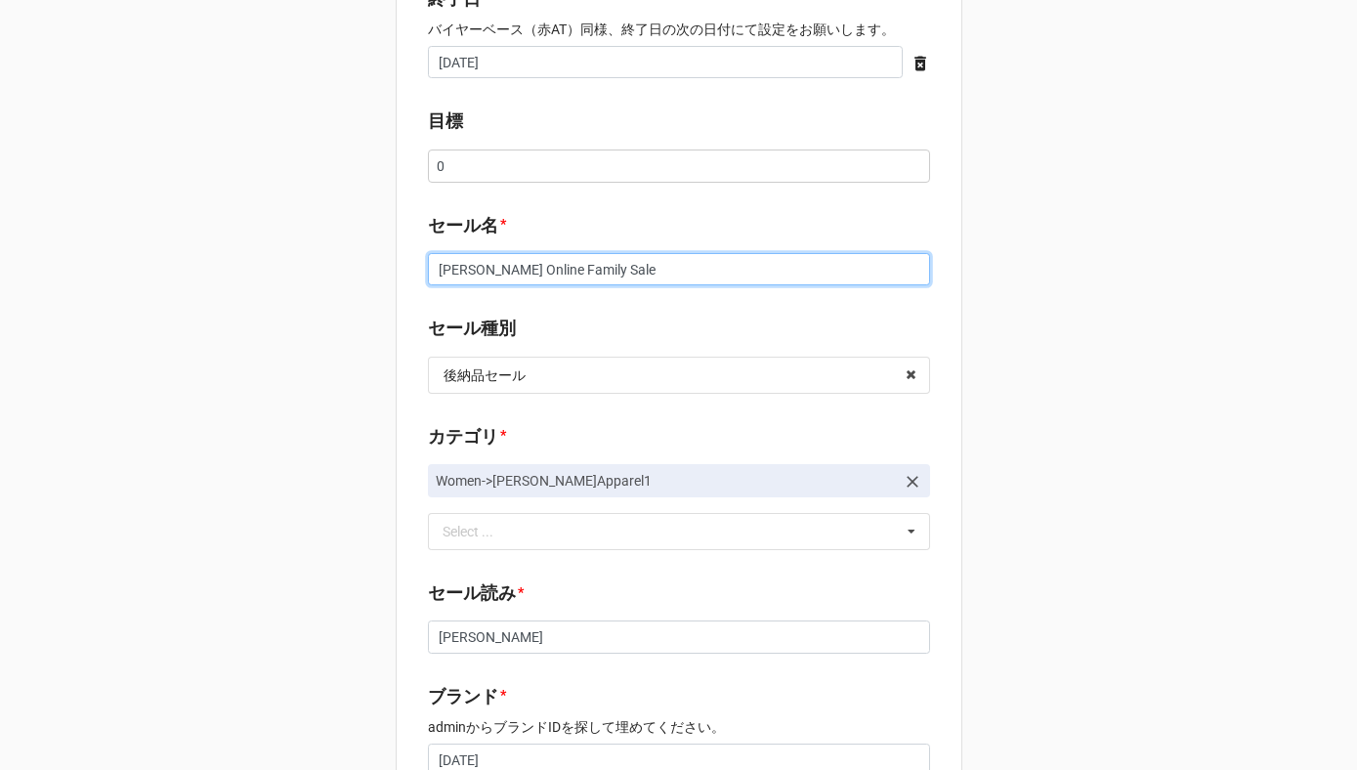
drag, startPoint x: 661, startPoint y: 272, endPoint x: 531, endPoint y: 269, distance: 130.0
click at [531, 269] on input "MARC JACOBS Online Family Sale" at bounding box center [679, 269] width 502 height 33
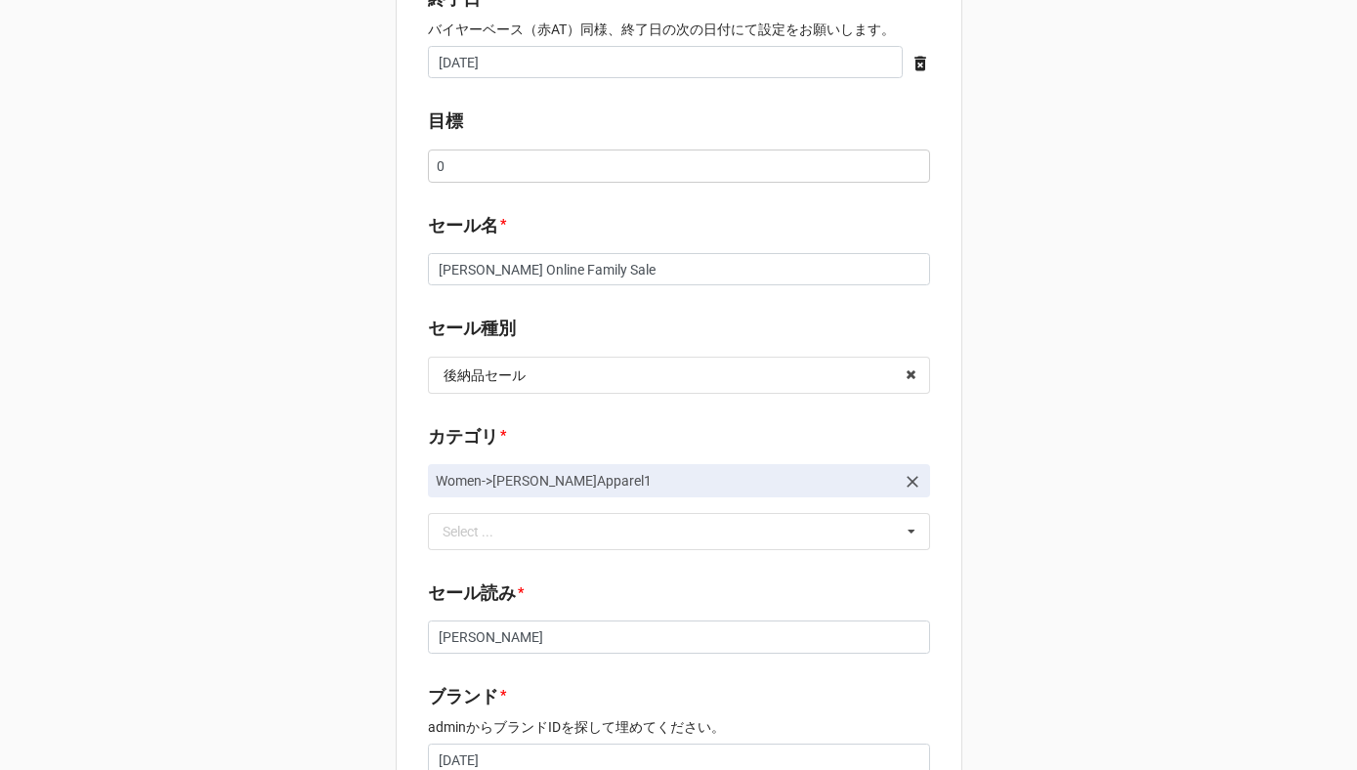
click at [535, 313] on div "セール検索 👗 | S56730 | 09/30 (火) | MARC JACOBS | | MARC JACOBS JAPAN K. K. | マーク ジェ…" at bounding box center [679, 693] width 567 height 2366
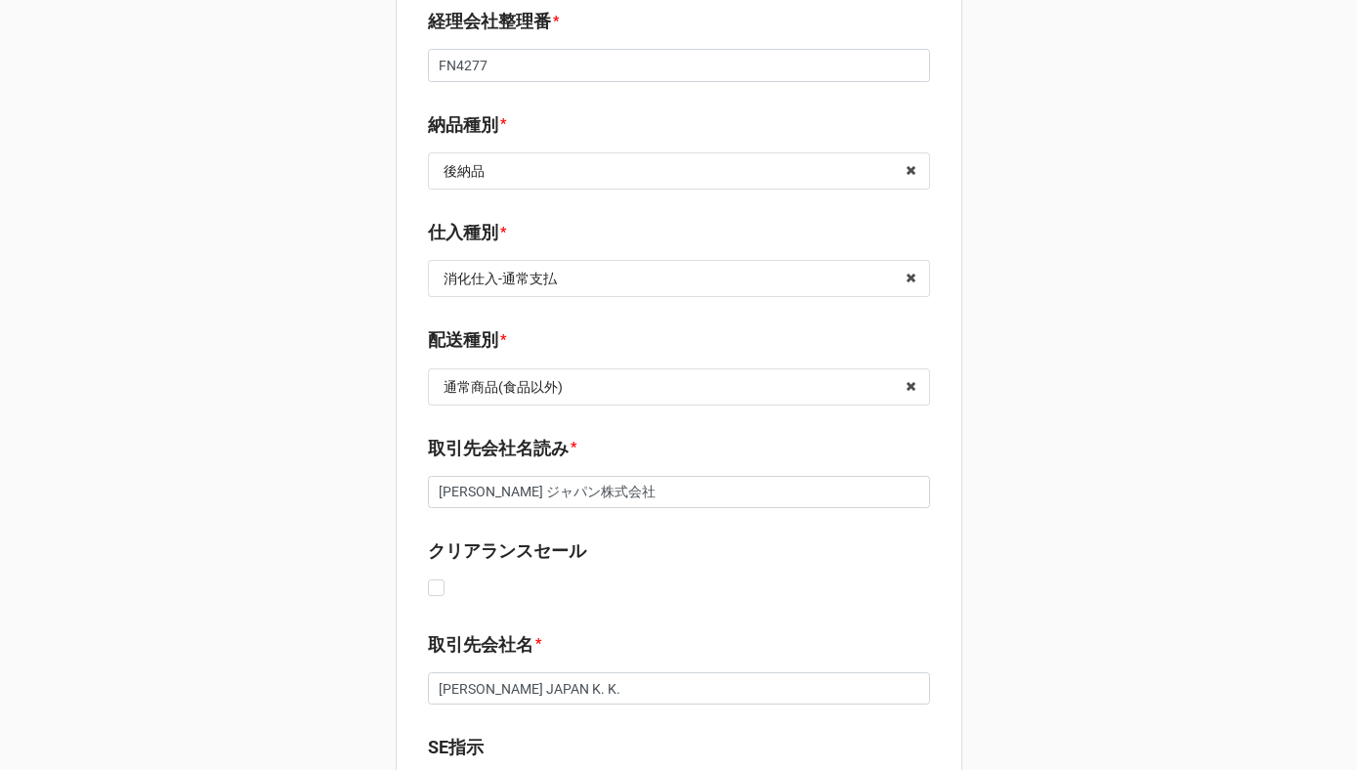
scroll to position [1641, 0]
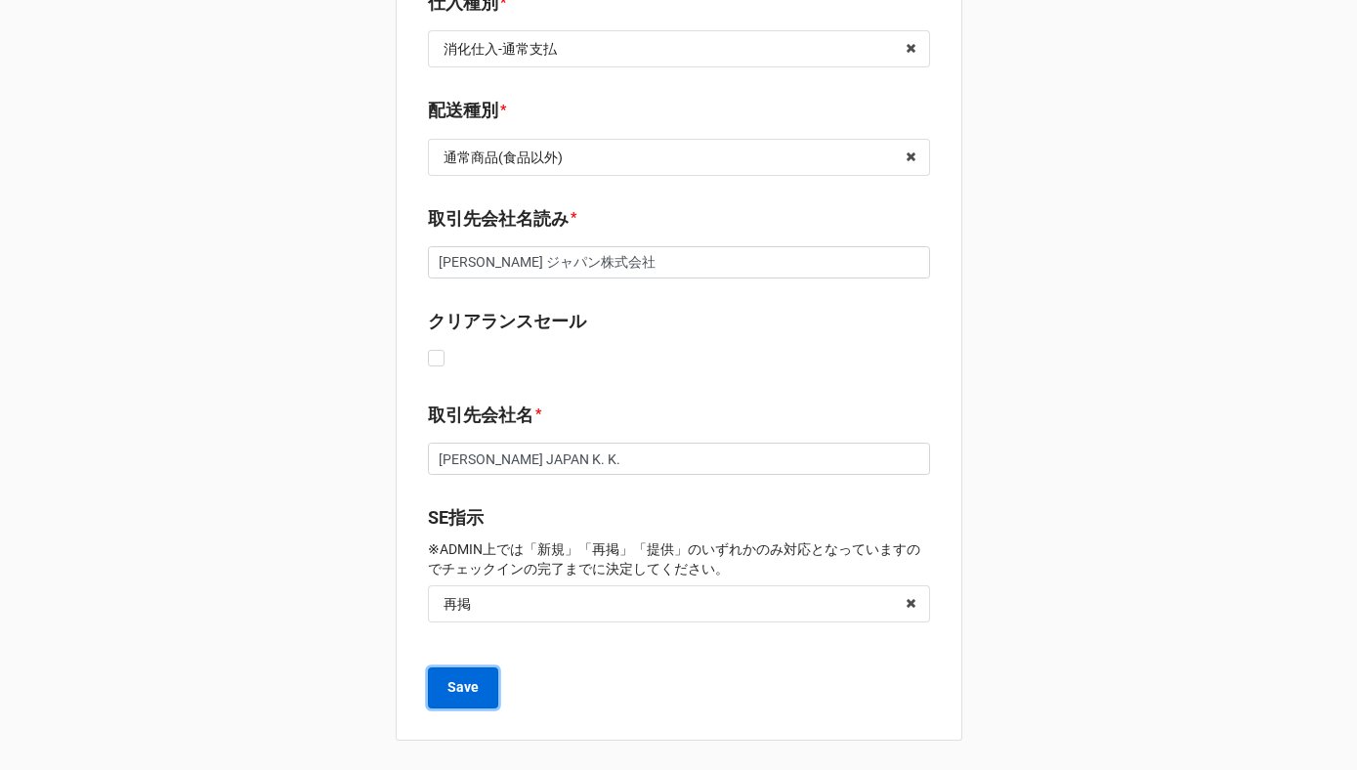
click at [454, 693] on b "Save" at bounding box center [463, 687] width 31 height 21
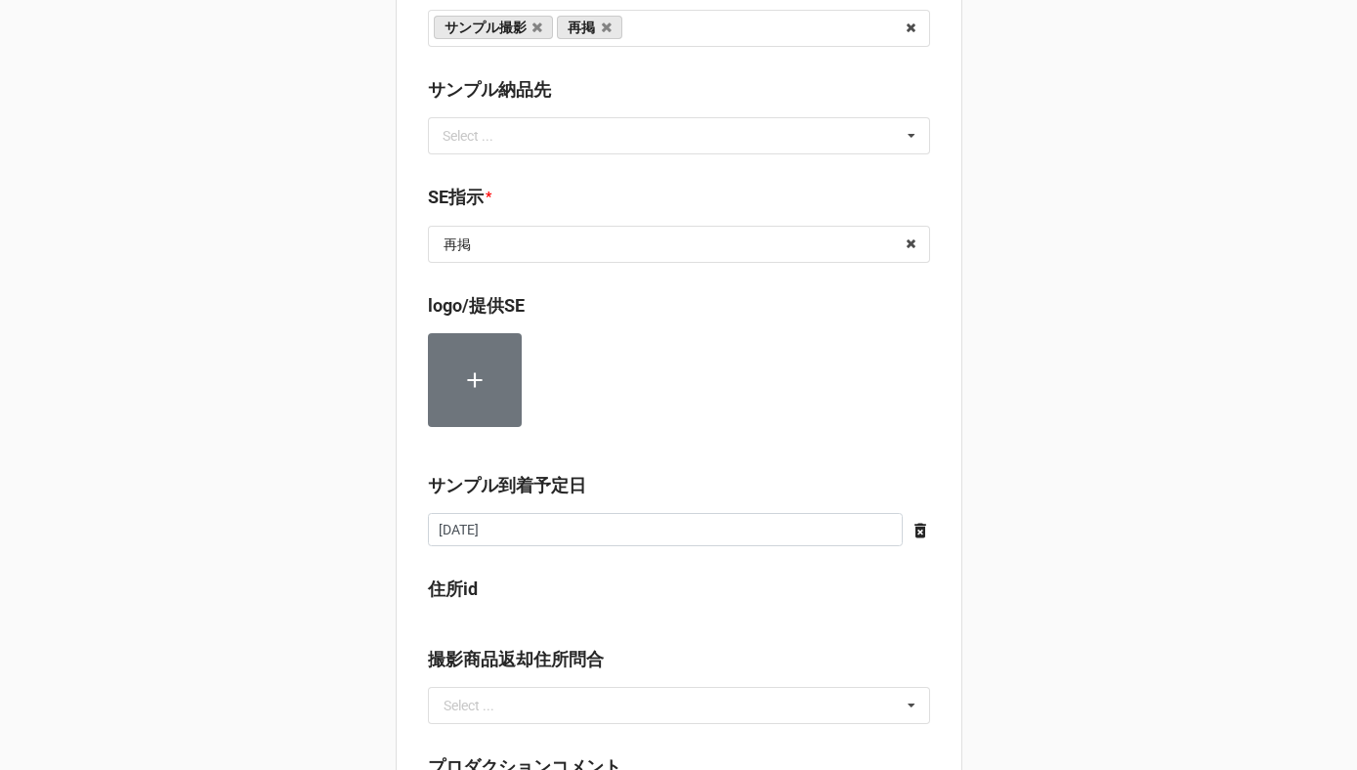
scroll to position [939, 0]
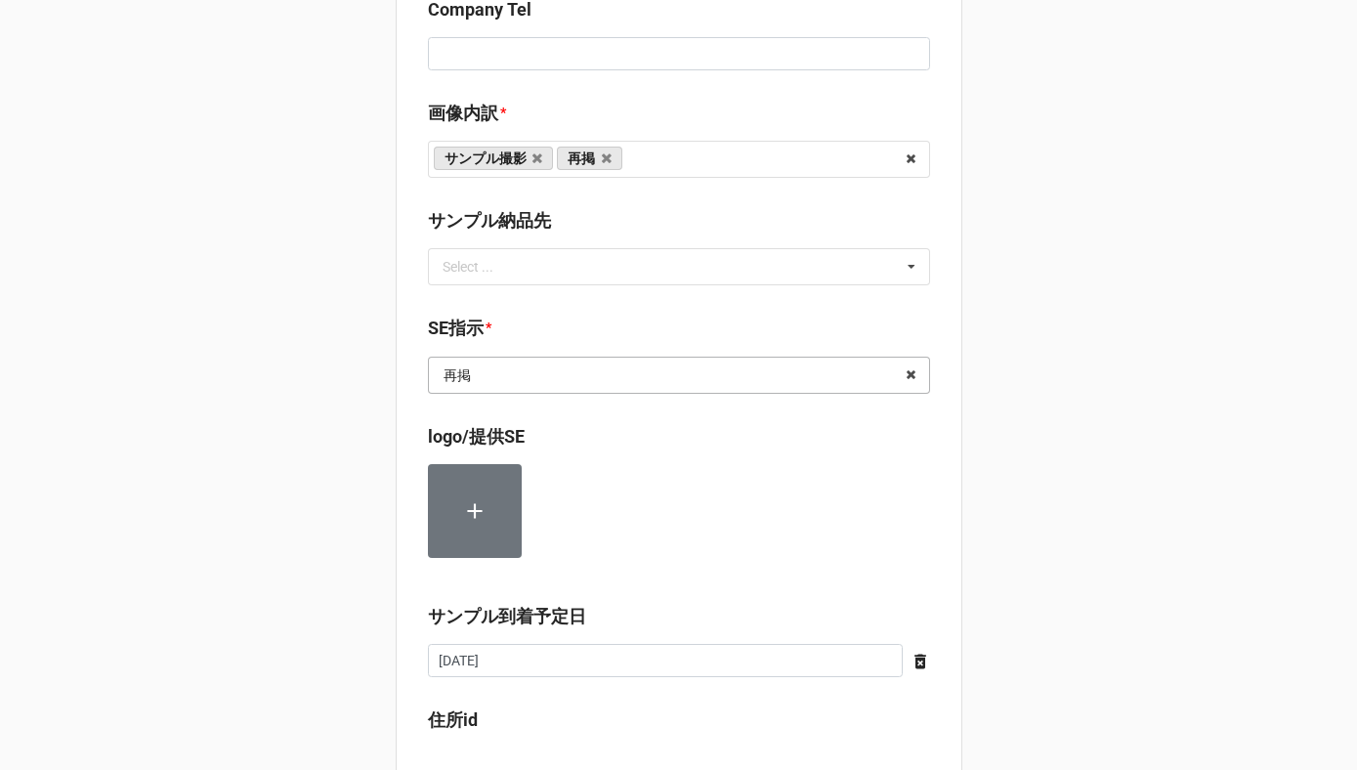
click at [535, 365] on input "text" at bounding box center [680, 375] width 500 height 35
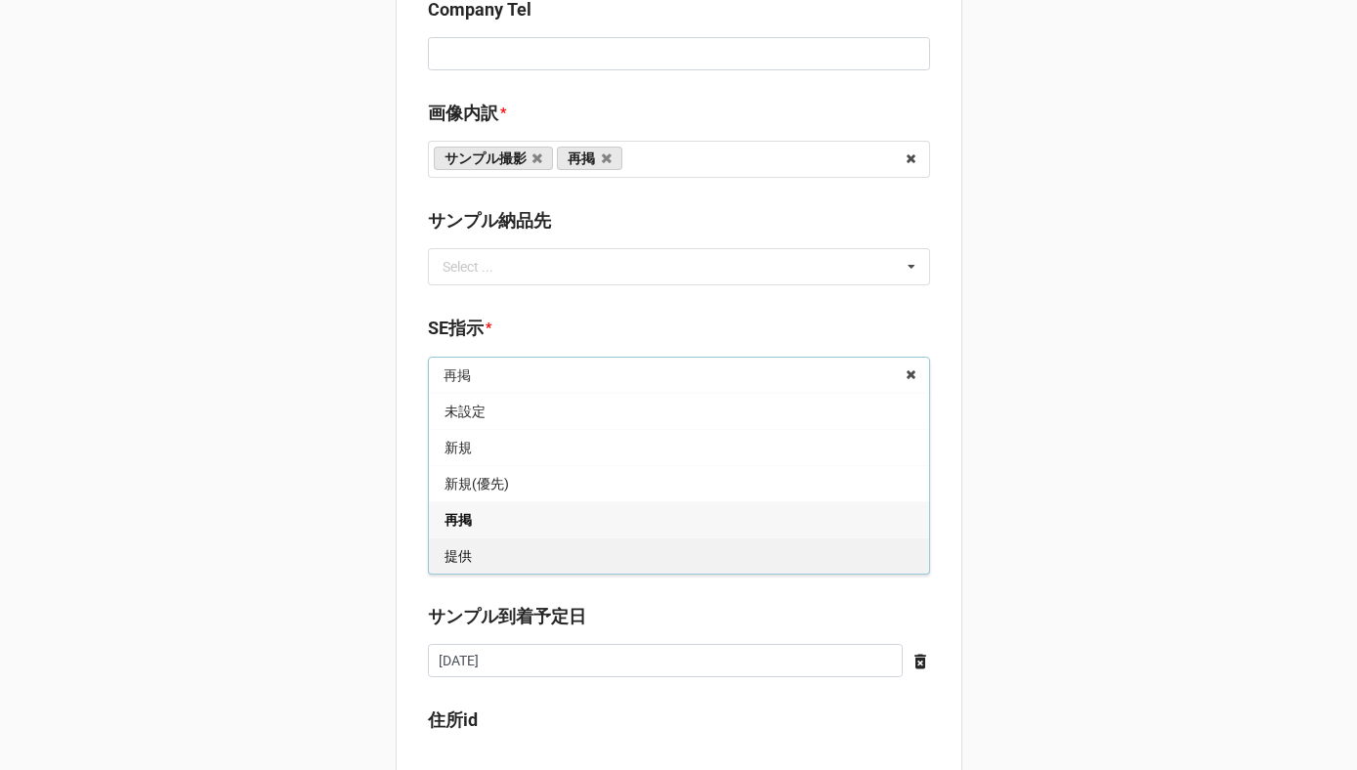
click at [478, 556] on div "提供" at bounding box center [679, 555] width 500 height 36
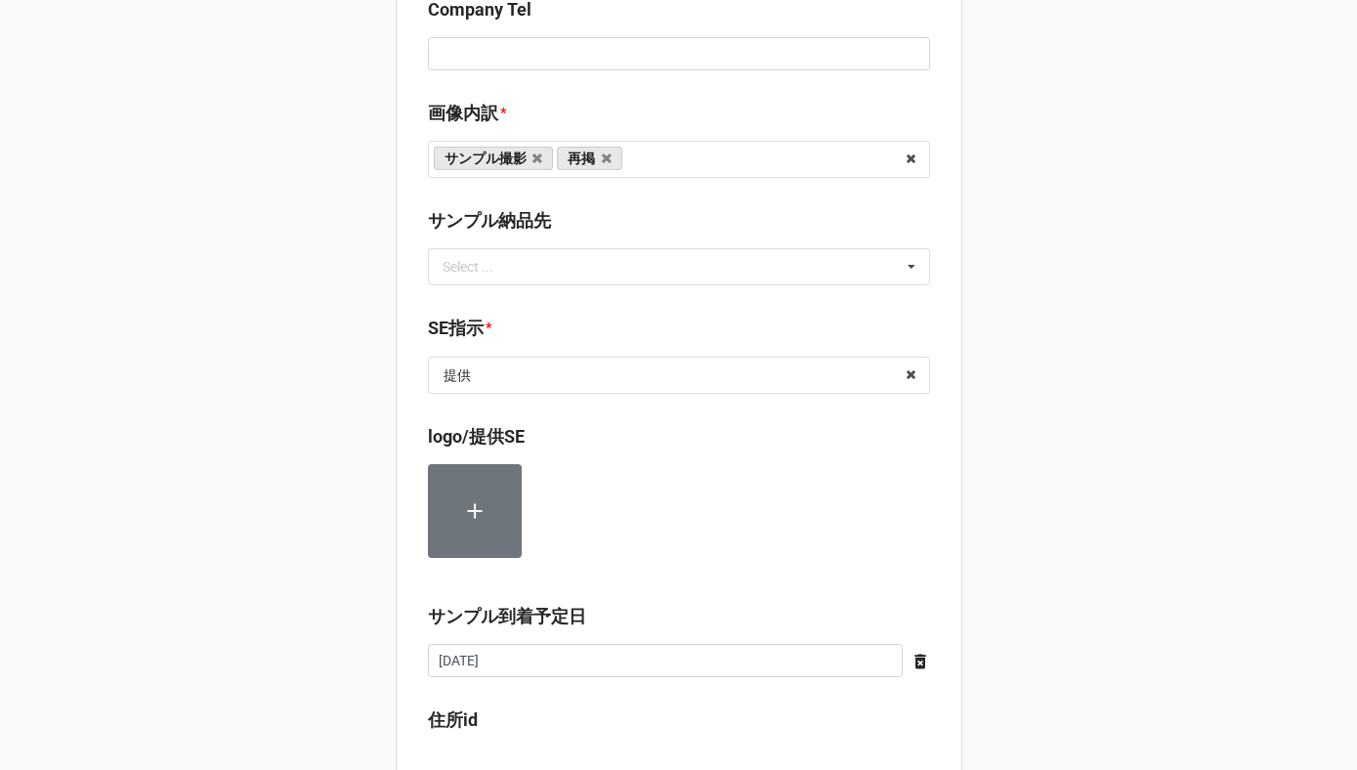
click at [346, 581] on div "セール検索 👗 | S56730 | [DATE] | [PERSON_NAME] Online Family Sale | | [PERSON_NAME] …" at bounding box center [678, 317] width 1357 height 2513
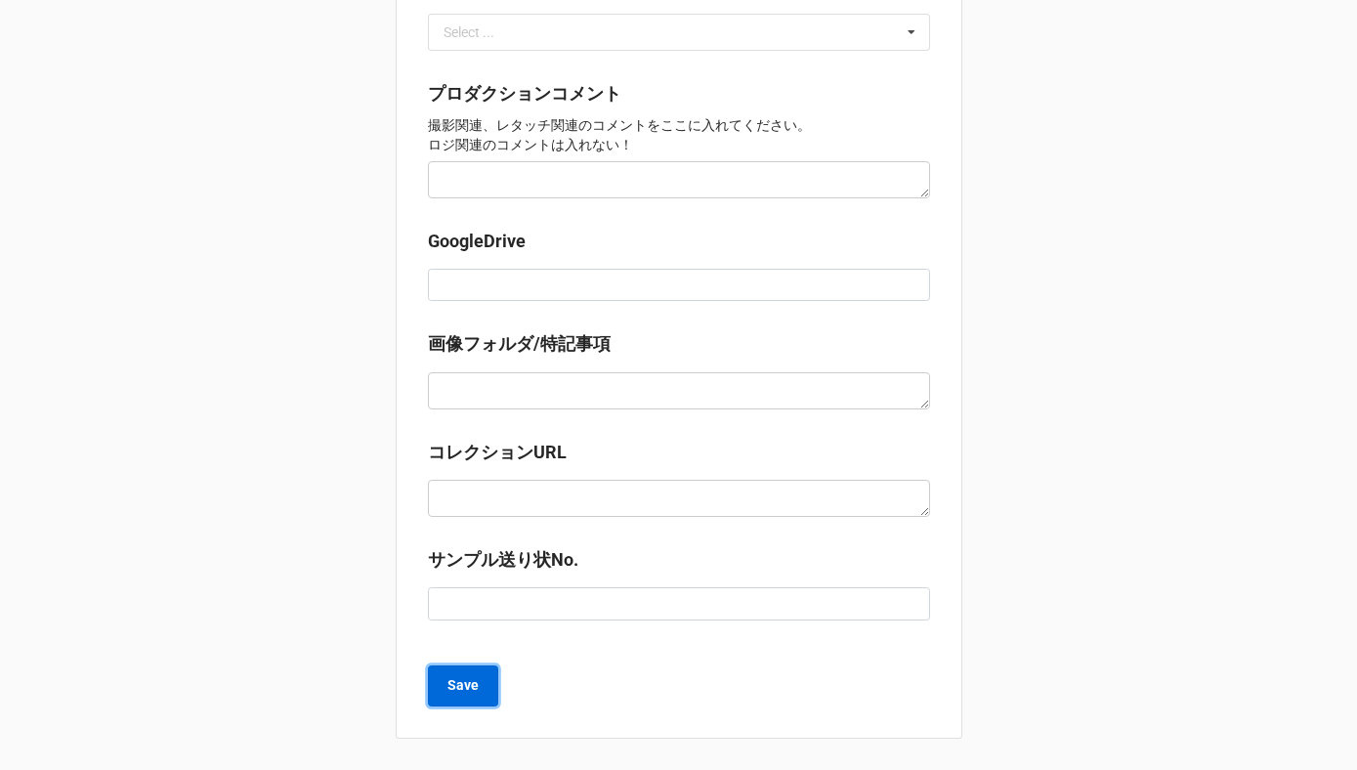
click at [448, 685] on b "Save" at bounding box center [463, 685] width 31 height 21
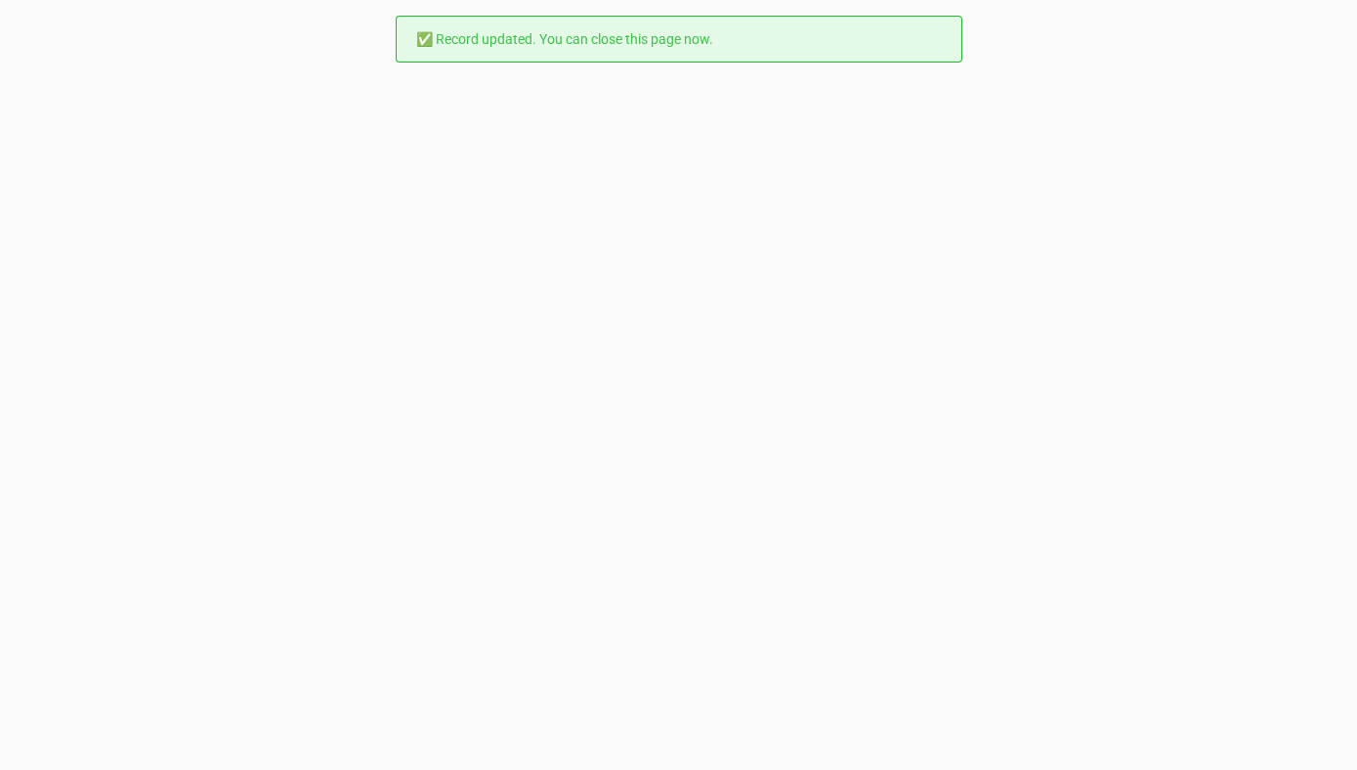
scroll to position [0, 0]
